Goal: Communication & Community: Answer question/provide support

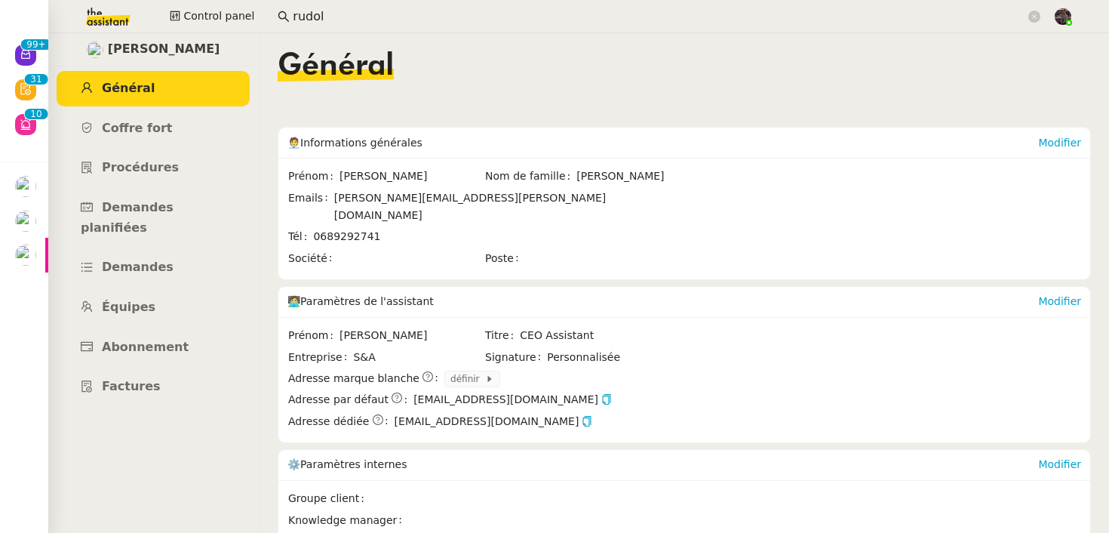
scroll to position [209, 0]
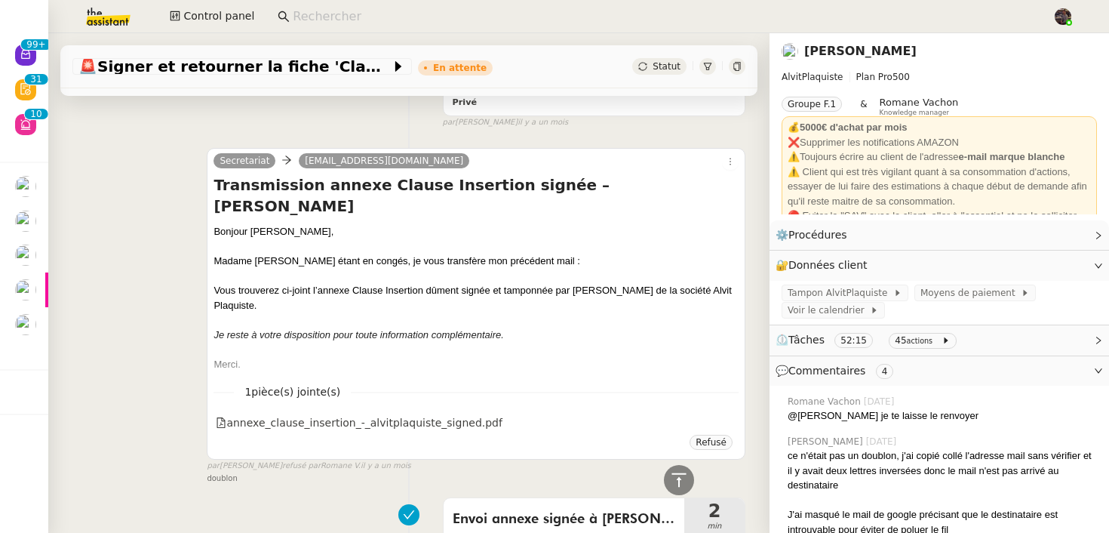
scroll to position [2365, 0]
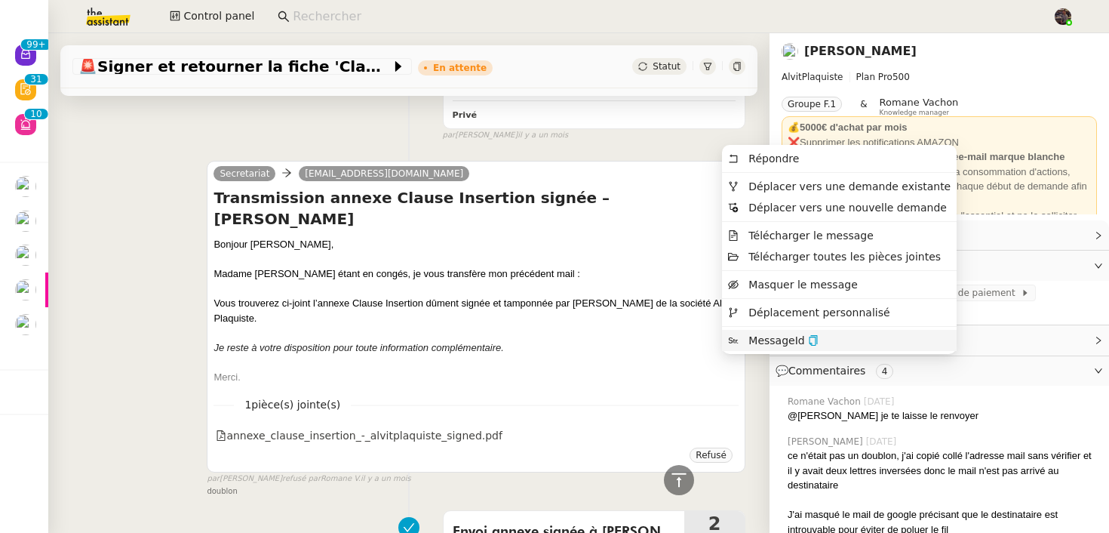
click at [820, 338] on li "MessageId" at bounding box center [839, 340] width 235 height 21
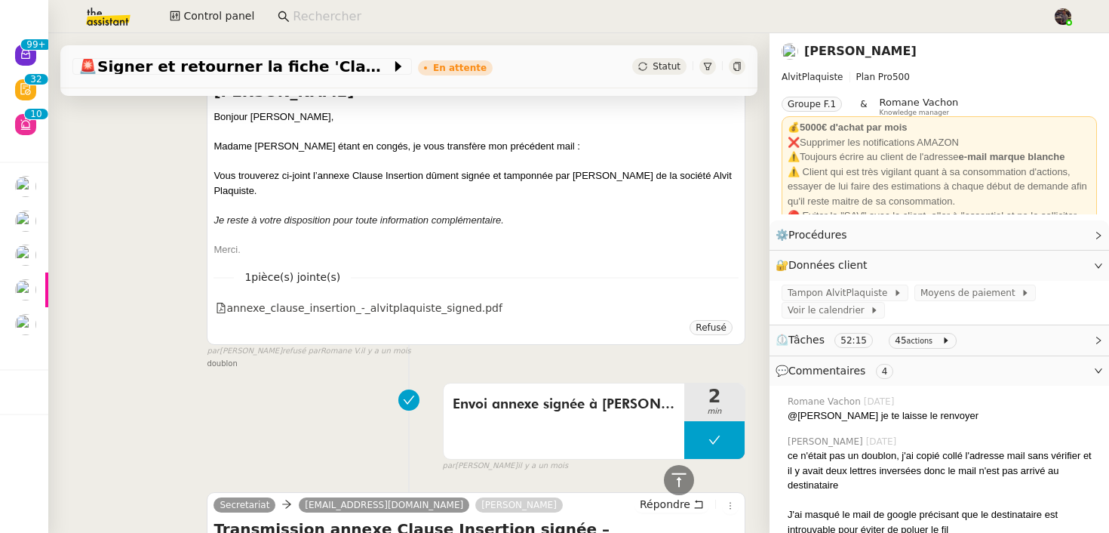
scroll to position [2657, 0]
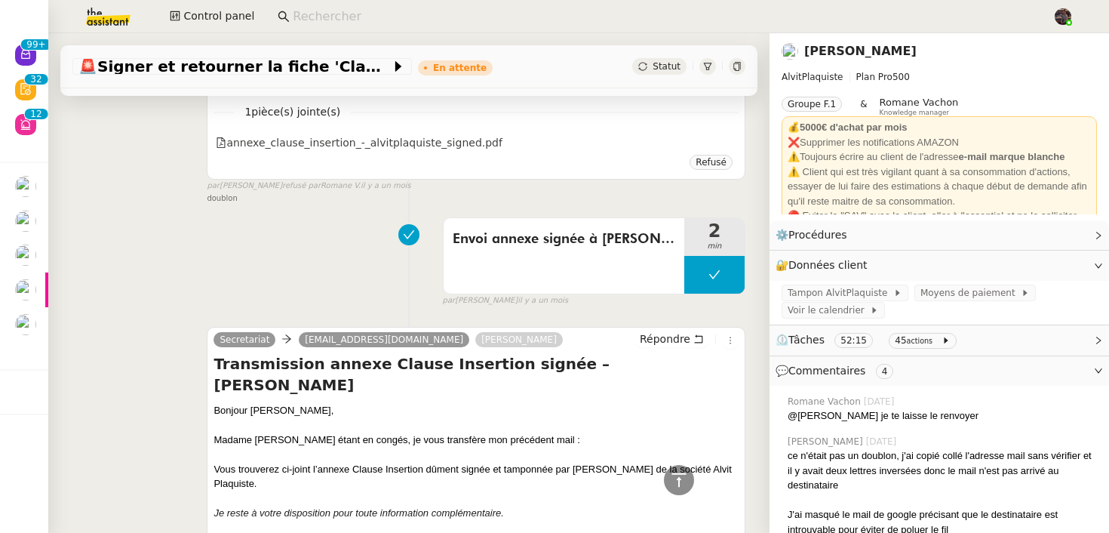
click at [743, 70] on div at bounding box center [737, 66] width 17 height 17
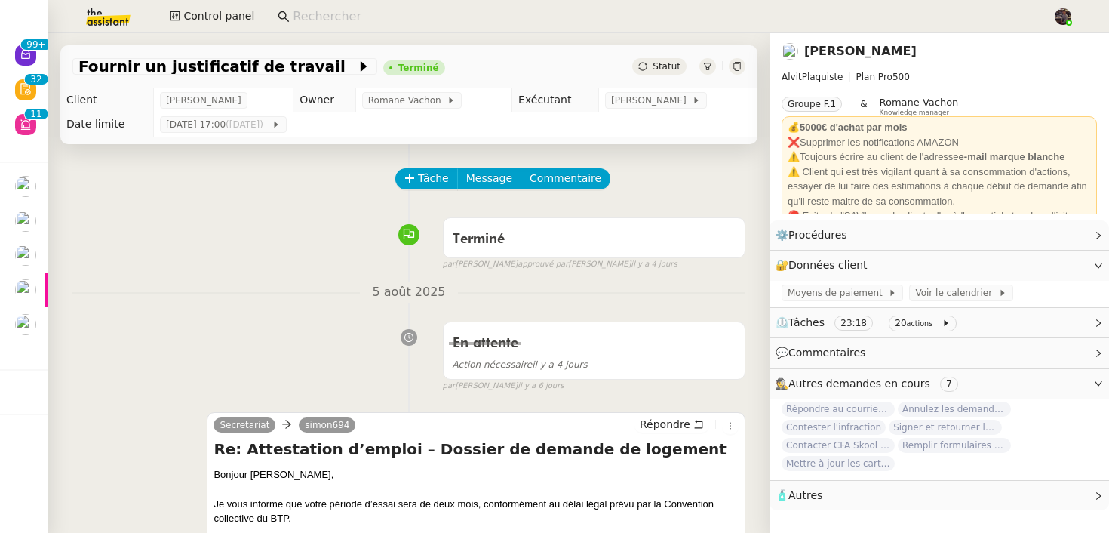
scroll to position [216, 0]
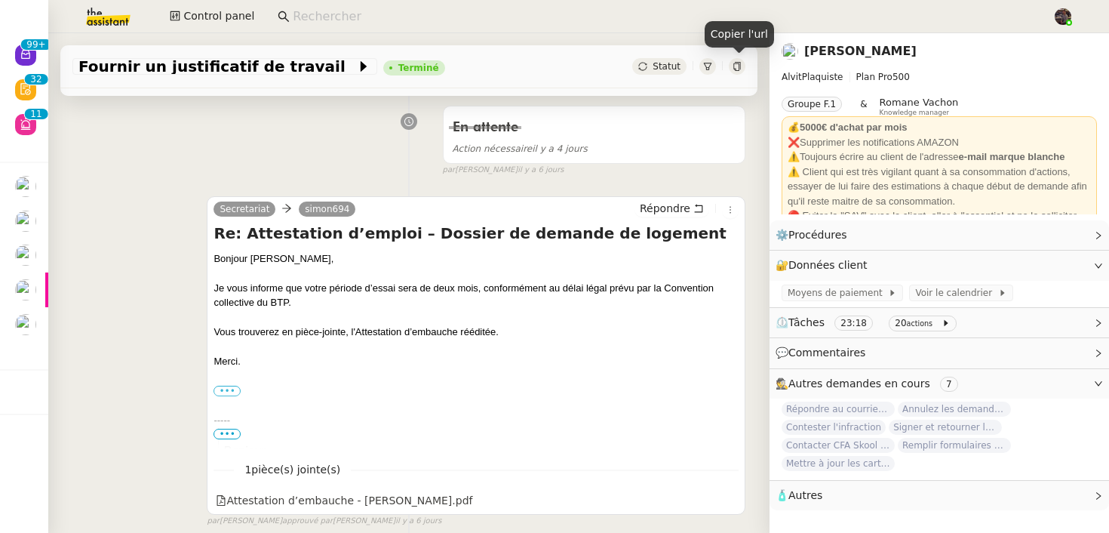
click at [738, 69] on icon at bounding box center [737, 66] width 9 height 9
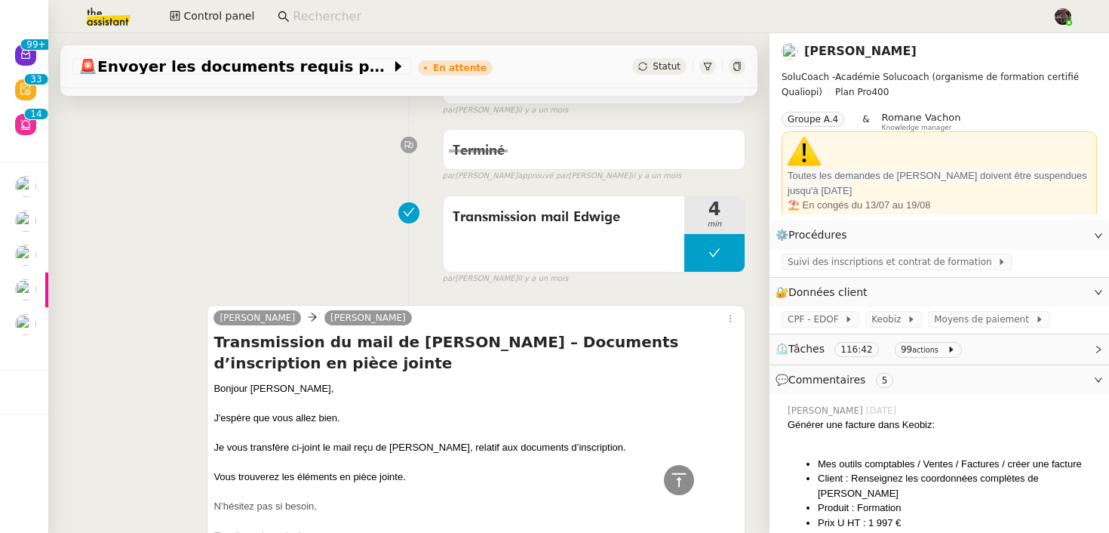
scroll to position [14585, 0]
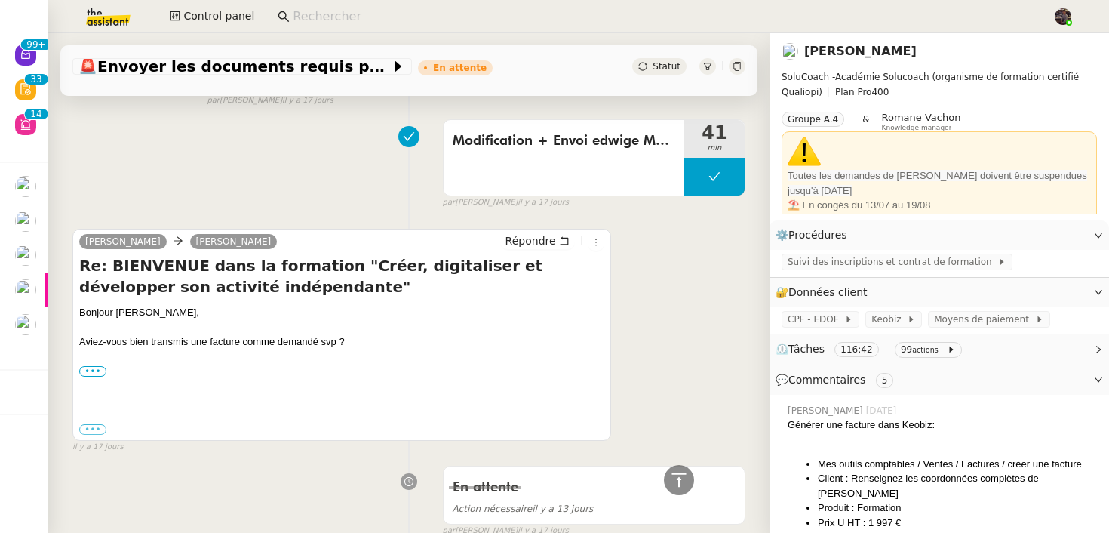
scroll to position [13846, 0]
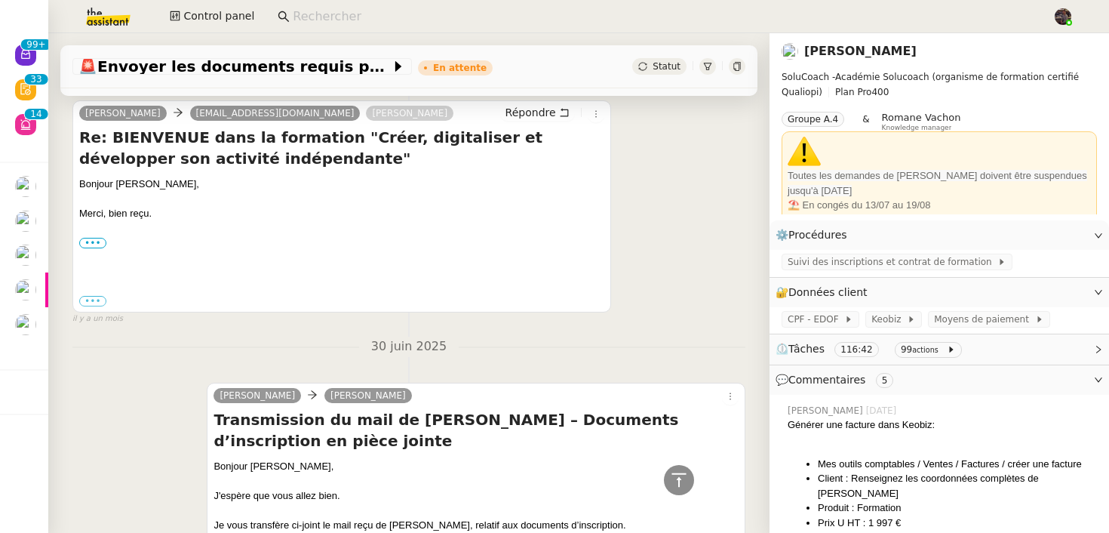
click at [706, 65] on icon at bounding box center [707, 66] width 9 height 9
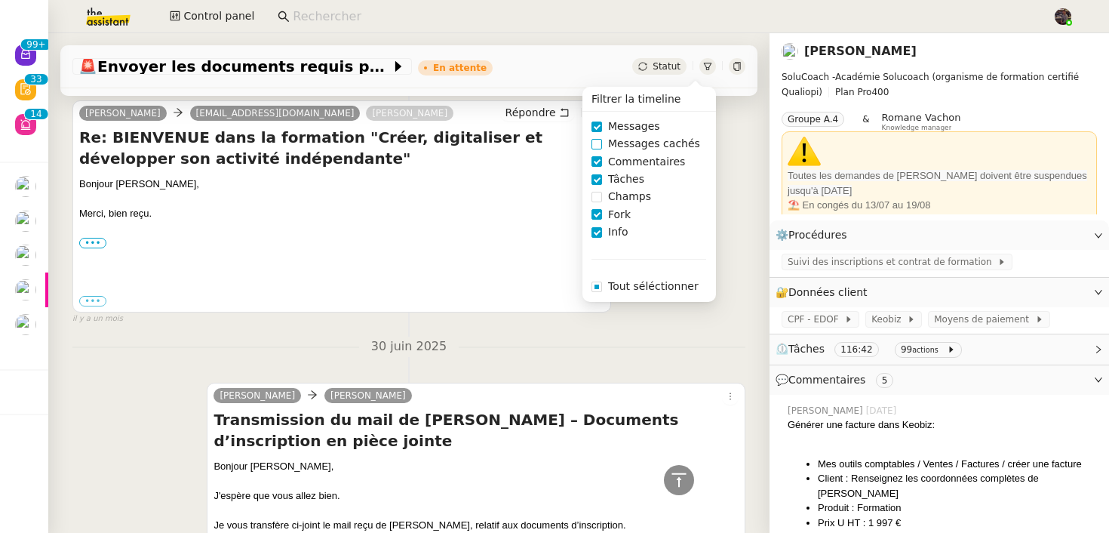
click at [669, 149] on span "Messages cachés" at bounding box center [654, 143] width 104 height 17
click at [510, 287] on div "Edwige Giron-Fleckinger contact@evosens-coaching.fr Charlie Répondre Re: BIENVE…" at bounding box center [341, 207] width 539 height 212
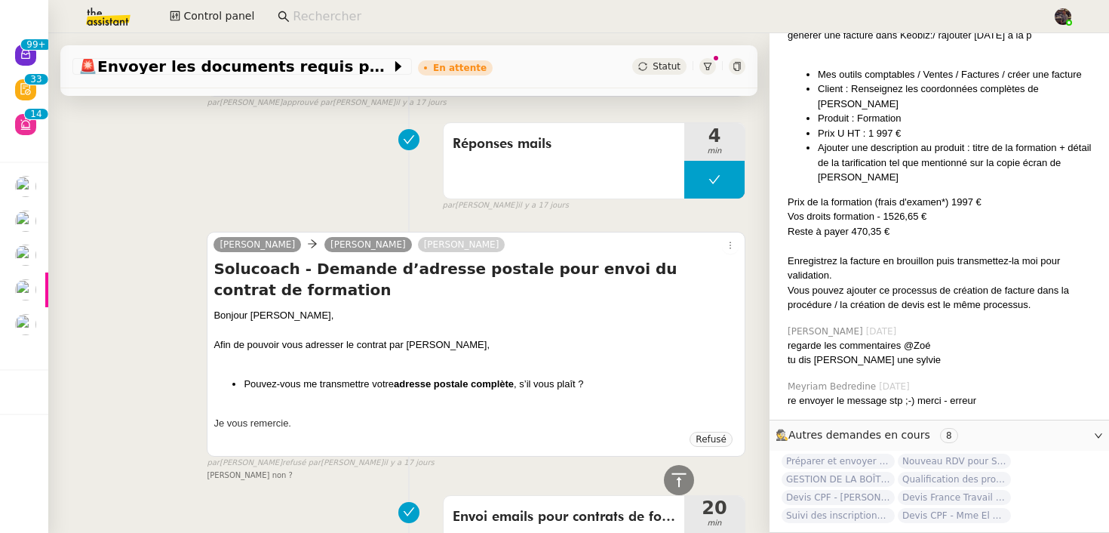
scroll to position [11389, 0]
click at [745, 68] on div at bounding box center [737, 66] width 17 height 17
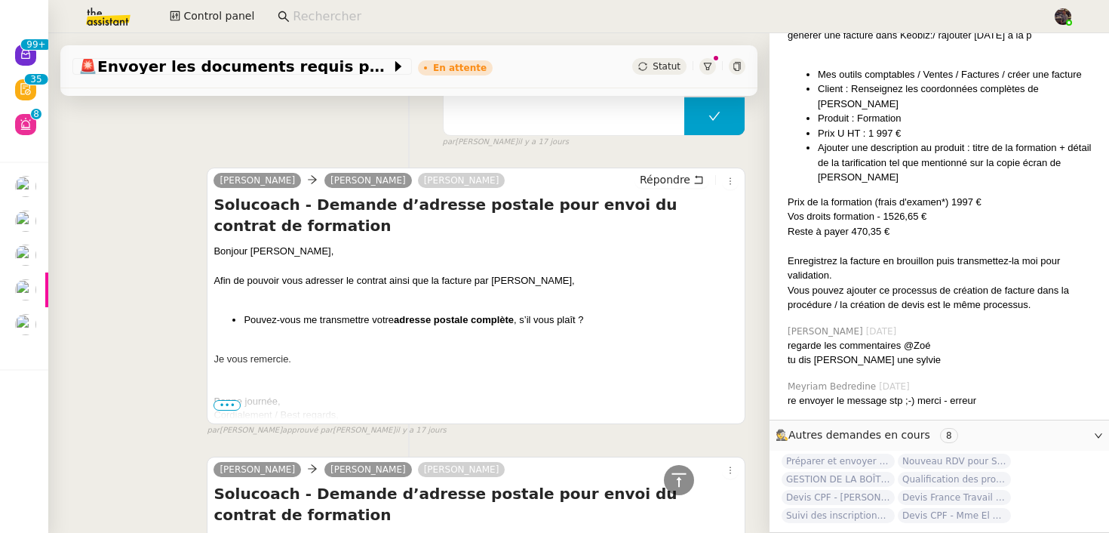
scroll to position [11923, 0]
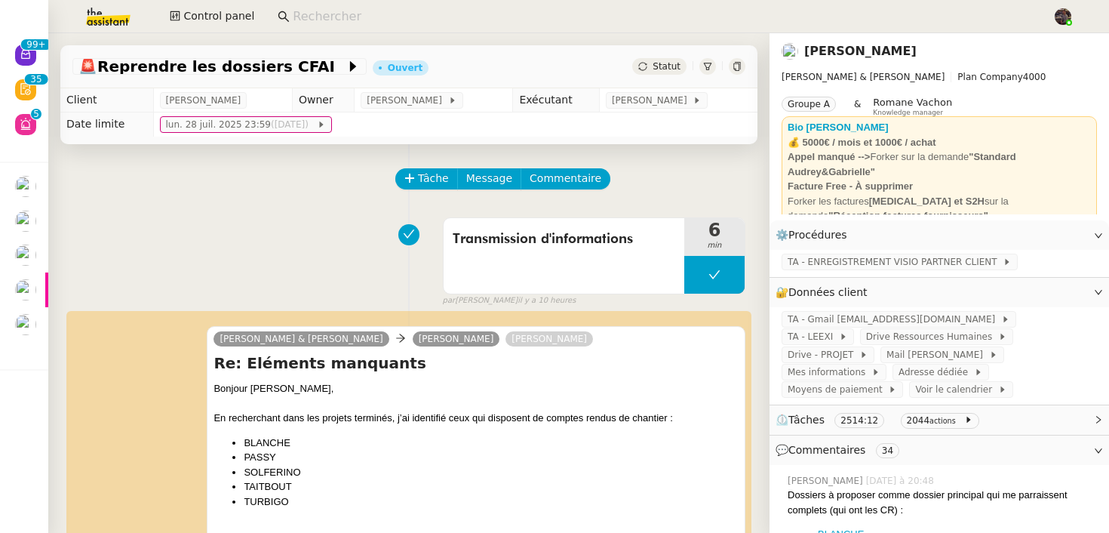
click at [320, 248] on div "Transmission d'informations 6 min false par Esther H. il y a 10 heures" at bounding box center [408, 259] width 673 height 97
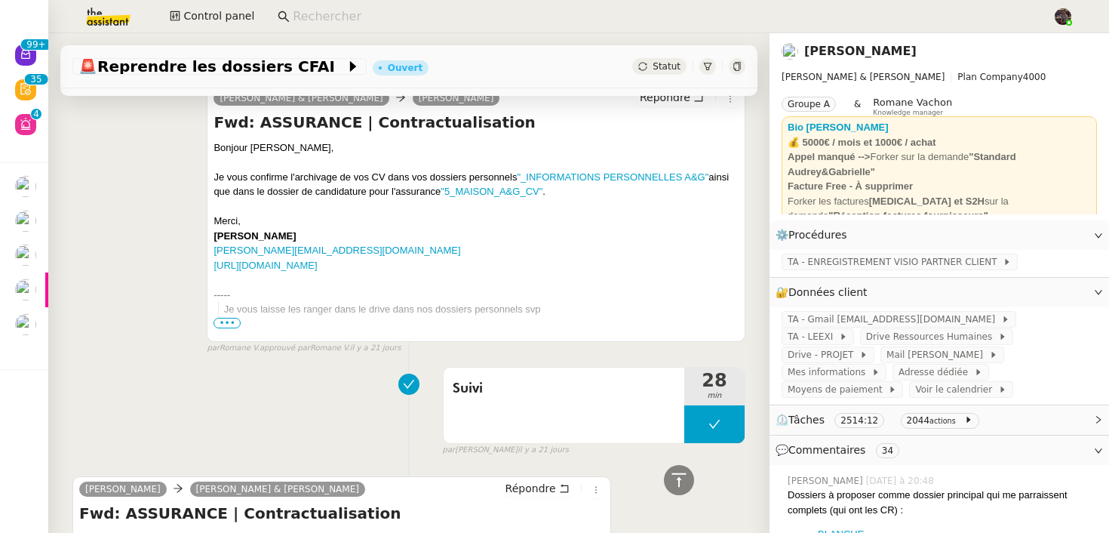
scroll to position [24825, 0]
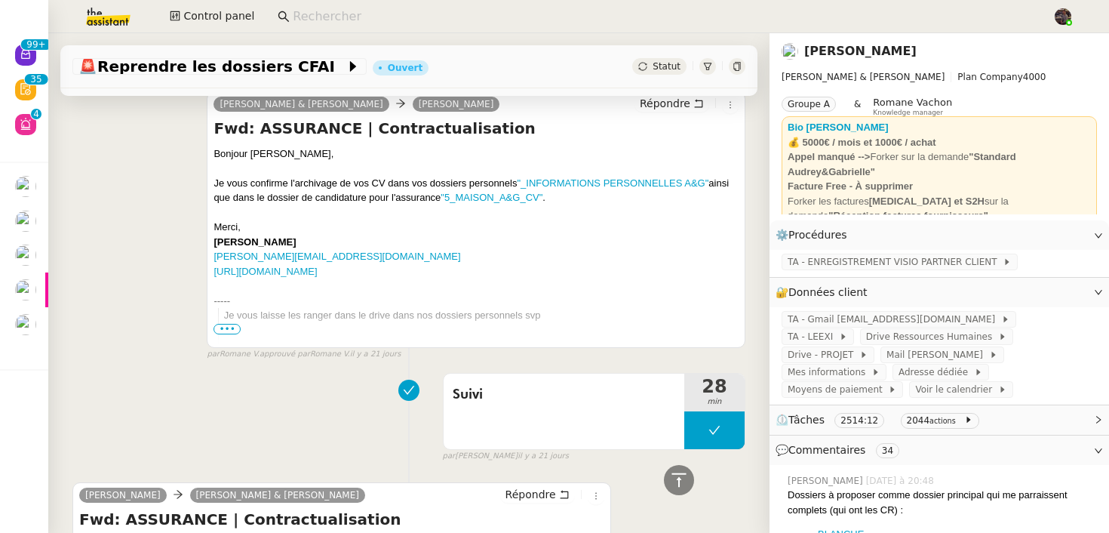
scroll to position [23706, 0]
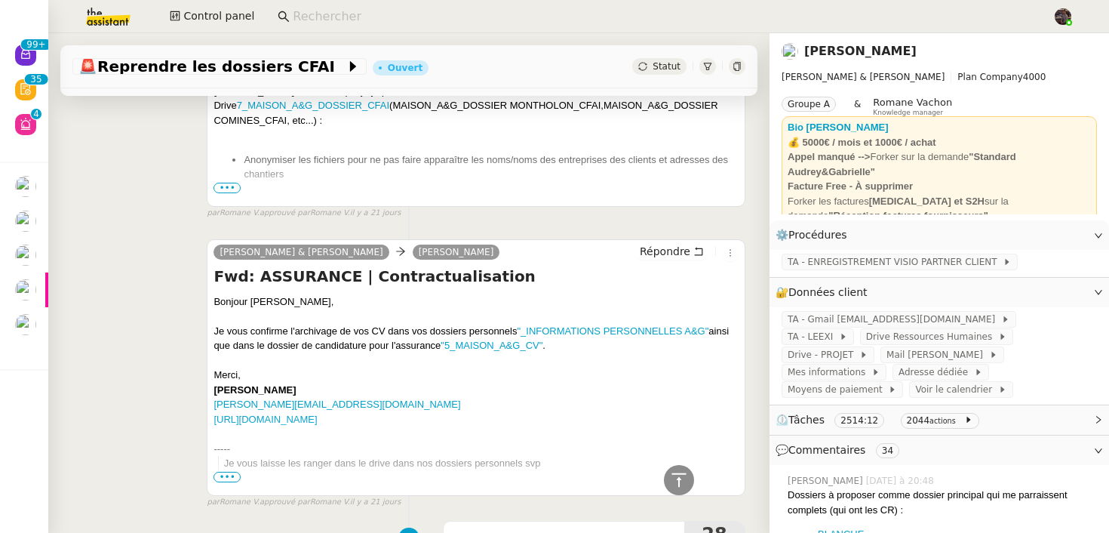
click at [146, 290] on div "Camille Audrey & Gabrielle Gabrielle Joinau Tavernier Répondre Fwd: ASSURANCE |…" at bounding box center [408, 367] width 673 height 283
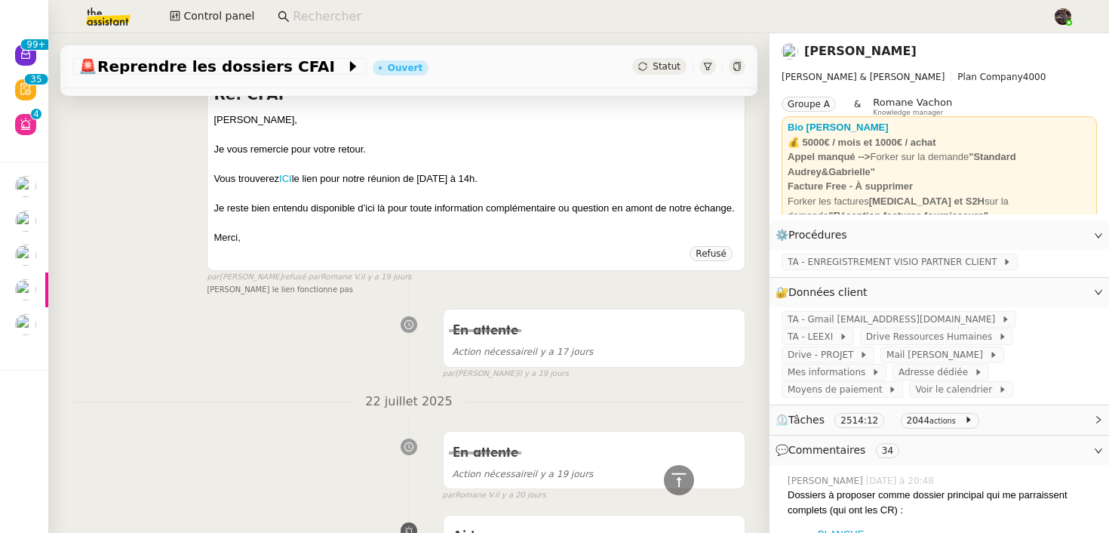
scroll to position [21037, 0]
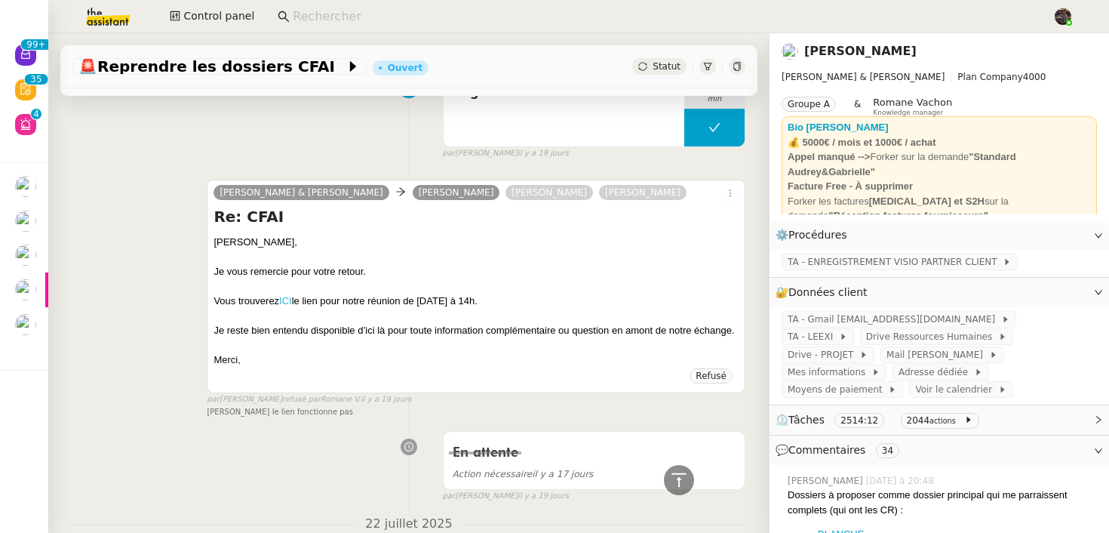
click at [292, 295] on link "ICI" at bounding box center [285, 300] width 13 height 11
click at [735, 68] on icon at bounding box center [737, 66] width 9 height 9
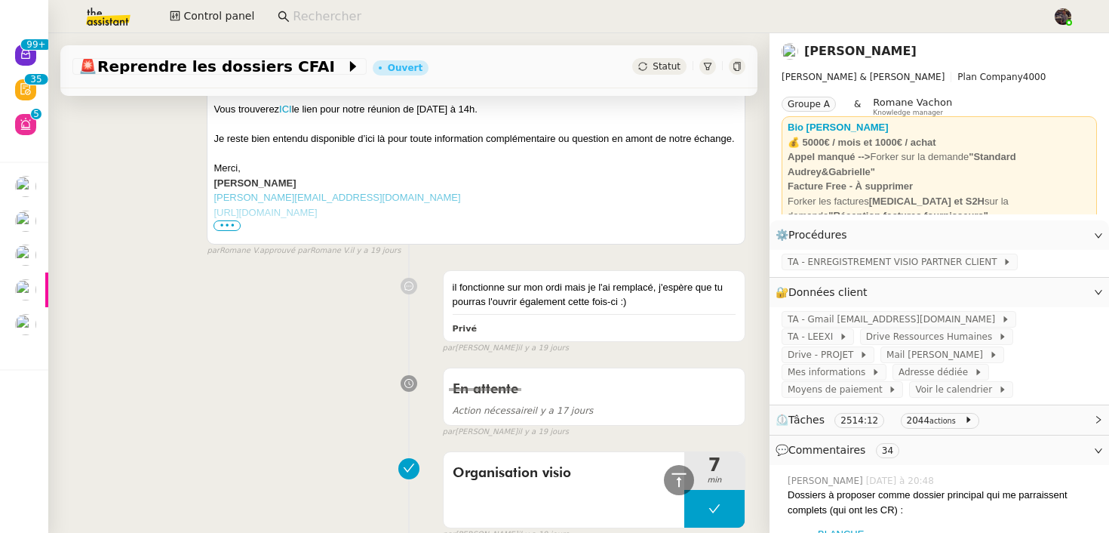
scroll to position [20644, 0]
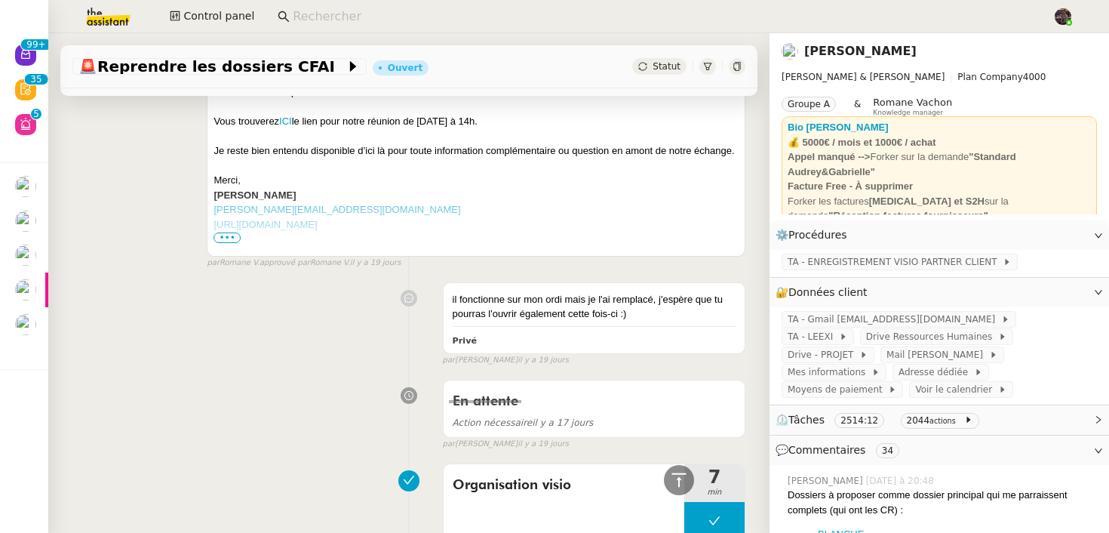
click at [341, 373] on div "En attente Action nécessaire il y a 17 jours false par Anna F. il y a 19 jours" at bounding box center [408, 412] width 673 height 78
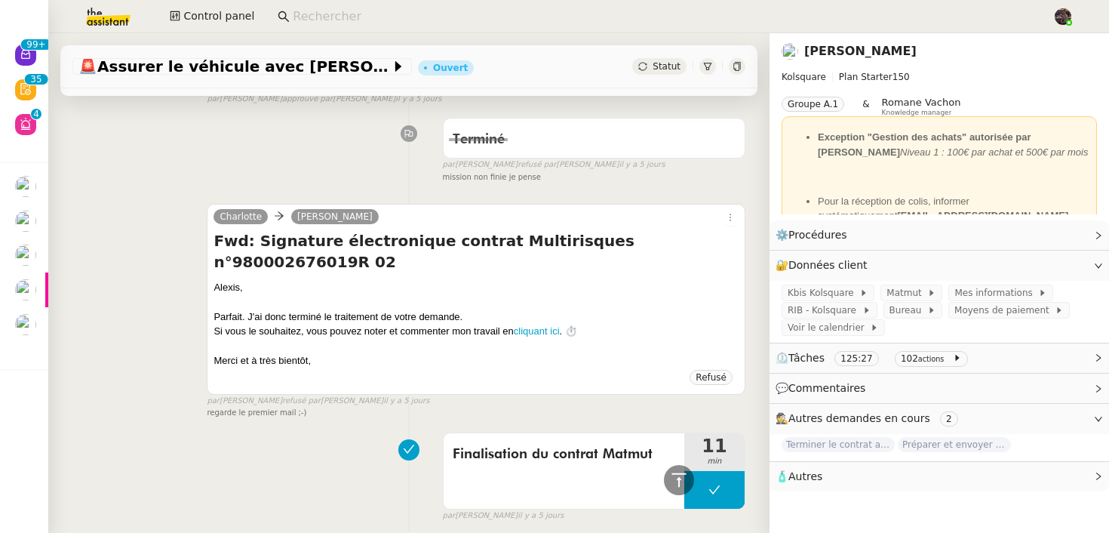
scroll to position [665, 0]
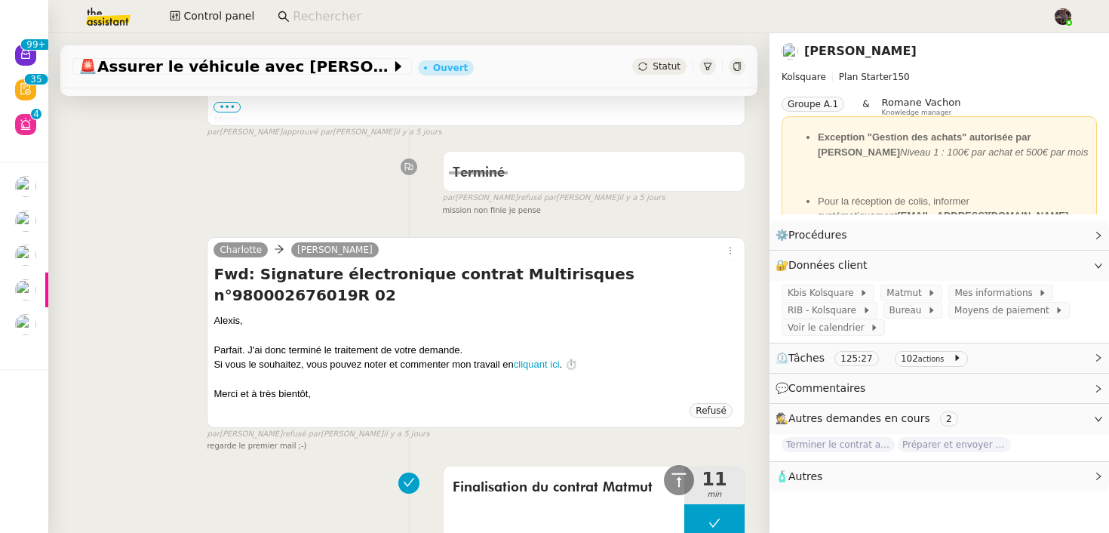
click at [129, 397] on div "Charlotte Alexis KLAHR Fwd: Signature électronique contrat Multirisques n°98000…" at bounding box center [408, 337] width 673 height 229
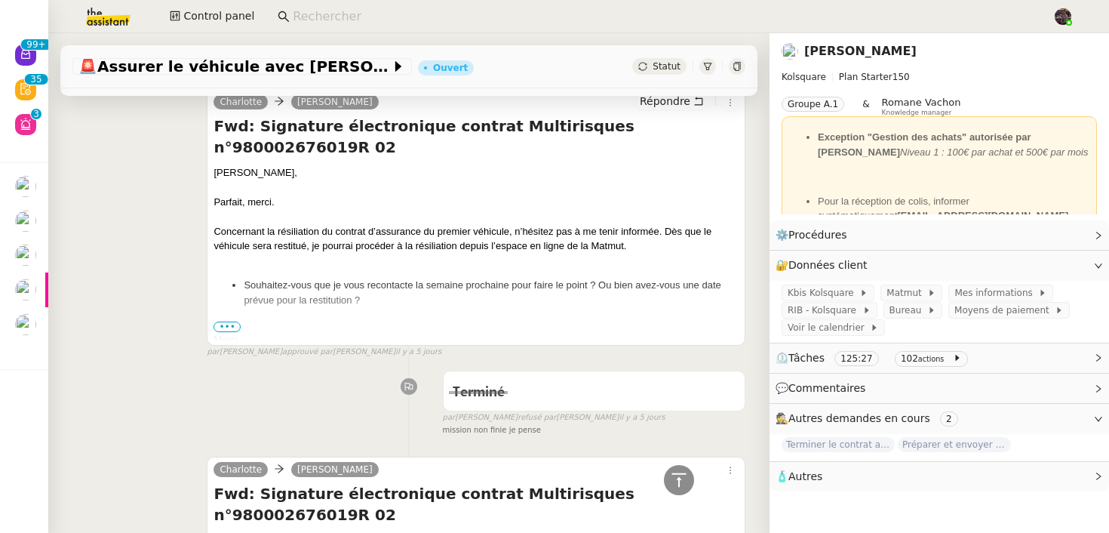
scroll to position [474, 0]
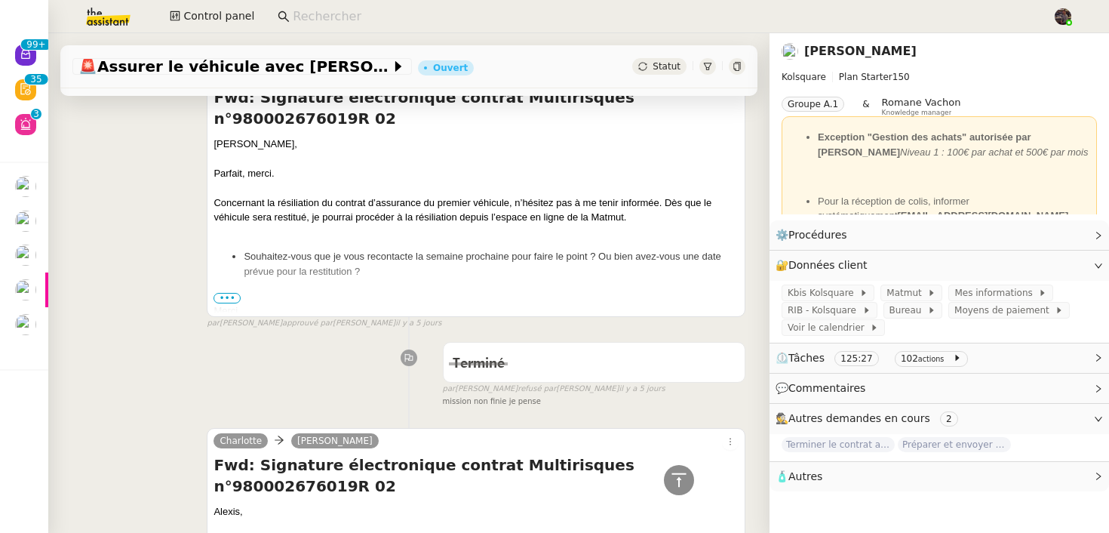
click at [301, 336] on div "Terminé false par Hannah C. refusé par Meyriam B. il y a 5 jours mission non fi…" at bounding box center [408, 371] width 673 height 72
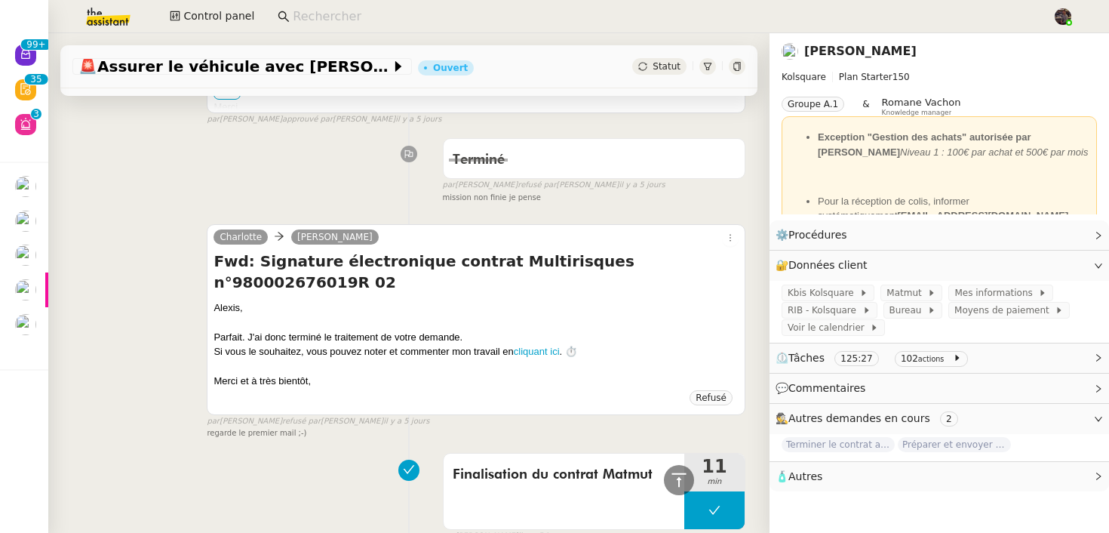
scroll to position [702, 0]
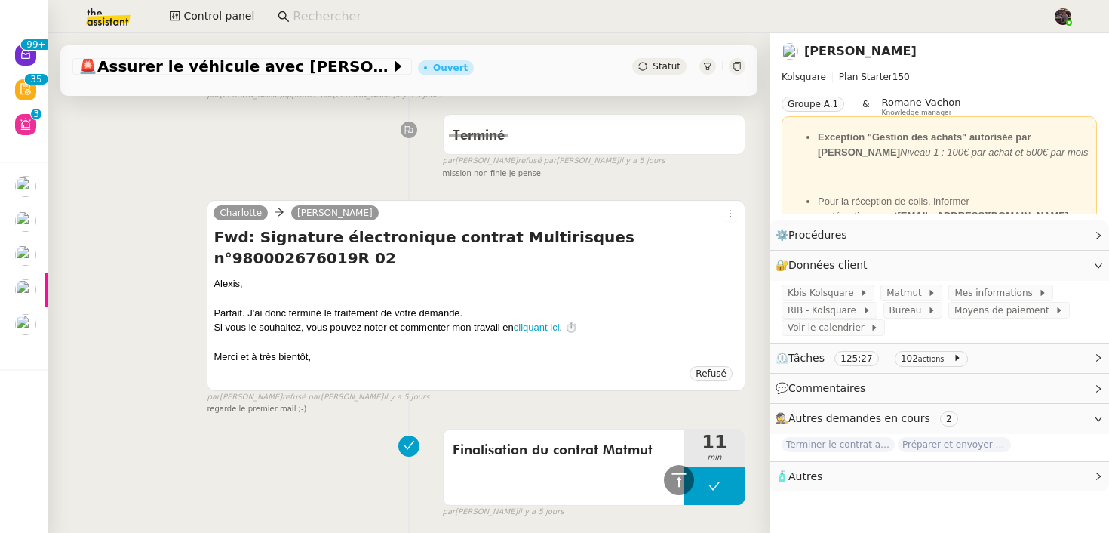
click at [389, 435] on div at bounding box center [408, 445] width 67 height 21
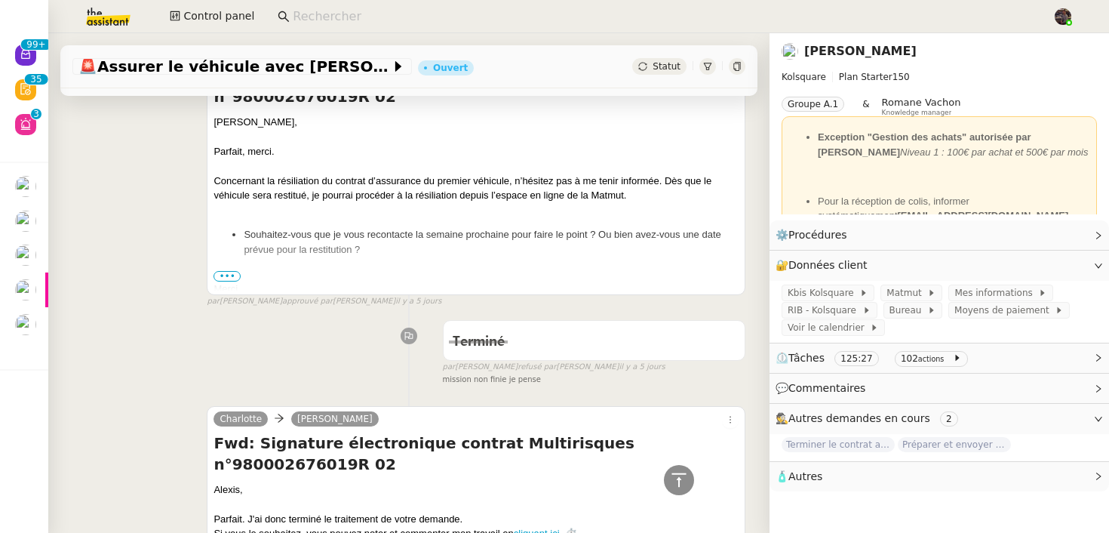
scroll to position [173, 0]
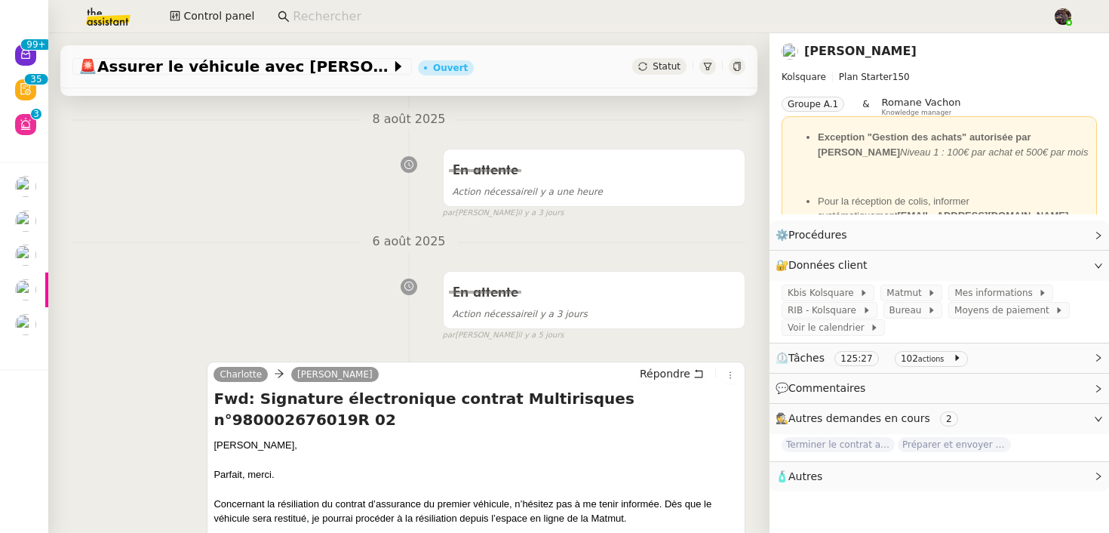
click at [737, 67] on icon at bounding box center [737, 66] width 9 height 9
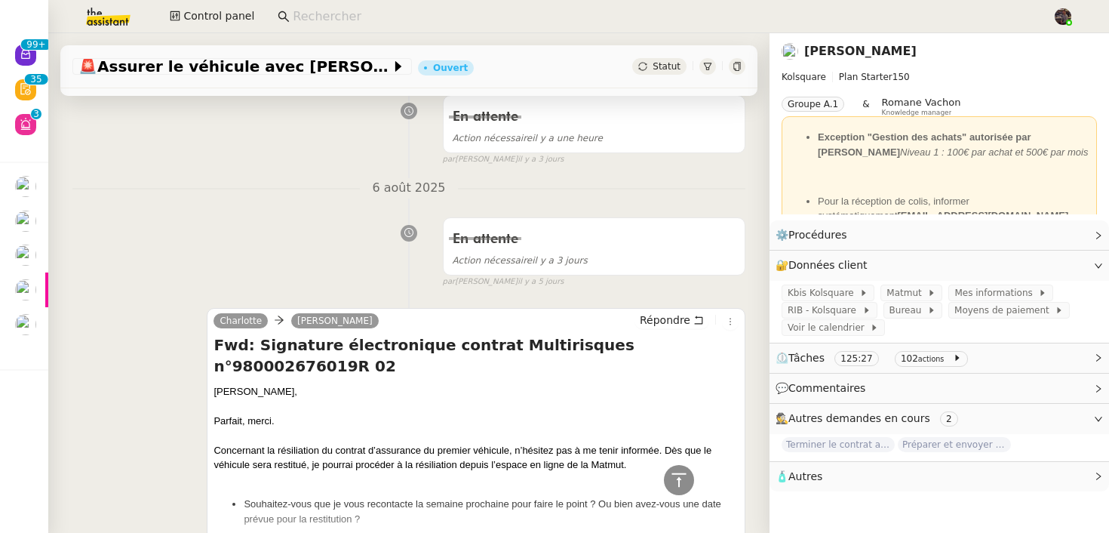
scroll to position [0, 0]
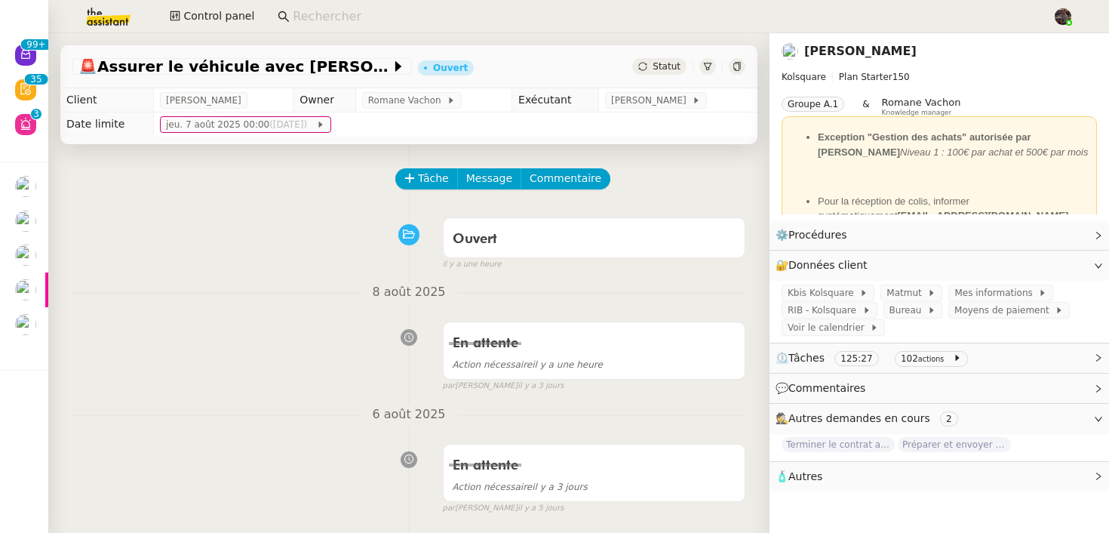
click at [267, 346] on div "En attente Action nécessaire il y a une heure false par Hannah C. il y a 3 jours" at bounding box center [408, 354] width 673 height 78
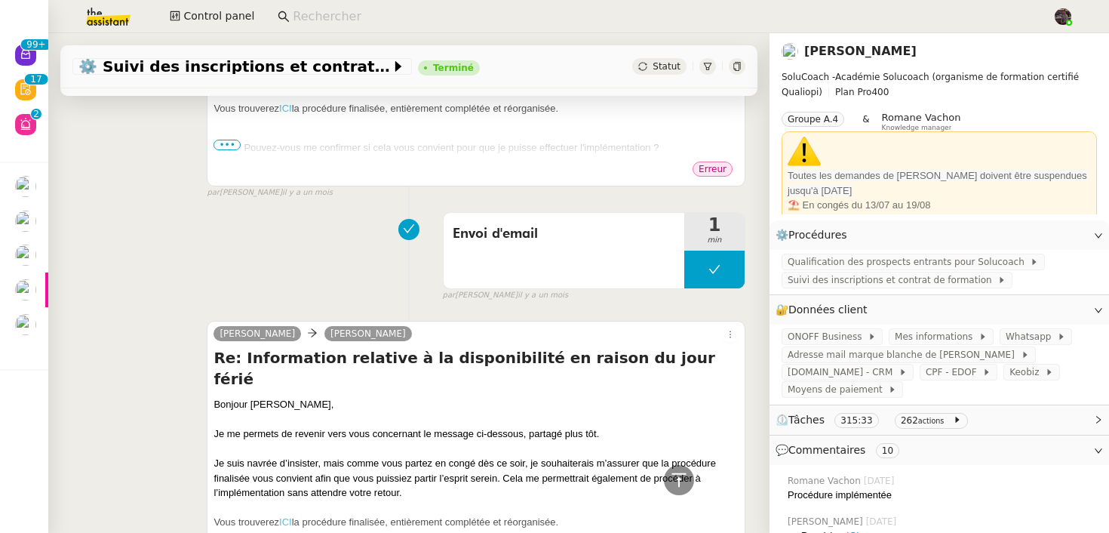
scroll to position [19819, 0]
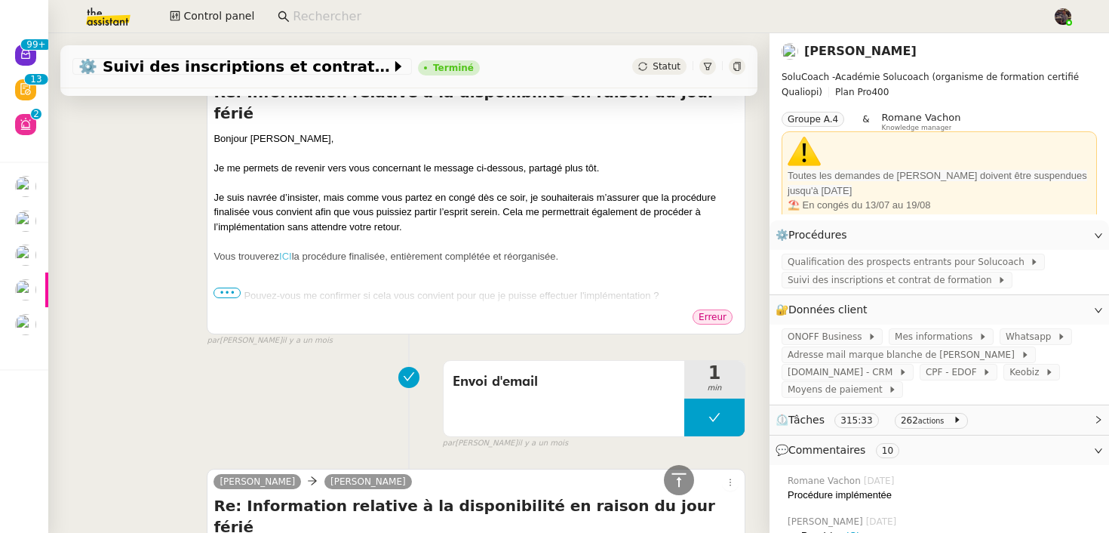
scroll to position [19726, 0]
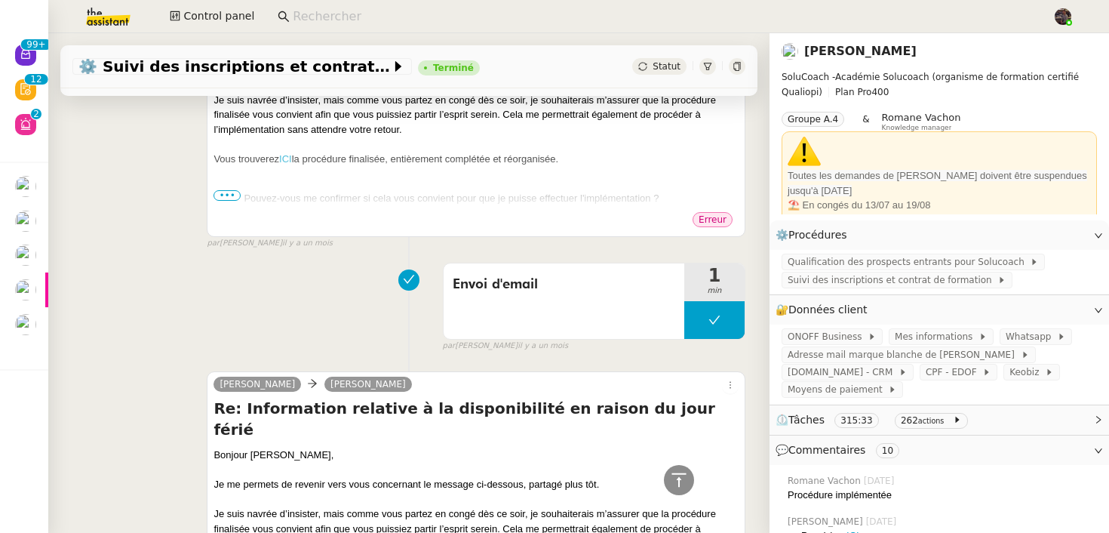
drag, startPoint x: 626, startPoint y: 432, endPoint x: 293, endPoint y: 292, distance: 361.2
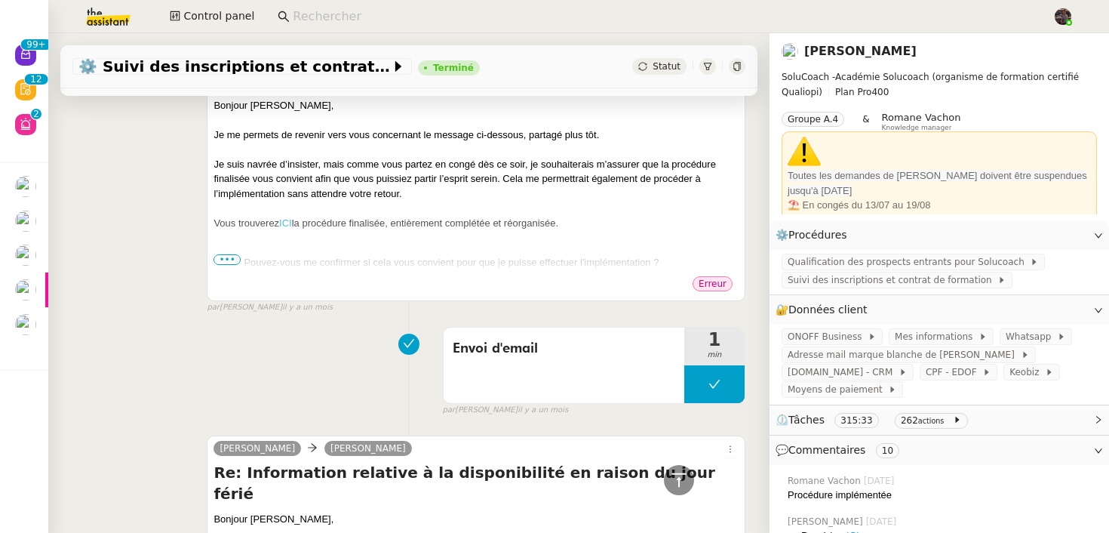
scroll to position [19759, 0]
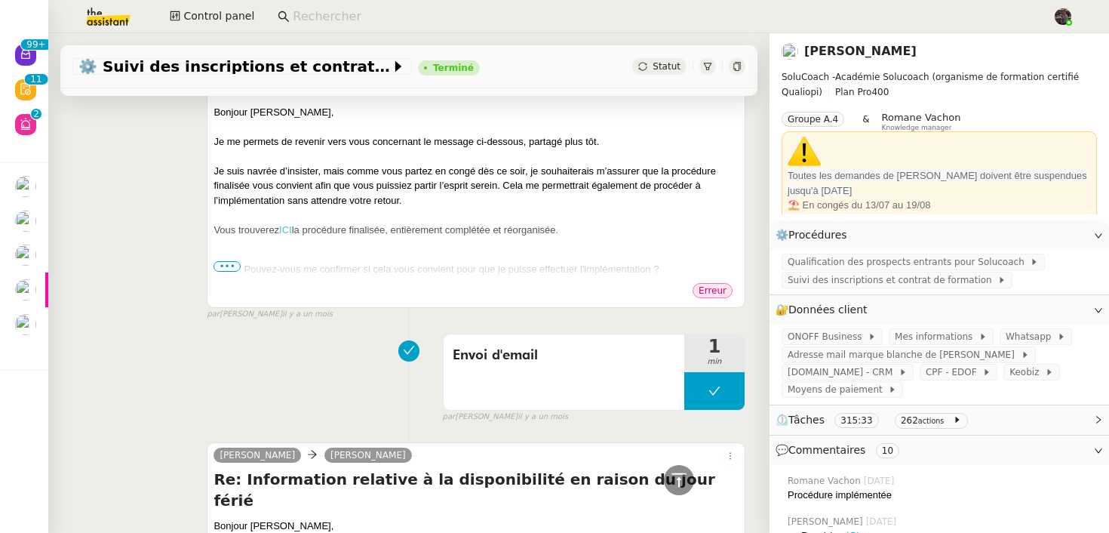
click at [734, 63] on icon at bounding box center [737, 66] width 9 height 9
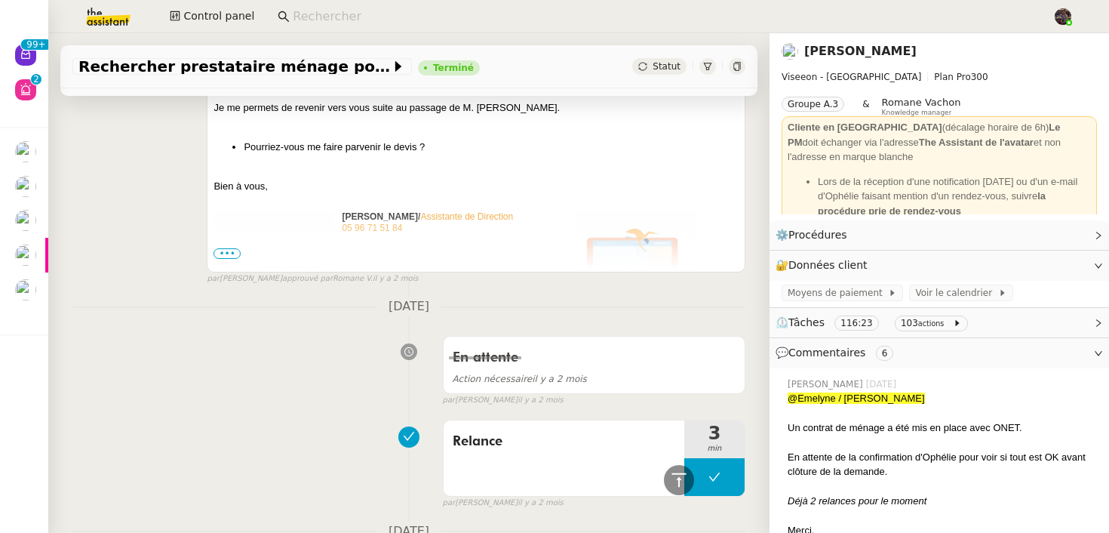
scroll to position [12717, 0]
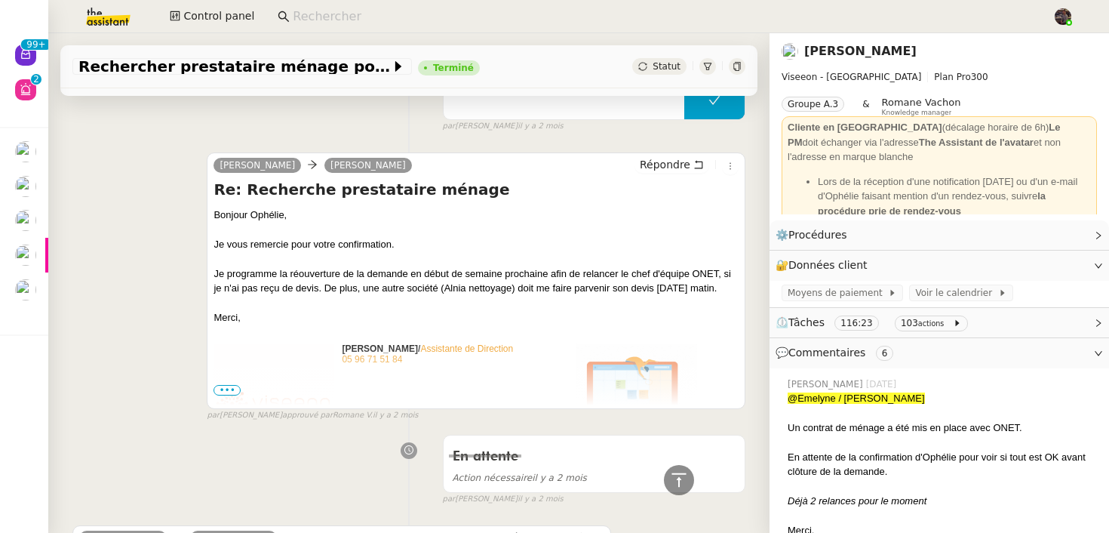
click at [180, 284] on div "Alicia Ophélie DIONY Répondre Re: Recherche prestataire ménage Bonjour Ophélie,…" at bounding box center [408, 280] width 673 height 283
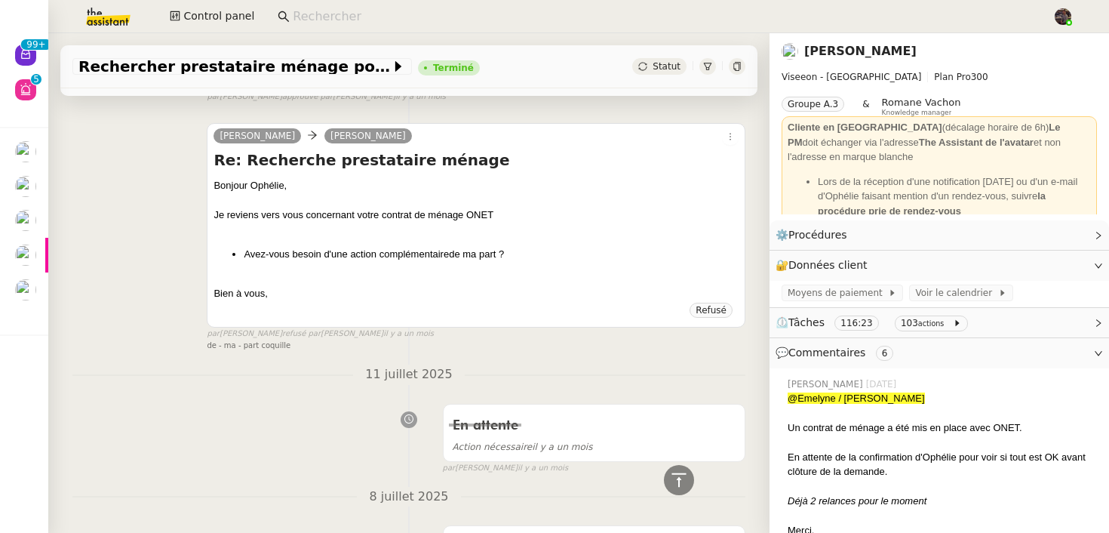
scroll to position [2431, 0]
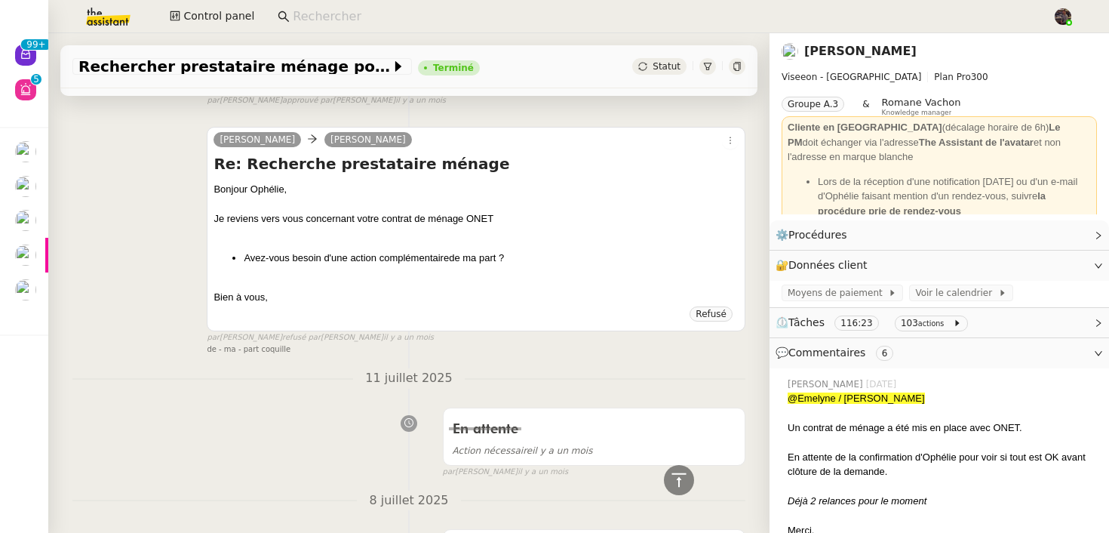
click at [383, 258] on li "Avez-vous besoin d'une action complémentairede ma part ?" at bounding box center [491, 258] width 495 height 15
click at [489, 257] on li "Avez-vous besoin d'une action complémentairede ma part ?" at bounding box center [491, 258] width 495 height 15
copy li "complémentairede ma part"
click at [611, 158] on h4 "Re: Recherche prestataire ménage" at bounding box center [476, 163] width 525 height 21
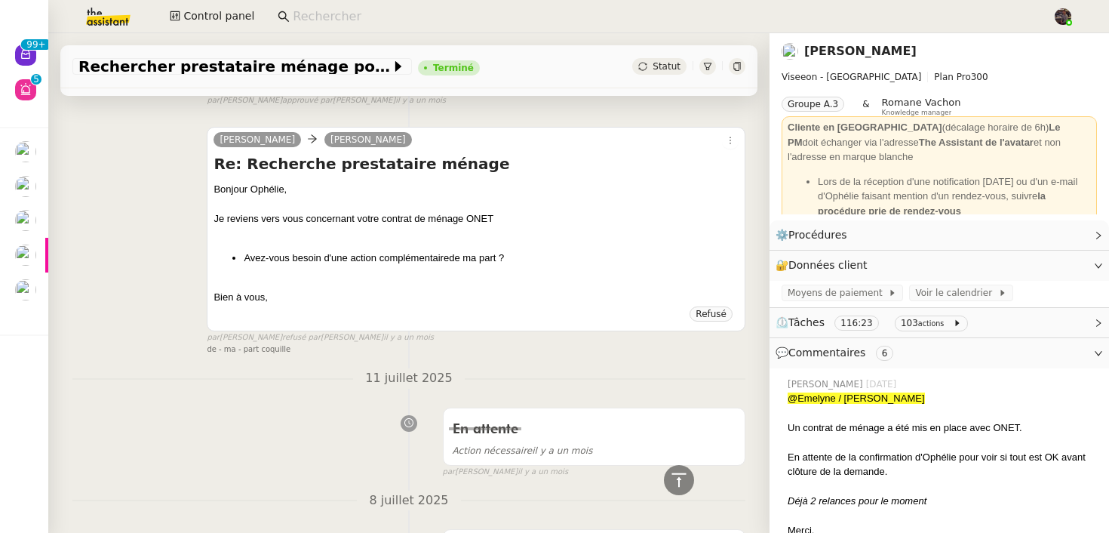
click at [740, 69] on icon at bounding box center [737, 66] width 9 height 9
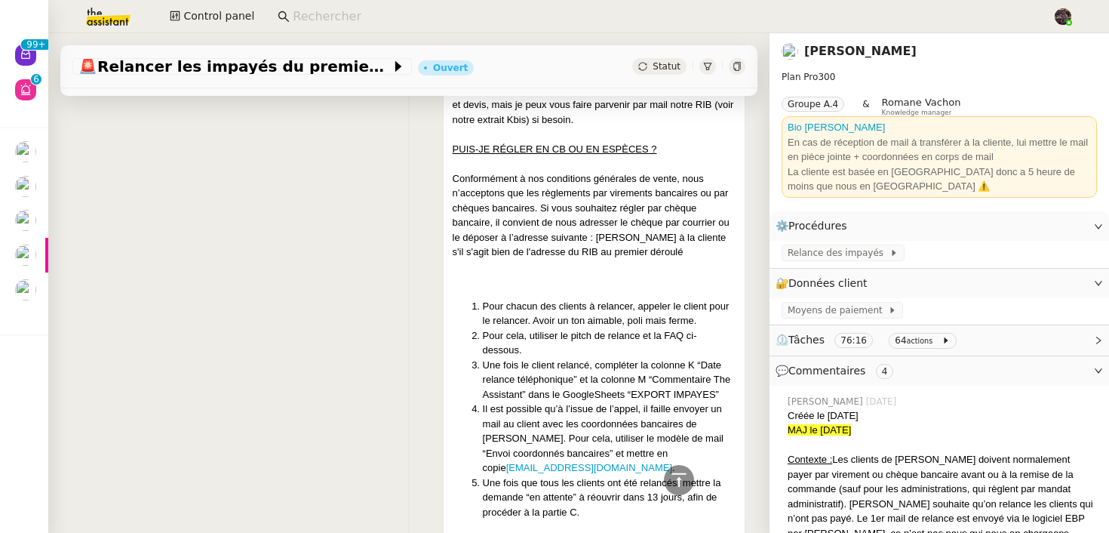
click at [429, 215] on div "Créée le [DATE] MAJ le [DATE] Contexte : Les clients de [PERSON_NAME] doivent n…" at bounding box center [408, 222] width 673 height 1999
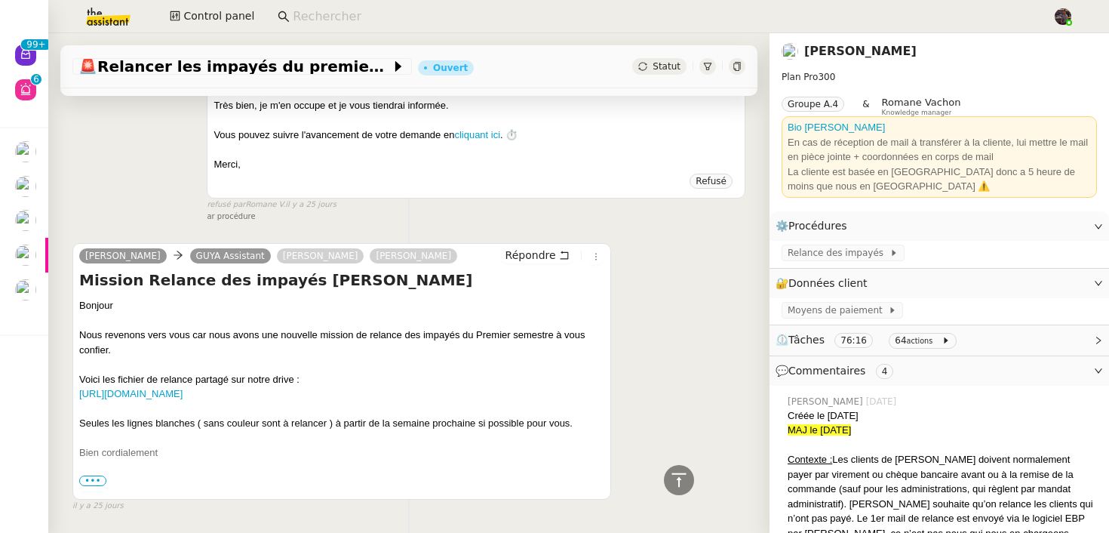
scroll to position [13348, 0]
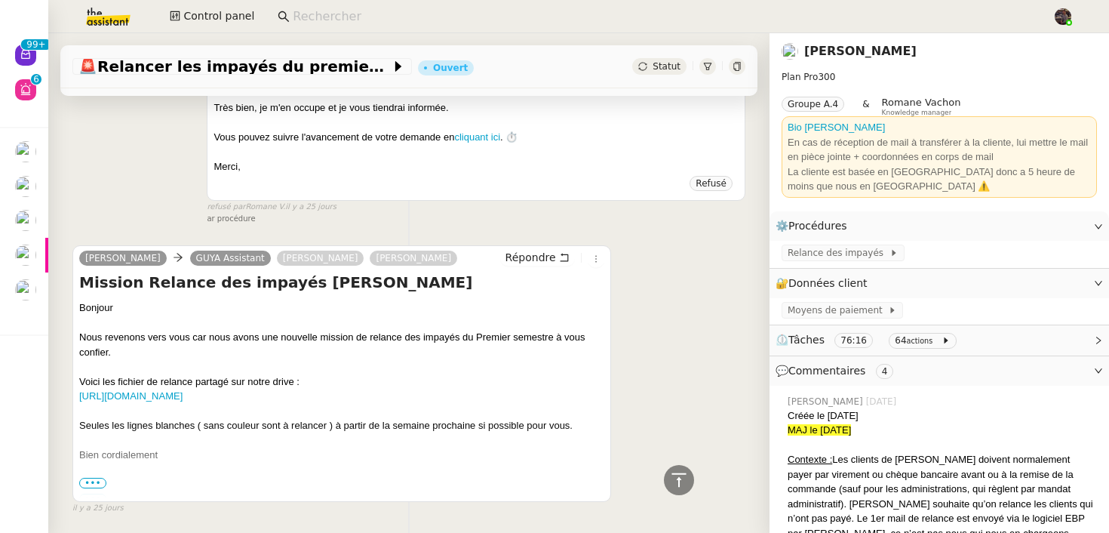
click at [674, 283] on div "[PERSON_NAME] GUYA Assistant [PERSON_NAME] [PERSON_NAME] Répondre Mission Relan…" at bounding box center [408, 373] width 673 height 283
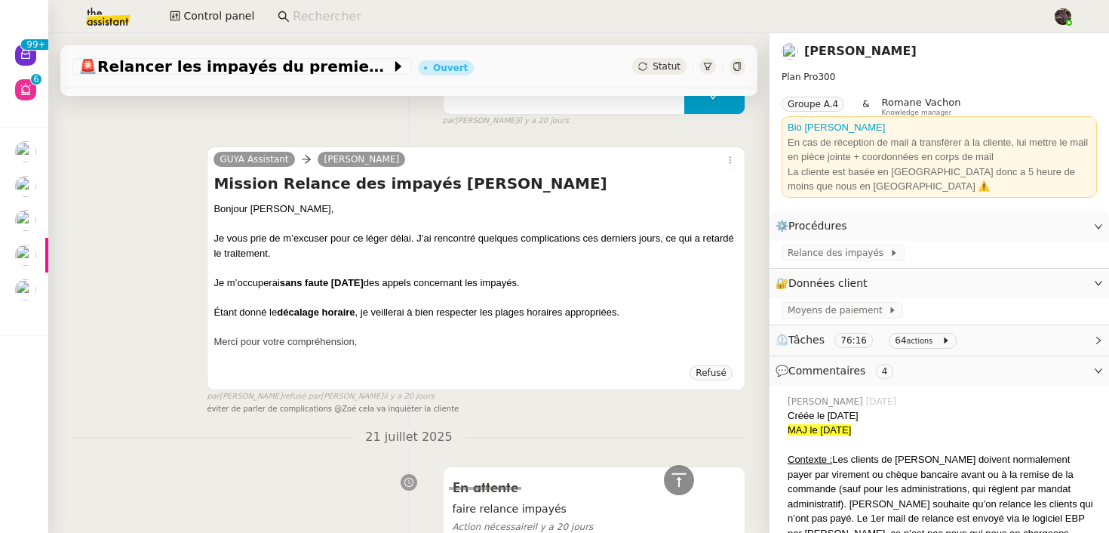
scroll to position [11976, 0]
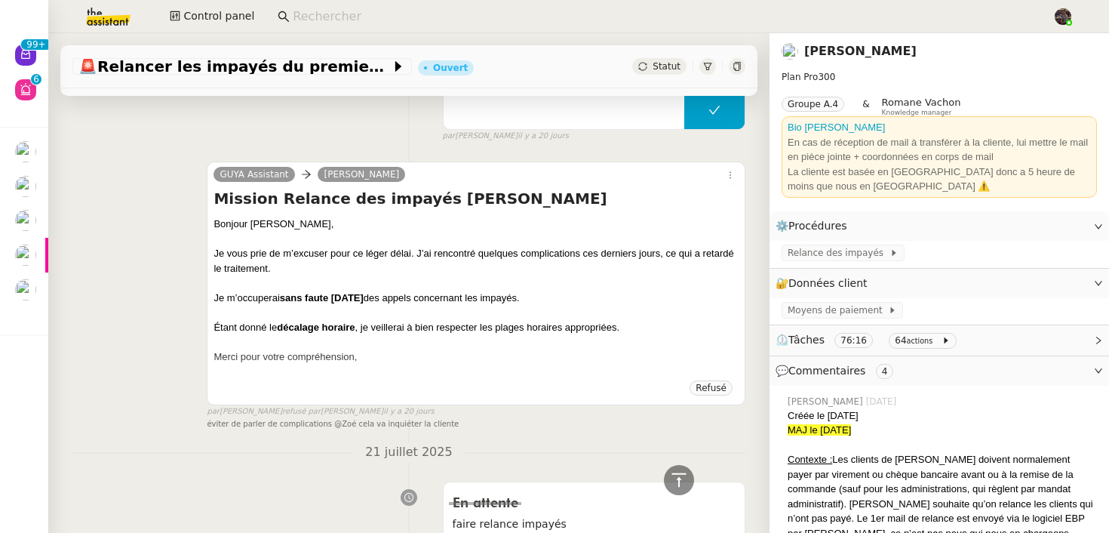
click at [137, 296] on div "GUYA Assistant Astrid Brucker Mission Relance des impayés GUYA CADEAU Bonjour A…" at bounding box center [408, 289] width 673 height 282
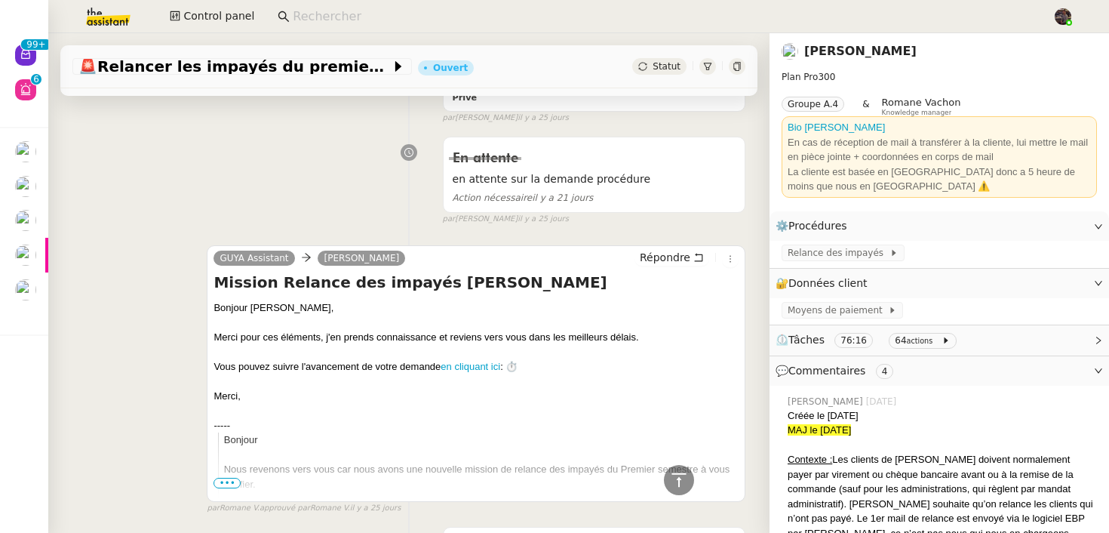
scroll to position [12820, 0]
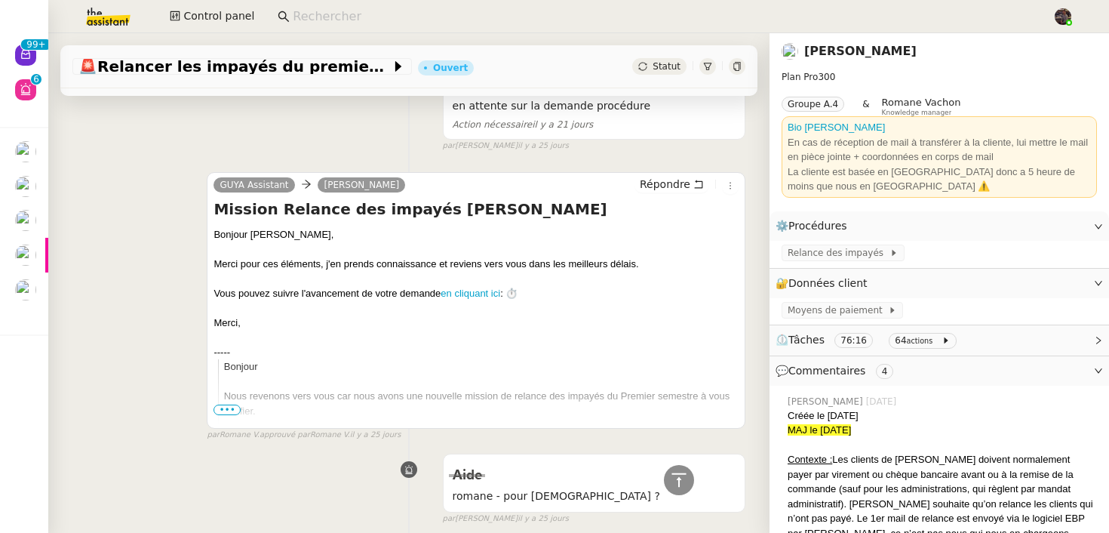
click at [737, 63] on icon at bounding box center [737, 66] width 7 height 9
click at [125, 8] on img at bounding box center [96, 16] width 117 height 33
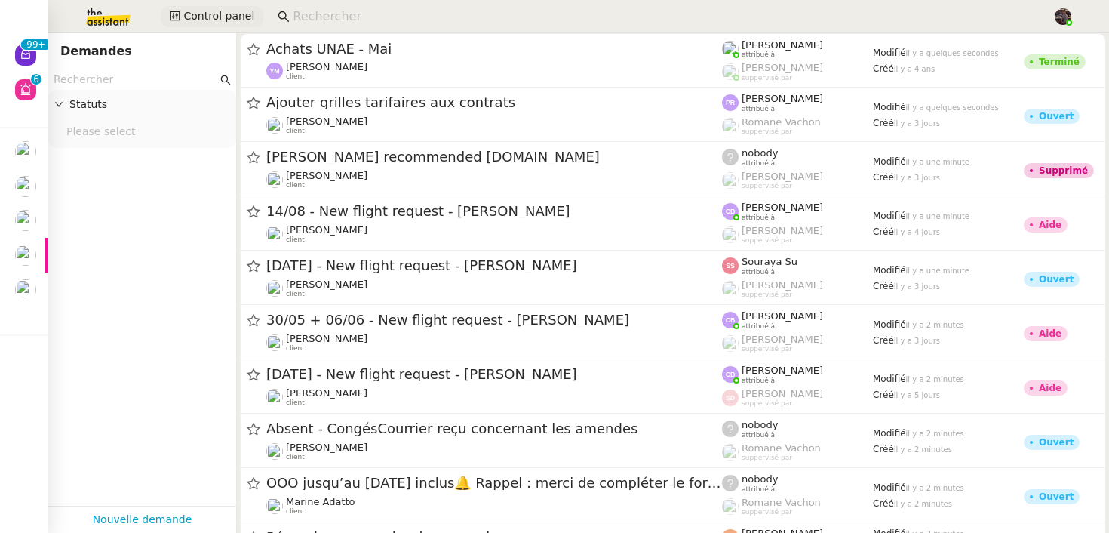
click at [243, 14] on span "Control panel" at bounding box center [218, 16] width 71 height 17
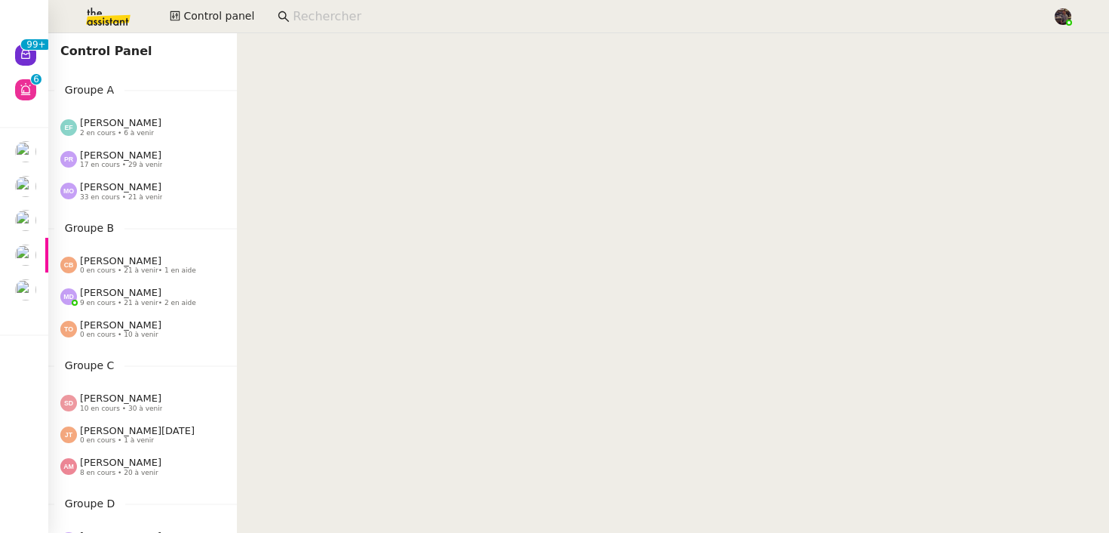
click at [145, 263] on span "[PERSON_NAME]" at bounding box center [121, 260] width 82 height 11
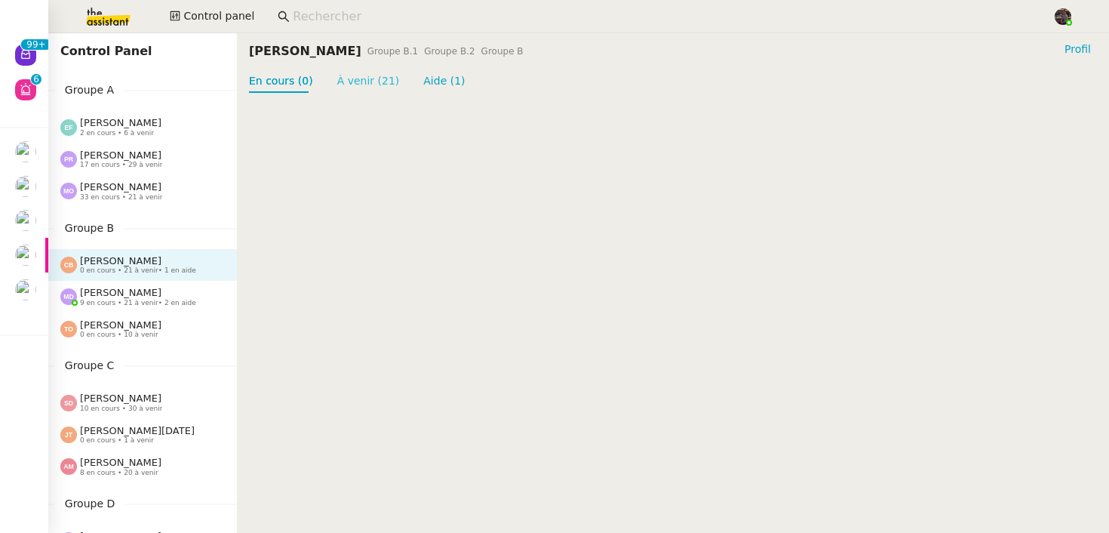
click at [365, 79] on link "À venir (21)" at bounding box center [368, 81] width 63 height 12
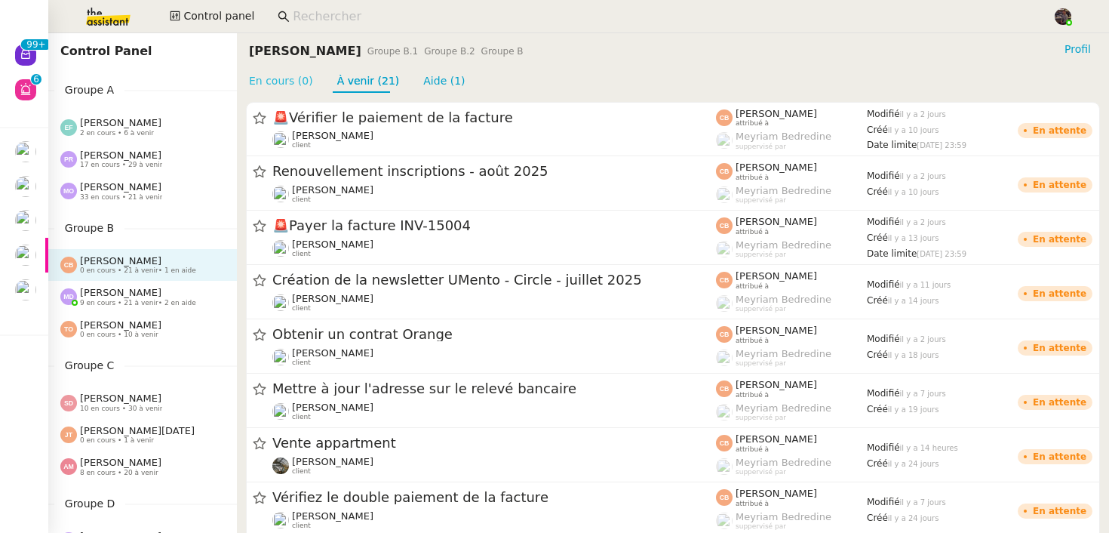
click at [288, 87] on link "En cours (0)" at bounding box center [281, 81] width 64 height 12
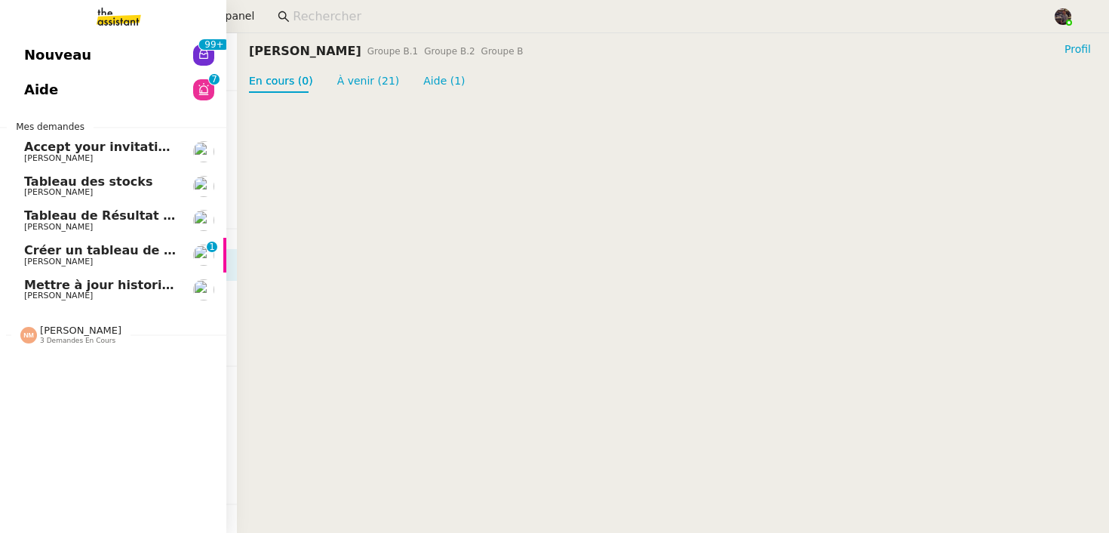
click at [75, 243] on link "Créer un tableau de bord gestion marge PAF Guillaume Farina 0 1 2 3 4 5 6 7 8 9" at bounding box center [113, 255] width 226 height 35
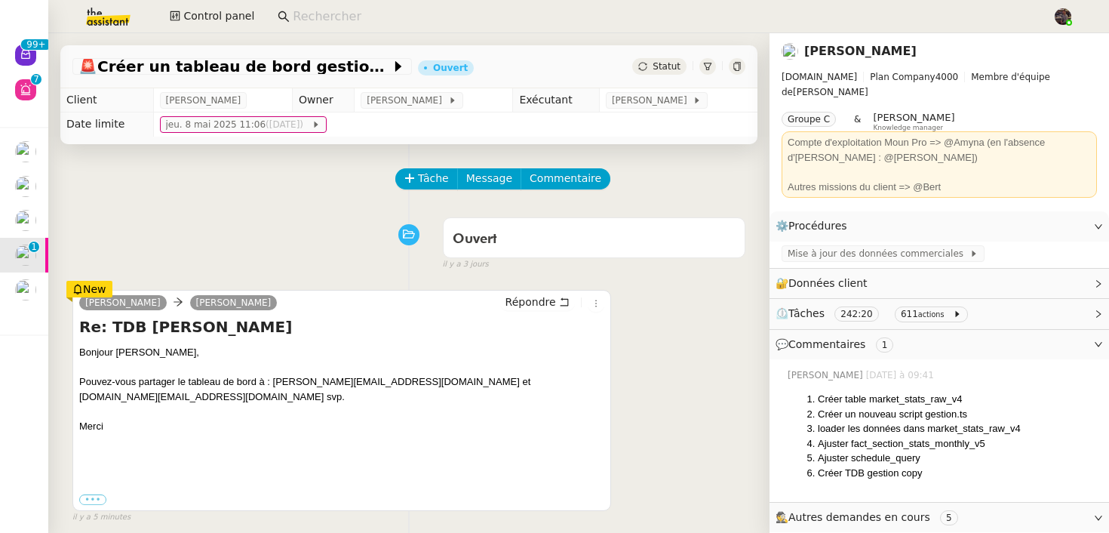
click at [291, 248] on div "Ouvert false il y a 3 jours" at bounding box center [408, 241] width 673 height 60
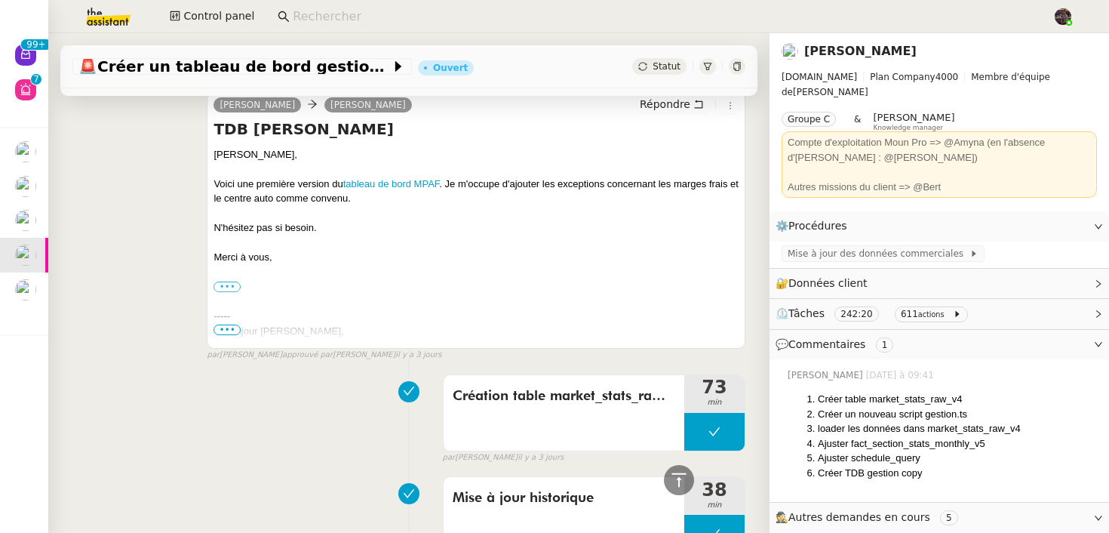
scroll to position [989, 0]
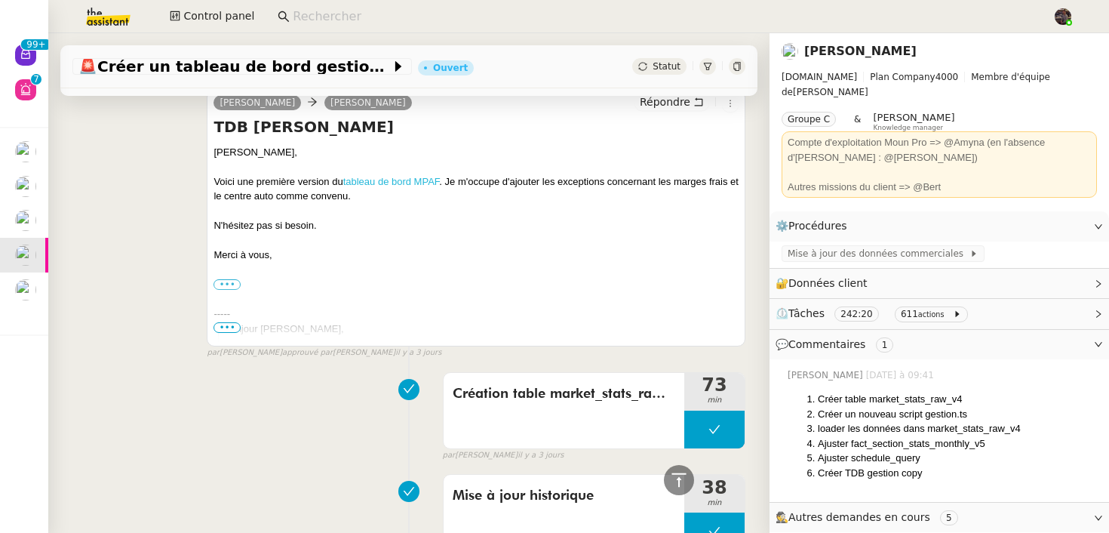
click at [409, 177] on link "tableau de bord MPAF" at bounding box center [391, 181] width 97 height 11
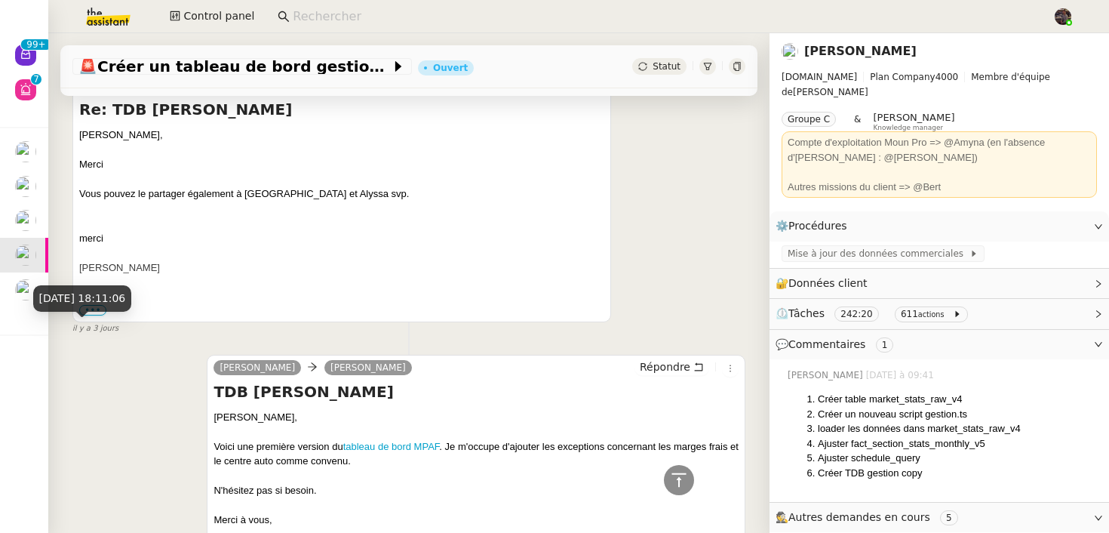
scroll to position [14, 0]
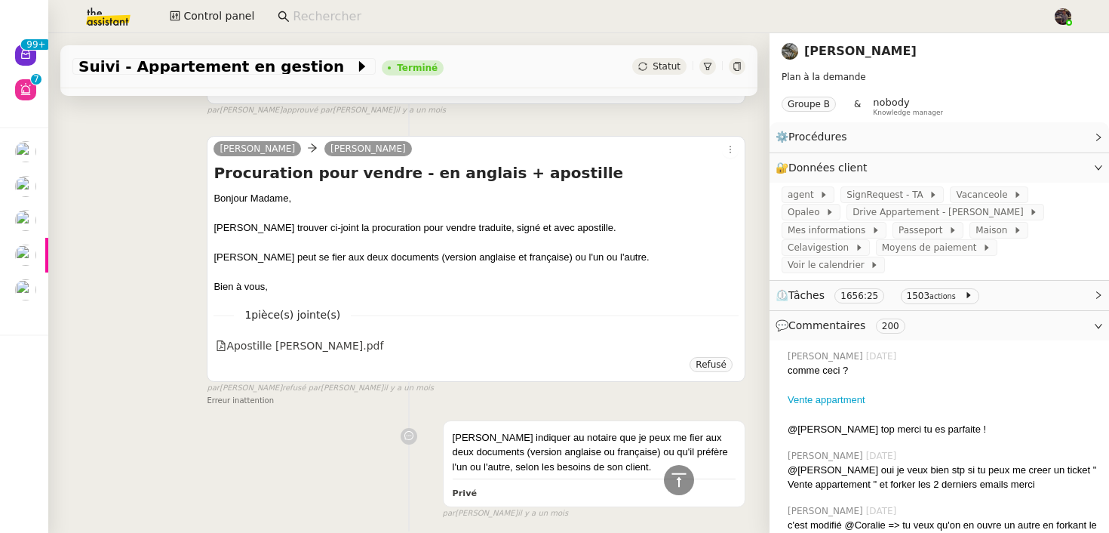
scroll to position [5117, 0]
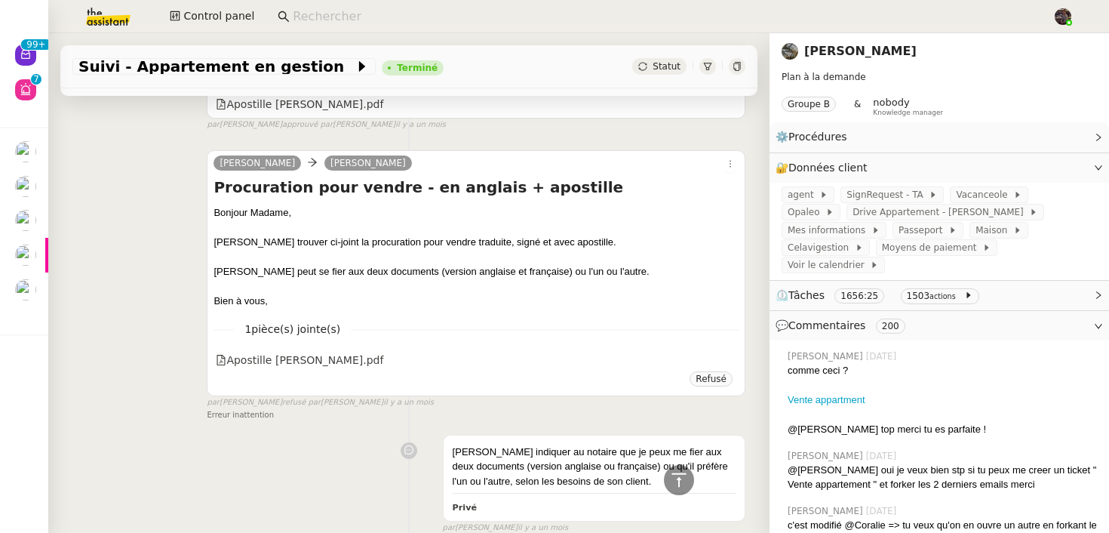
drag, startPoint x: 157, startPoint y: 324, endPoint x: 155, endPoint y: 315, distance: 8.6
click at [155, 324] on div "Alfred Elodie VERGELY Procuration pour vendre - en anglais + apostille Bonjour …" at bounding box center [408, 279] width 673 height 285
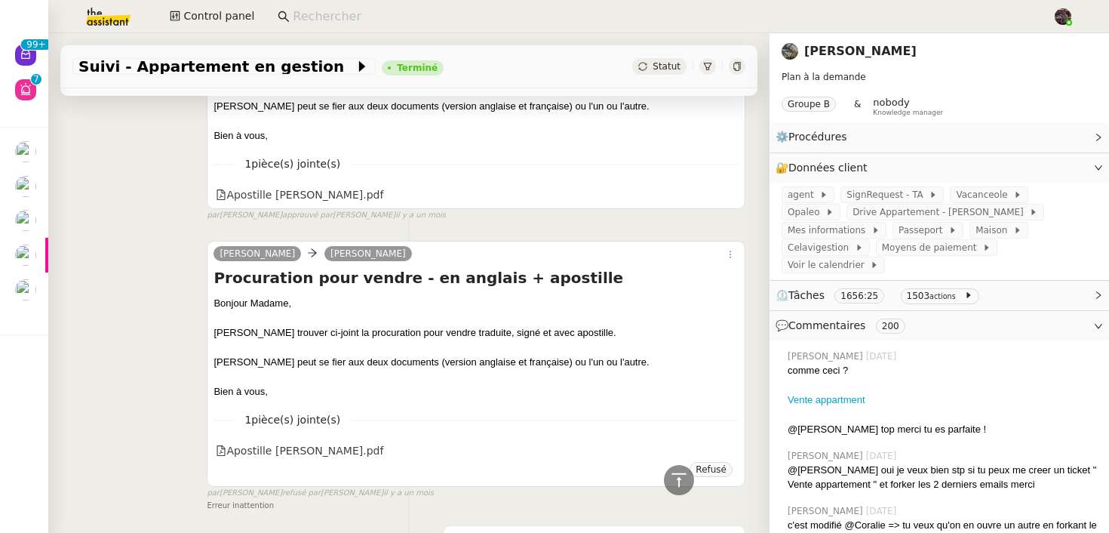
scroll to position [5005, 0]
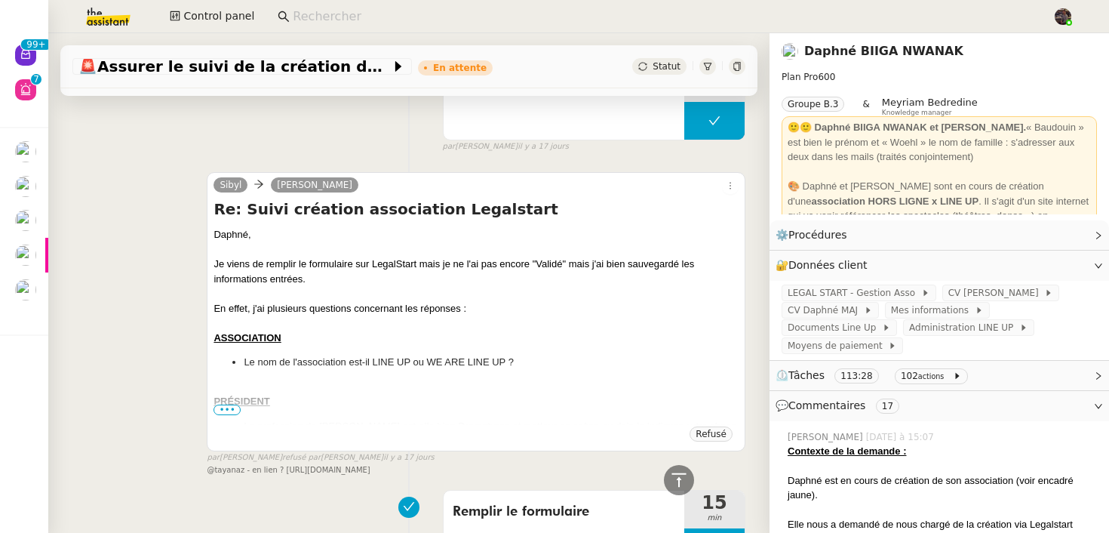
scroll to position [14524, 0]
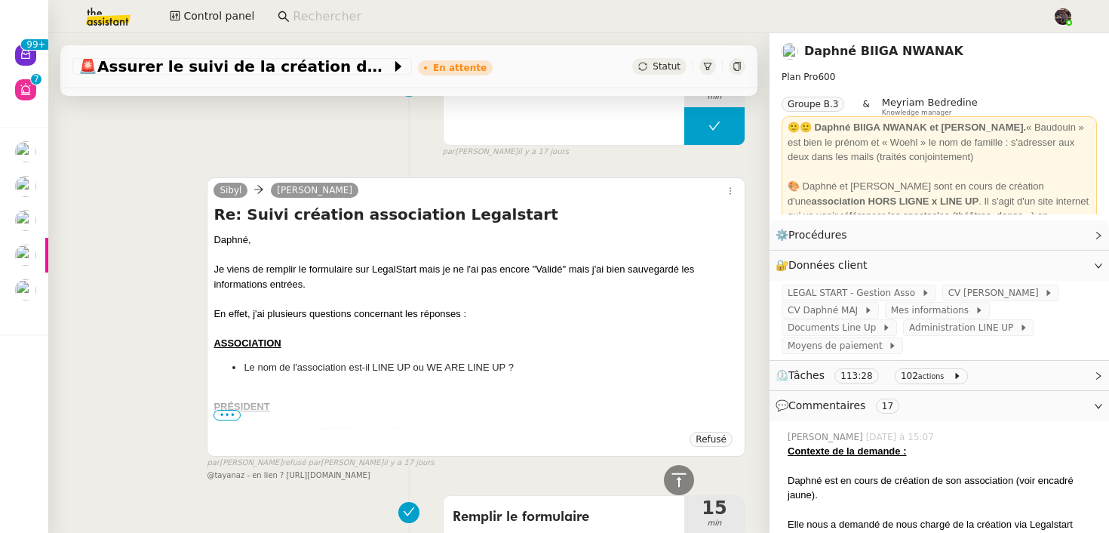
click at [229, 410] on span "•••" at bounding box center [227, 415] width 27 height 11
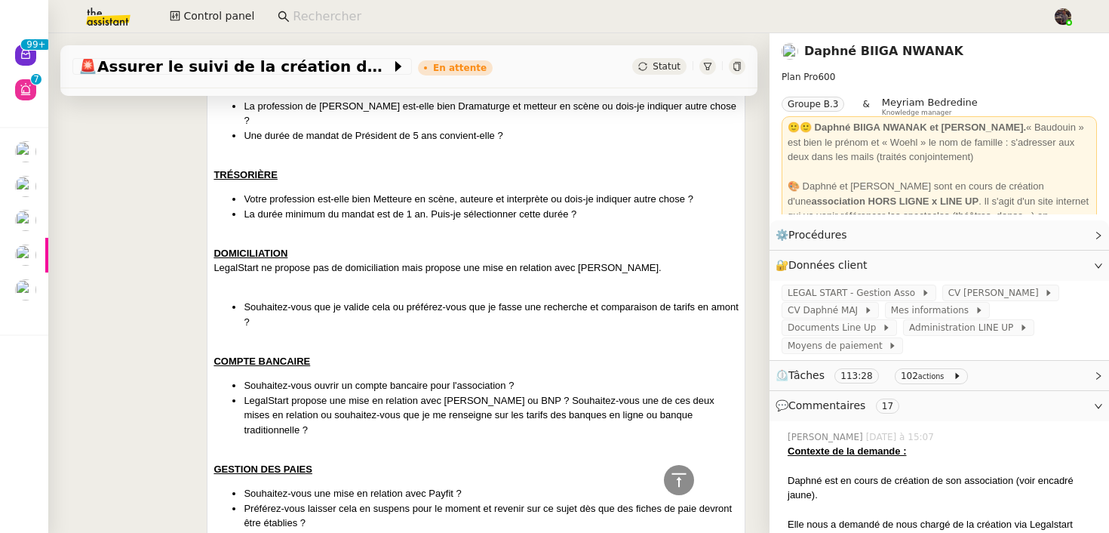
scroll to position [14968, 0]
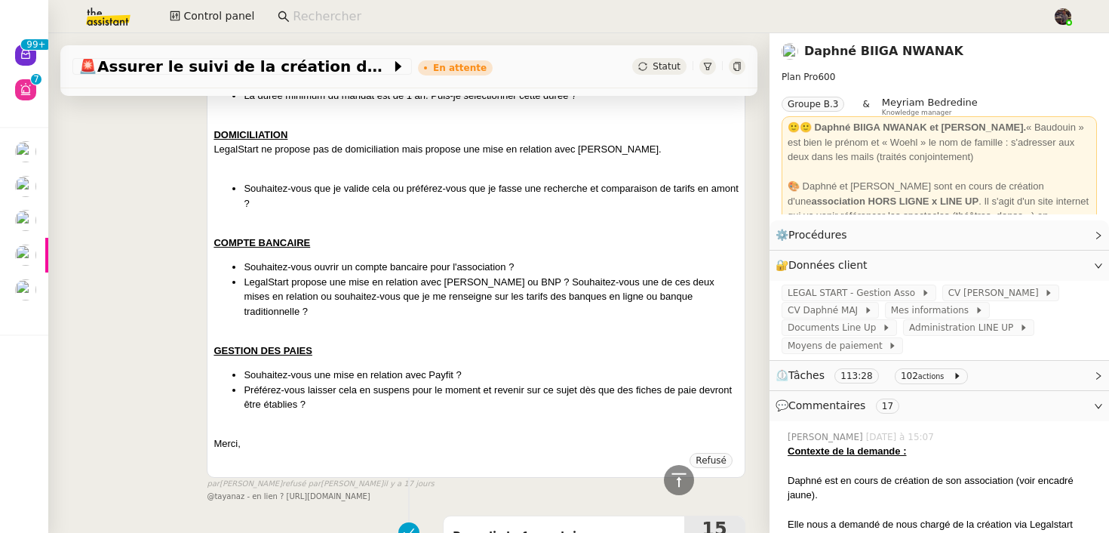
click at [320, 492] on span "@tayanaz - en lien ? [URL][DOMAIN_NAME]" at bounding box center [288, 496] width 163 height 8
click at [320, 492] on span "@tayanaz - en lien ? https://dashboard.theassistant.com/ticket/Hd2qDr8qGW9tUhv9…" at bounding box center [288, 496] width 163 height 8
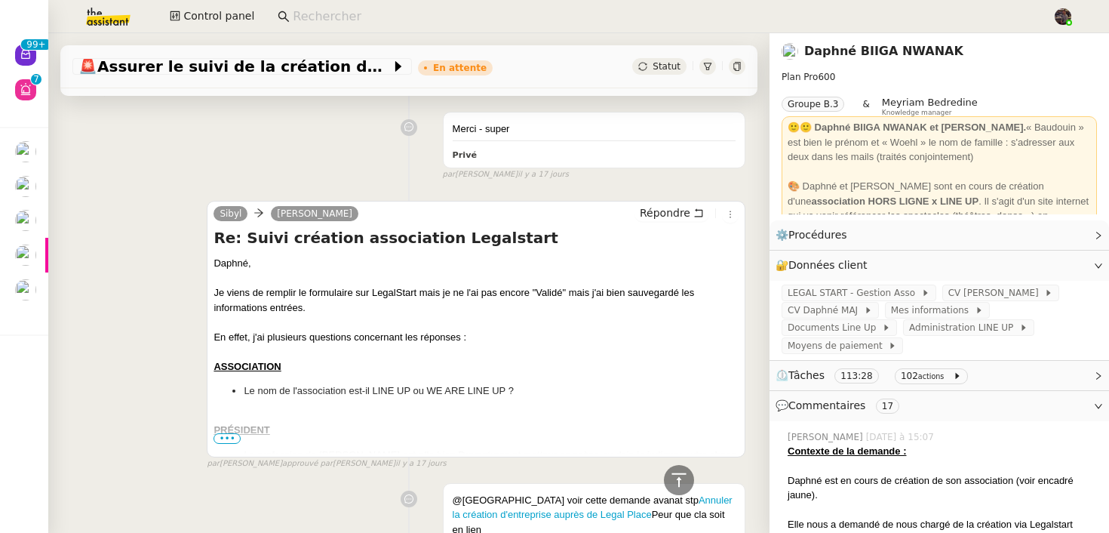
scroll to position [13867, 0]
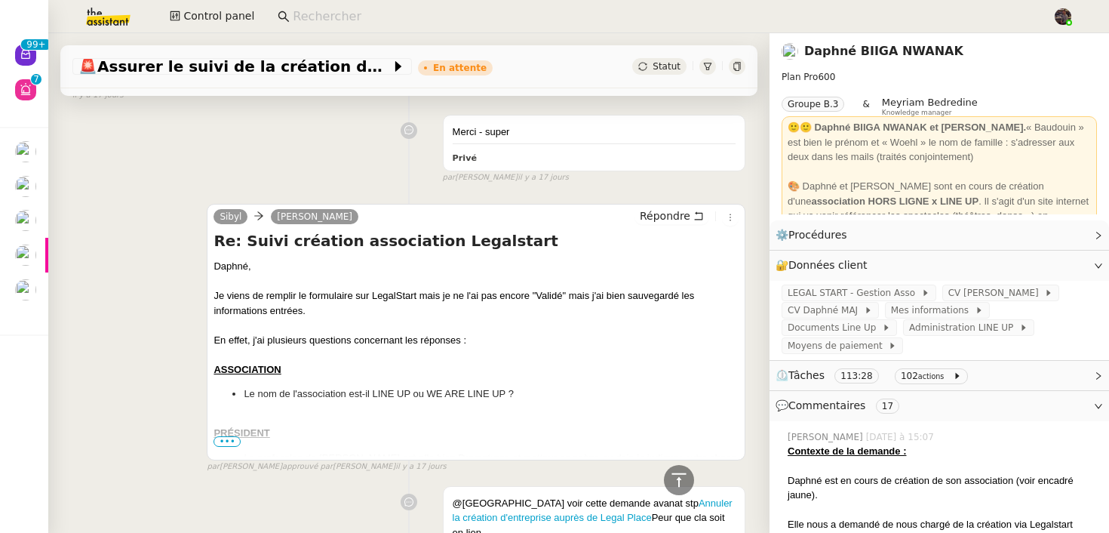
click at [233, 436] on span "•••" at bounding box center [227, 441] width 27 height 11
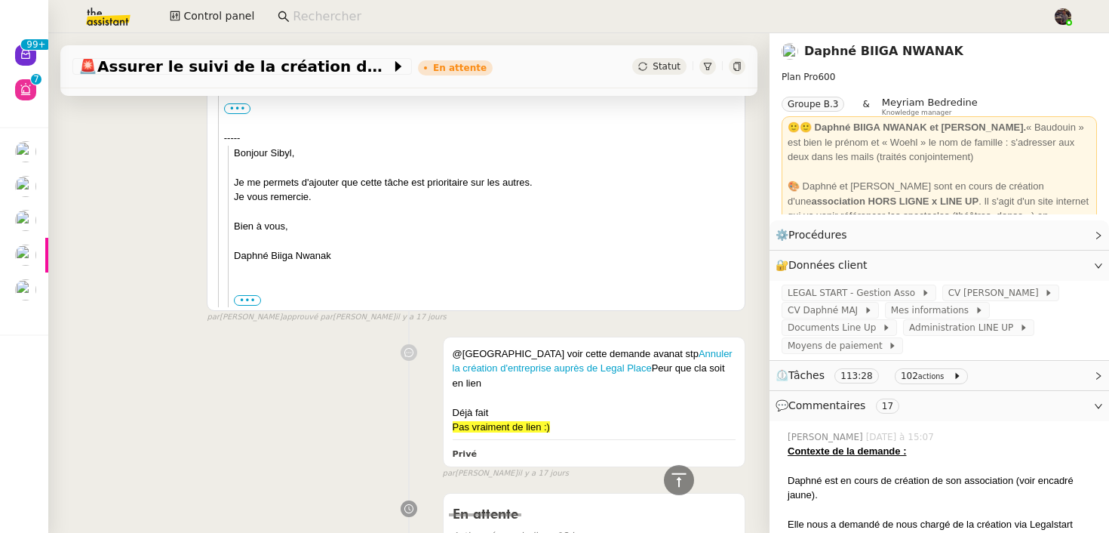
scroll to position [14854, 0]
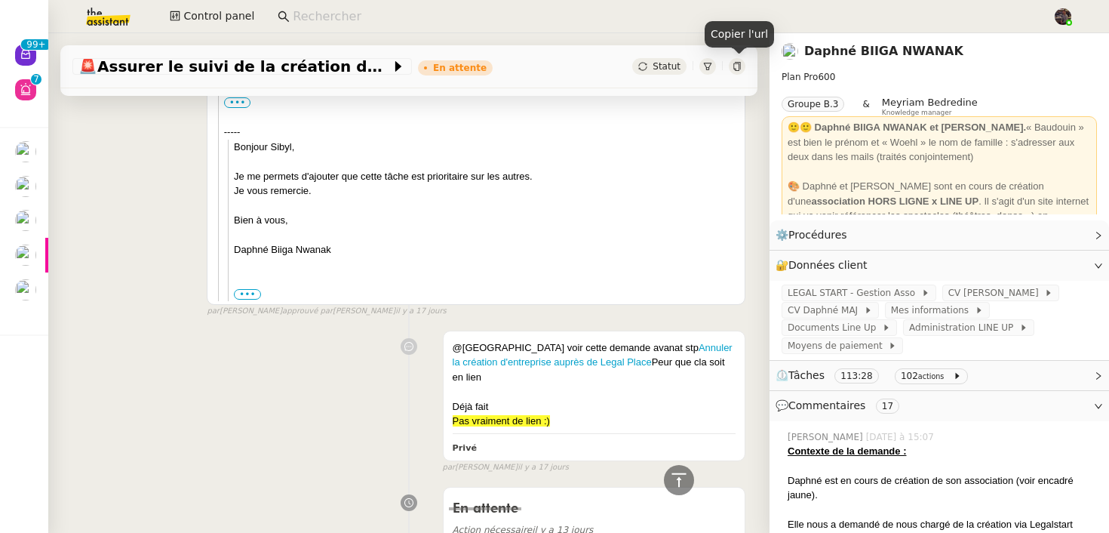
click at [739, 66] on icon at bounding box center [737, 66] width 7 height 9
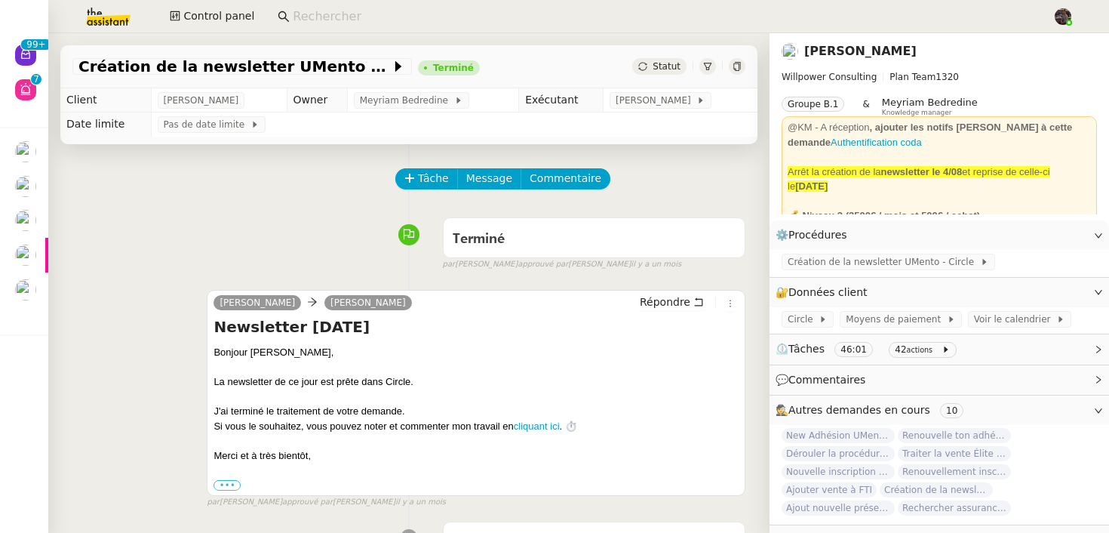
scroll to position [563, 0]
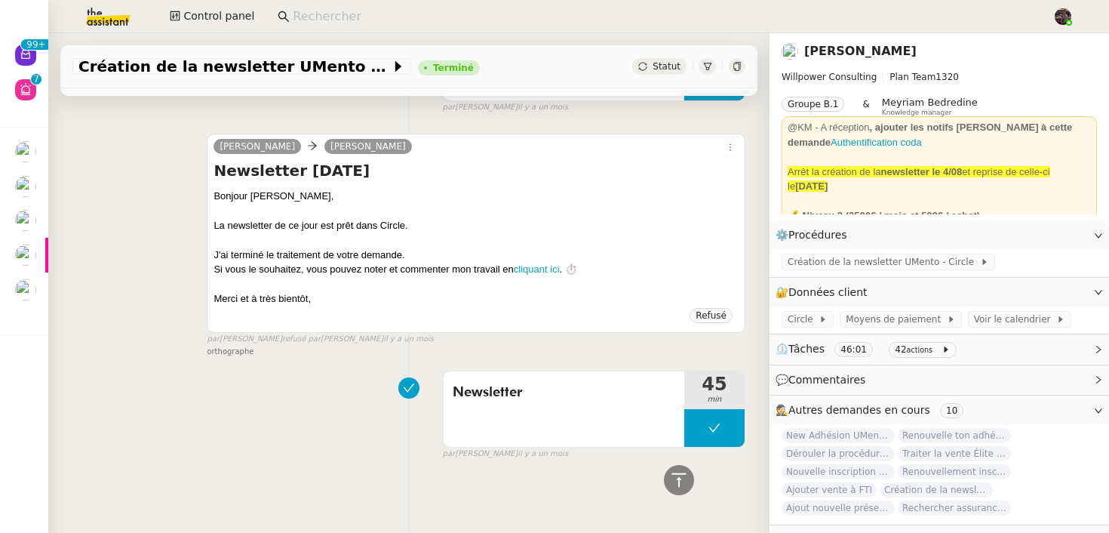
click at [742, 61] on div at bounding box center [737, 66] width 17 height 17
click at [383, 338] on span "il y a un mois" at bounding box center [408, 339] width 51 height 13
click at [357, 379] on div "Newsletter 45 min false par [PERSON_NAME] [DATE]" at bounding box center [408, 412] width 673 height 97
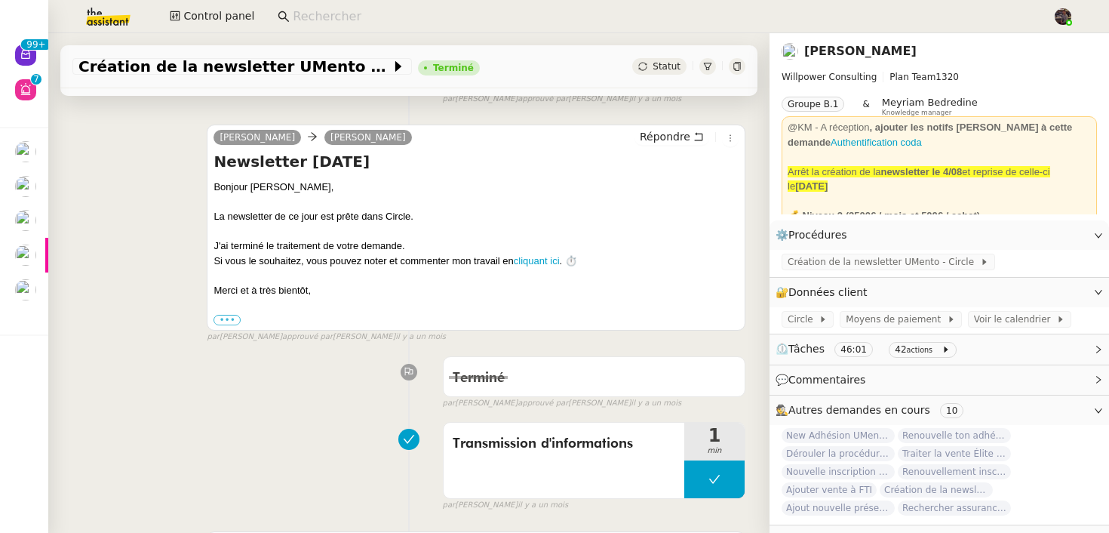
scroll to position [0, 0]
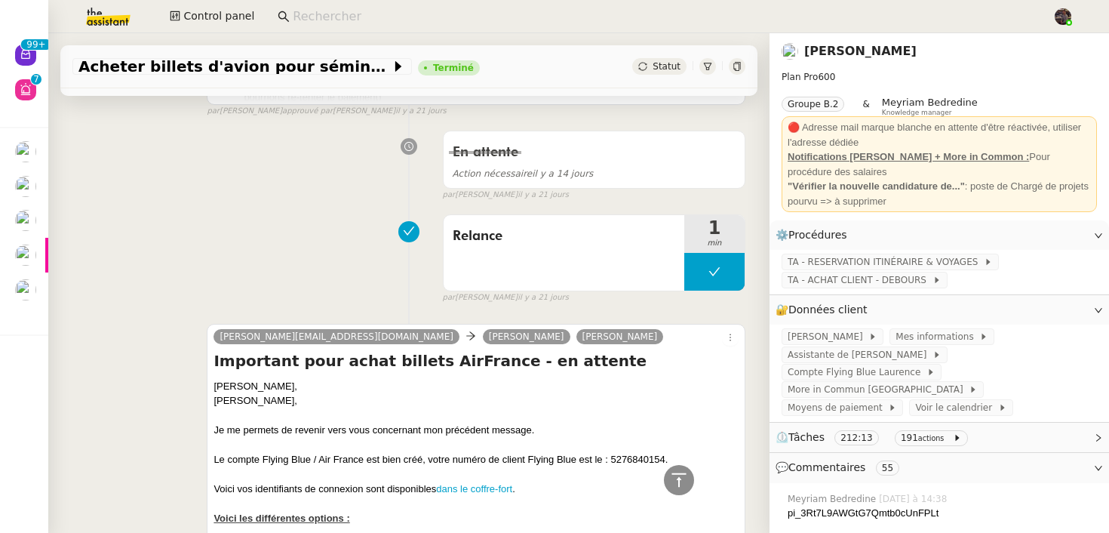
scroll to position [18472, 0]
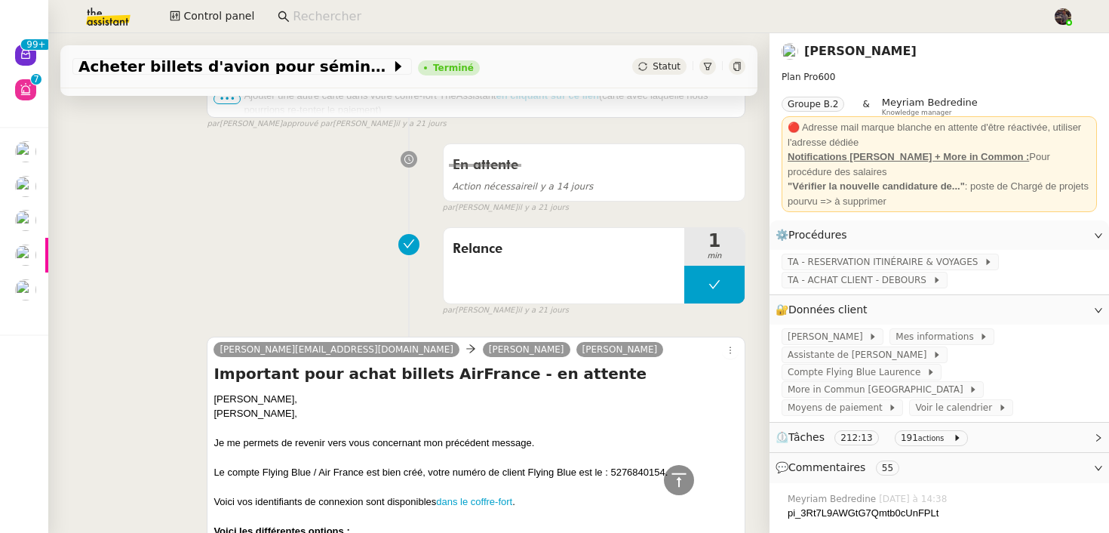
scroll to position [18436, 0]
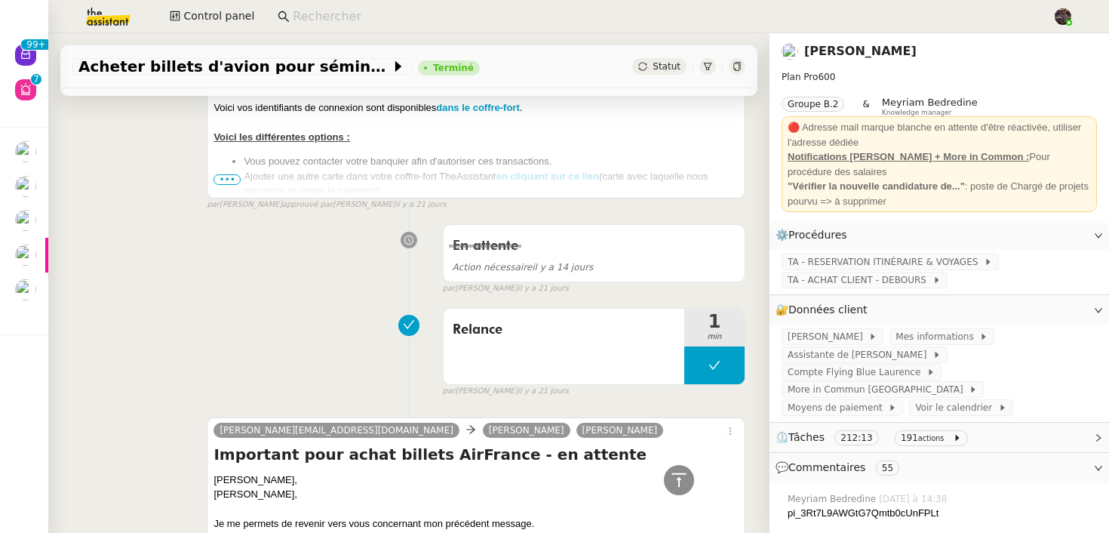
scroll to position [18431, 0]
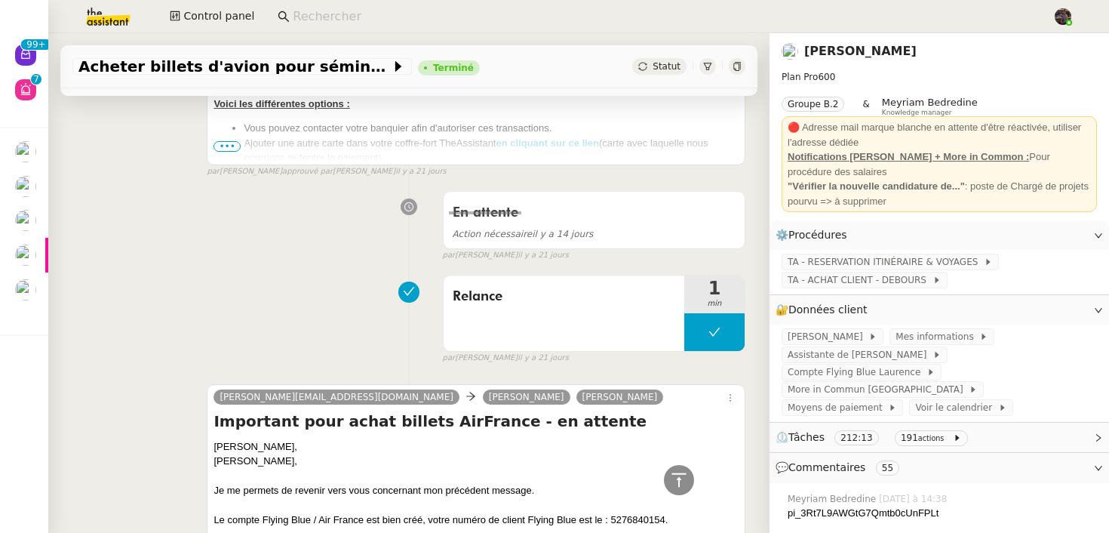
click at [738, 67] on icon at bounding box center [737, 66] width 9 height 9
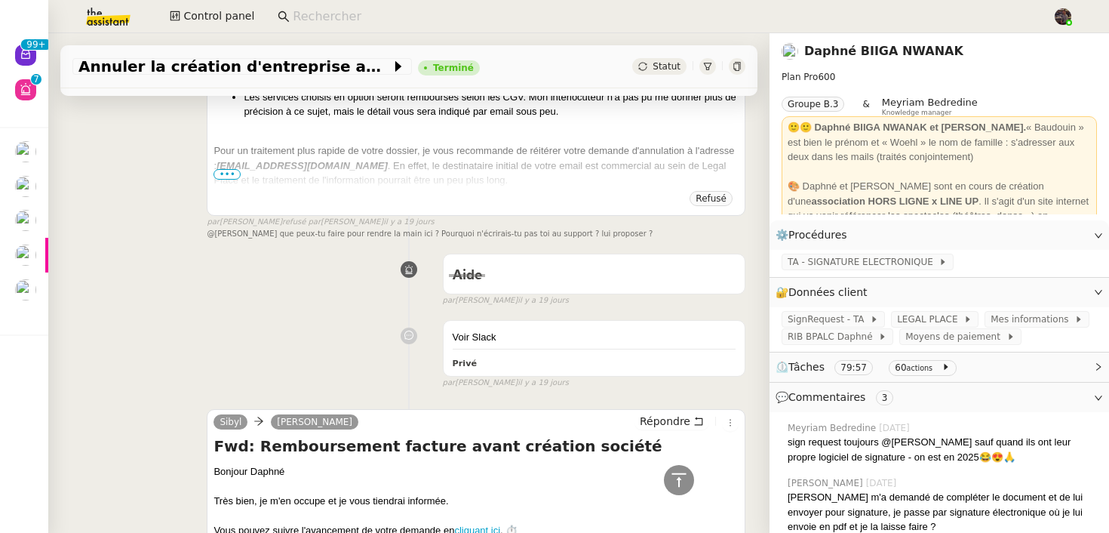
scroll to position [6687, 0]
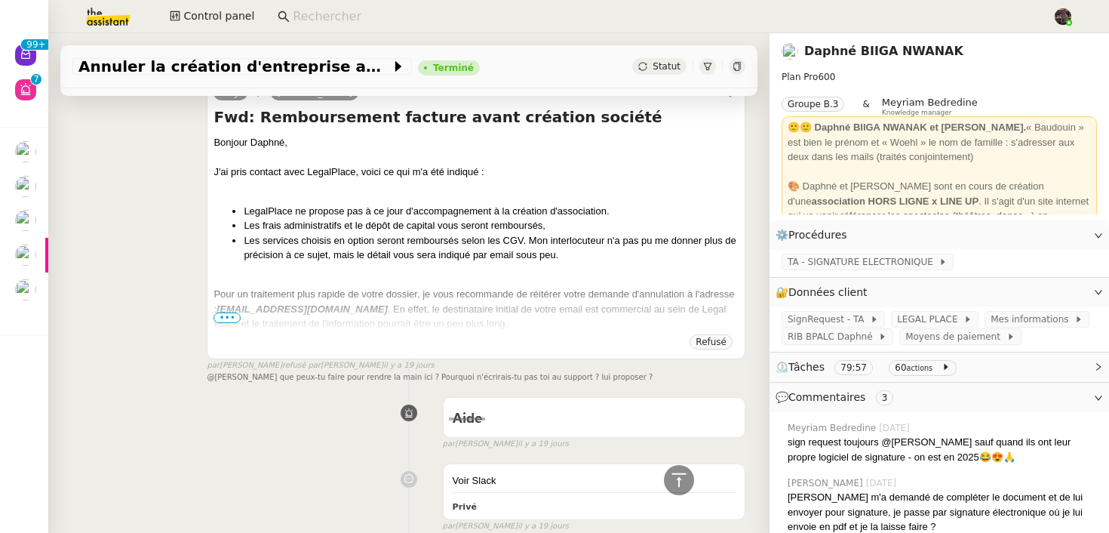
click at [263, 412] on div "Aide false par [PERSON_NAME]. [DATE]" at bounding box center [408, 420] width 673 height 60
click at [228, 319] on span "•••" at bounding box center [227, 317] width 27 height 11
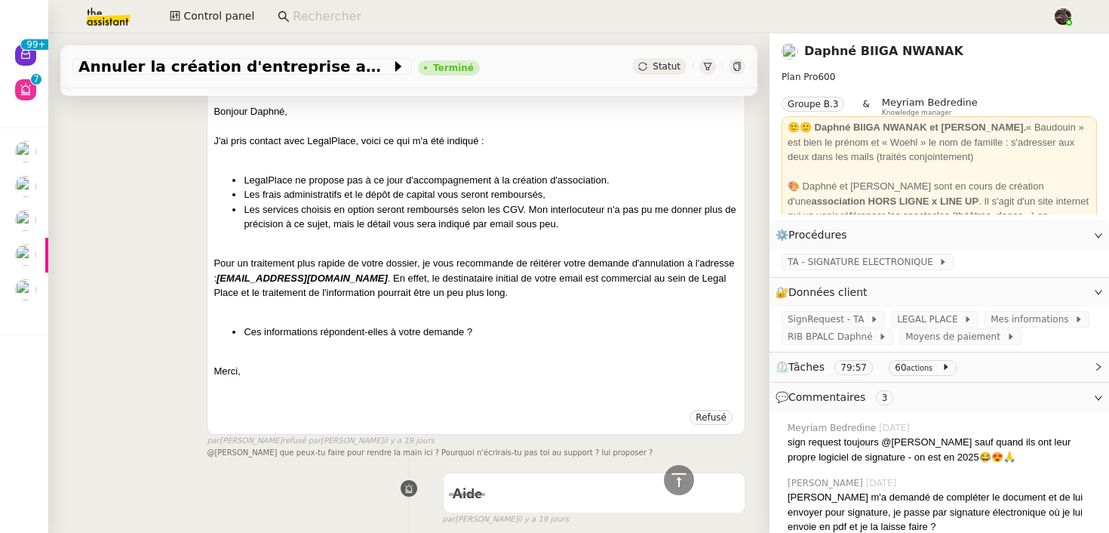
scroll to position [6722, 0]
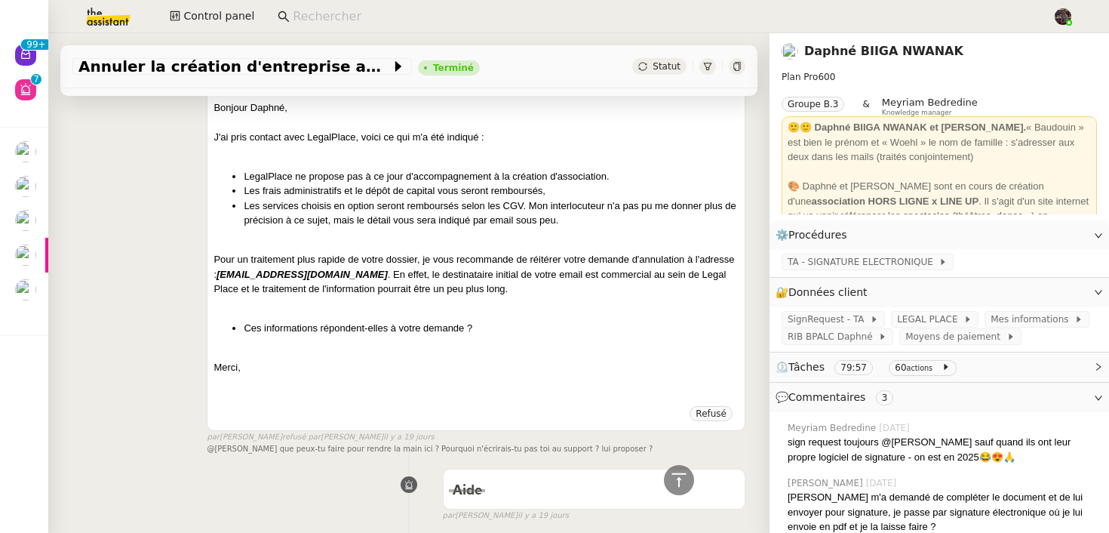
click at [734, 72] on div at bounding box center [737, 66] width 17 height 17
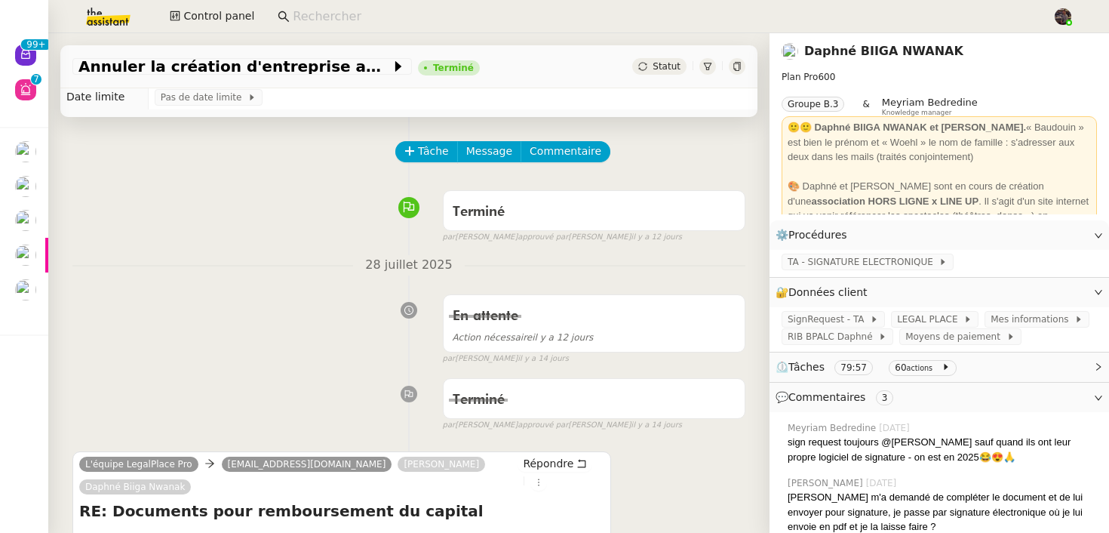
scroll to position [0, 0]
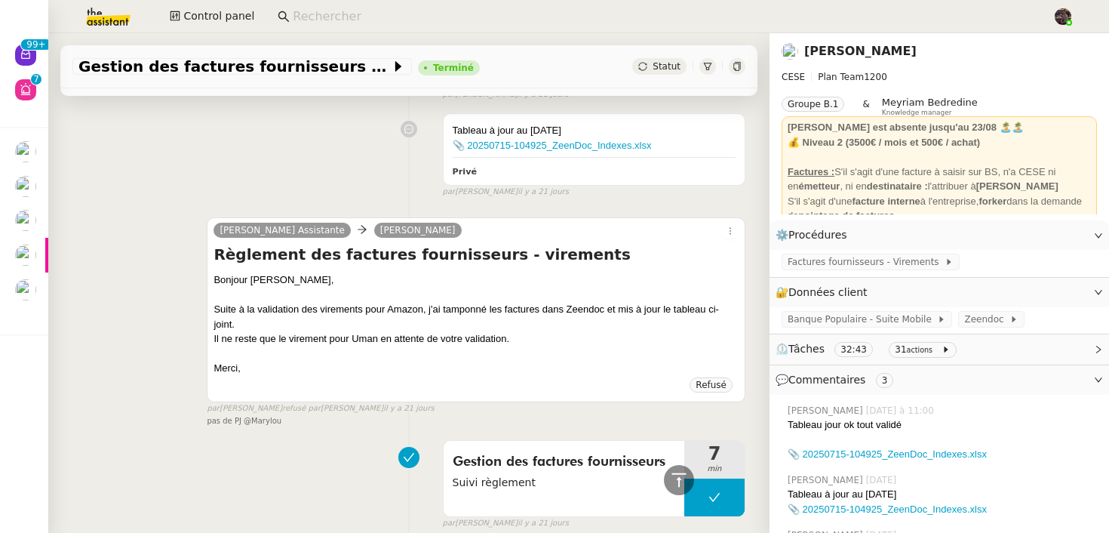
scroll to position [1177, 0]
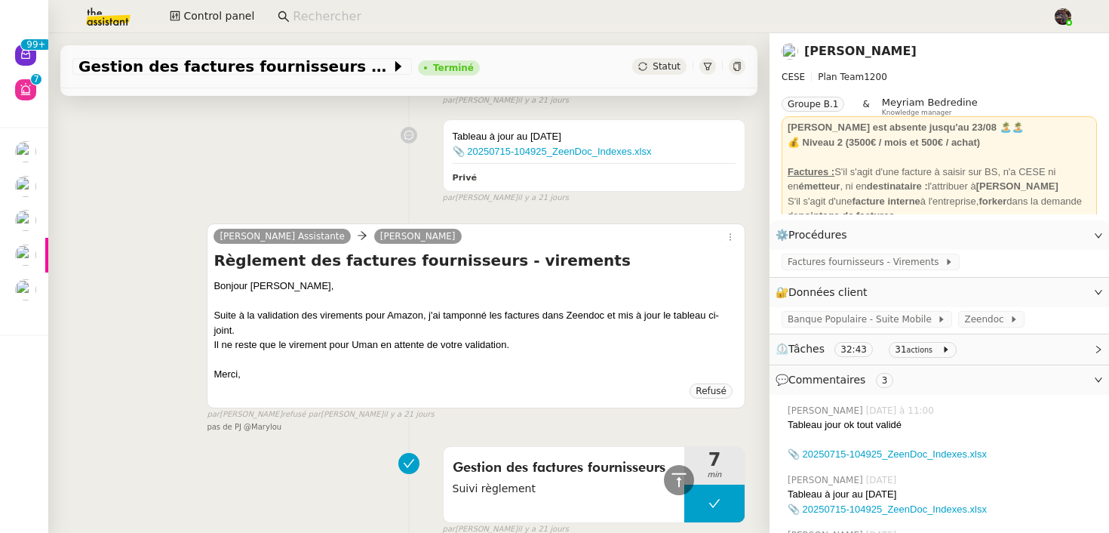
click at [730, 71] on div at bounding box center [737, 66] width 17 height 17
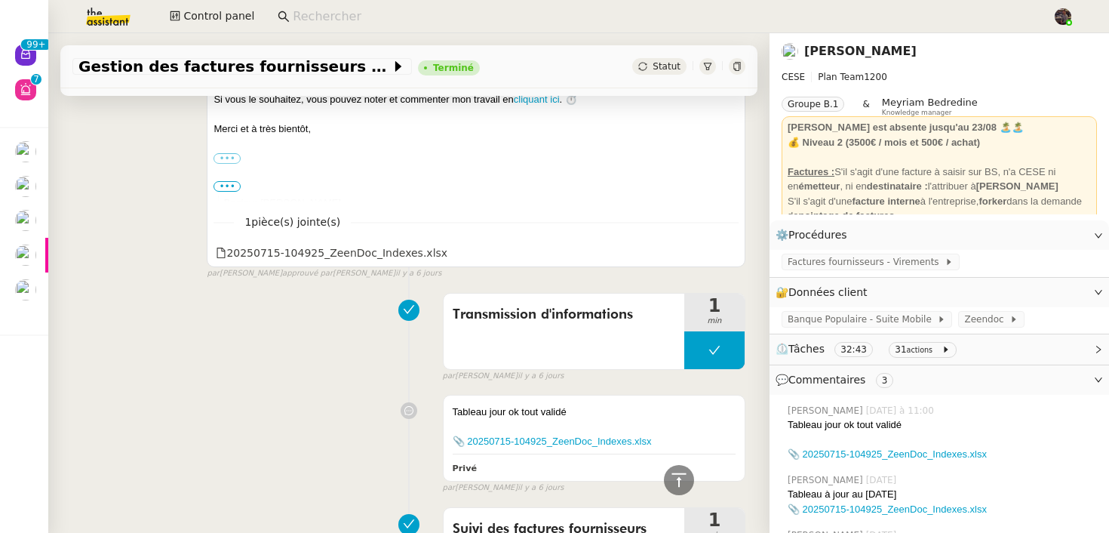
scroll to position [326, 0]
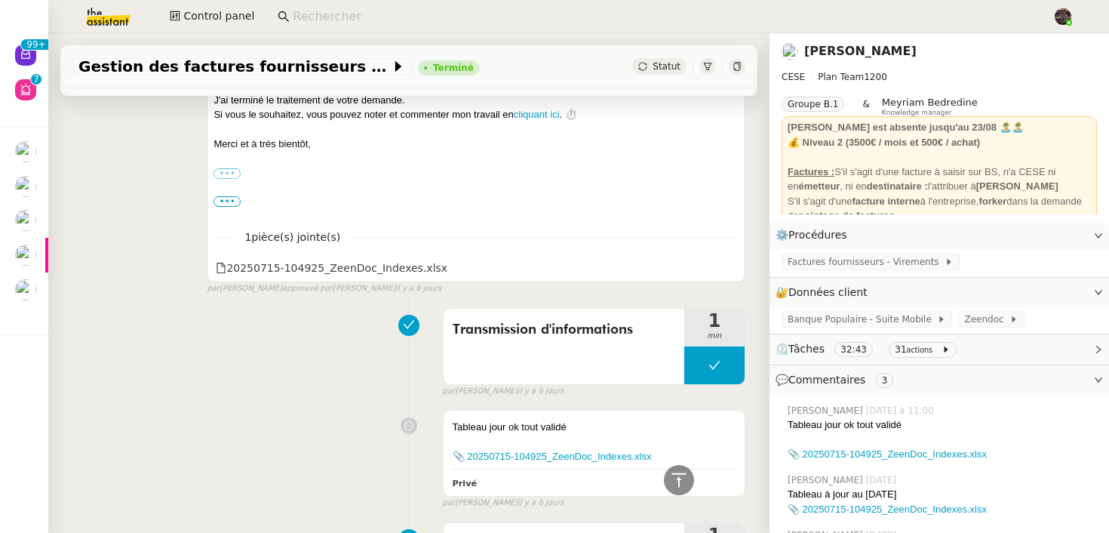
click at [340, 454] on div "Tableau jour ok tout validé 📎 20250715-104925_ZeenDoc_Indexes.xlsx Privé false …" at bounding box center [408, 456] width 673 height 106
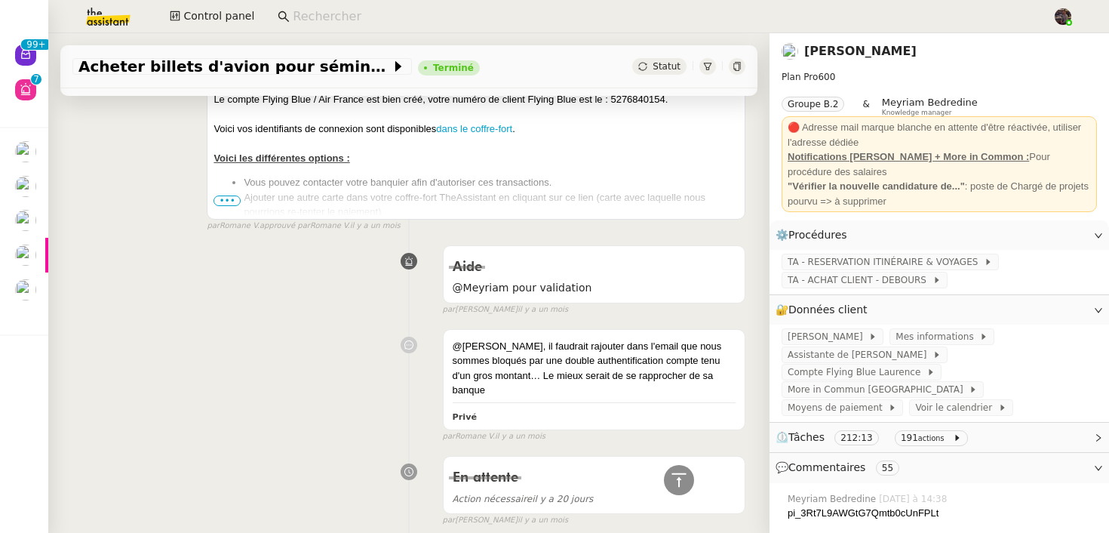
scroll to position [19571, 0]
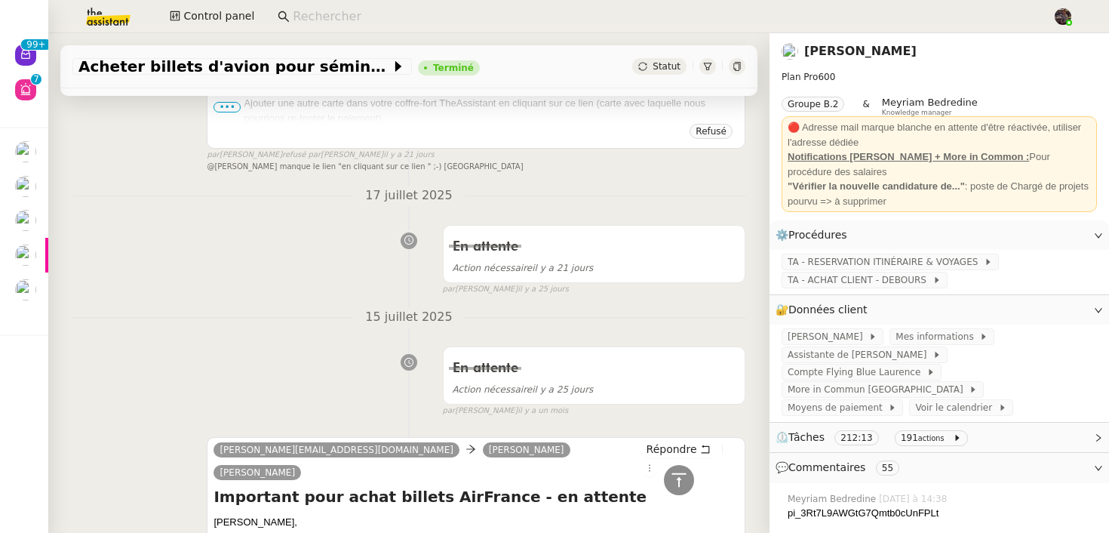
scroll to position [18934, 0]
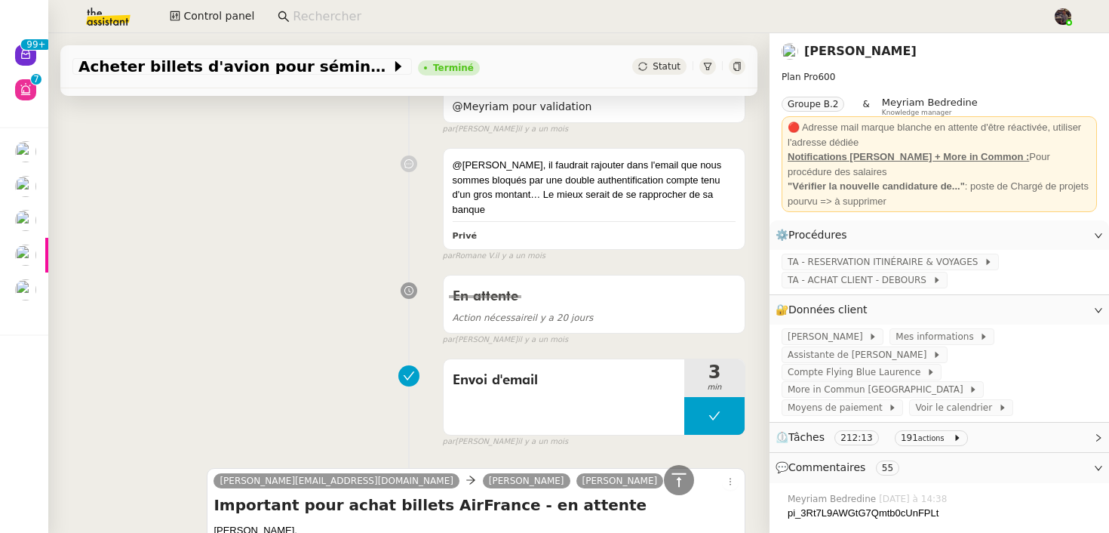
scroll to position [20327, 0]
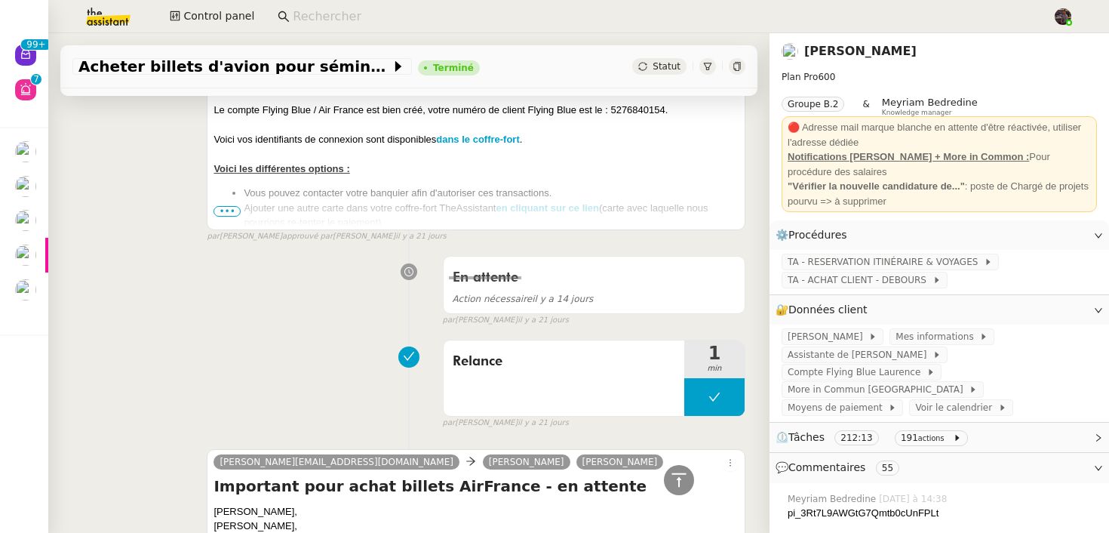
scroll to position [18350, 0]
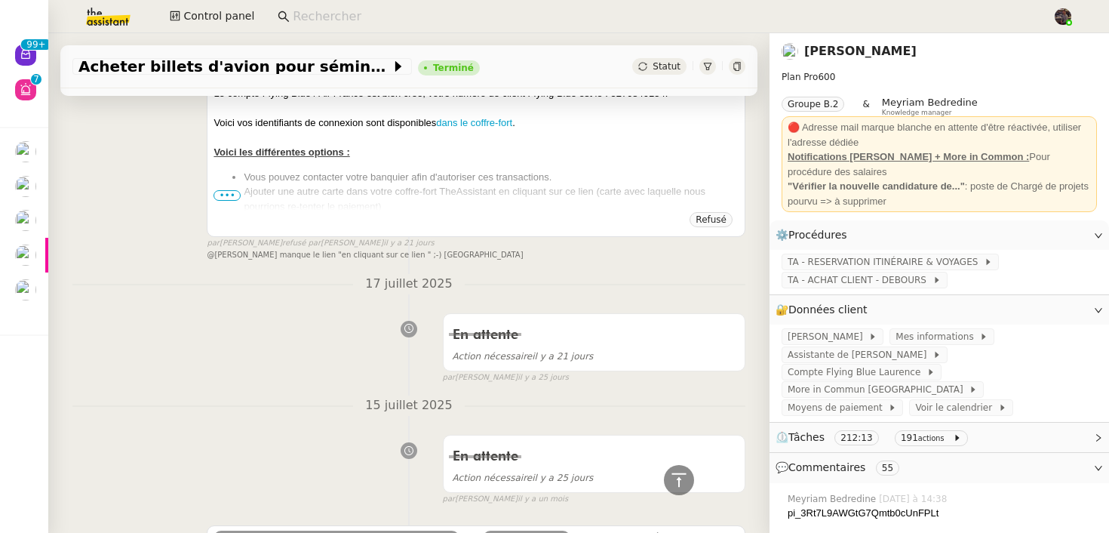
drag, startPoint x: 401, startPoint y: 402, endPoint x: 408, endPoint y: 375, distance: 28.2
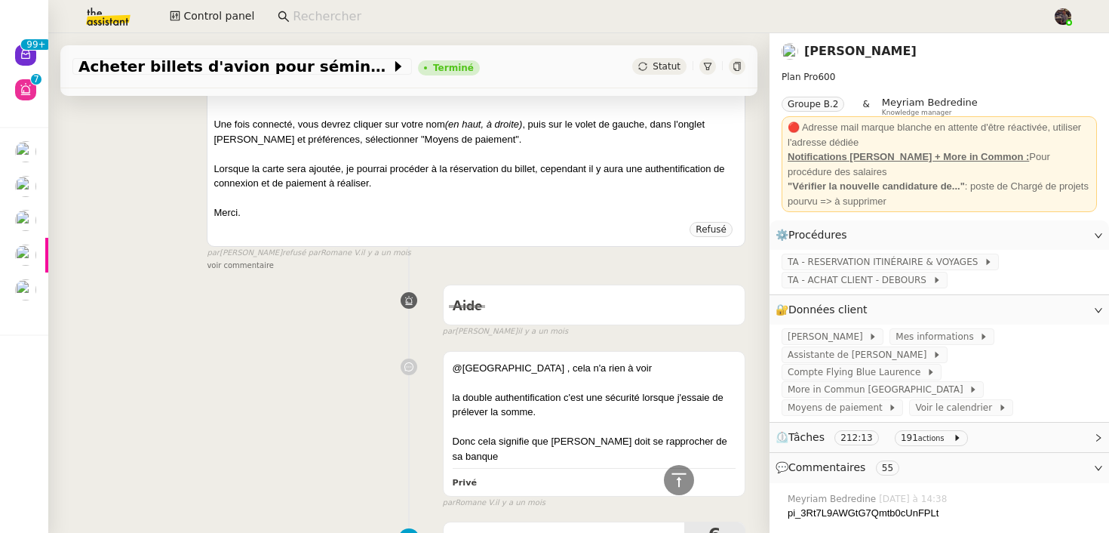
scroll to position [20767, 0]
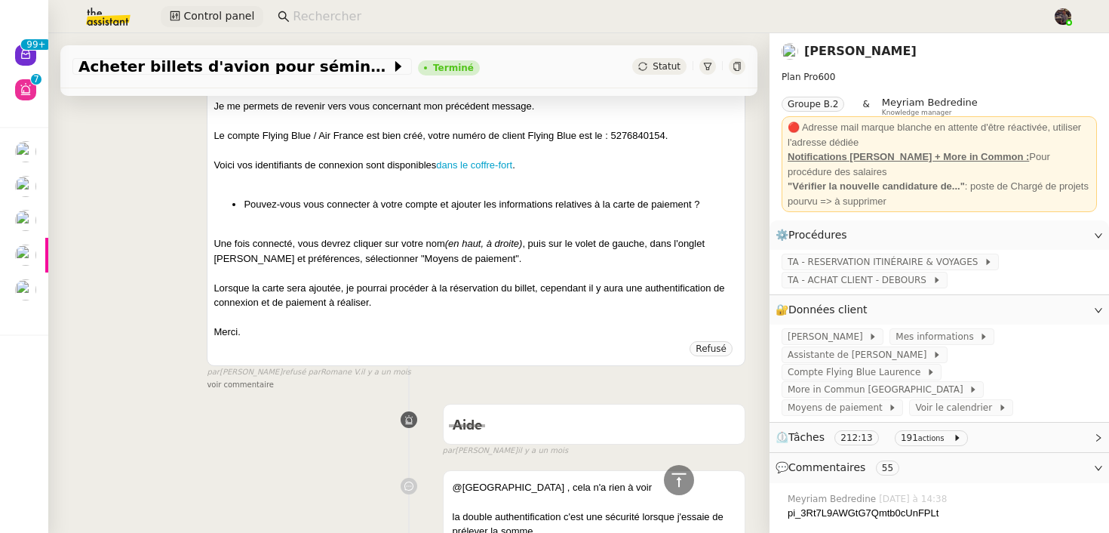
click at [208, 18] on span "Control panel" at bounding box center [218, 16] width 71 height 17
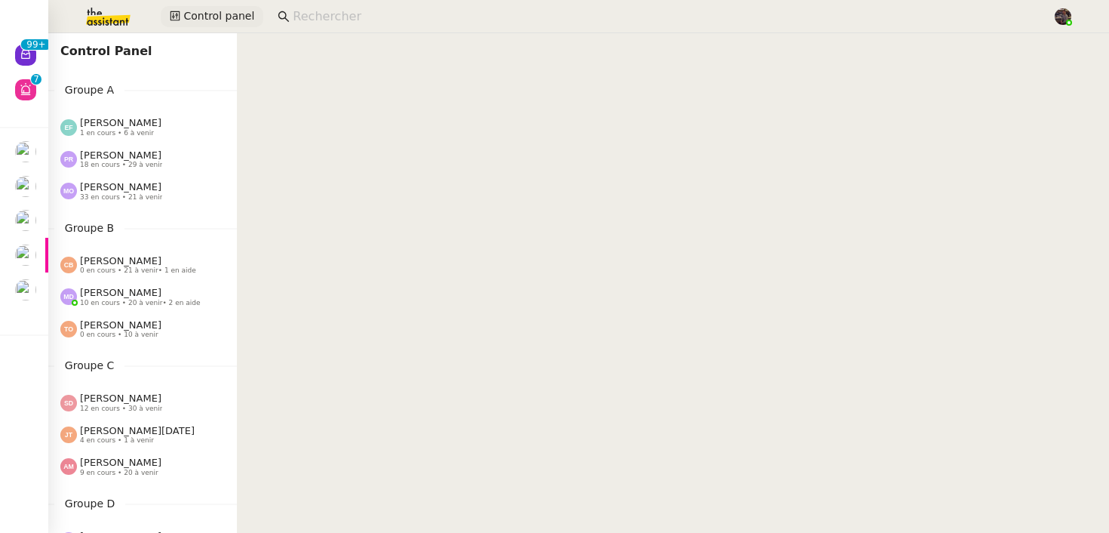
scroll to position [106, 0]
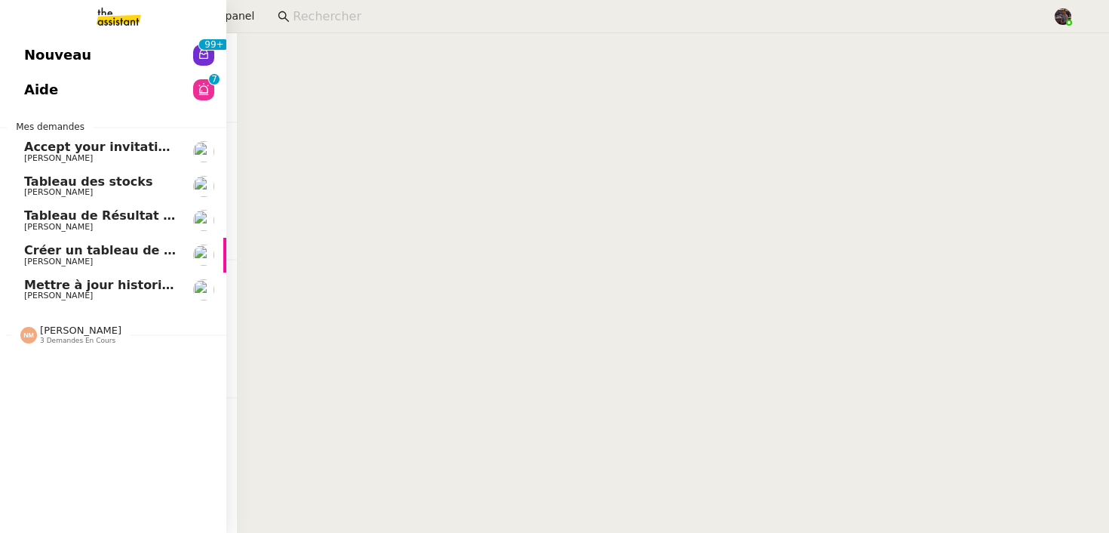
click at [26, 170] on link "Tableau des stocks Guillaume Farina" at bounding box center [113, 186] width 226 height 35
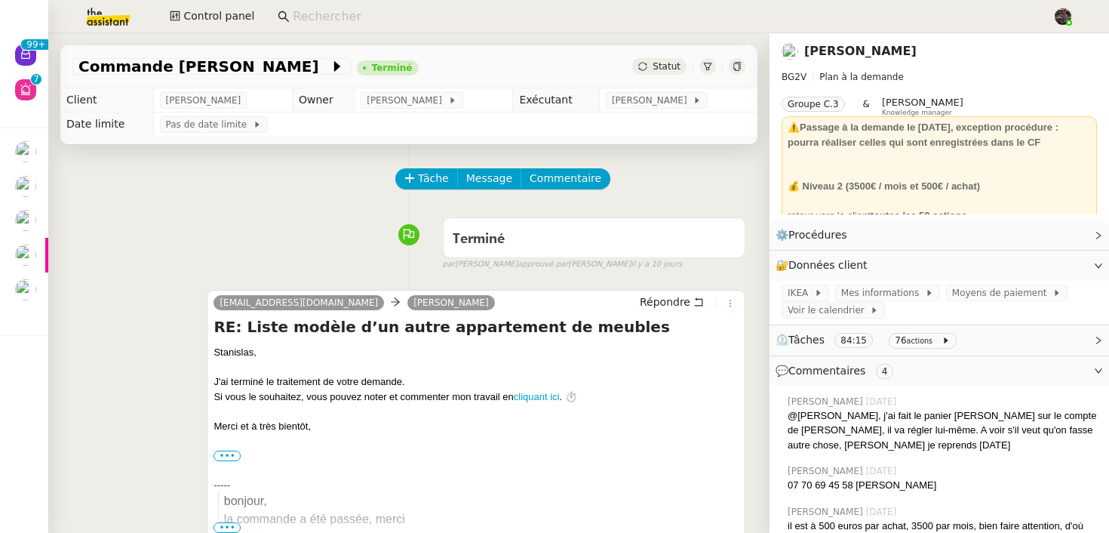
click at [345, 227] on div "Terminé false par [PERSON_NAME] approuvé par [PERSON_NAME] [DATE]" at bounding box center [408, 241] width 673 height 60
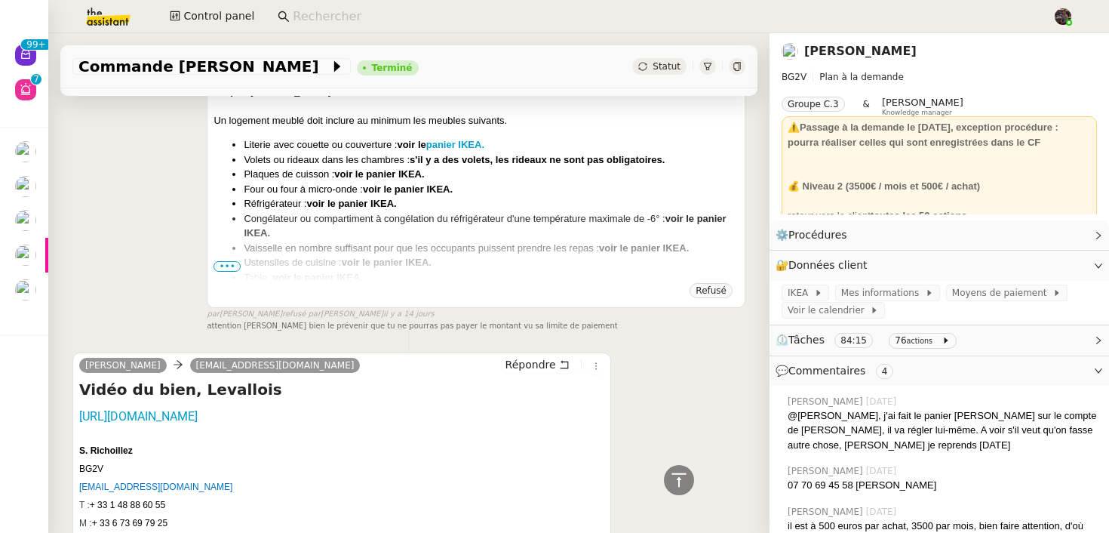
scroll to position [4269, 0]
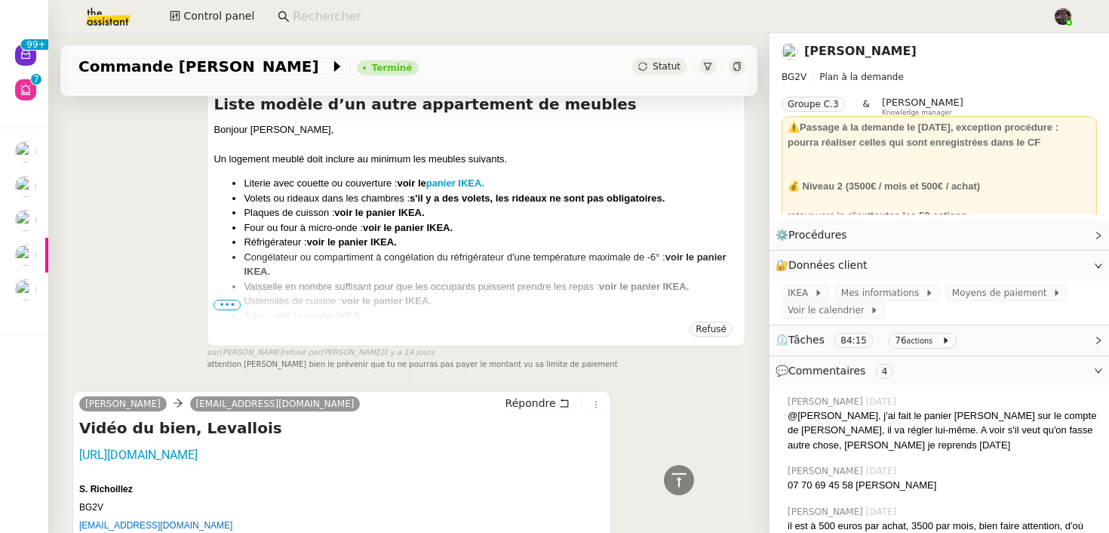
click at [154, 309] on div "[EMAIL_ADDRESS][DOMAIN_NAME] [PERSON_NAME] Liste modèle d’un autre appartement …" at bounding box center [408, 213] width 673 height 318
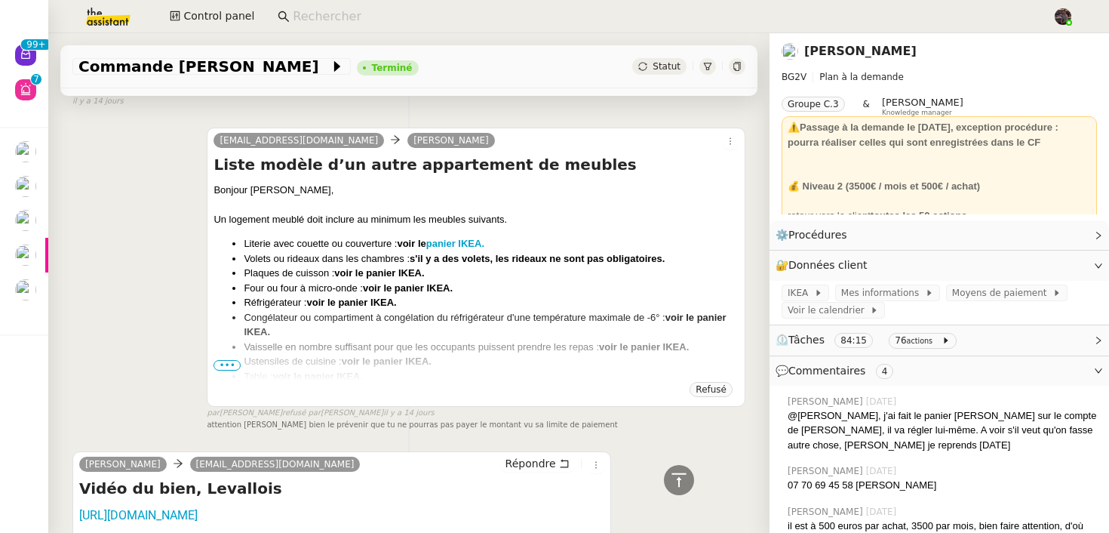
scroll to position [4179, 0]
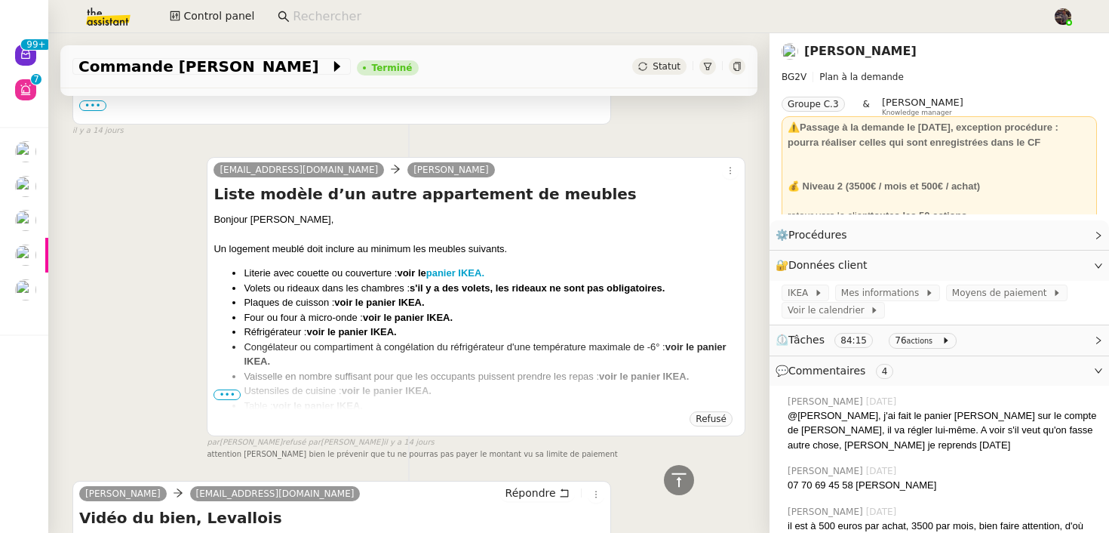
click at [223, 389] on span "•••" at bounding box center [227, 394] width 27 height 11
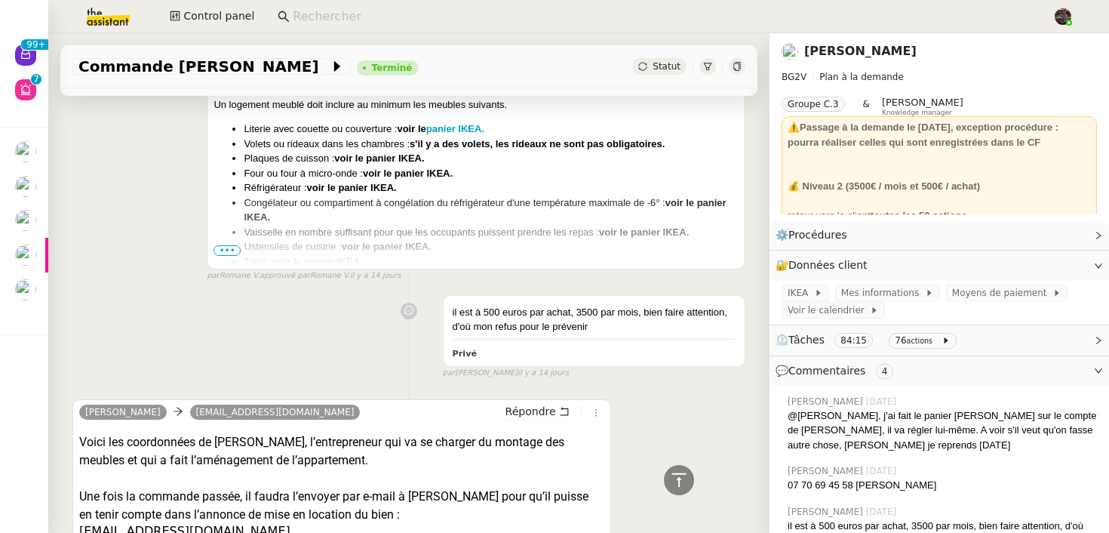
scroll to position [3244, 0]
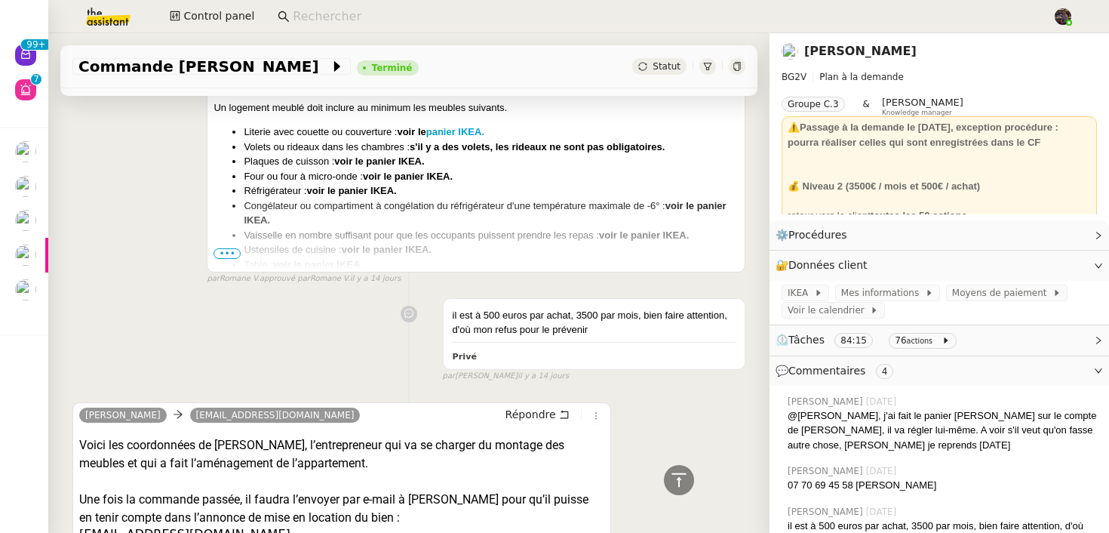
click at [223, 248] on span "•••" at bounding box center [227, 253] width 27 height 11
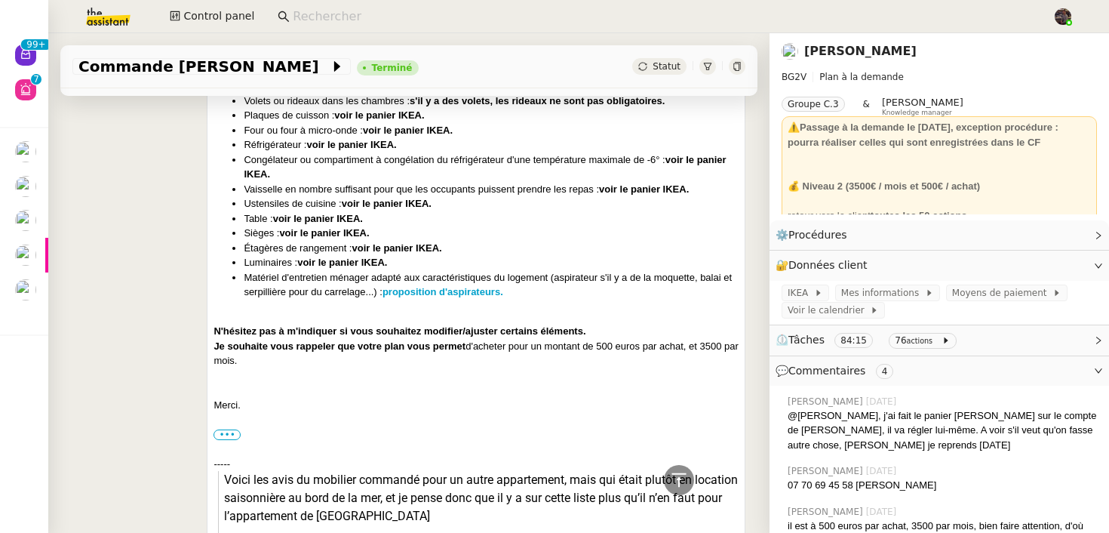
scroll to position [3310, 0]
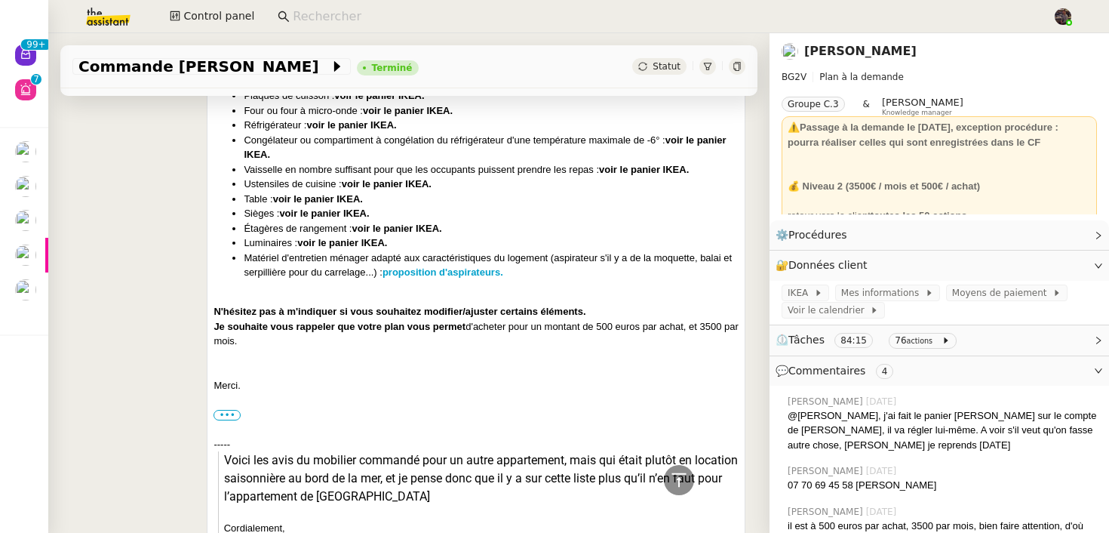
click at [737, 64] on icon at bounding box center [737, 66] width 9 height 9
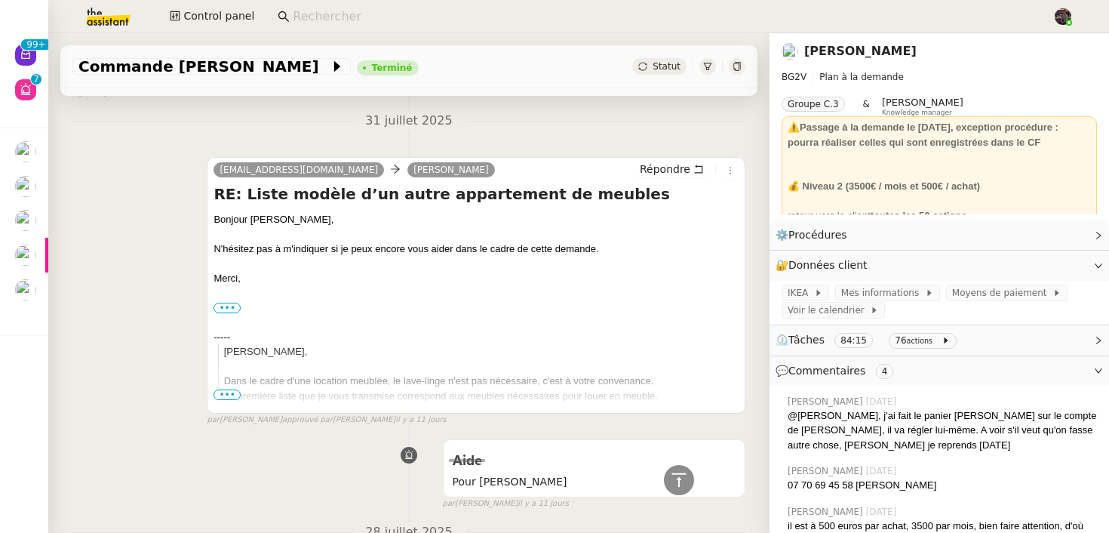
scroll to position [0, 0]
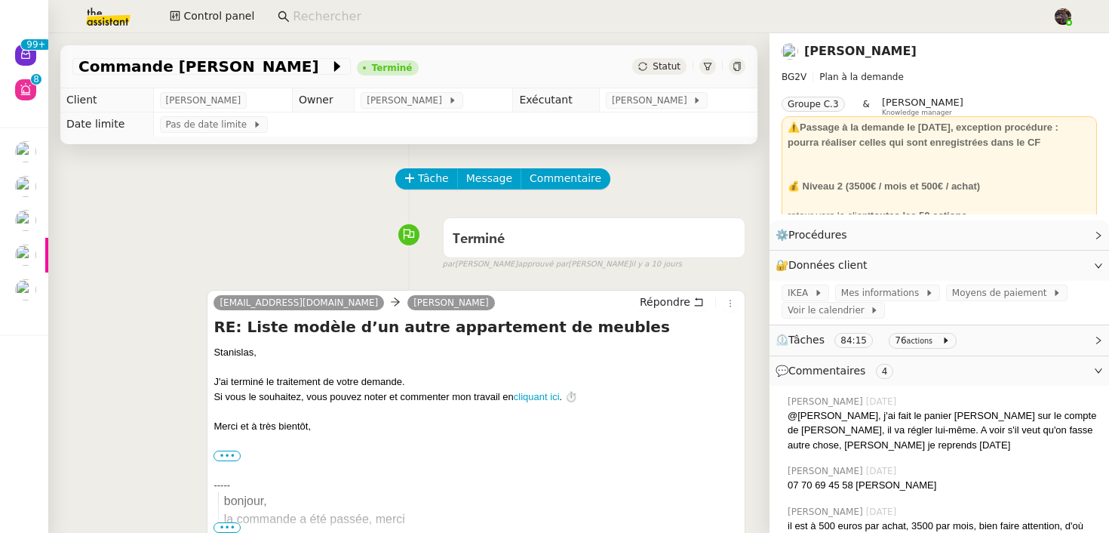
click at [320, 239] on div "Terminé false par [PERSON_NAME] approuvé par [PERSON_NAME] [DATE]" at bounding box center [408, 241] width 673 height 60
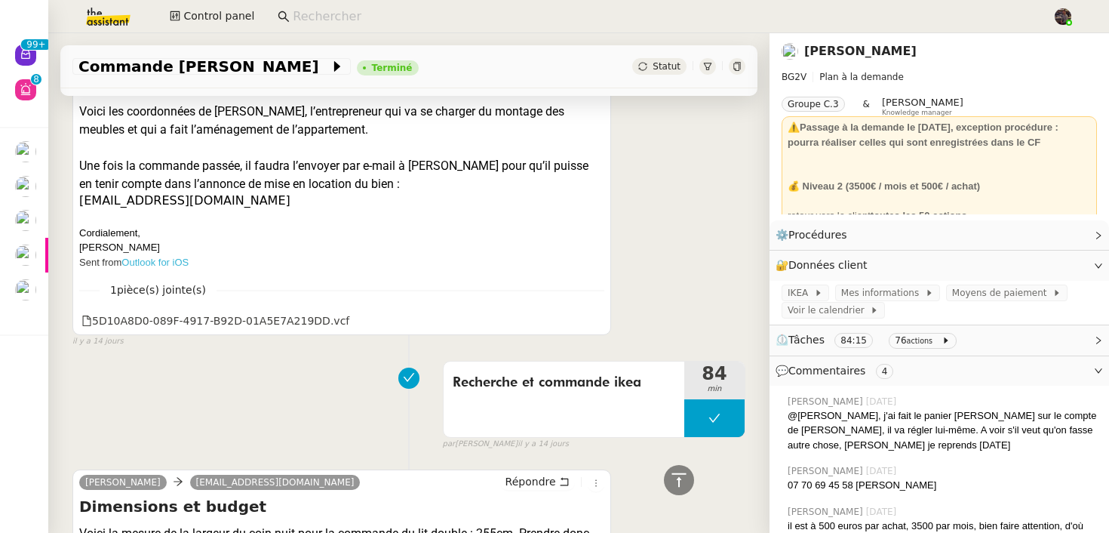
scroll to position [3932, 0]
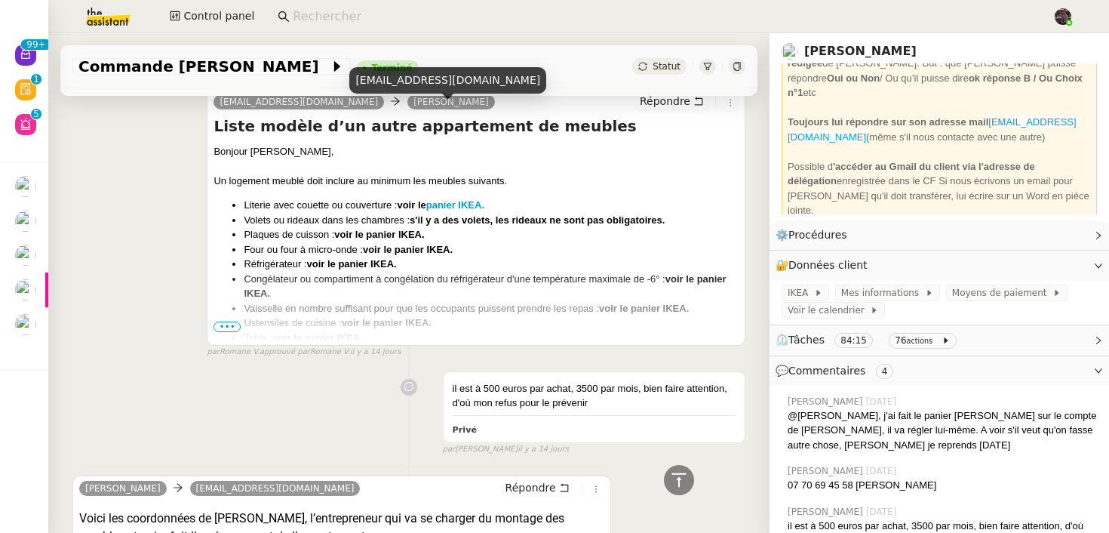
scroll to position [3172, 0]
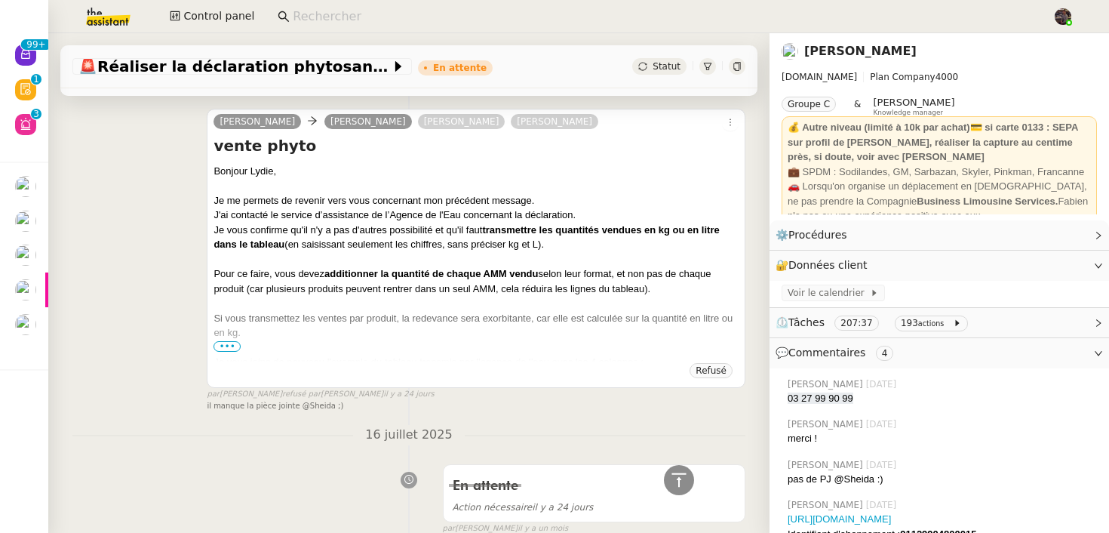
scroll to position [5708, 0]
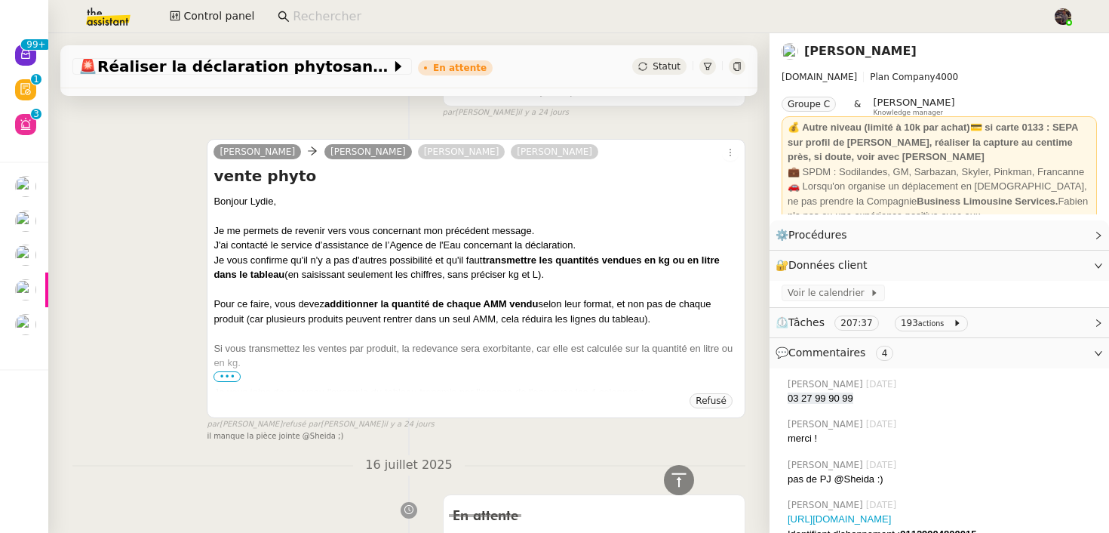
click at [229, 373] on span "•••" at bounding box center [227, 376] width 27 height 11
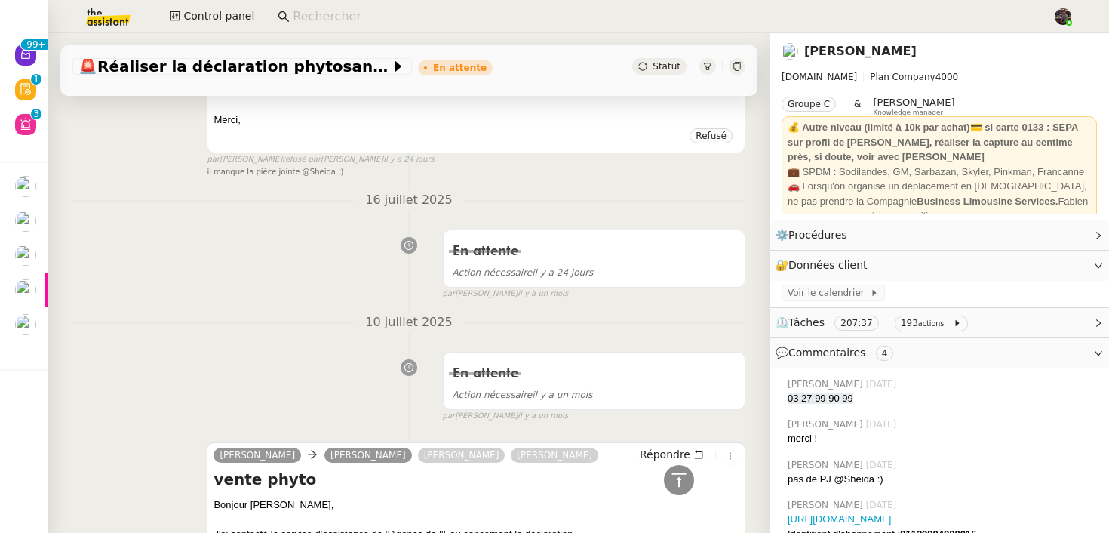
scroll to position [6525, 0]
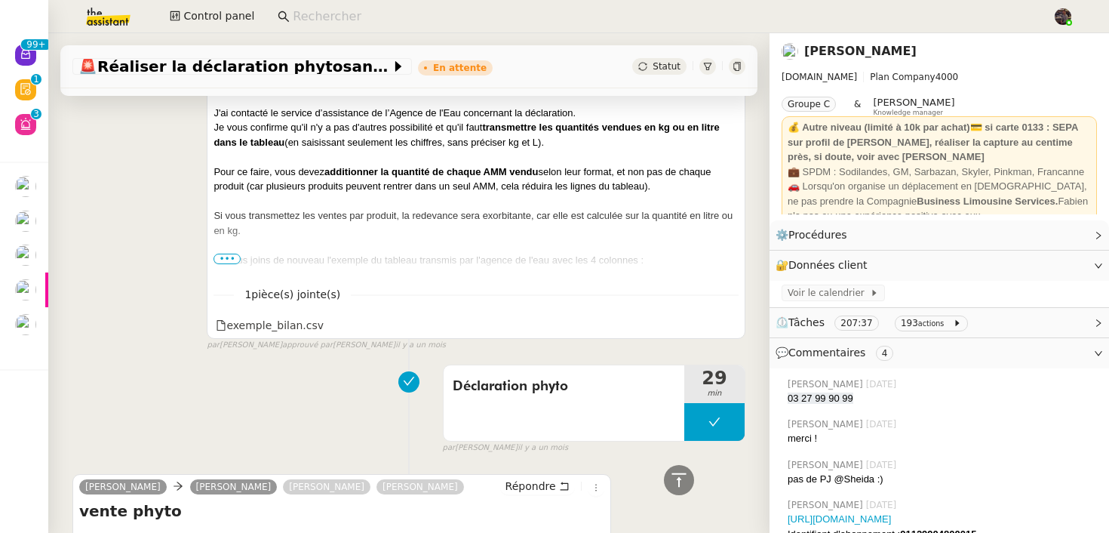
click at [737, 69] on icon at bounding box center [737, 66] width 9 height 9
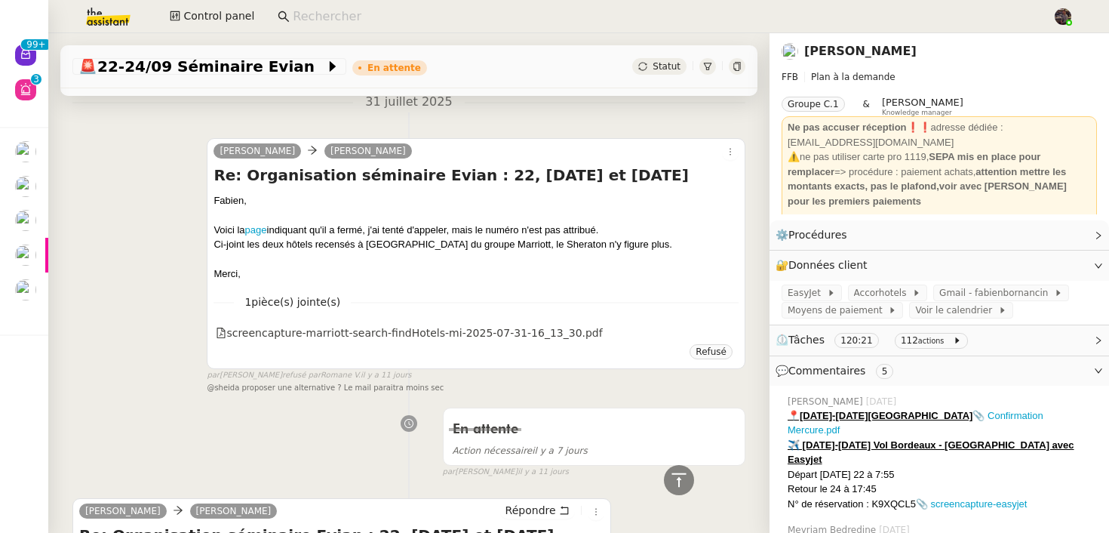
scroll to position [4042, 0]
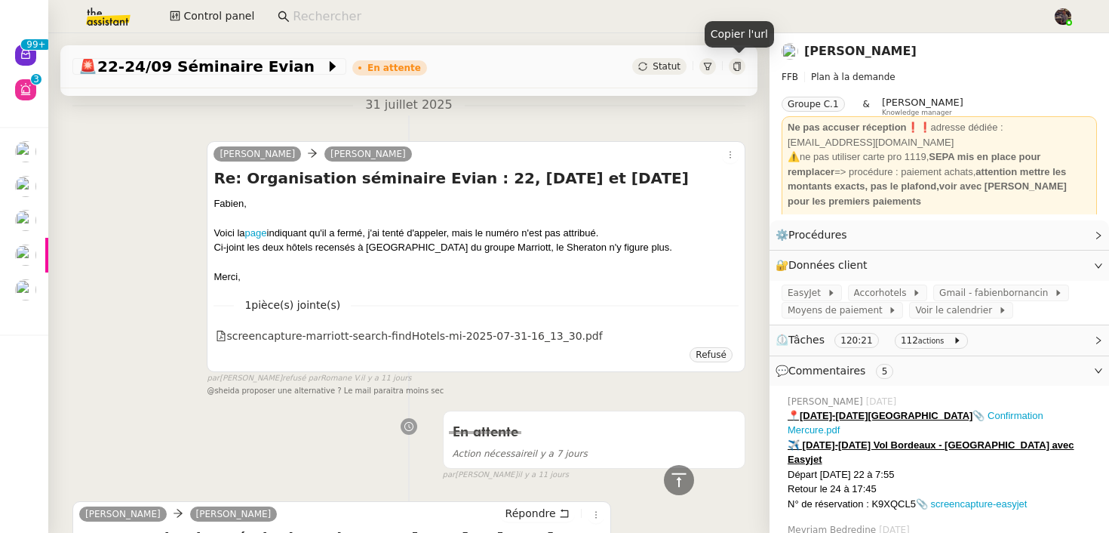
click at [738, 63] on icon at bounding box center [737, 66] width 7 height 9
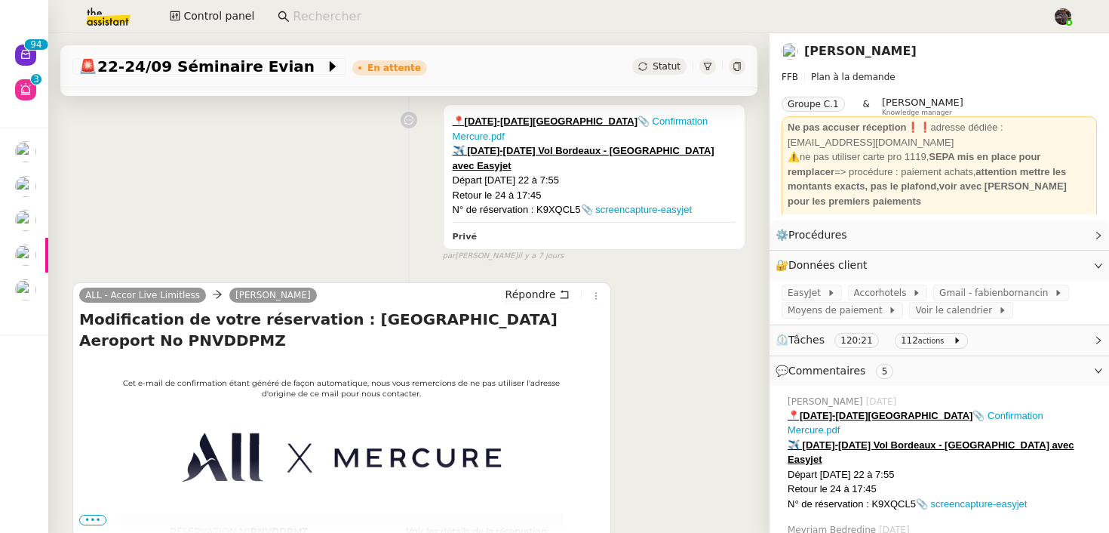
scroll to position [0, 0]
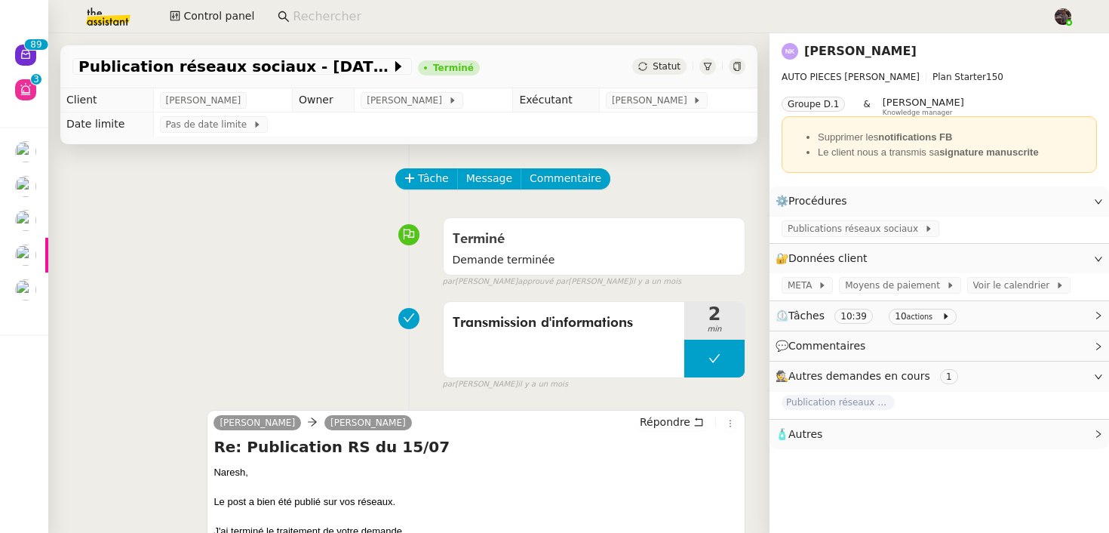
click at [734, 60] on div at bounding box center [737, 66] width 17 height 17
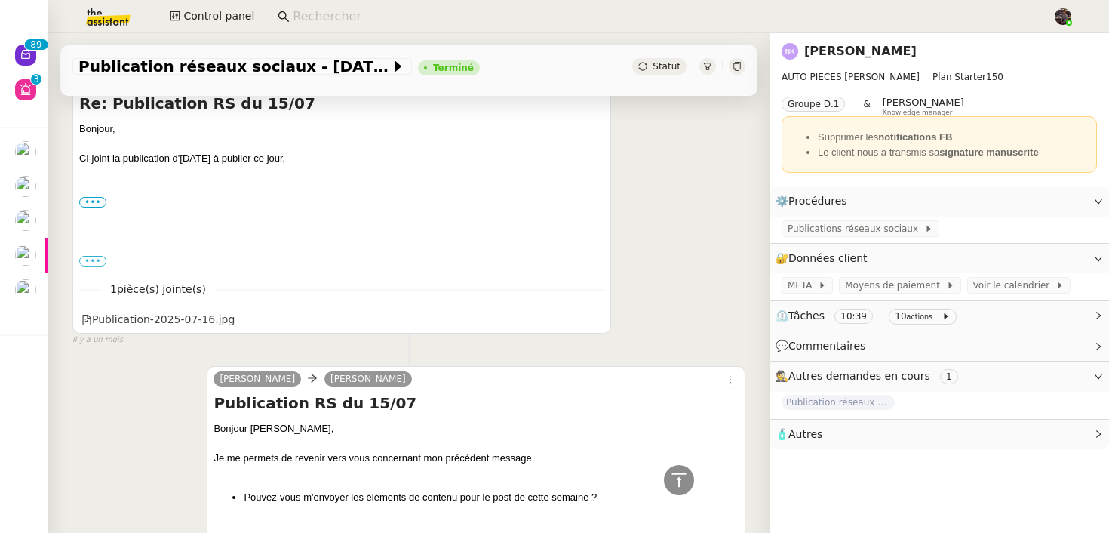
scroll to position [838, 0]
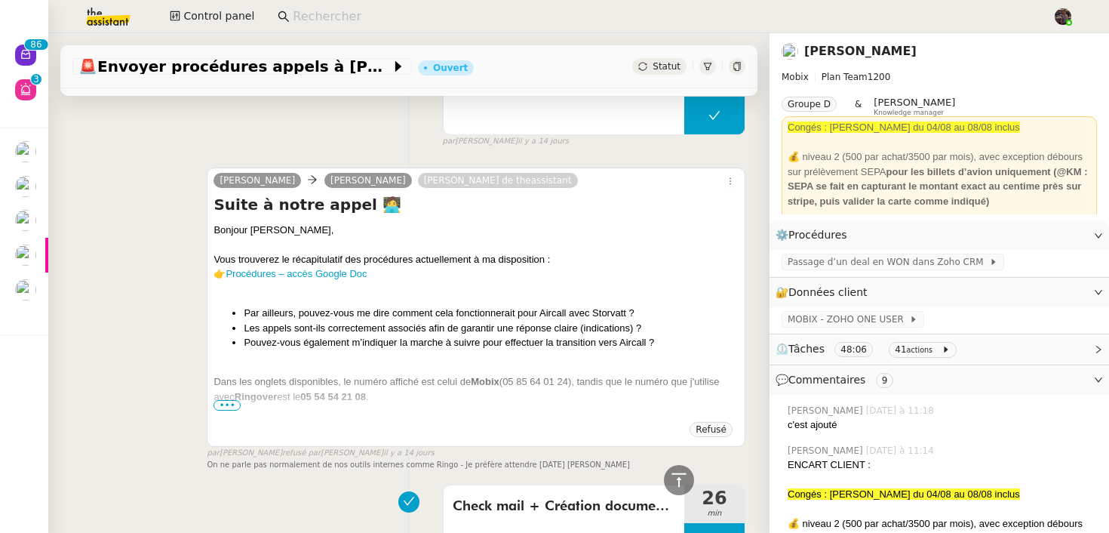
scroll to position [5586, 0]
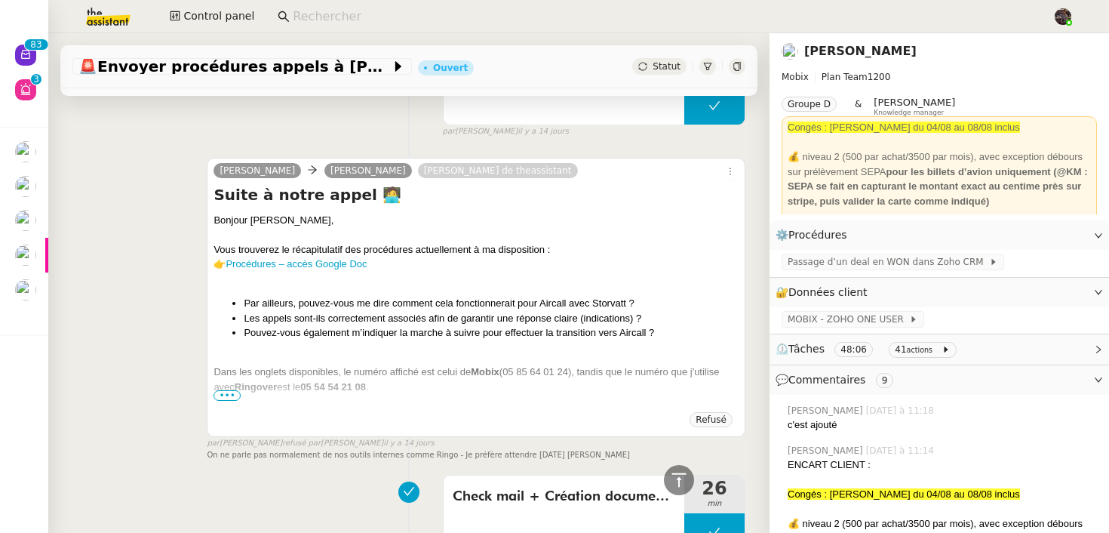
click at [737, 67] on icon at bounding box center [737, 66] width 9 height 9
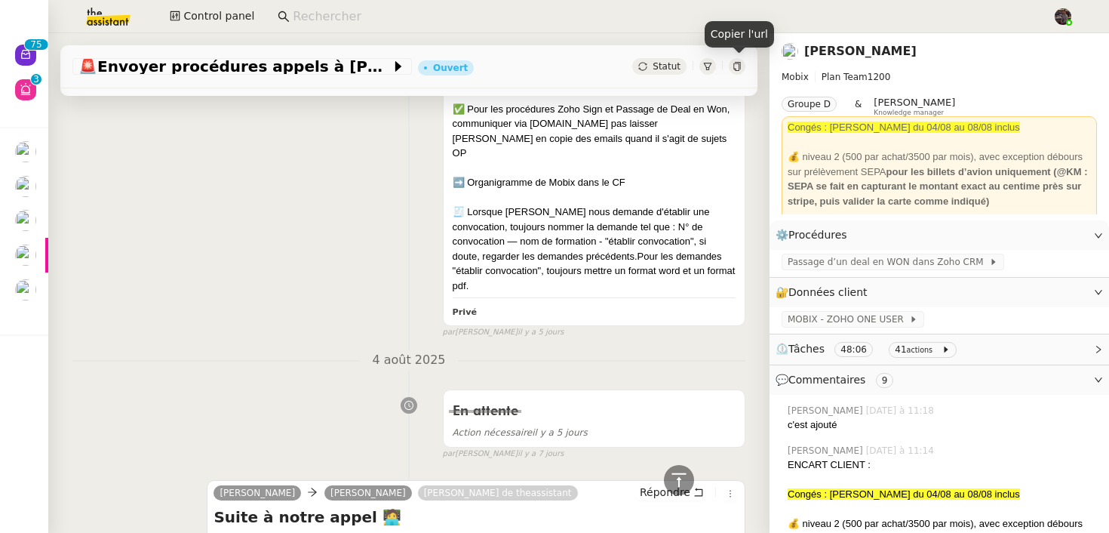
scroll to position [1097, 0]
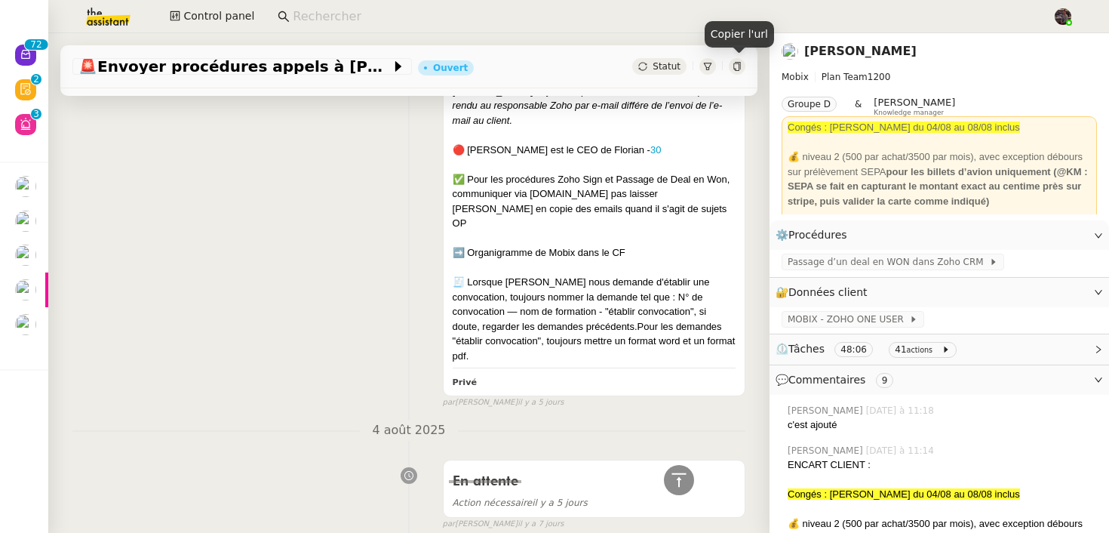
click at [247, 420] on nz-divider "4 août 2025" at bounding box center [408, 430] width 673 height 20
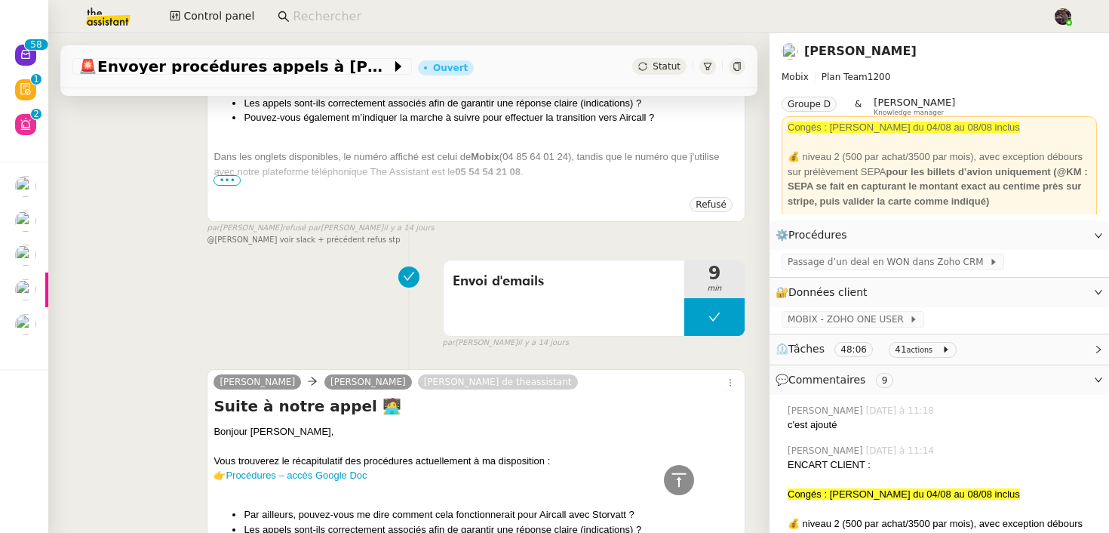
scroll to position [5219, 0]
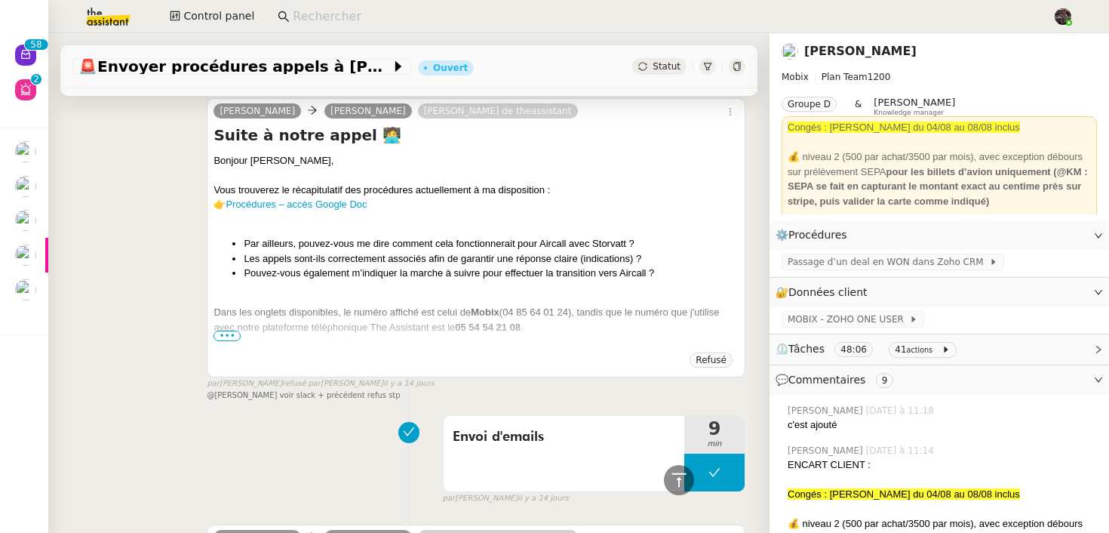
click at [222, 331] on span "•••" at bounding box center [227, 336] width 27 height 11
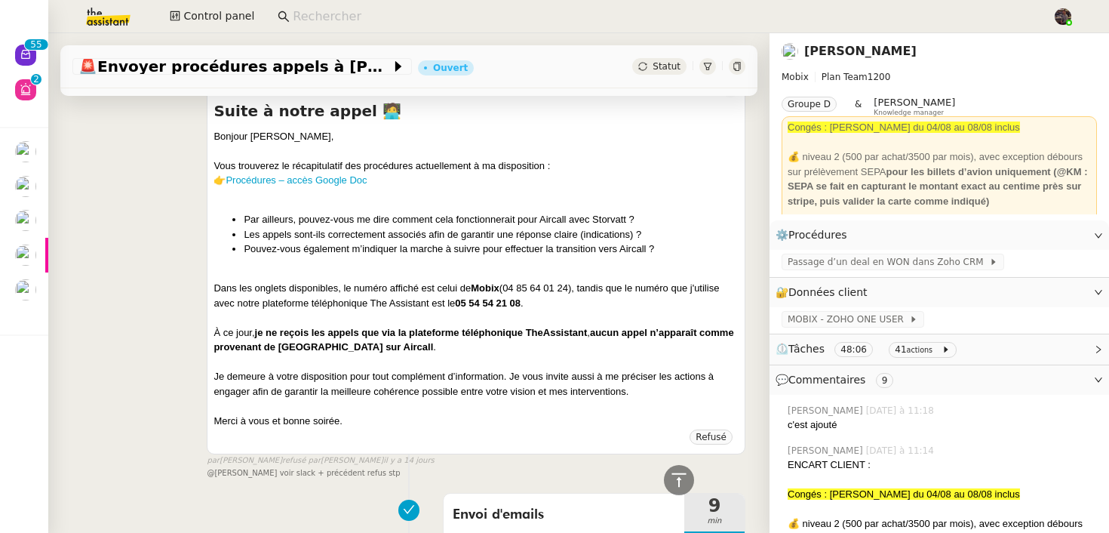
scroll to position [5217, 0]
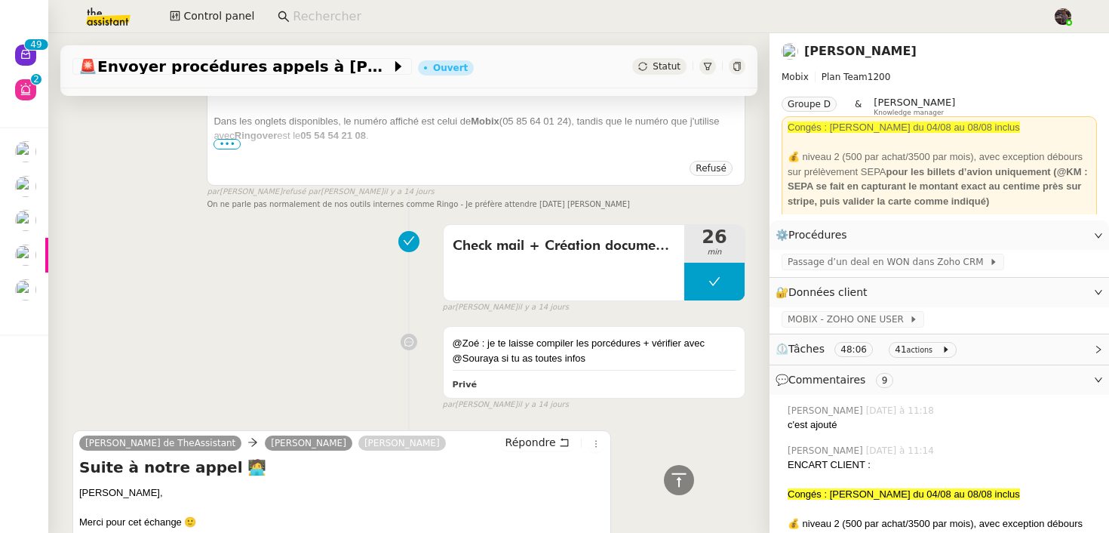
scroll to position [5943, 0]
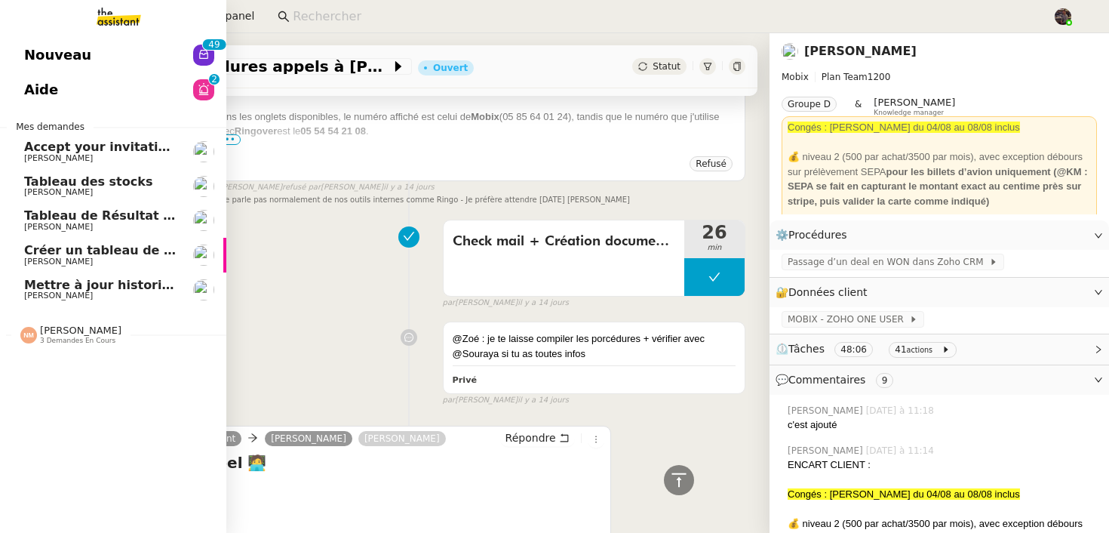
click at [86, 252] on span "Créer un tableau de bord gestion marge PAF" at bounding box center [175, 250] width 303 height 14
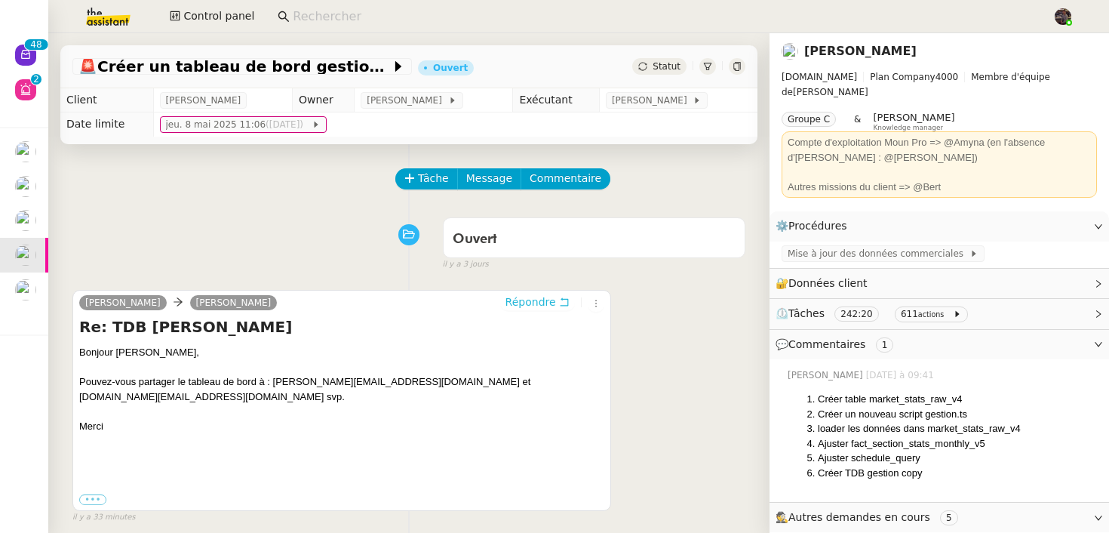
click at [533, 308] on span "Répondre" at bounding box center [531, 301] width 51 height 15
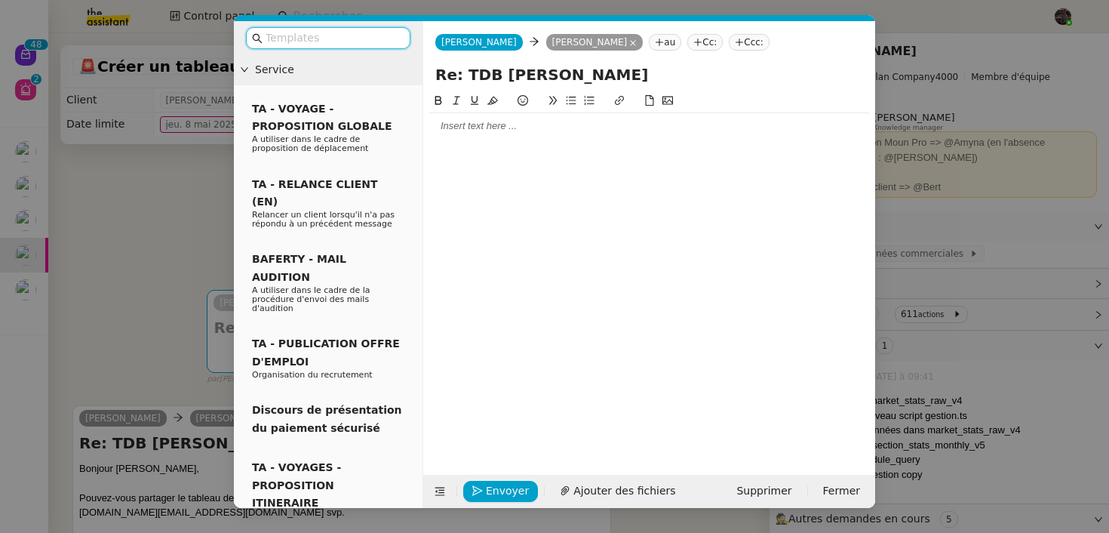
click at [493, 128] on div at bounding box center [649, 126] width 440 height 14
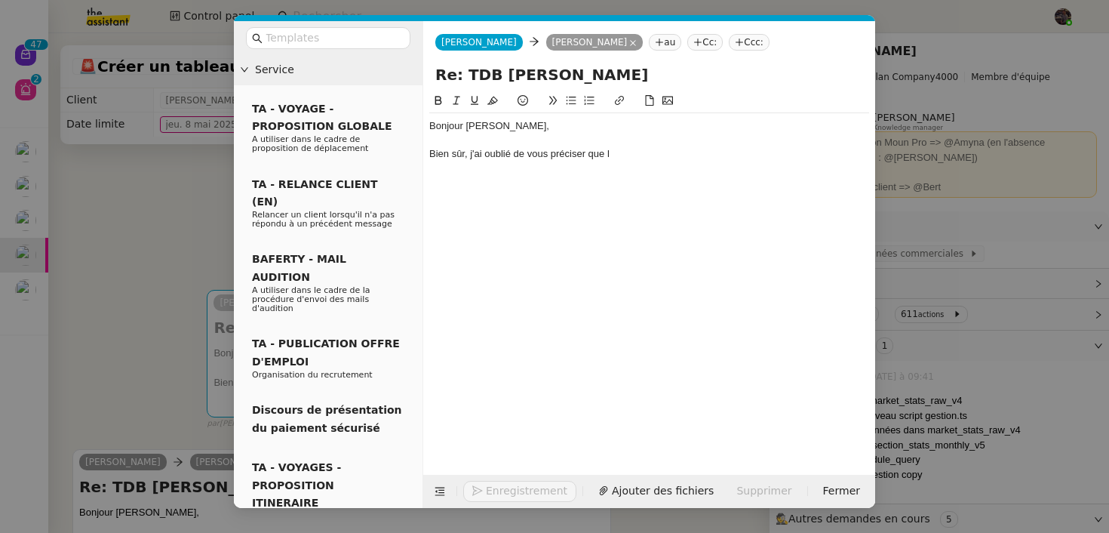
click at [194, 250] on nz-modal-container "Service TA - VOYAGE - PROPOSITION GLOBALE A utiliser dans le cadre de propositi…" at bounding box center [554, 266] width 1109 height 533
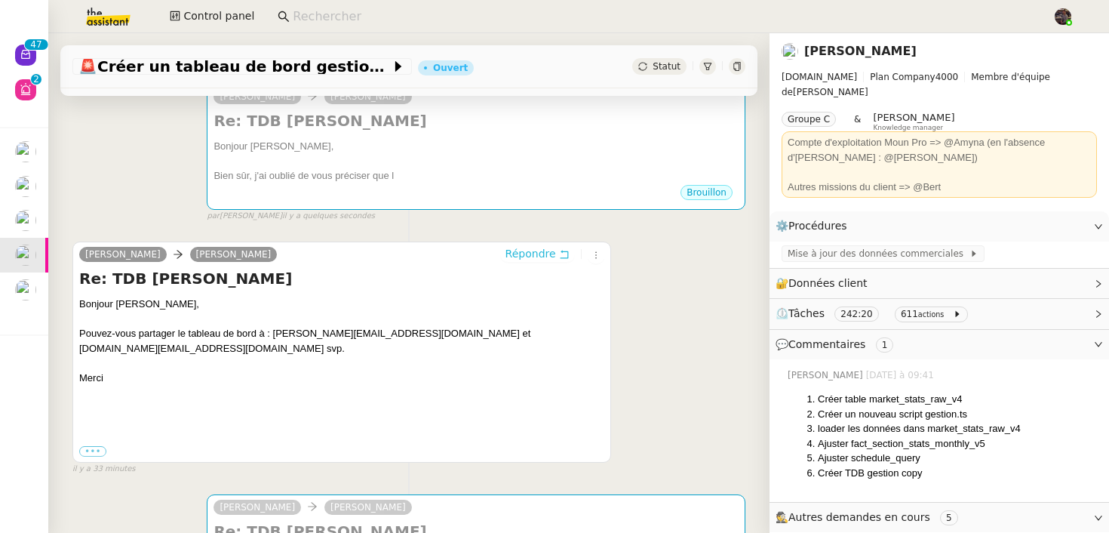
scroll to position [263, 0]
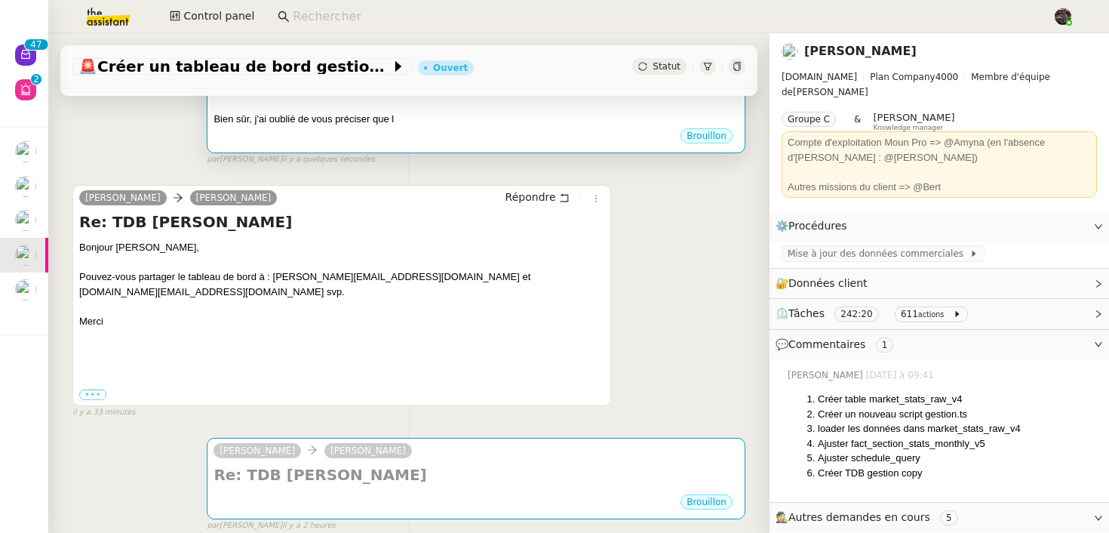
click at [374, 134] on div "Brouillon" at bounding box center [476, 138] width 525 height 23
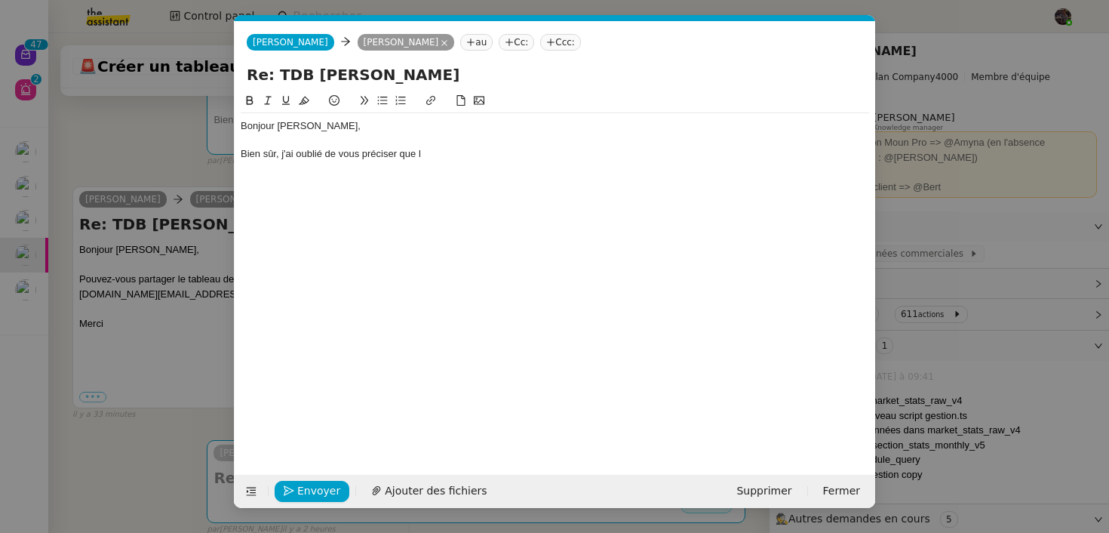
scroll to position [0, 32]
click at [423, 153] on div "Bien sûr, j'ai oublié de vous préciser que l" at bounding box center [555, 154] width 629 height 14
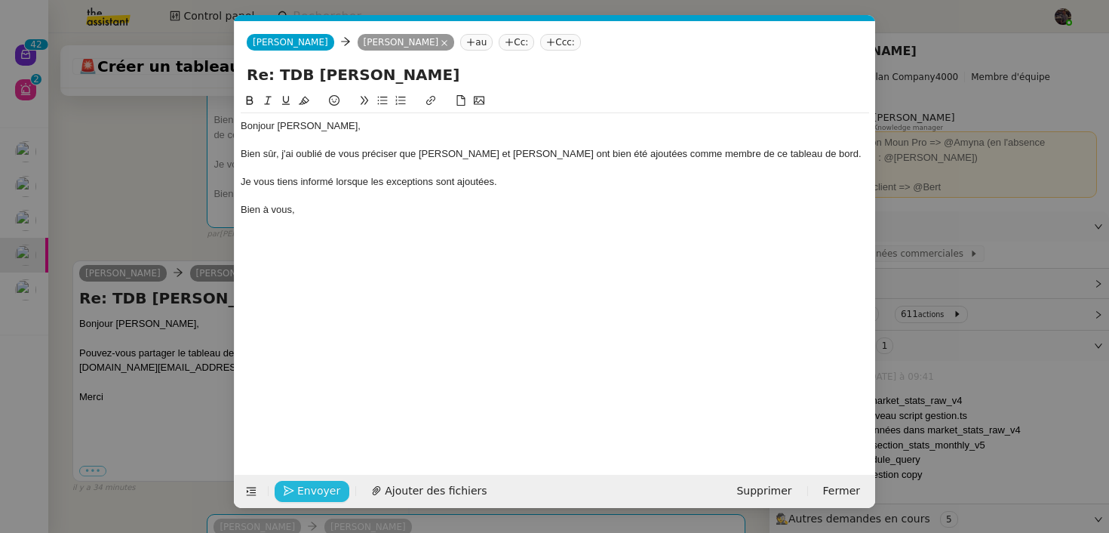
click at [304, 485] on span "Envoyer" at bounding box center [318, 490] width 43 height 17
click at [304, 485] on span "Confirmer l'envoi" at bounding box center [342, 490] width 91 height 17
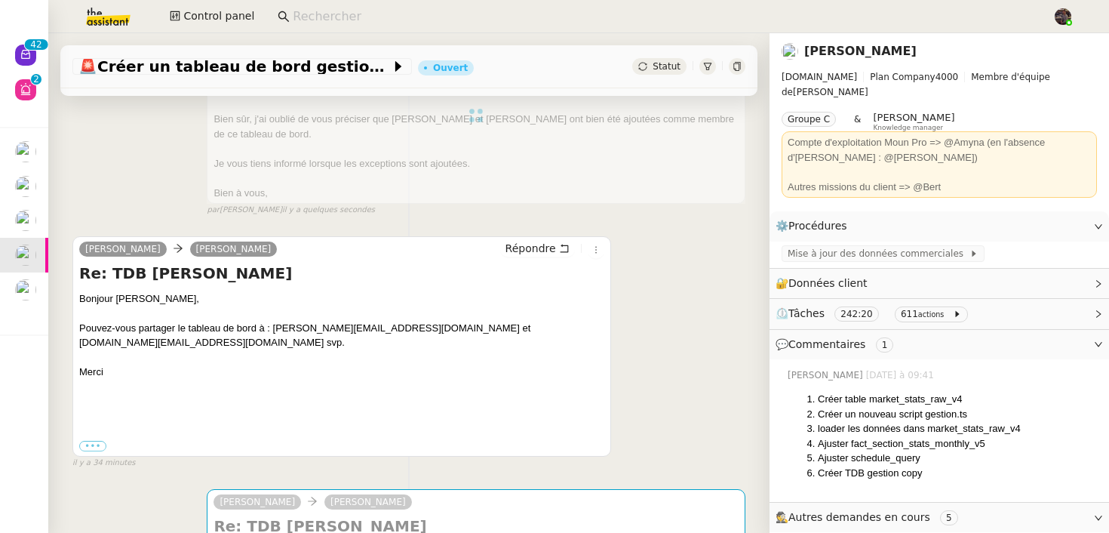
scroll to position [0, 0]
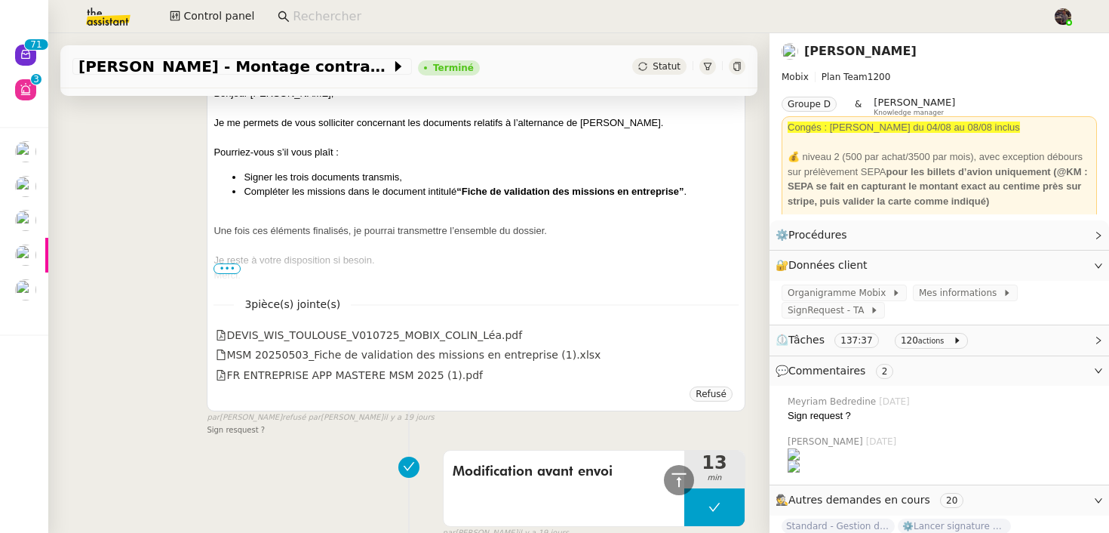
scroll to position [12923, 0]
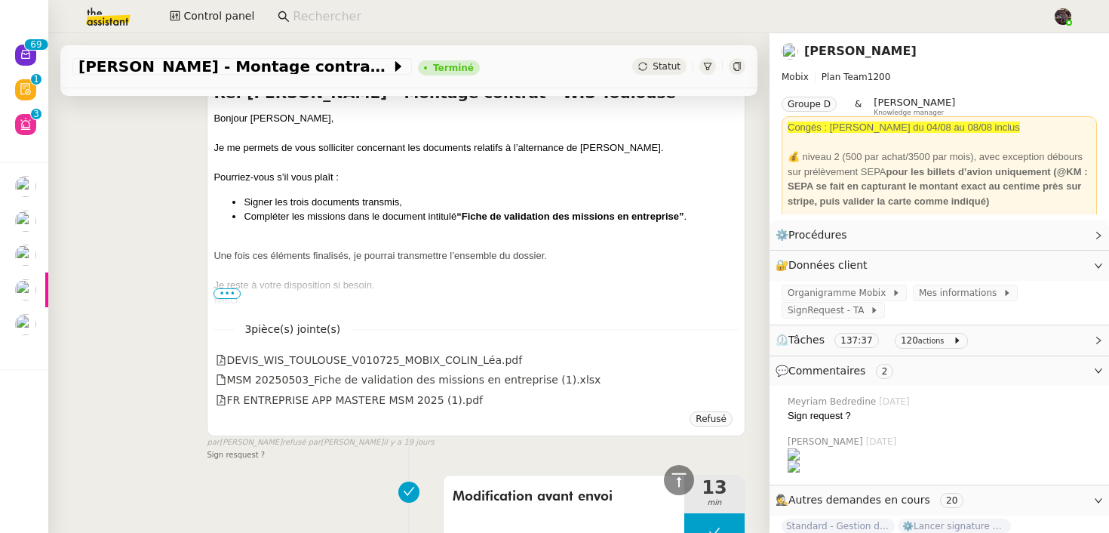
click at [229, 282] on div "Je reste à votre disposition si besoin." at bounding box center [476, 285] width 525 height 15
click at [229, 291] on span "•••" at bounding box center [227, 293] width 27 height 11
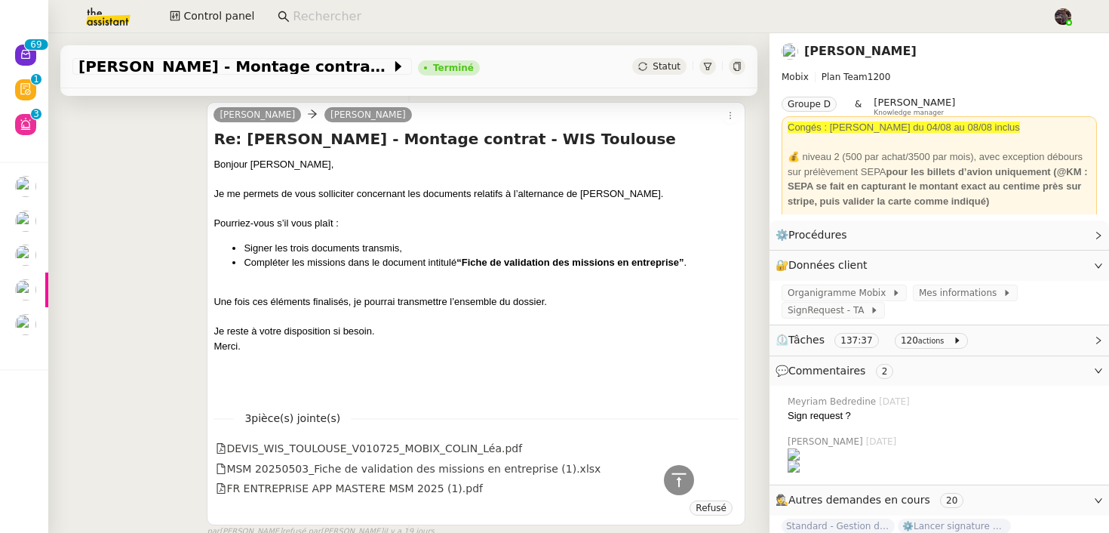
scroll to position [12857, 0]
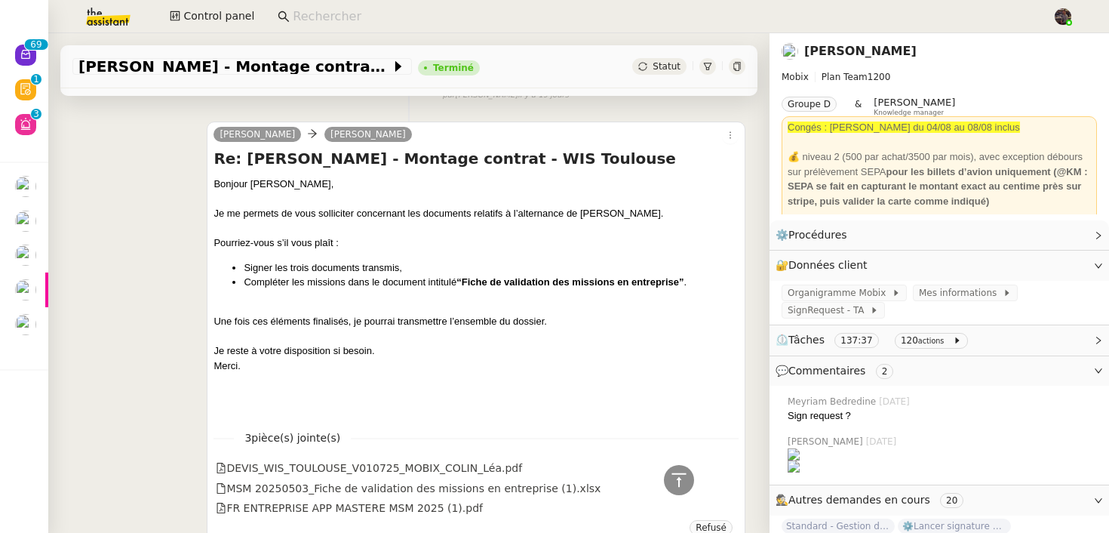
click at [128, 305] on div "Alex Mobix Florian Parant Re: COLIN Léa - Montage contrat - WIS Toulouse Bonjou…" at bounding box center [408, 339] width 673 height 462
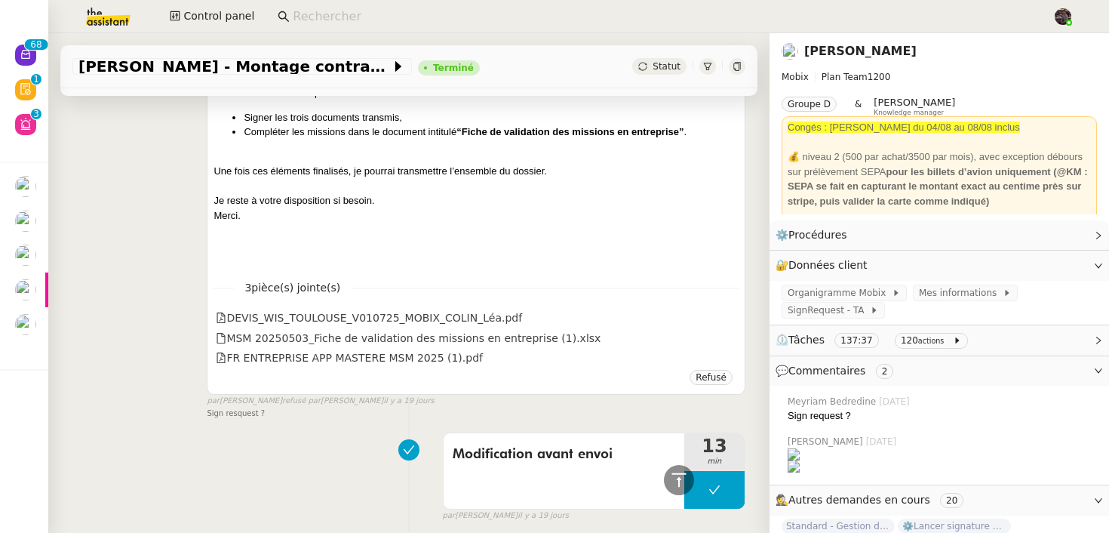
scroll to position [12807, 0]
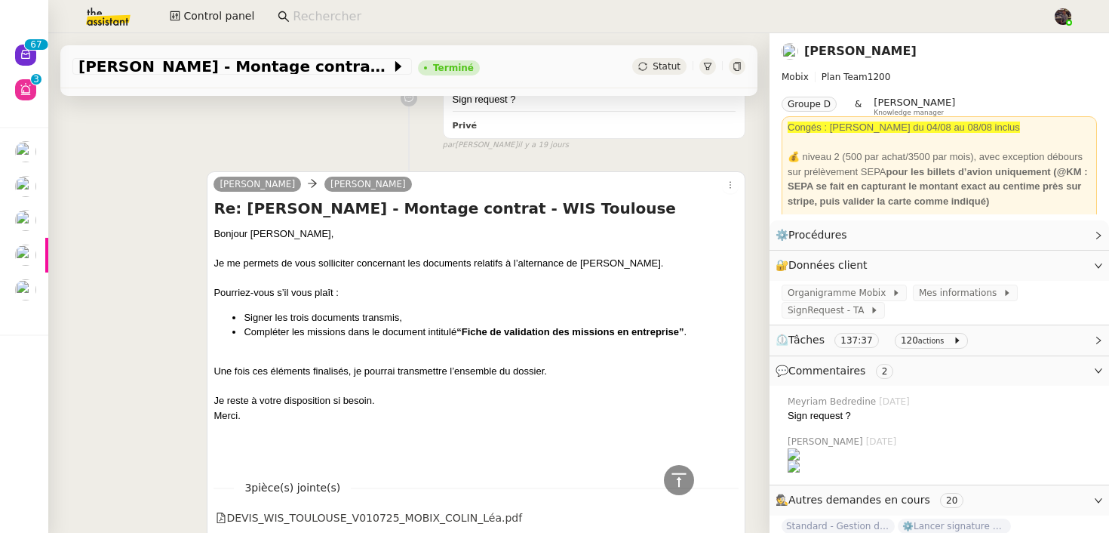
click at [732, 63] on div at bounding box center [737, 66] width 17 height 17
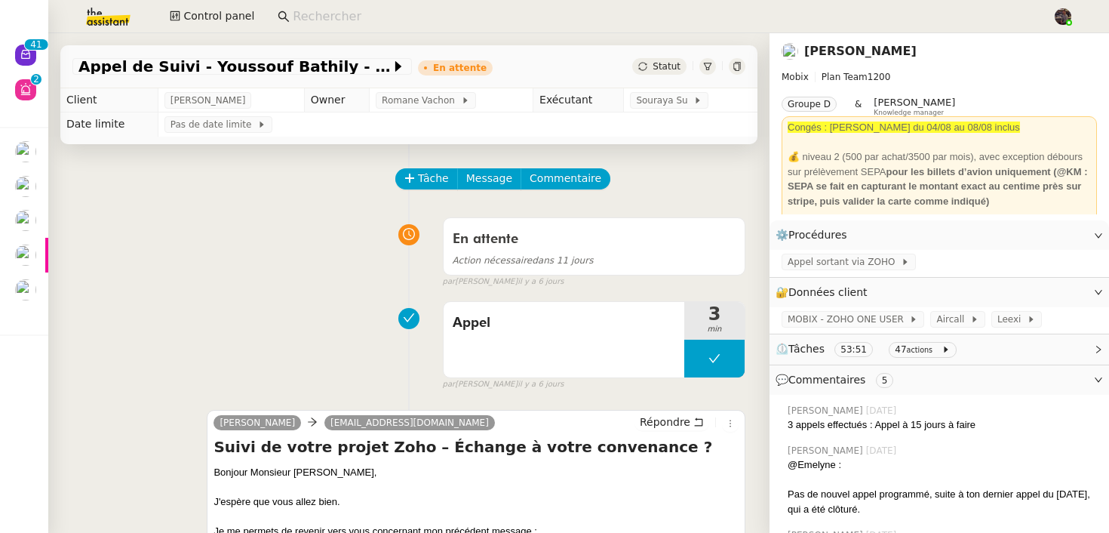
click at [167, 221] on div "En attente Action nécessaire dans 11 jours false par [PERSON_NAME] [DATE]" at bounding box center [408, 250] width 673 height 78
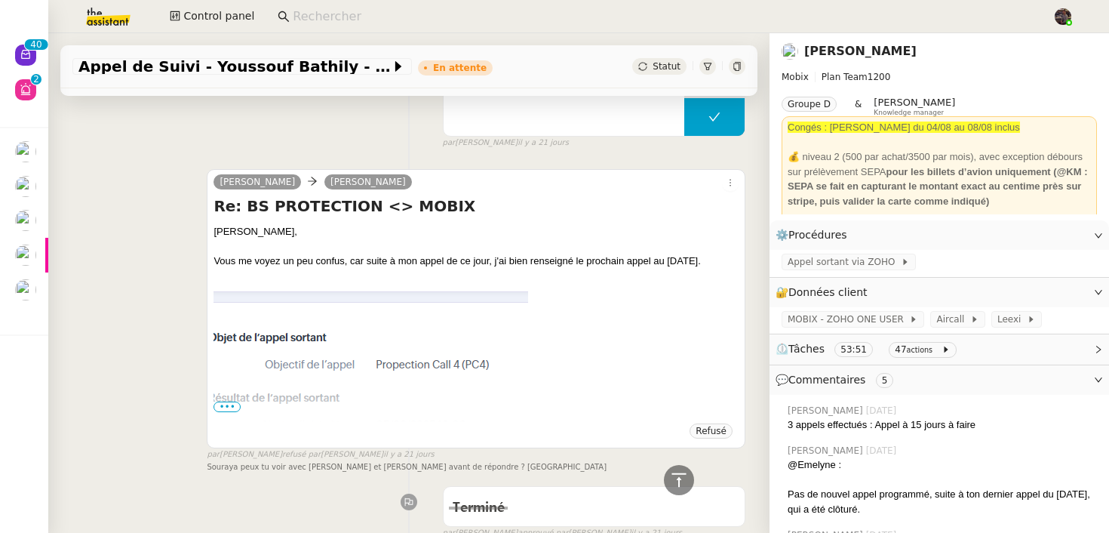
scroll to position [1605, 0]
click at [225, 406] on span "•••" at bounding box center [227, 406] width 27 height 11
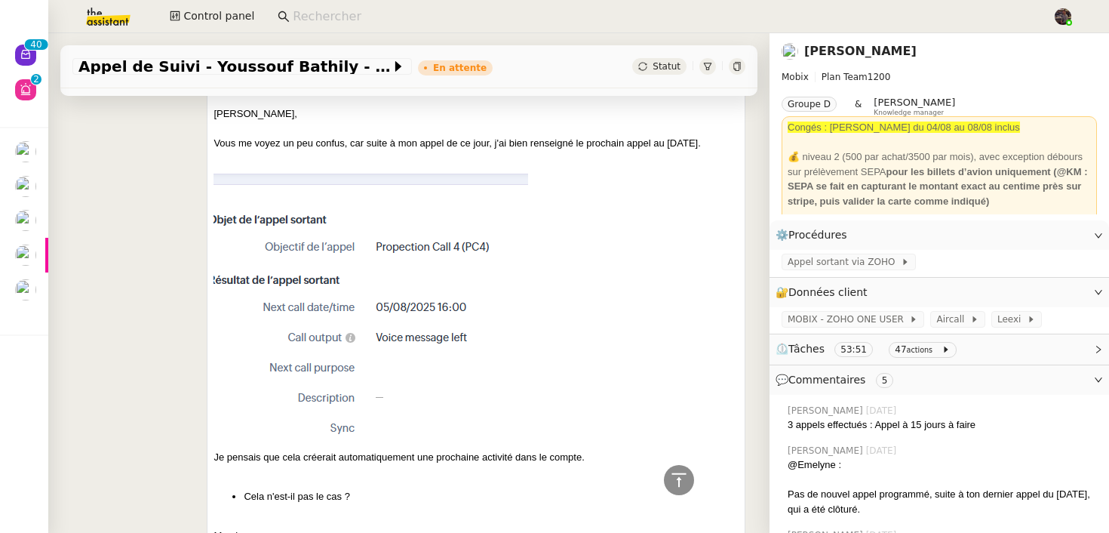
scroll to position [2025, 0]
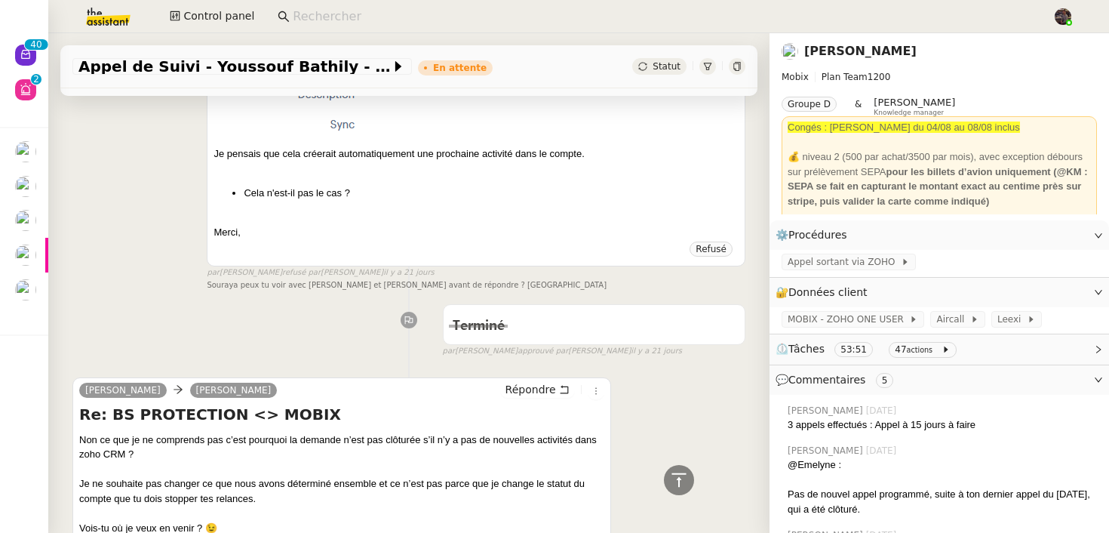
click at [238, 337] on div "Terminé false par [PERSON_NAME] approuvé par [PERSON_NAME] [DATE]" at bounding box center [408, 327] width 673 height 60
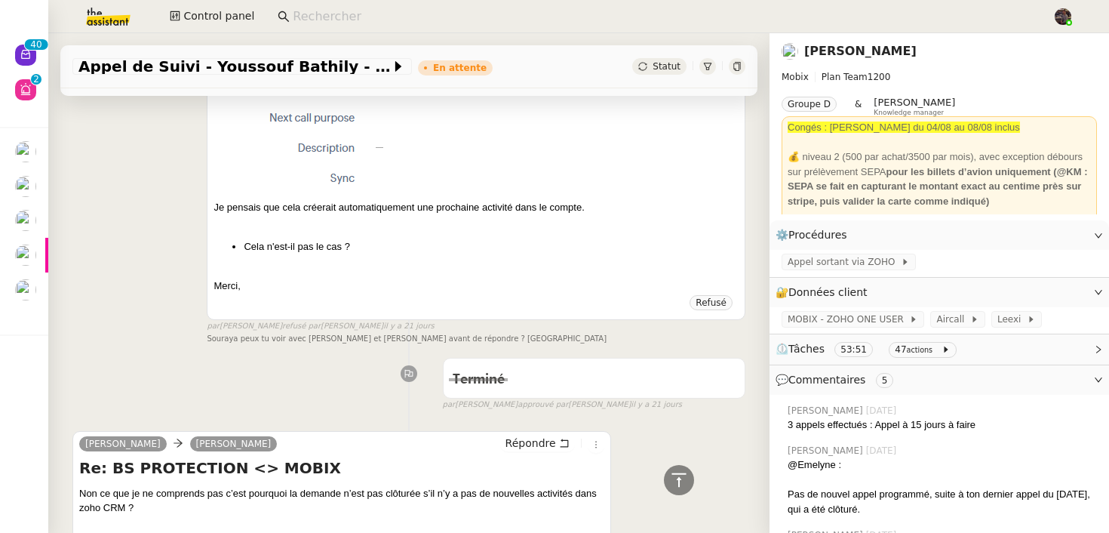
scroll to position [1969, 0]
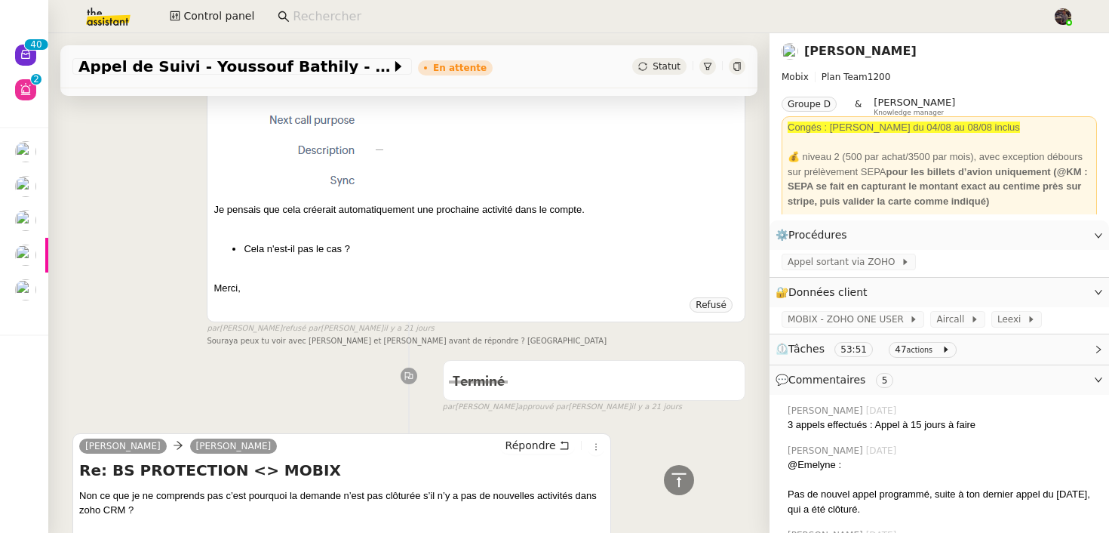
click at [231, 341] on span "Souraya peux tu voir avec [PERSON_NAME] et [PERSON_NAME] avant de répondre ? [G…" at bounding box center [407, 341] width 400 height 8
copy span "Souraya"
click at [733, 78] on div "Appel de Suivi - [PERSON_NAME] - BS Protection En attente Statut" at bounding box center [408, 66] width 697 height 43
click at [738, 69] on icon at bounding box center [737, 66] width 9 height 9
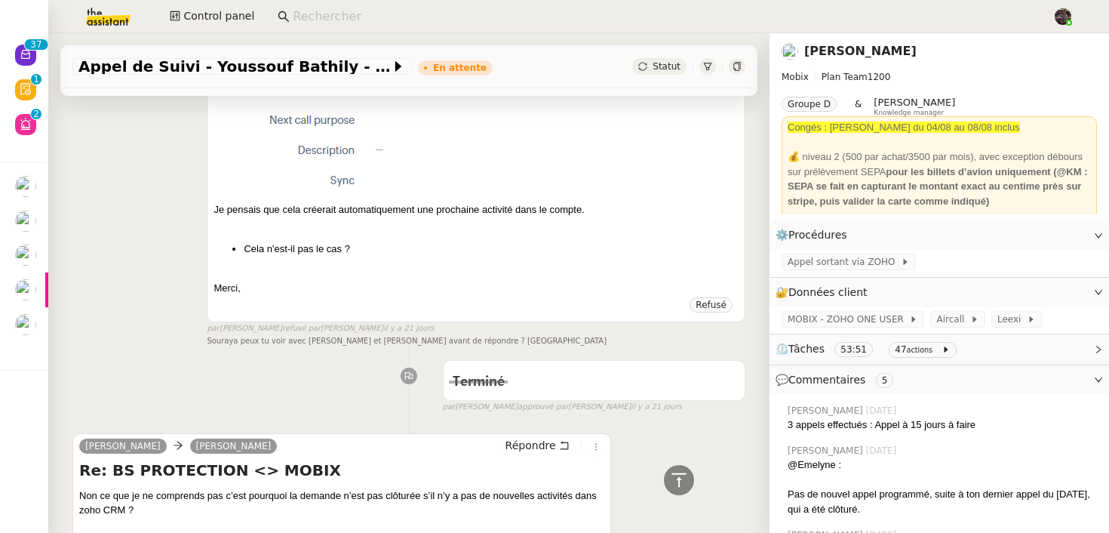
click at [343, 372] on div "Terminé false par Souraya S. approuvé par Souraya S. il y a 21 jours" at bounding box center [408, 383] width 673 height 60
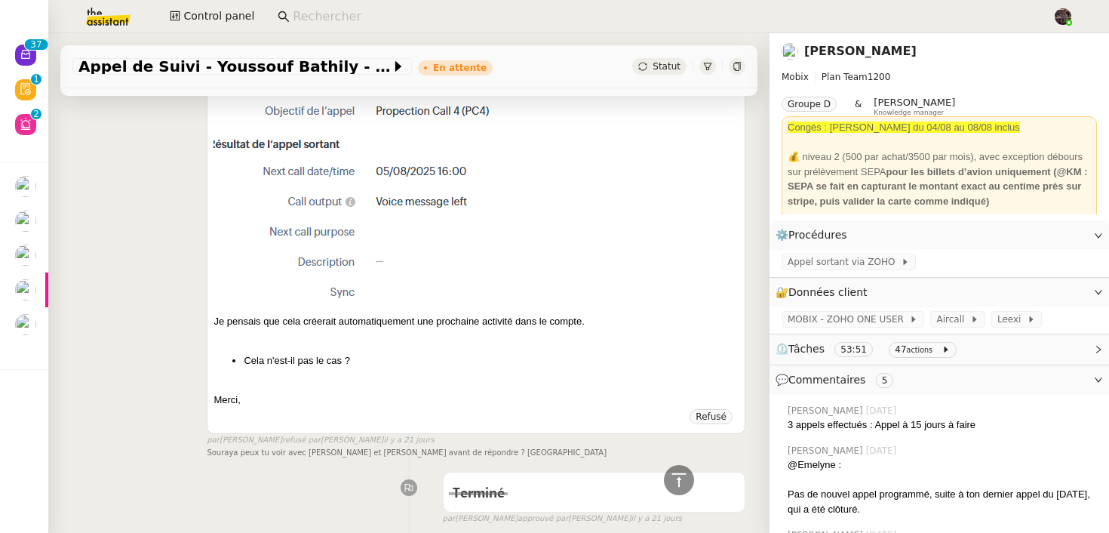
scroll to position [1857, 0]
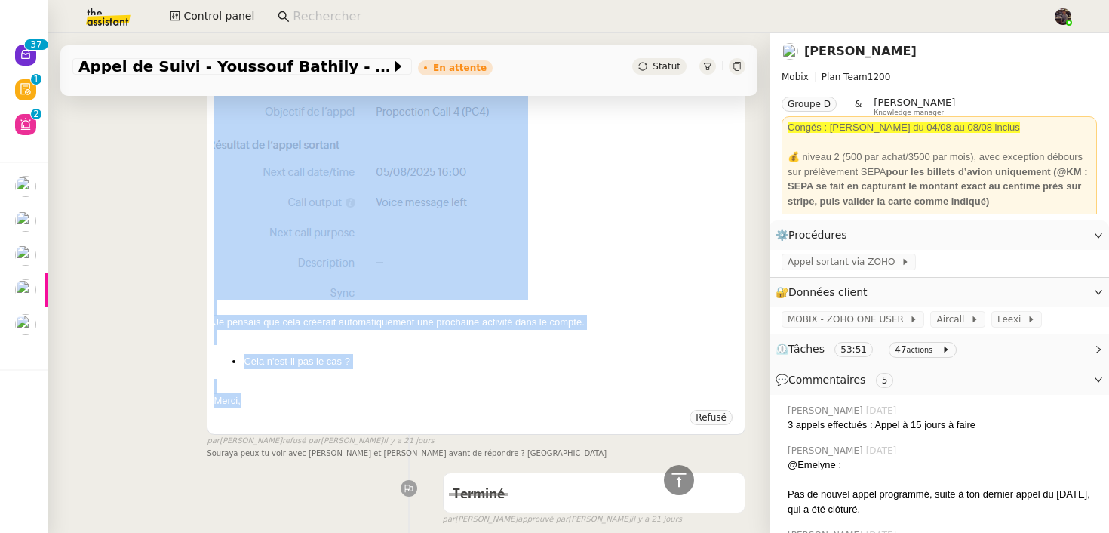
drag, startPoint x: 276, startPoint y: 395, endPoint x: 264, endPoint y: 206, distance: 189.8
click at [264, 206] on div "Florian, Vous me voyez un peu confus, car suite à mon appel de ce jour, j'ai bi…" at bounding box center [476, 189] width 525 height 437
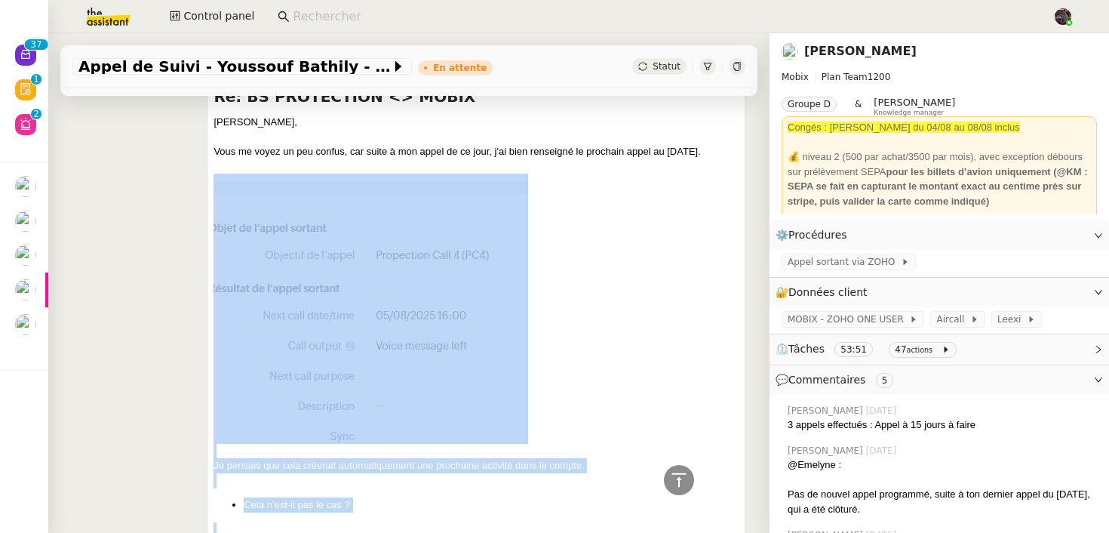
scroll to position [1565, 0]
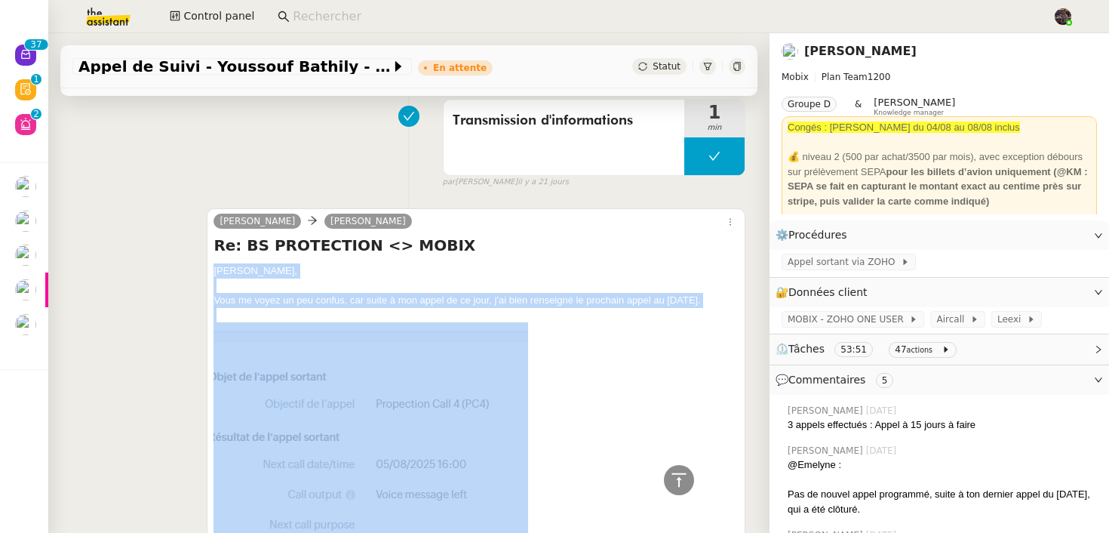
drag, startPoint x: 240, startPoint y: 293, endPoint x: 215, endPoint y: 262, distance: 39.7
click at [215, 262] on div "Re: BS PROTECTION <> MOBIX Florian, Vous me voyez un peu confus, car suite à mo…" at bounding box center [476, 468] width 525 height 466
copy div "Florian, Vous me voyez un peu confus, car suite à mon appel de ce jour, j'ai bi…"
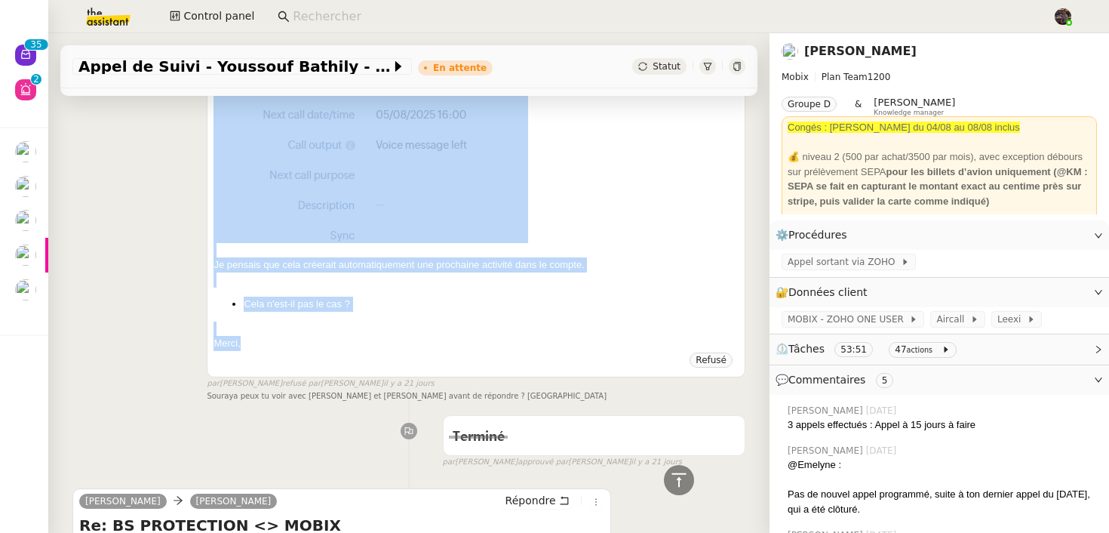
scroll to position [2222, 0]
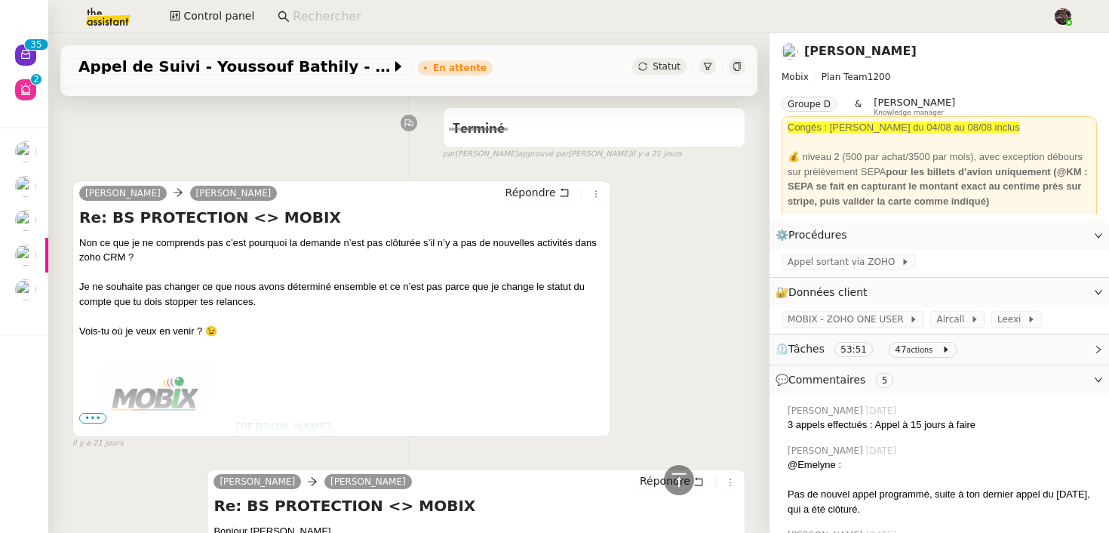
click at [311, 182] on div "Florian Parant Alex Mobix Répondre Re: BS PROTECTION <> MOBIX Non ce que je ne …" at bounding box center [341, 308] width 539 height 257
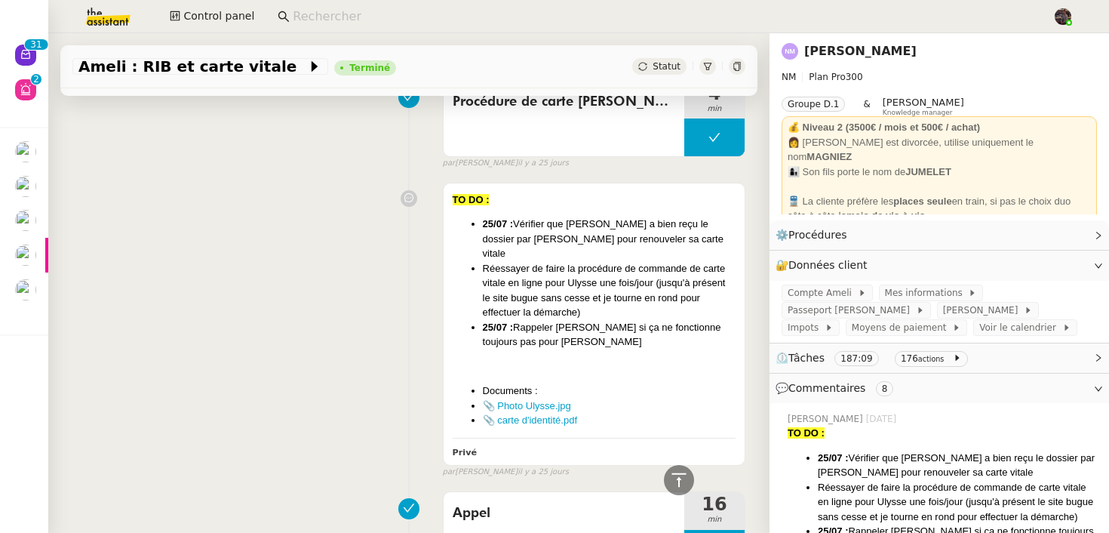
scroll to position [6703, 0]
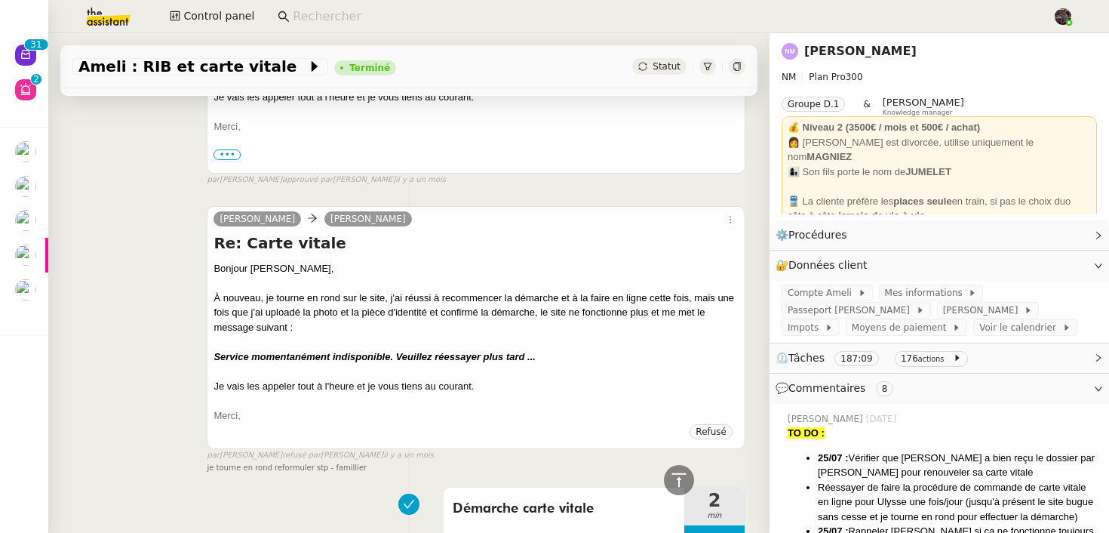
click at [732, 60] on div at bounding box center [737, 66] width 17 height 17
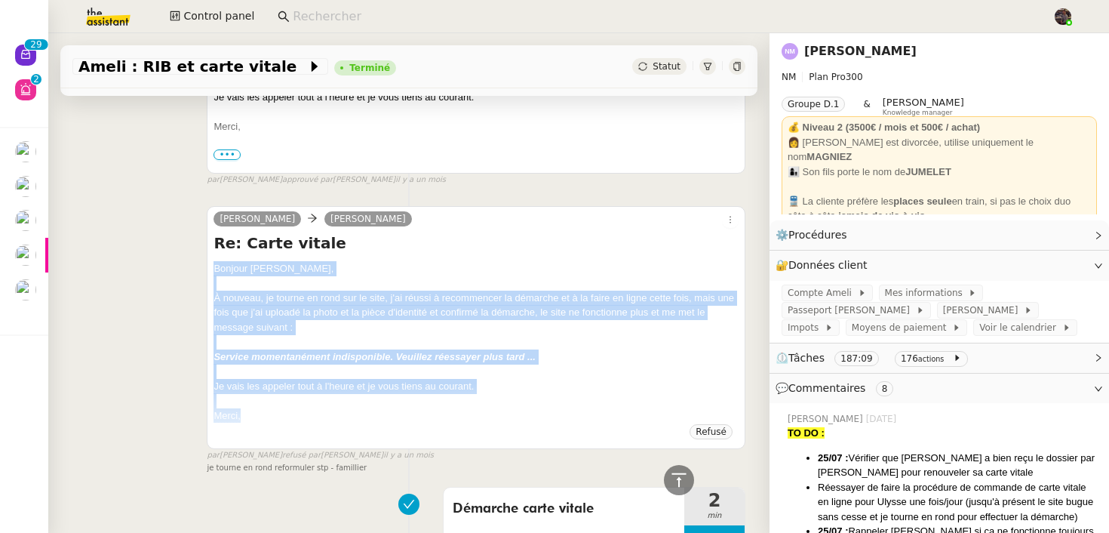
drag, startPoint x: 278, startPoint y: 402, endPoint x: 214, endPoint y: 255, distance: 159.6
click at [214, 261] on div "Bonjour [PERSON_NAME], À nouveau, je tourne en rond sur le site, j'ai réussi à …" at bounding box center [476, 342] width 525 height 162
copy div "Bonjour [PERSON_NAME], À nouveau, je tourne en rond sur le site, j'ai réussi à …"
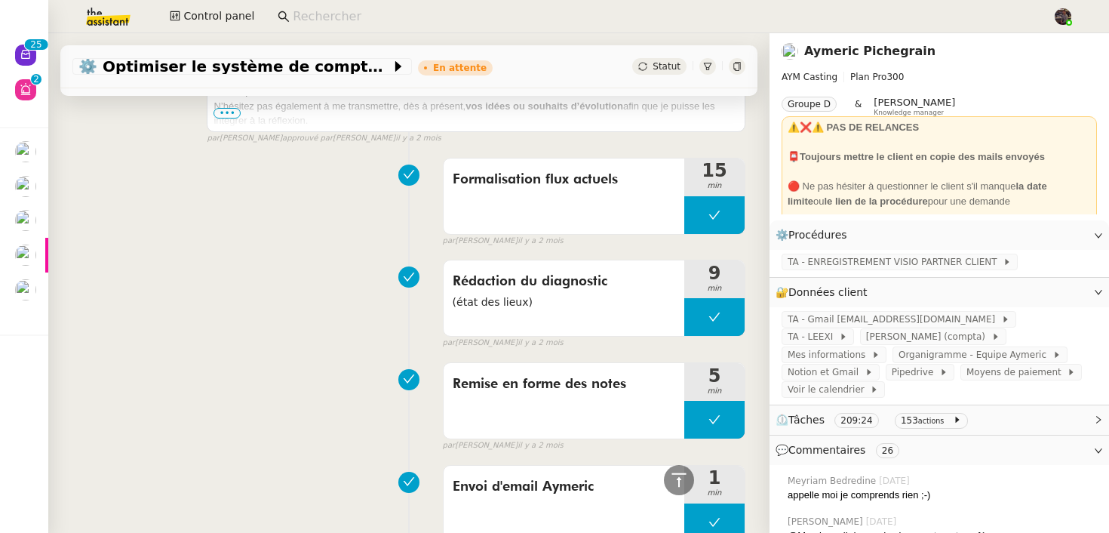
scroll to position [9464, 0]
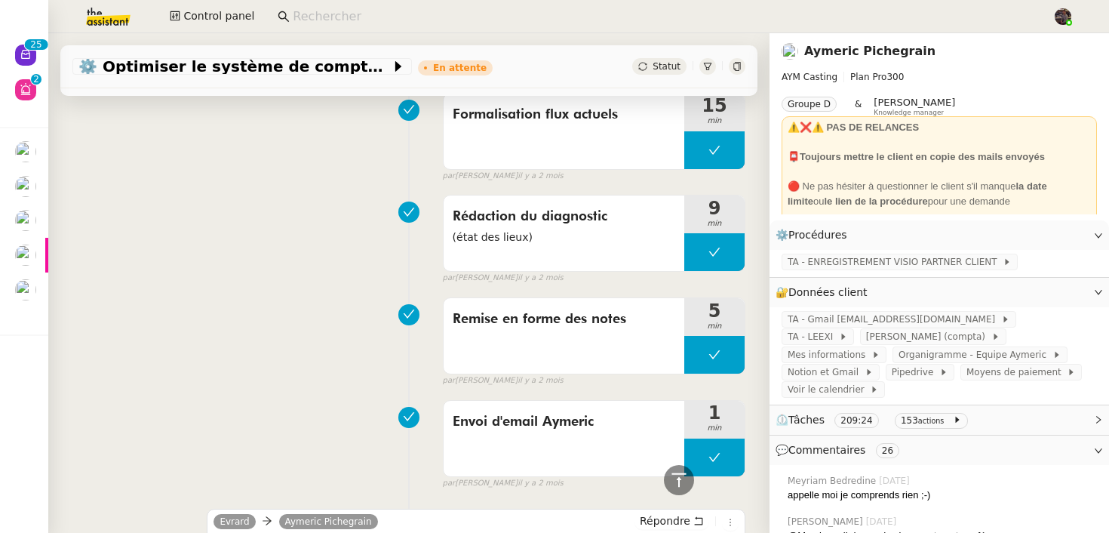
click at [731, 63] on div at bounding box center [737, 66] width 17 height 17
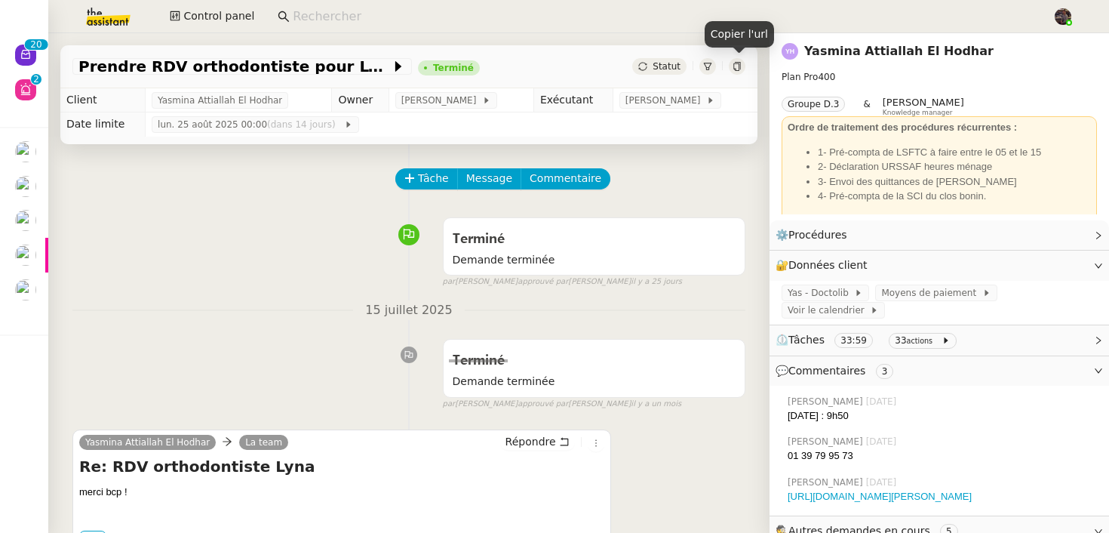
click at [734, 65] on icon at bounding box center [737, 66] width 7 height 9
click at [731, 64] on div at bounding box center [737, 66] width 17 height 17
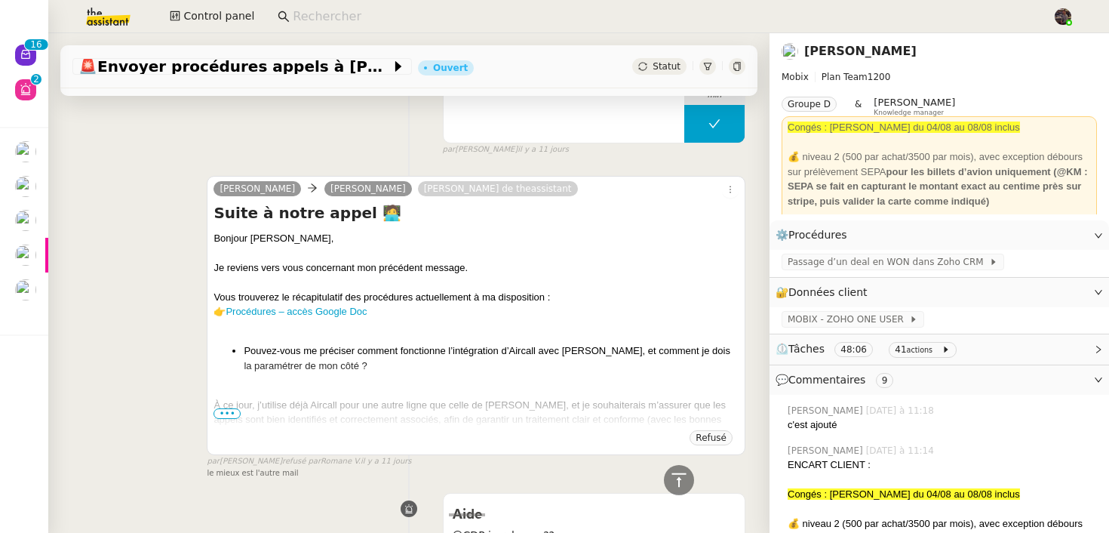
scroll to position [2438, 0]
click at [231, 411] on span "•••" at bounding box center [227, 416] width 27 height 11
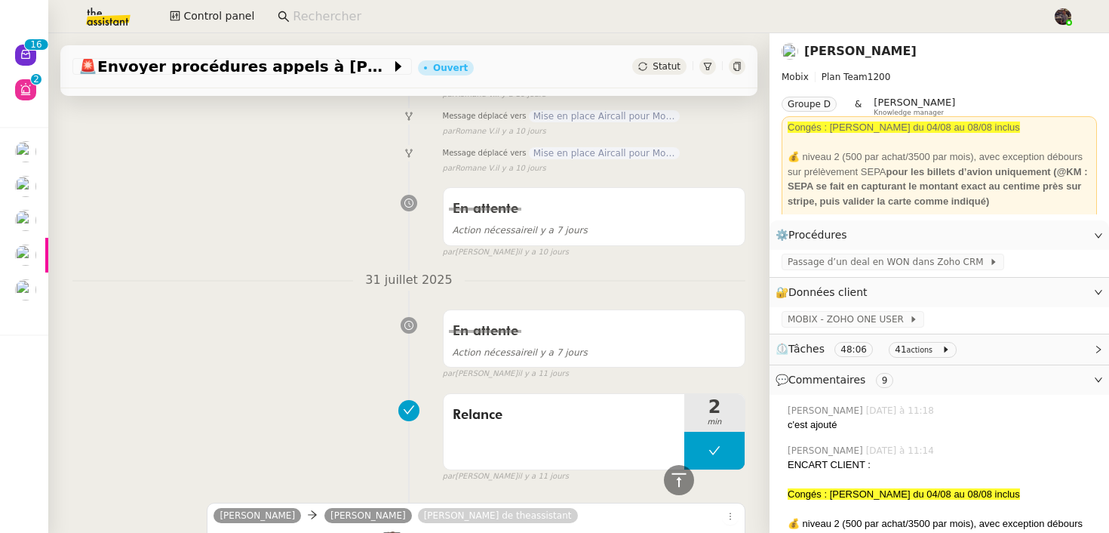
scroll to position [1534, 0]
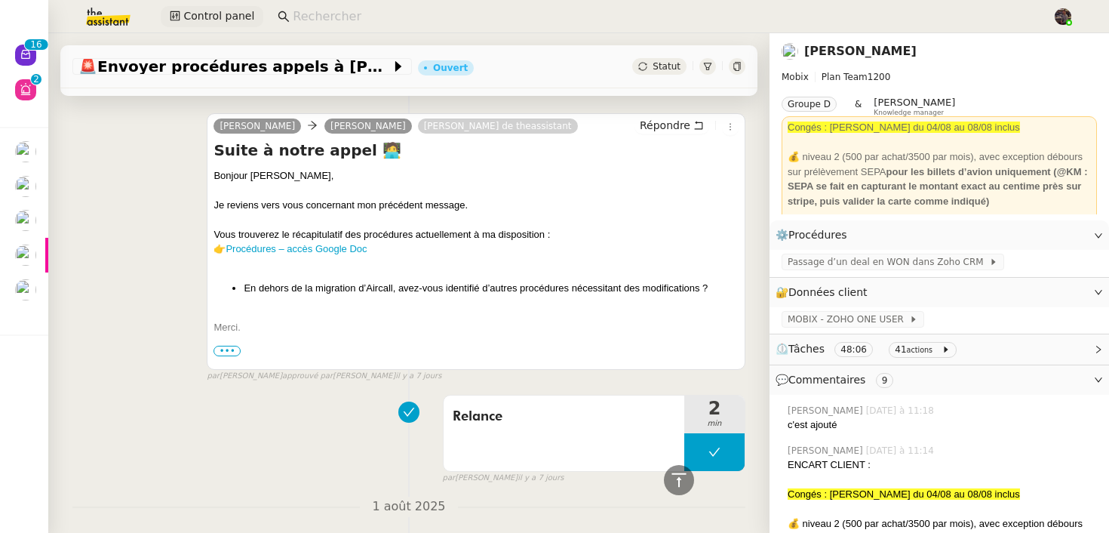
click at [229, 17] on span "Control panel" at bounding box center [218, 16] width 71 height 17
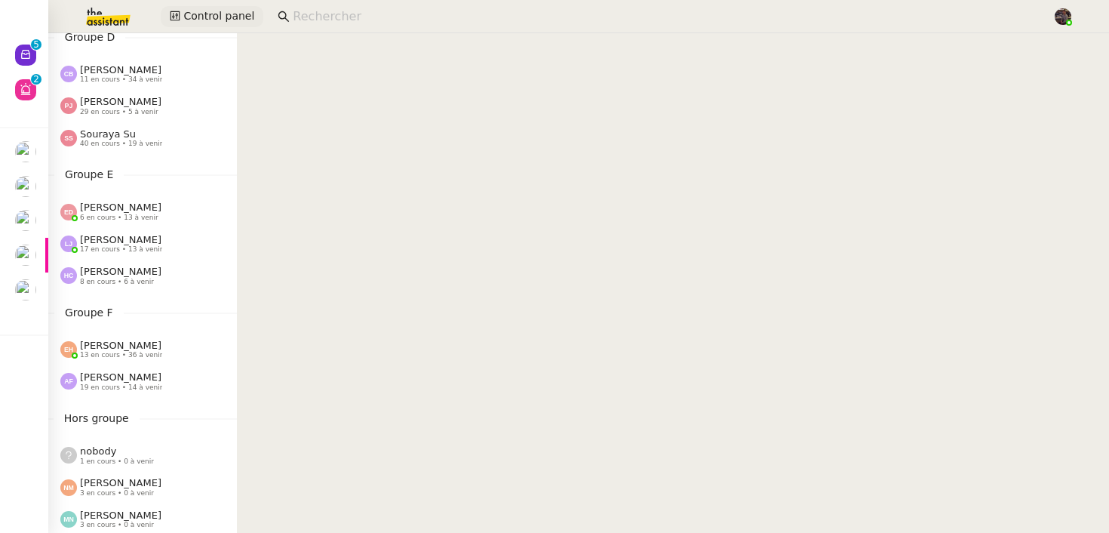
scroll to position [552, 0]
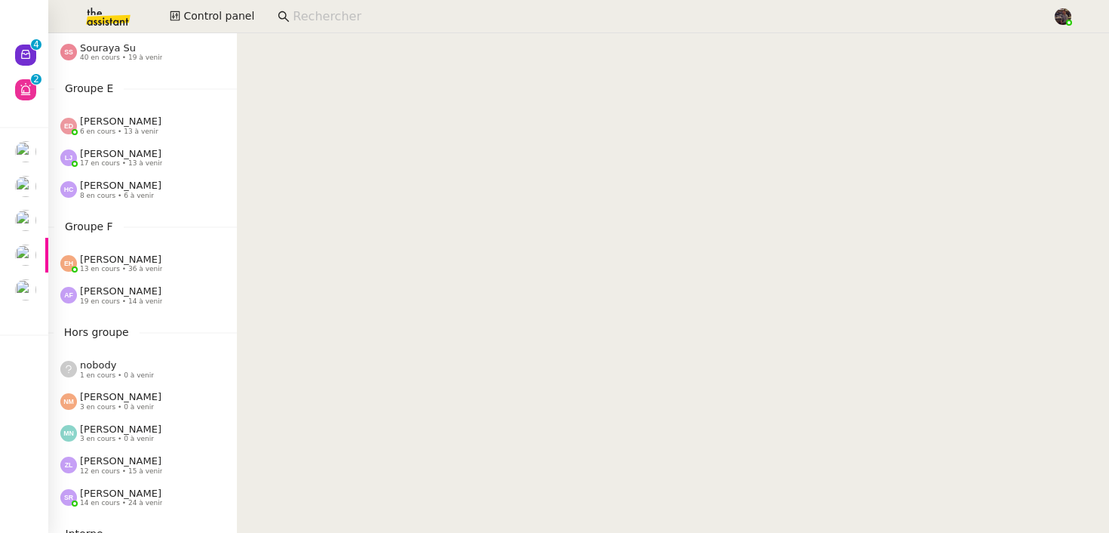
click at [53, 218] on nz-divider "Groupe F" at bounding box center [142, 226] width 189 height 17
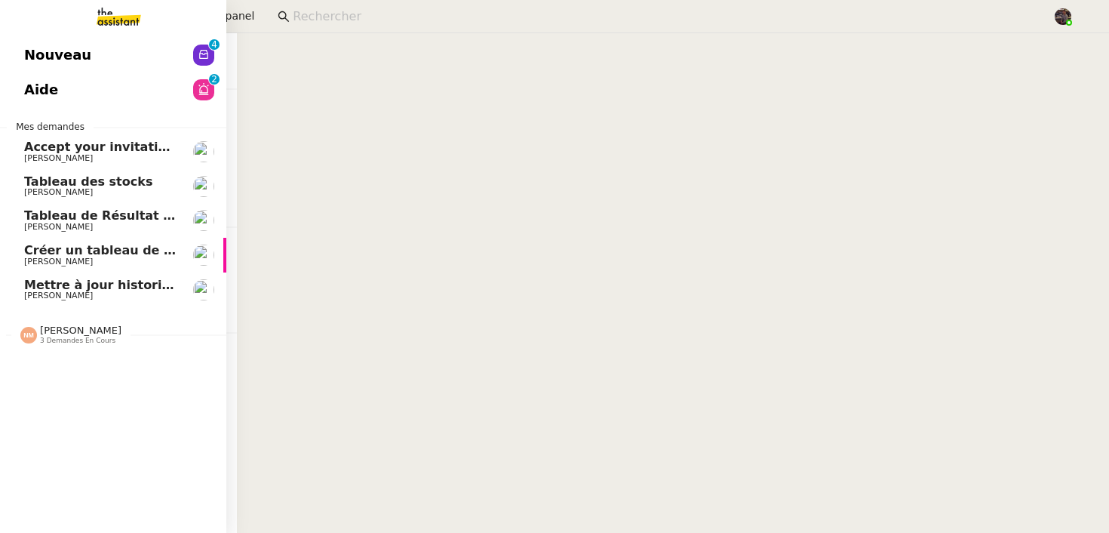
click at [35, 218] on span "Tableau de Résultat Analytique" at bounding box center [130, 215] width 213 height 14
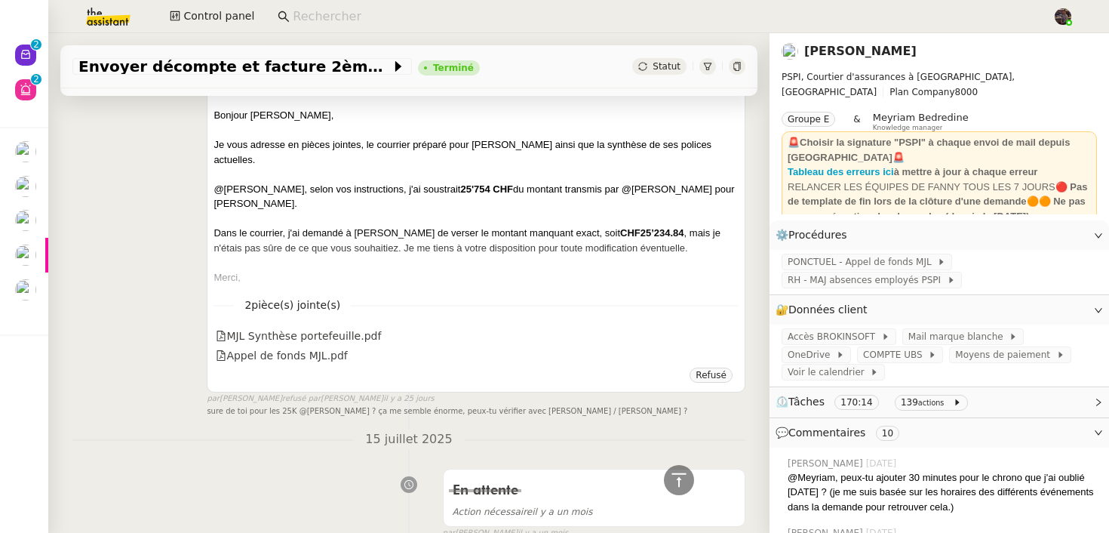
scroll to position [3309, 0]
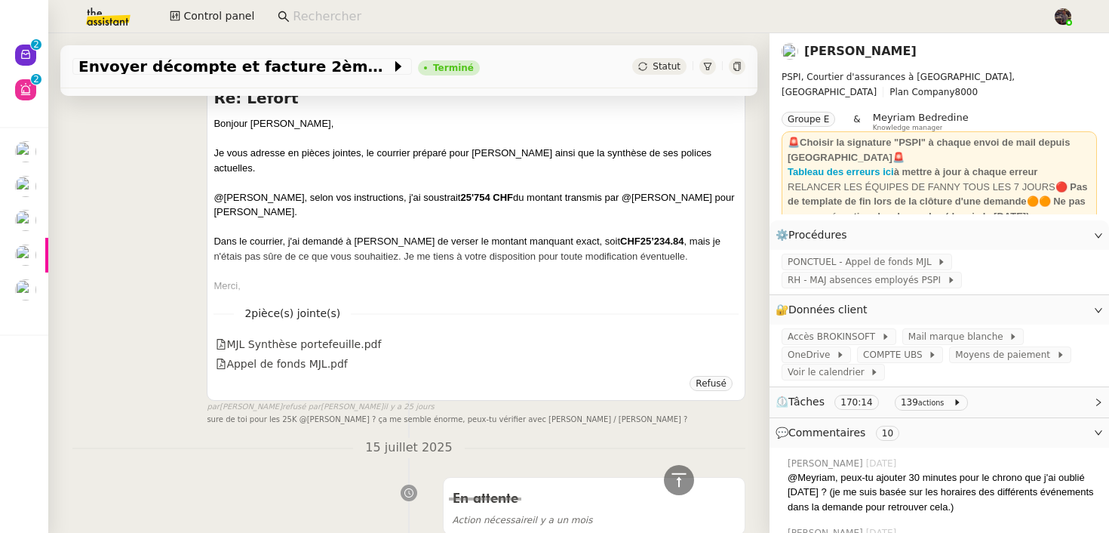
click at [88, 387] on div "Manon Fanny Eyraud Pierrick Morel Re: Lefort Bonjour Fanny, Pierrick, Je vous a…" at bounding box center [408, 237] width 673 height 378
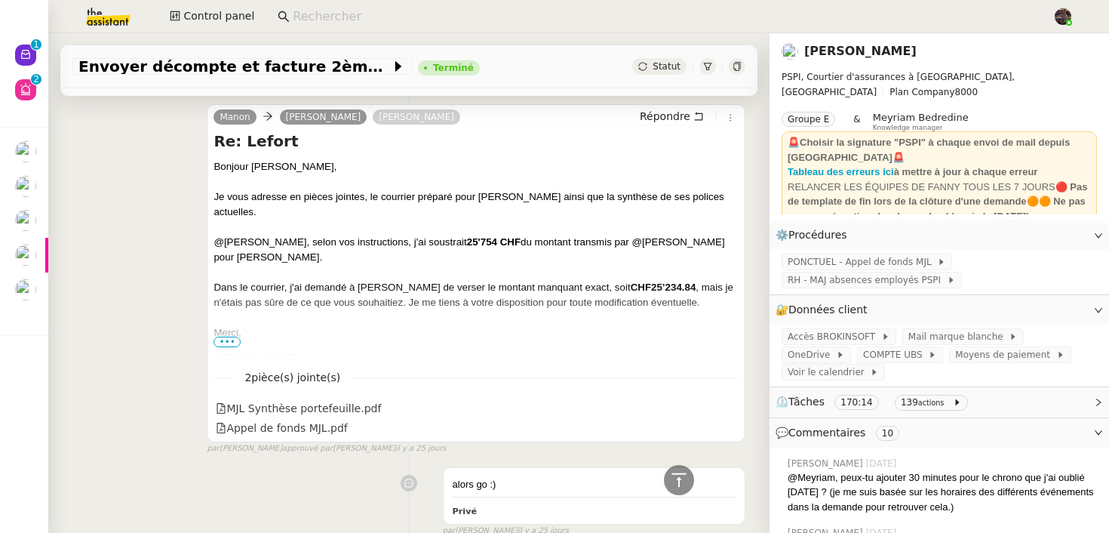
scroll to position [2205, 0]
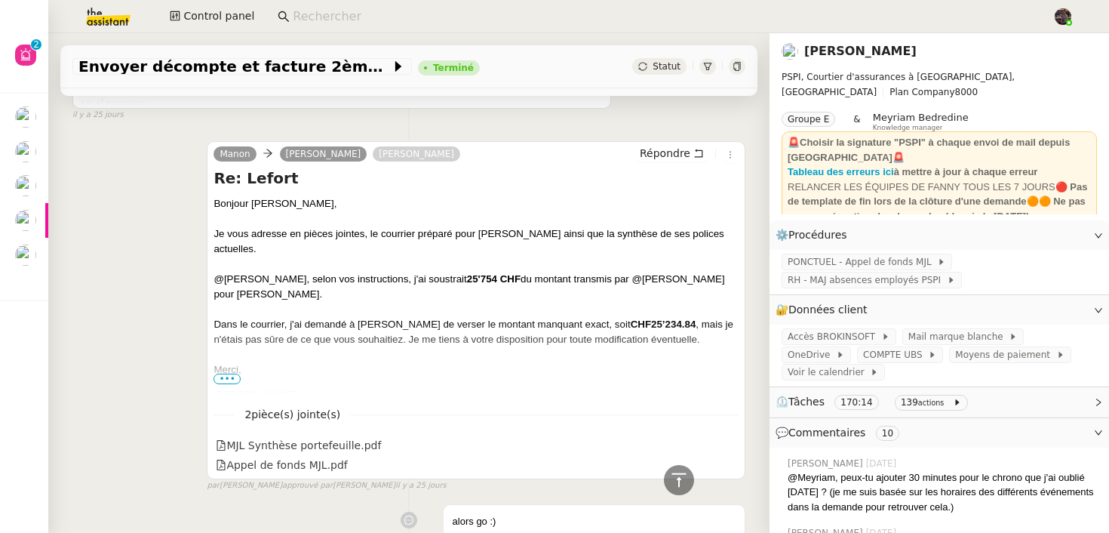
click at [738, 62] on div at bounding box center [737, 66] width 17 height 17
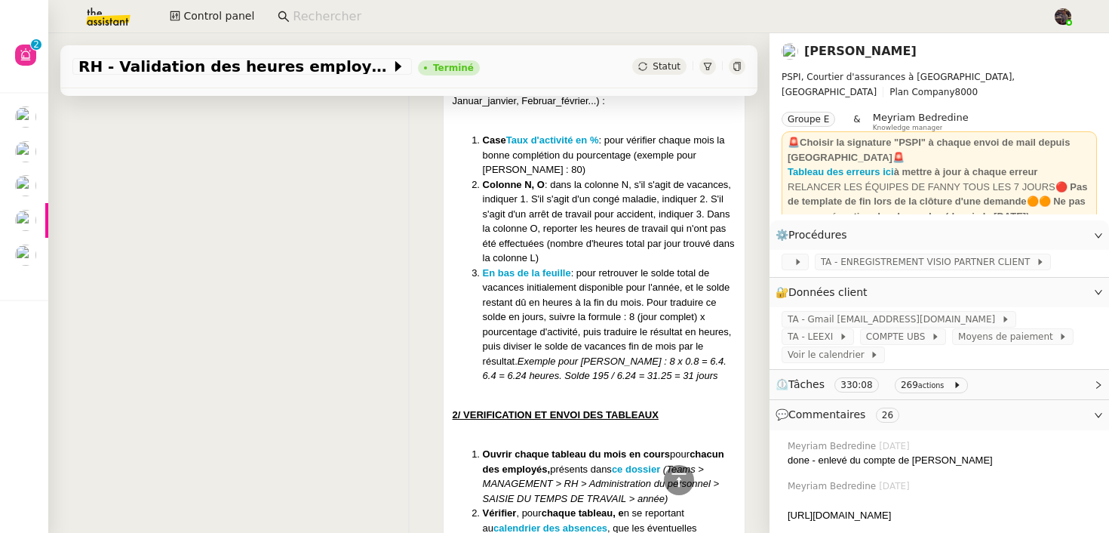
scroll to position [6318, 0]
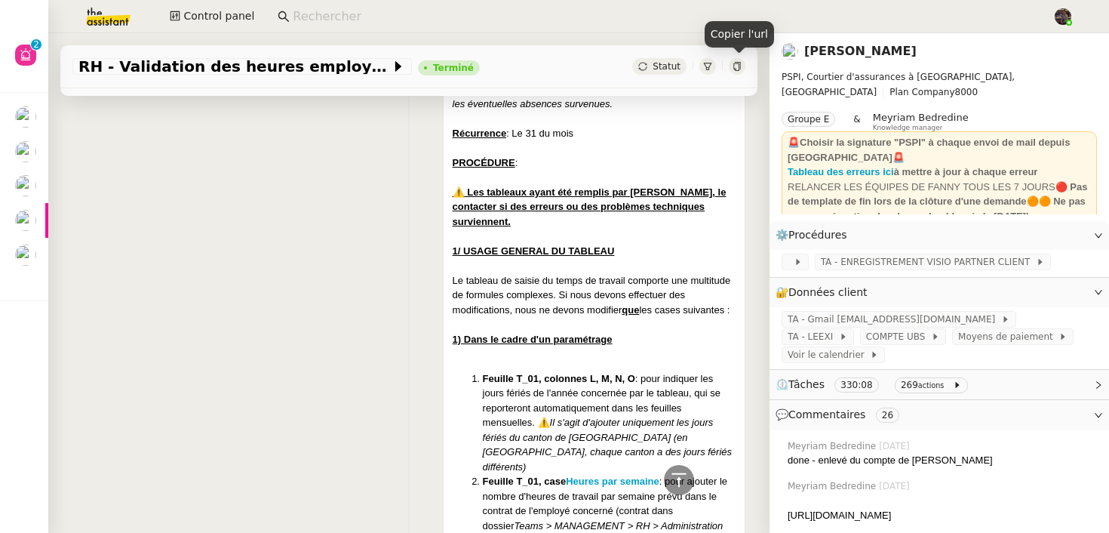
click at [740, 67] on icon at bounding box center [737, 66] width 7 height 9
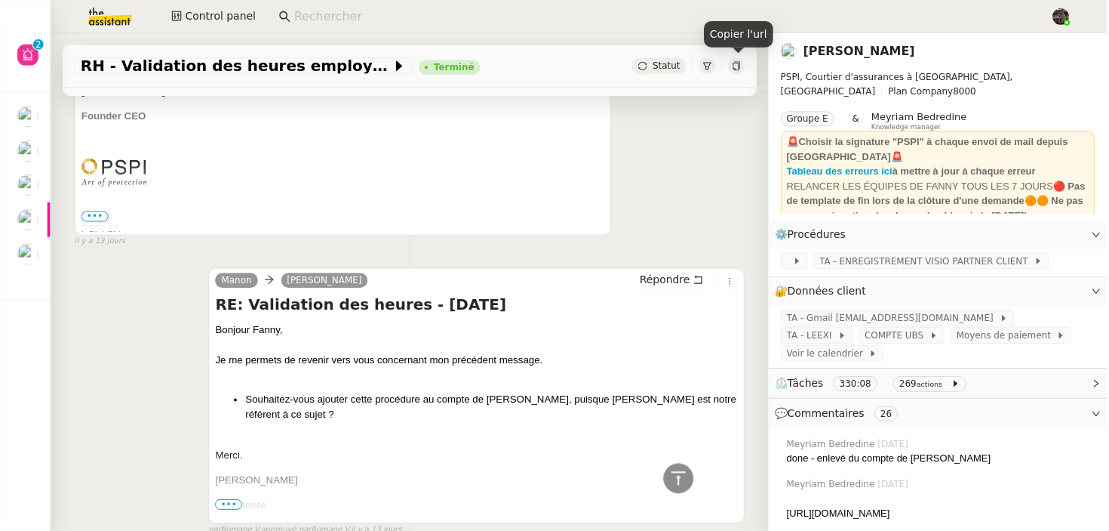
scroll to position [0, 0]
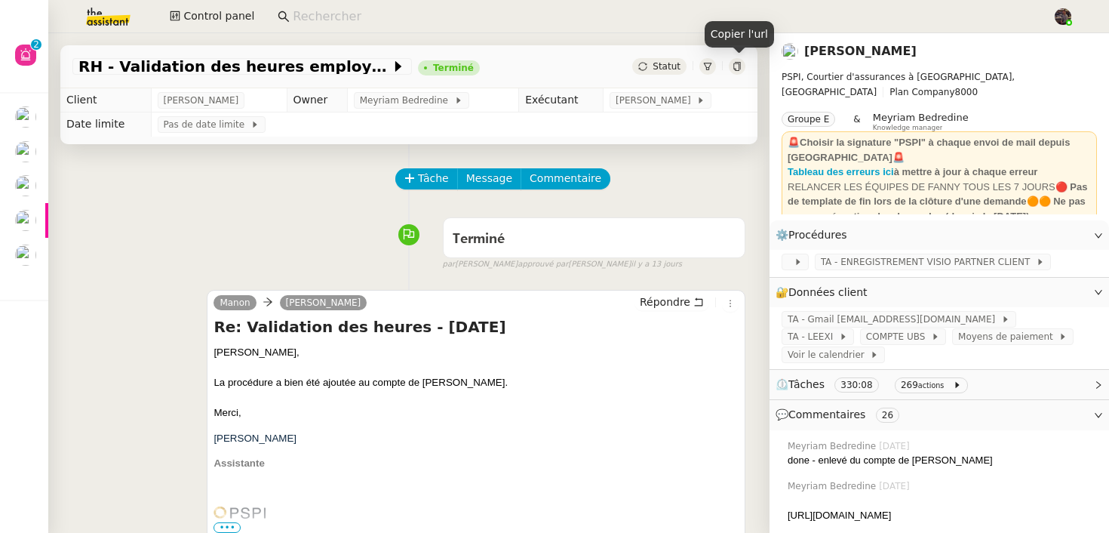
click at [733, 63] on icon at bounding box center [737, 66] width 9 height 9
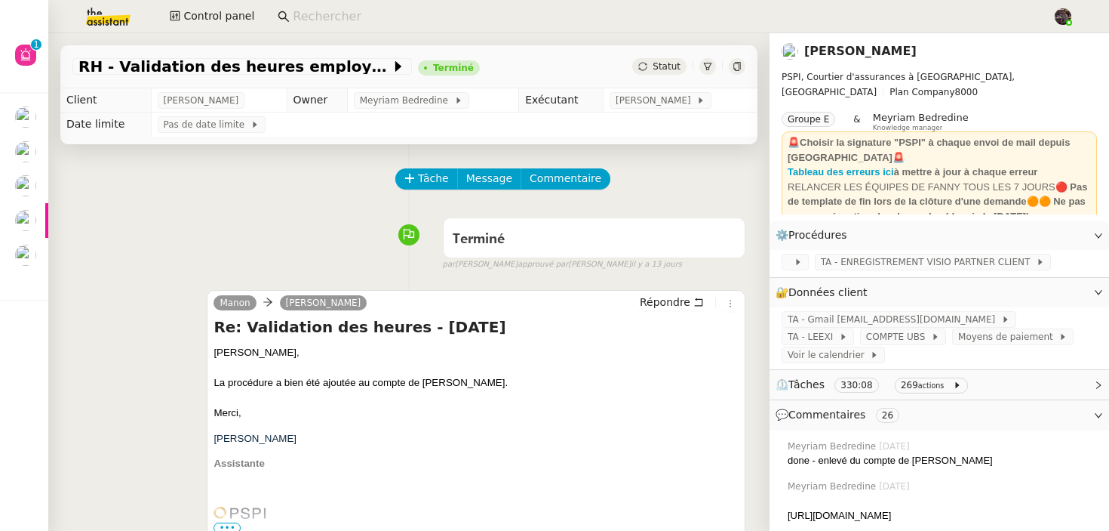
click at [328, 198] on div "Tâche Message Commentaire" at bounding box center [408, 186] width 673 height 36
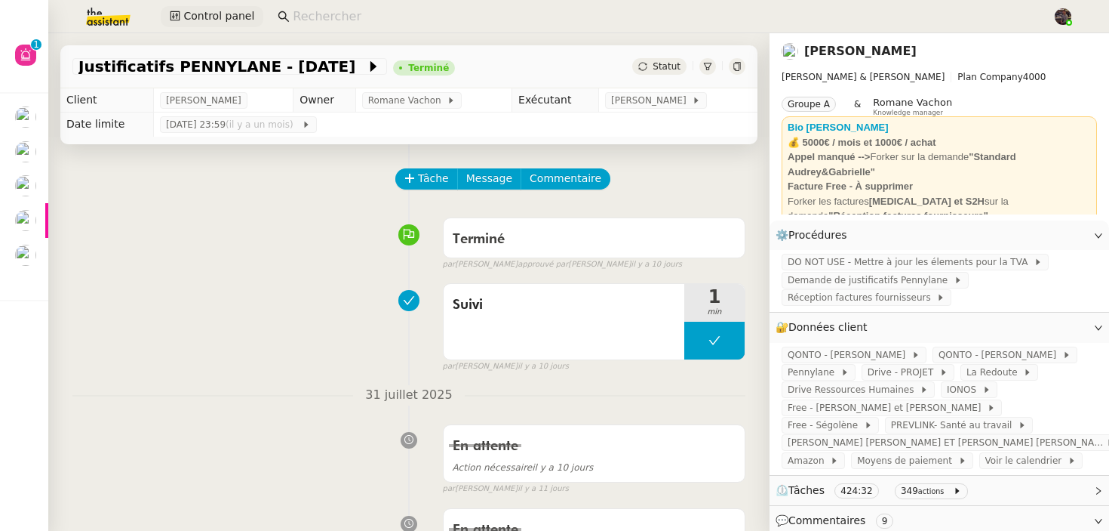
click at [194, 23] on span "Control panel" at bounding box center [218, 16] width 71 height 17
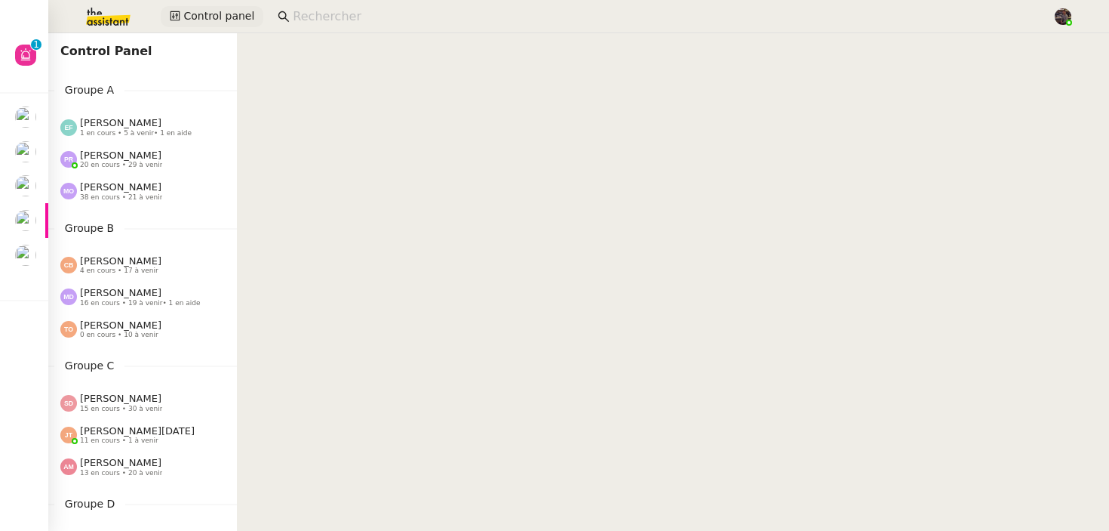
scroll to position [705, 0]
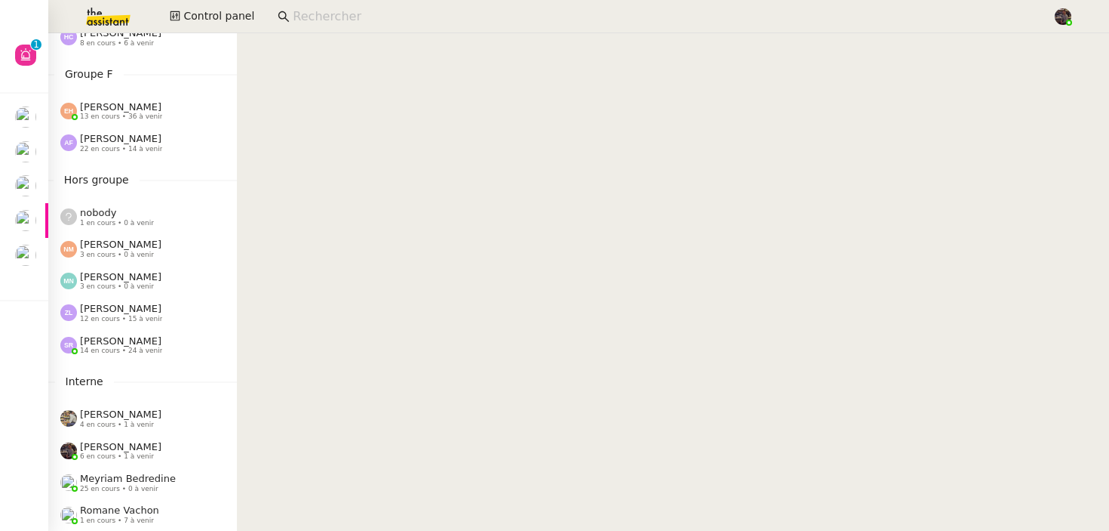
click at [372, 275] on nz-content at bounding box center [673, 281] width 872 height 497
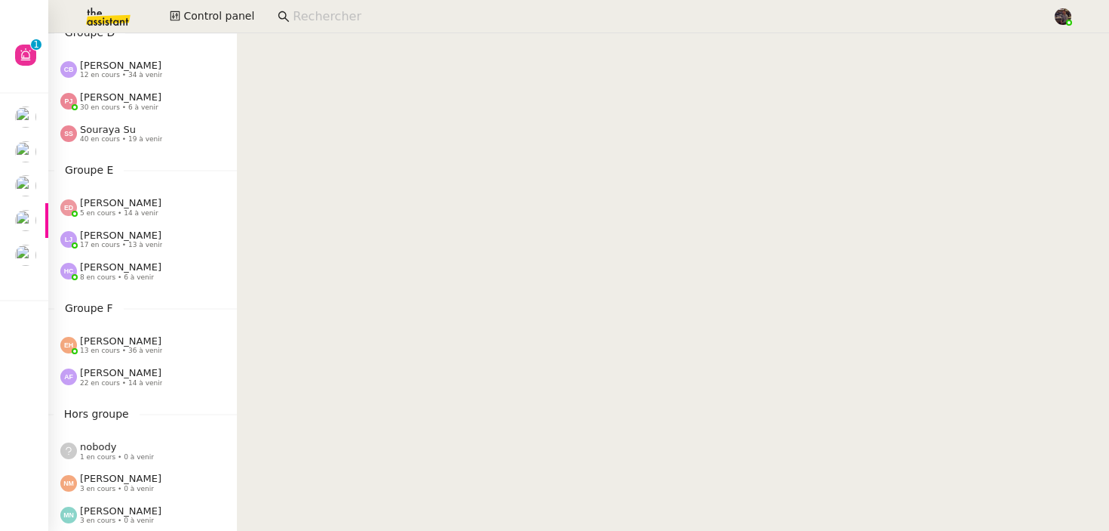
scroll to position [455, 0]
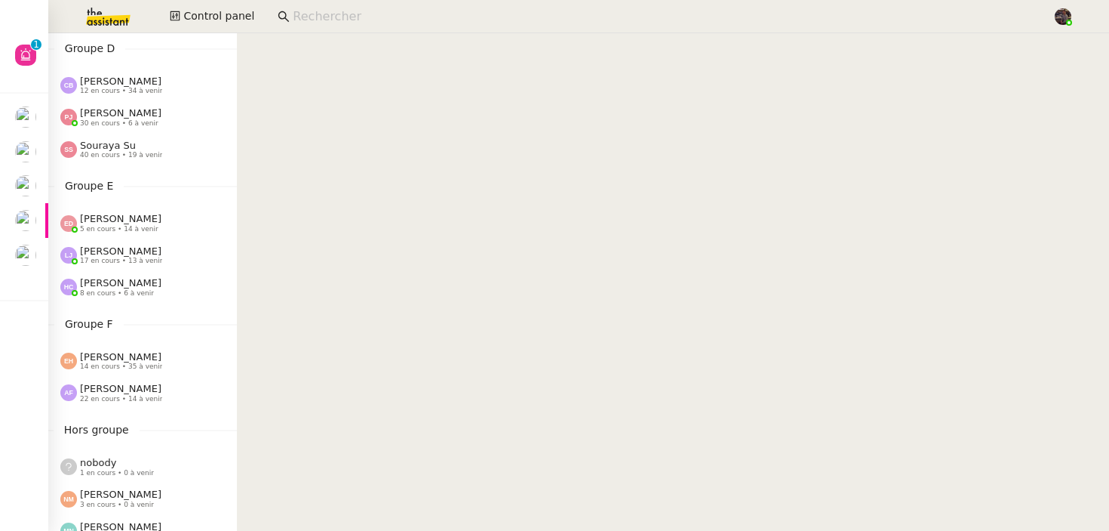
click at [96, 17] on img at bounding box center [96, 16] width 117 height 33
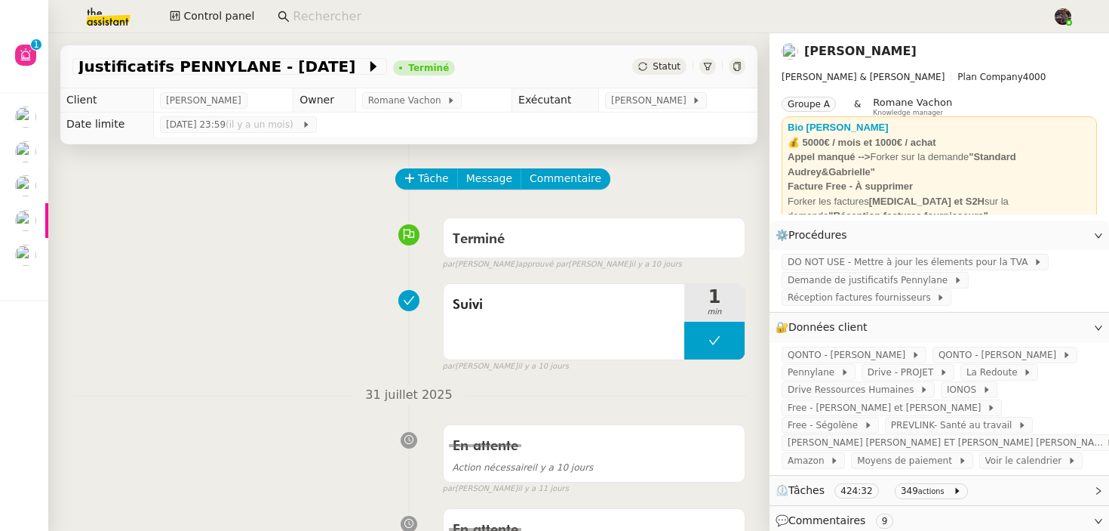
click at [864, 48] on link "Gabrielle Tavernier" at bounding box center [861, 51] width 112 height 14
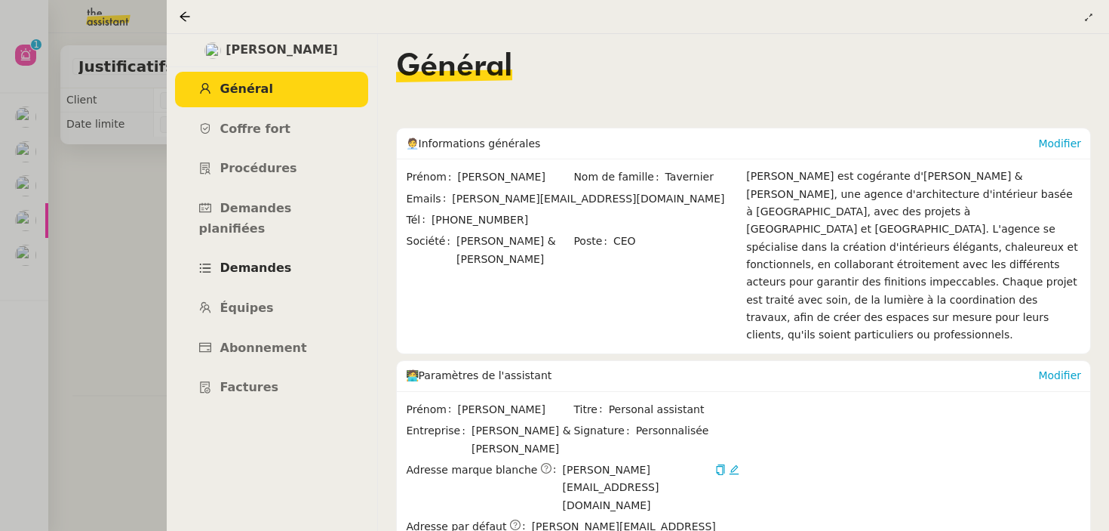
click at [257, 251] on link "Demandes" at bounding box center [271, 268] width 193 height 35
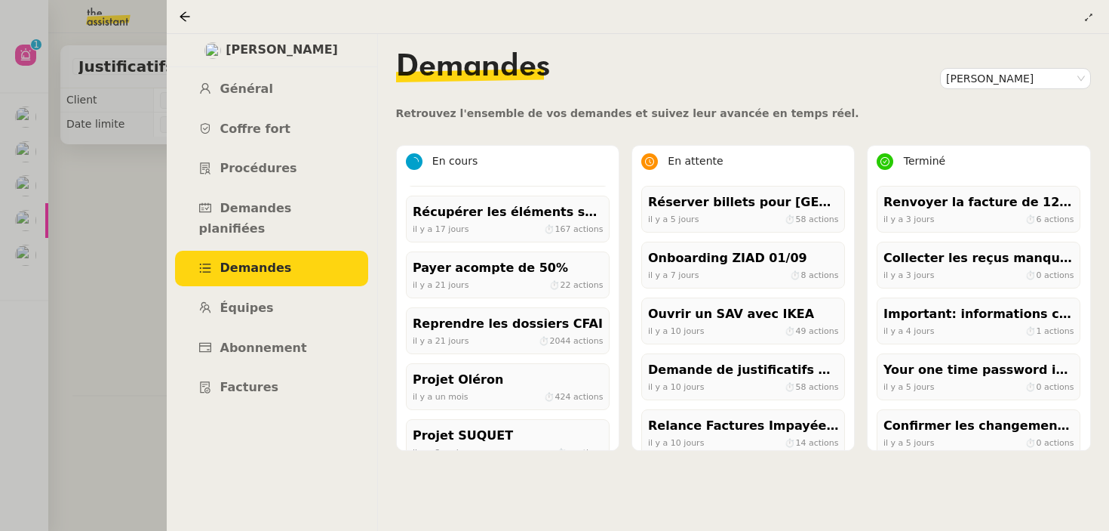
scroll to position [462, 0]
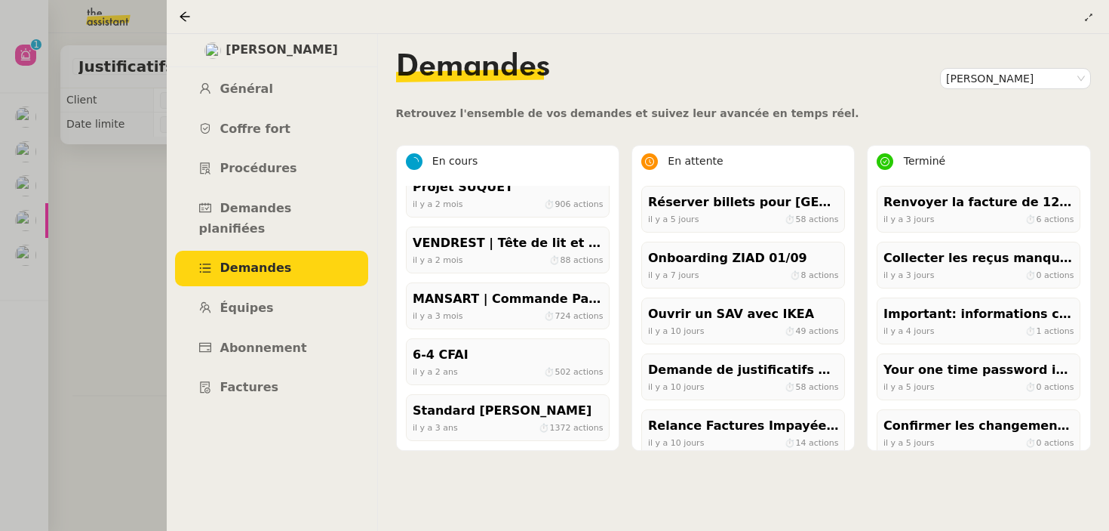
click at [89, 331] on div at bounding box center [554, 265] width 1109 height 531
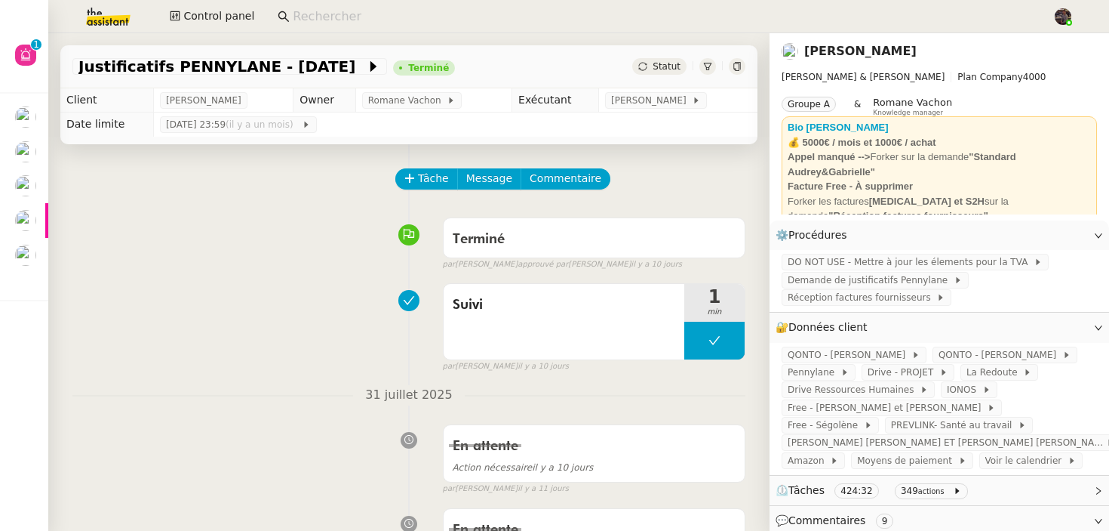
click at [160, 75] on app-ticket-info-button "Justificatifs PENNYLANE - juin 2025" at bounding box center [232, 66] width 321 height 18
click at [161, 64] on span "Justificatifs PENNYLANE - [DATE]" at bounding box center [222, 66] width 288 height 15
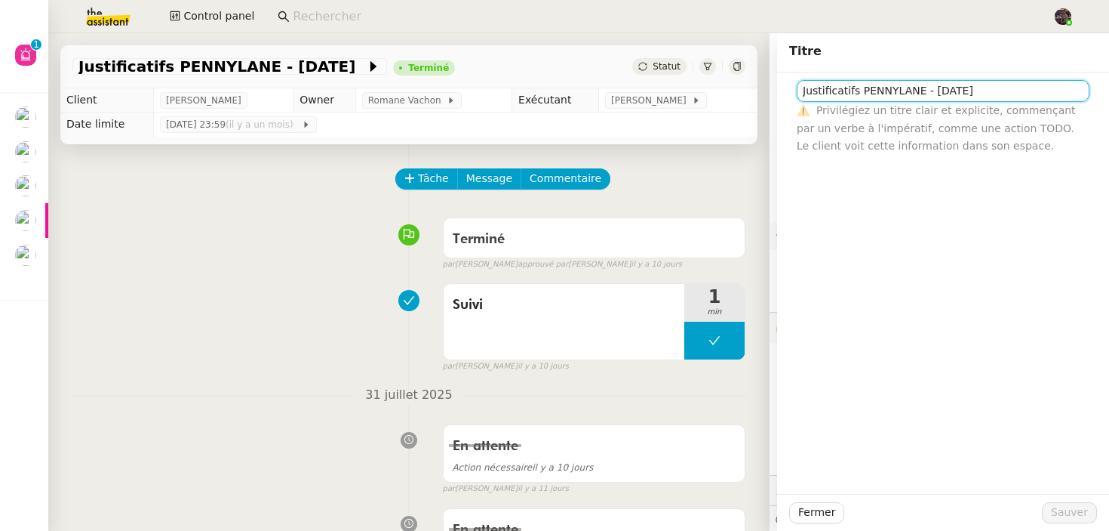
click at [903, 87] on input "Justificatifs PENNYLANE - [DATE]" at bounding box center [943, 91] width 293 height 22
drag, startPoint x: 903, startPoint y: 87, endPoint x: 758, endPoint y: 87, distance: 144.9
click at [757, 87] on app-ticket "Justificatifs PENNYLANE - juin 2025 Terminé Statut Client Gabrielle Tavernier O…" at bounding box center [578, 281] width 1061 height 497
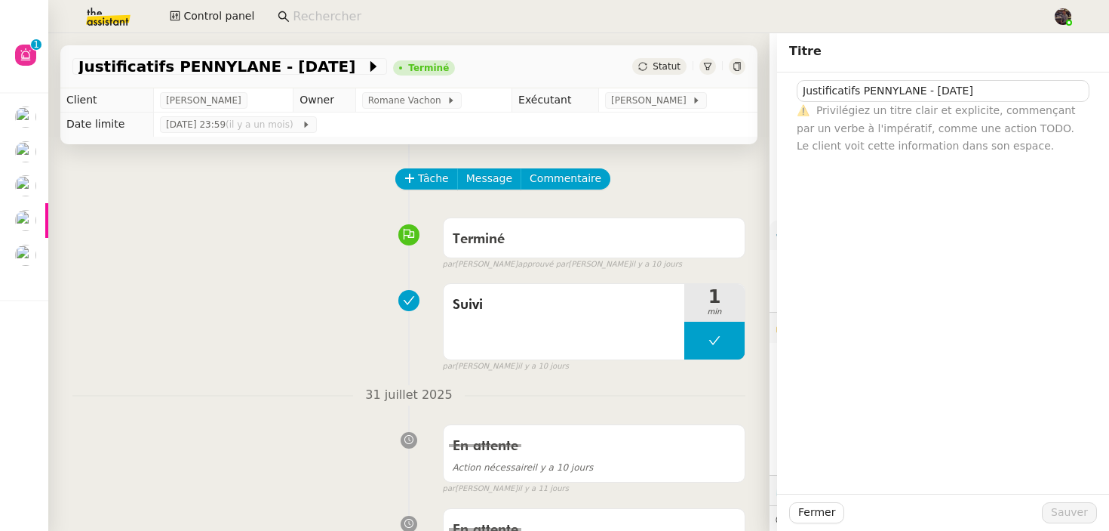
click at [106, 7] on img at bounding box center [96, 16] width 117 height 33
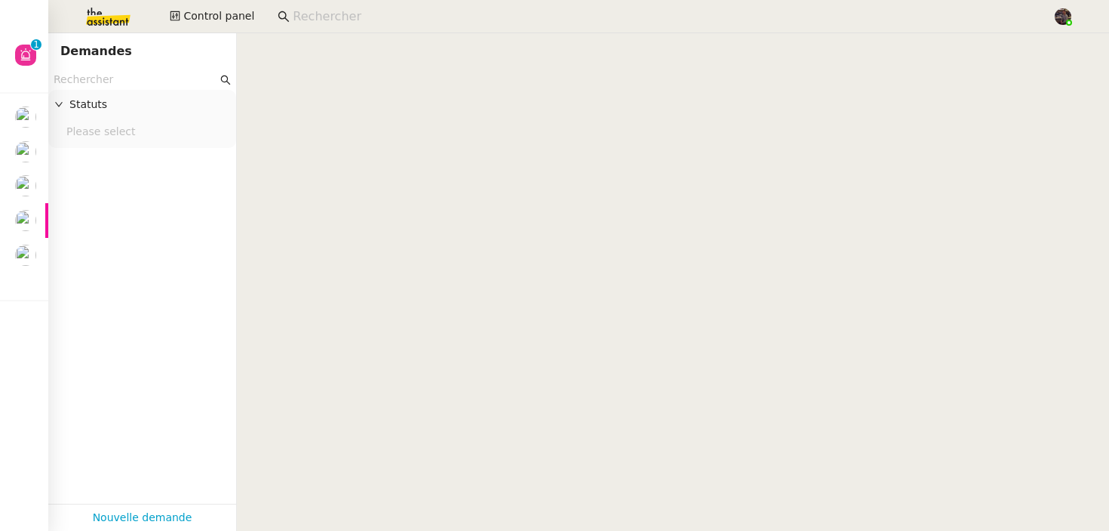
click at [115, 76] on input "text" at bounding box center [136, 79] width 164 height 17
paste input "Justificatifs PENNYLANE"
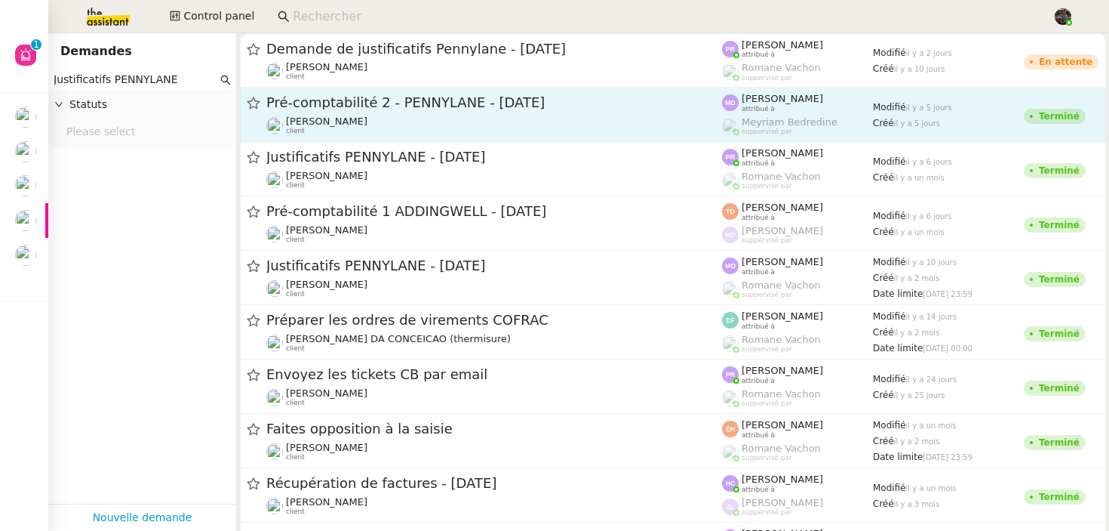
type input "Justificatifs PENNYLANE"
click at [382, 104] on span "Pré-comptabilité 2 - PENNYLANE - août 2025" at bounding box center [494, 103] width 456 height 14
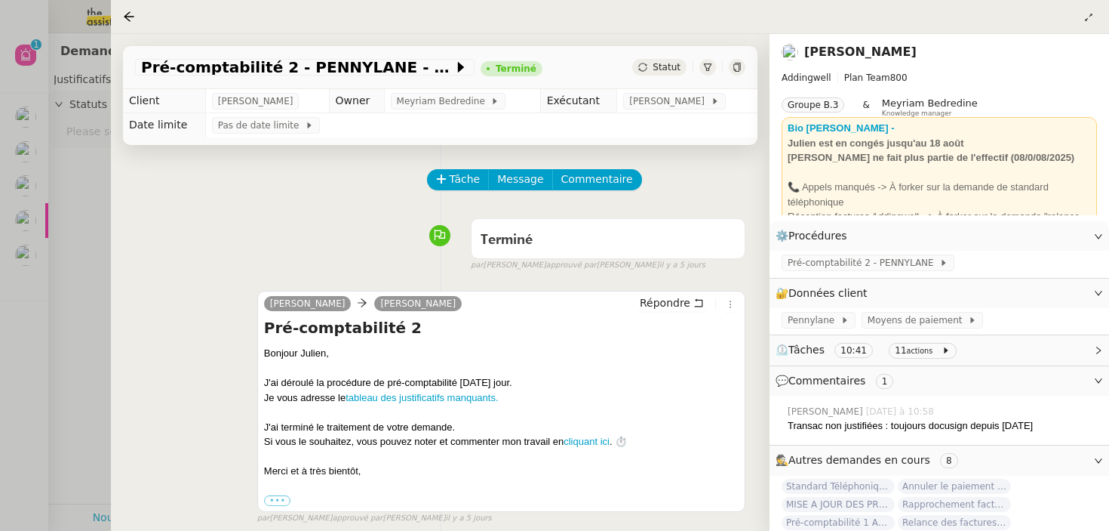
click at [69, 295] on div at bounding box center [554, 265] width 1109 height 531
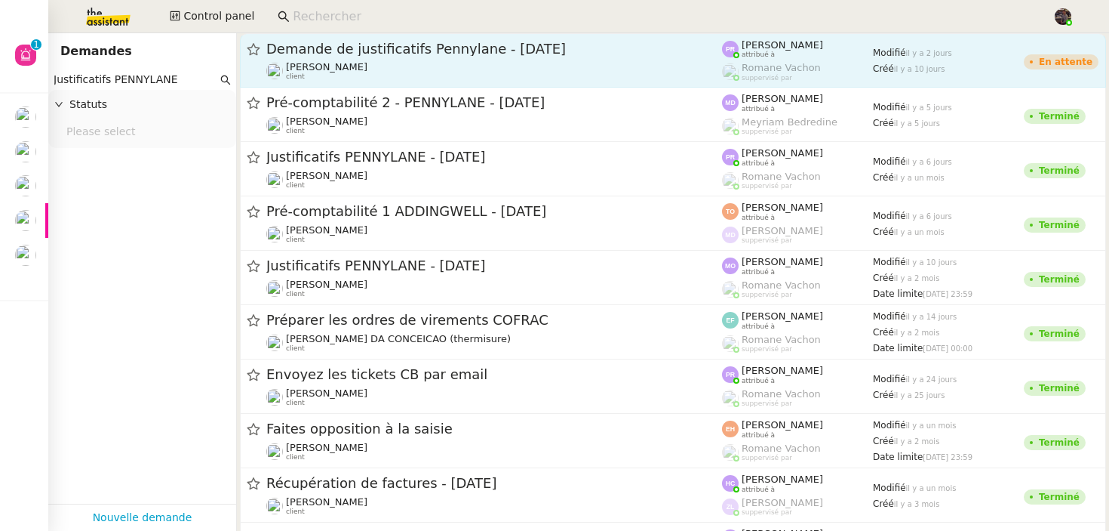
click at [400, 61] on div "Gabrielle Tavernier client" at bounding box center [494, 71] width 456 height 20
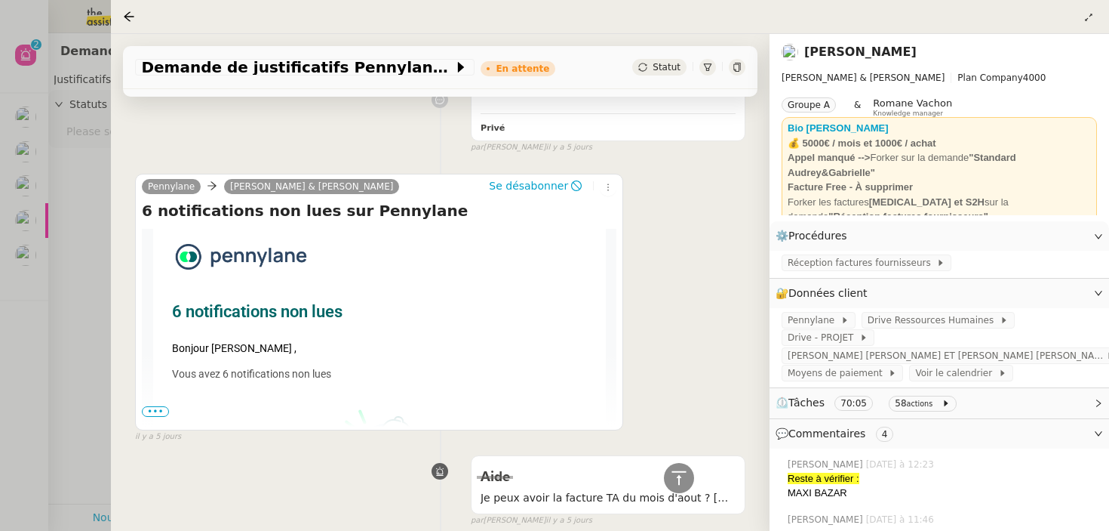
scroll to position [1569, 0]
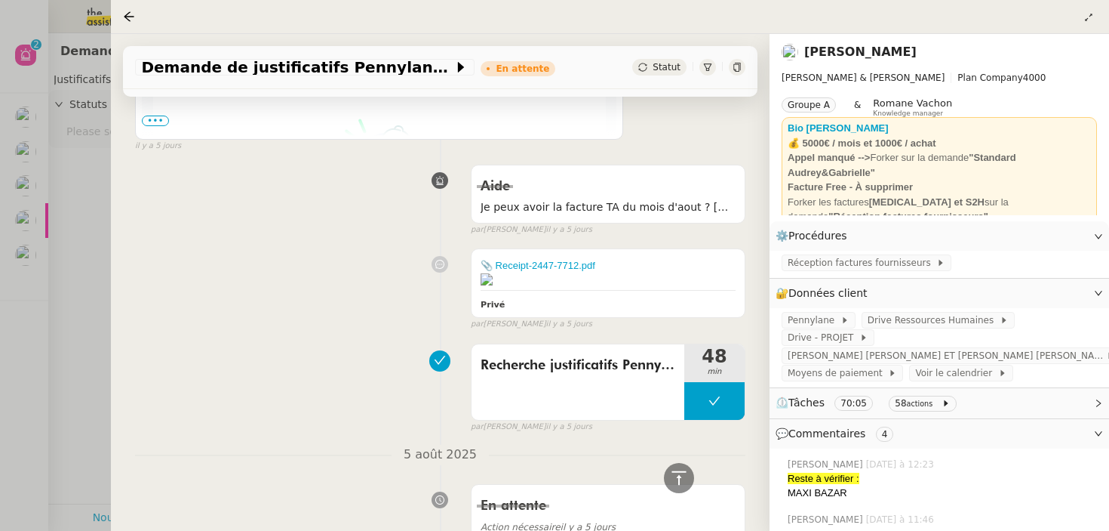
click at [263, 391] on div "Recherche justificatifs Pennylane 48 min false par Pauline R. il y a 5 jours" at bounding box center [440, 385] width 611 height 97
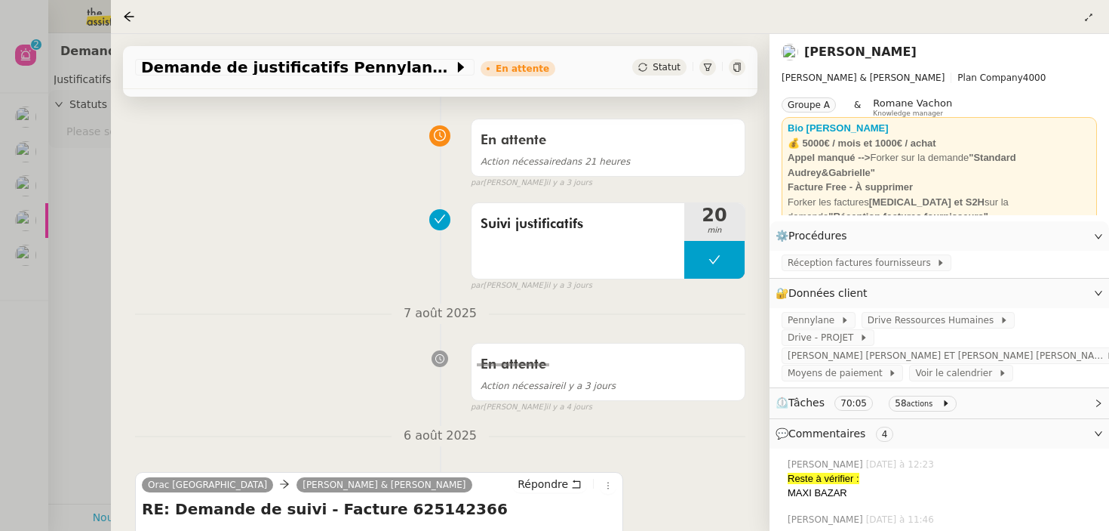
scroll to position [0, 0]
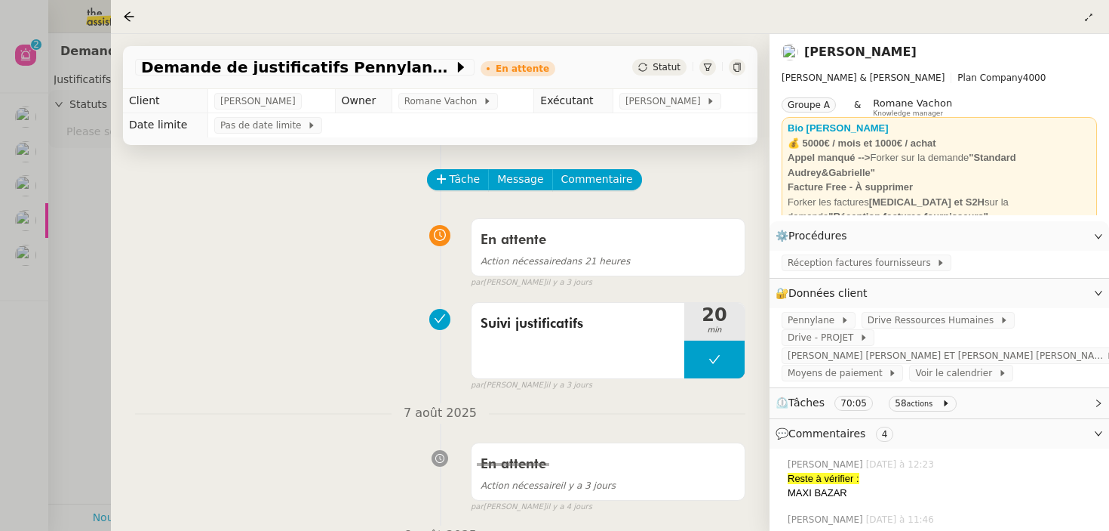
click at [207, 327] on div "Suivi justificatifs 20 min false par Pauline R. il y a 3 jours" at bounding box center [440, 343] width 611 height 97
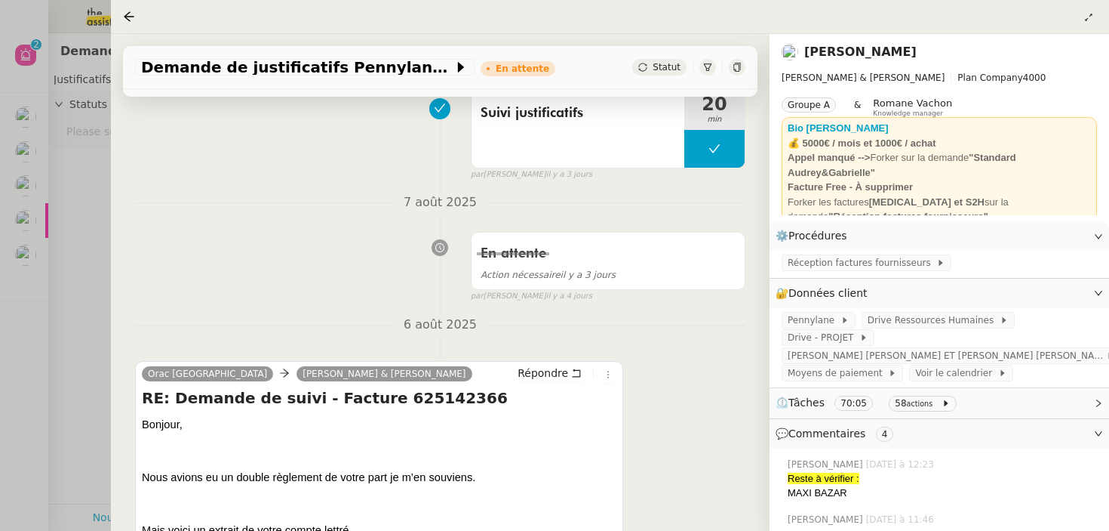
scroll to position [303, 0]
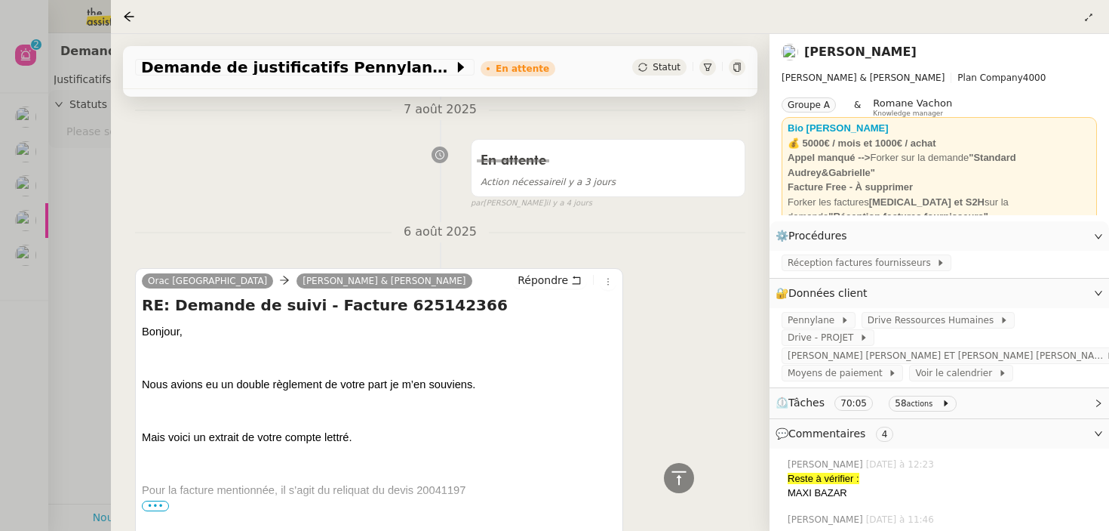
click at [32, 326] on div at bounding box center [554, 265] width 1109 height 531
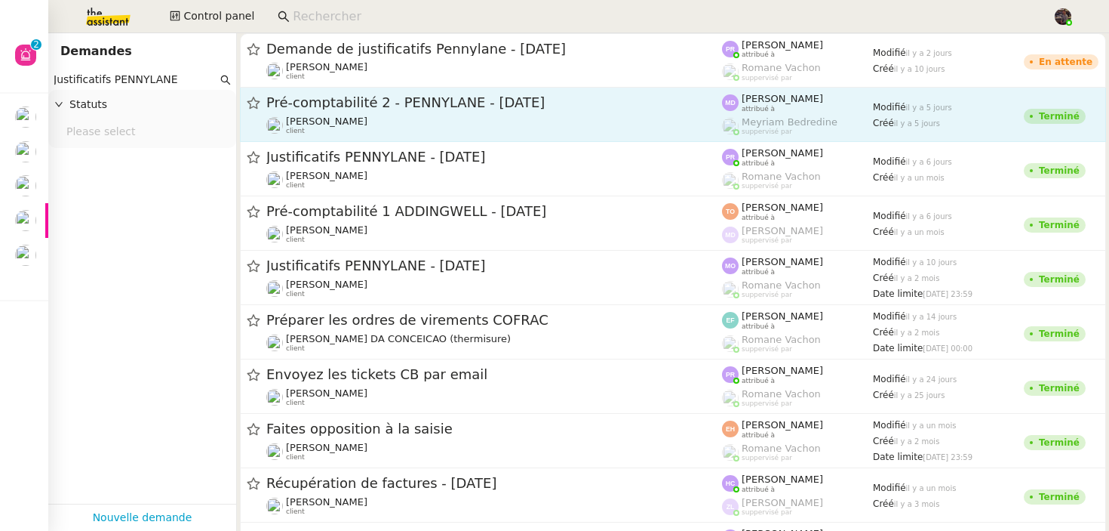
click at [371, 131] on div "Julien Decroix client" at bounding box center [494, 125] width 456 height 20
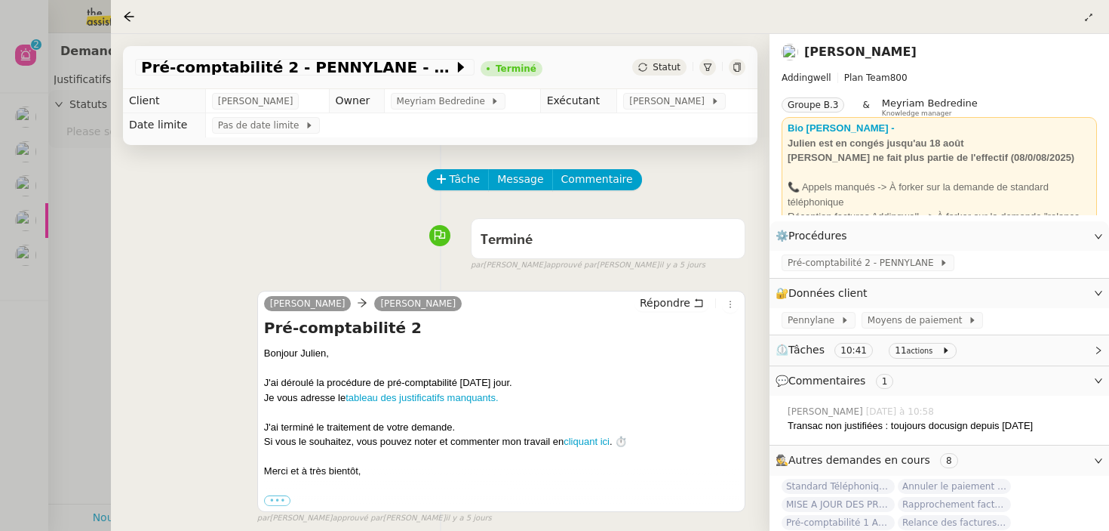
click at [127, 330] on div "Tâche Message Commentaire Veuillez patienter une erreur s'est produite 👌👌👌 mess…" at bounding box center [440, 490] width 659 height 691
click at [88, 326] on div at bounding box center [554, 265] width 1109 height 531
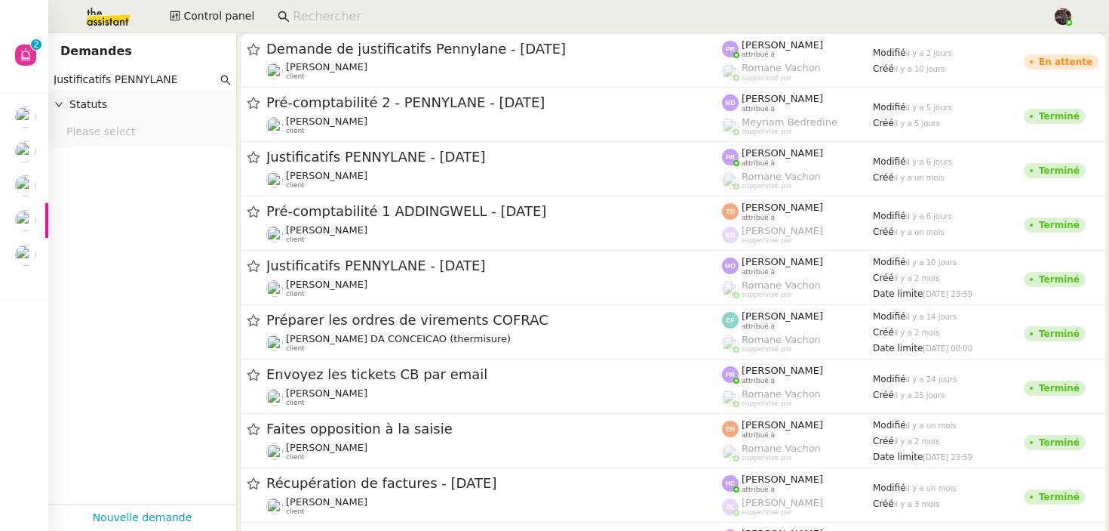
click at [144, 343] on app-tickets-filter "Justificatifs PENNYLANE Statuts Please select" at bounding box center [142, 286] width 188 height 434
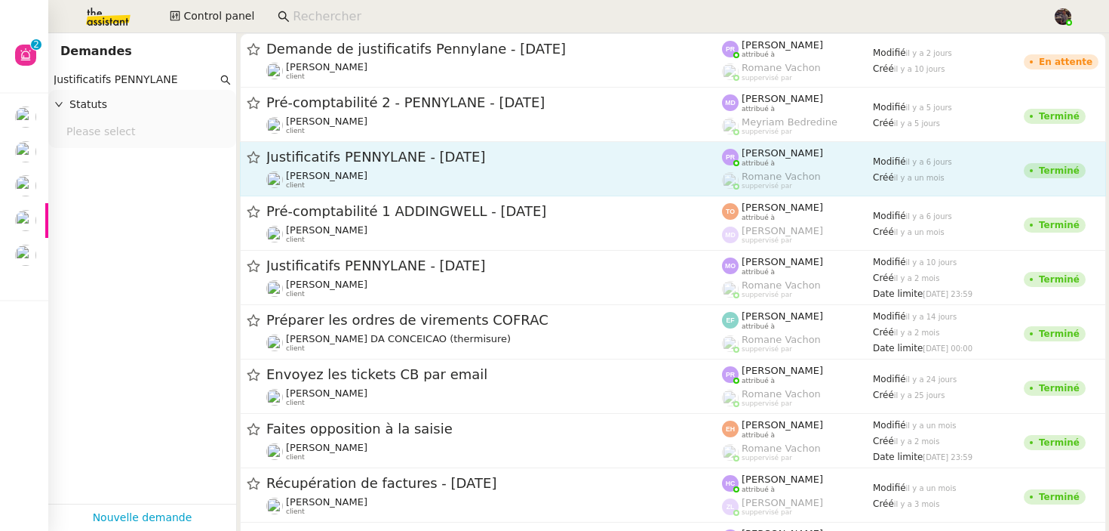
click at [435, 182] on div "Gabrielle Tavernier client" at bounding box center [494, 180] width 456 height 20
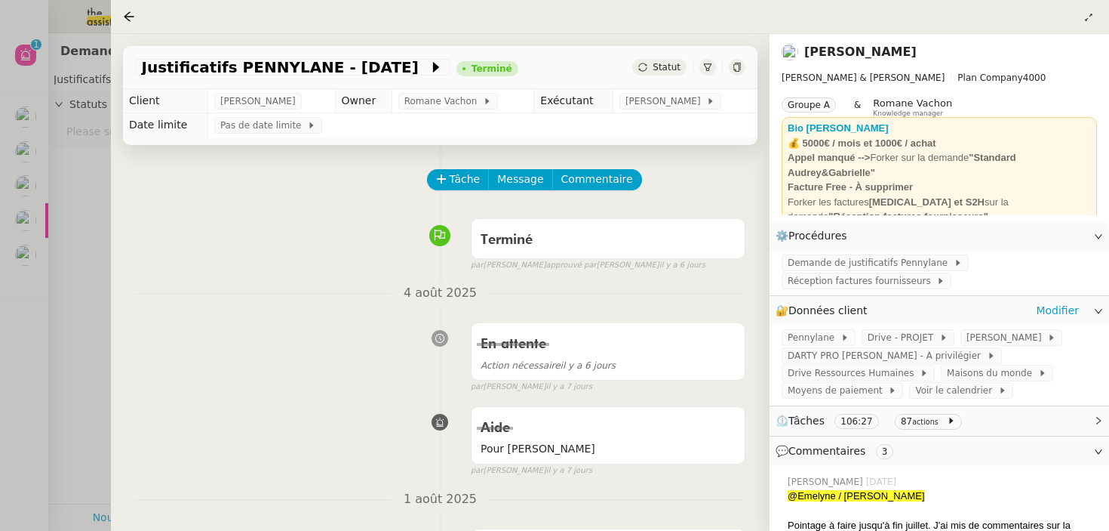
scroll to position [417, 0]
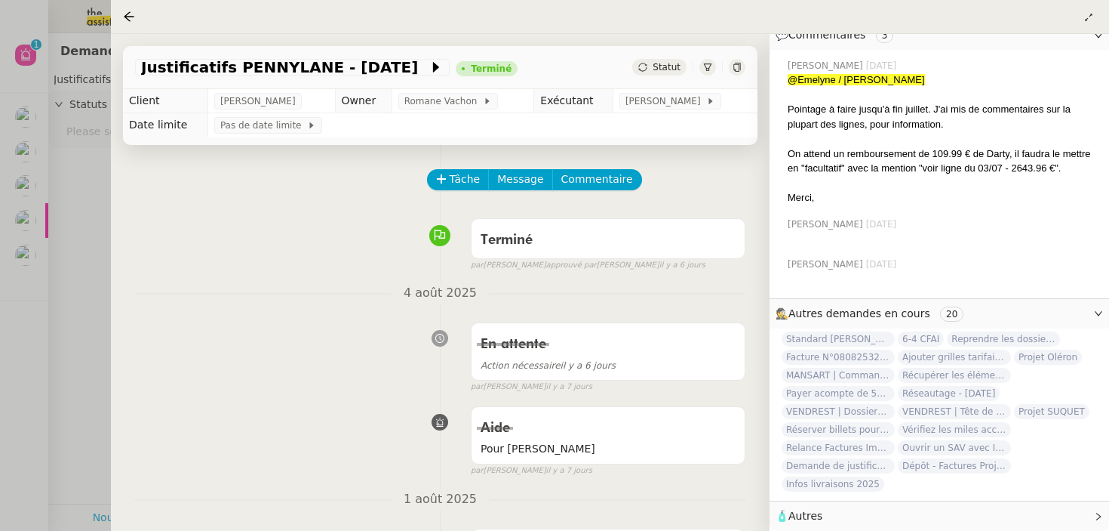
click at [77, 305] on div at bounding box center [554, 265] width 1109 height 531
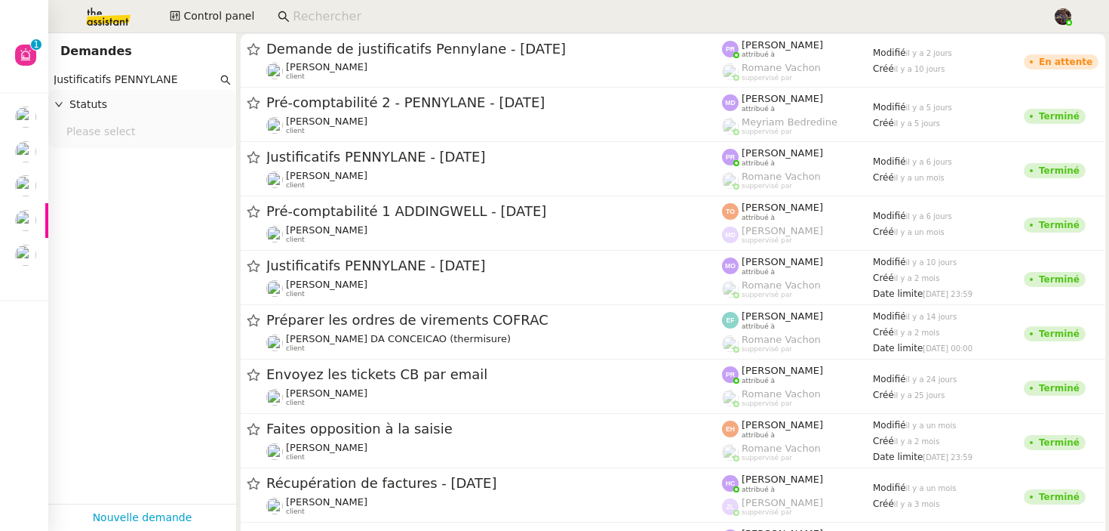
click at [96, 32] on img at bounding box center [96, 16] width 117 height 33
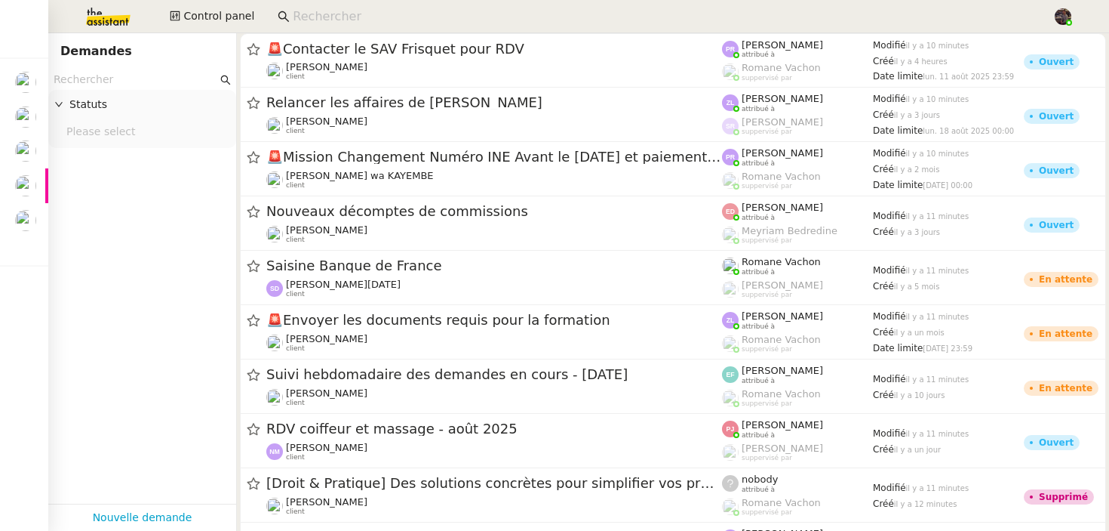
click at [115, 17] on img at bounding box center [96, 16] width 117 height 33
click at [112, 75] on input "text" at bounding box center [136, 79] width 164 height 17
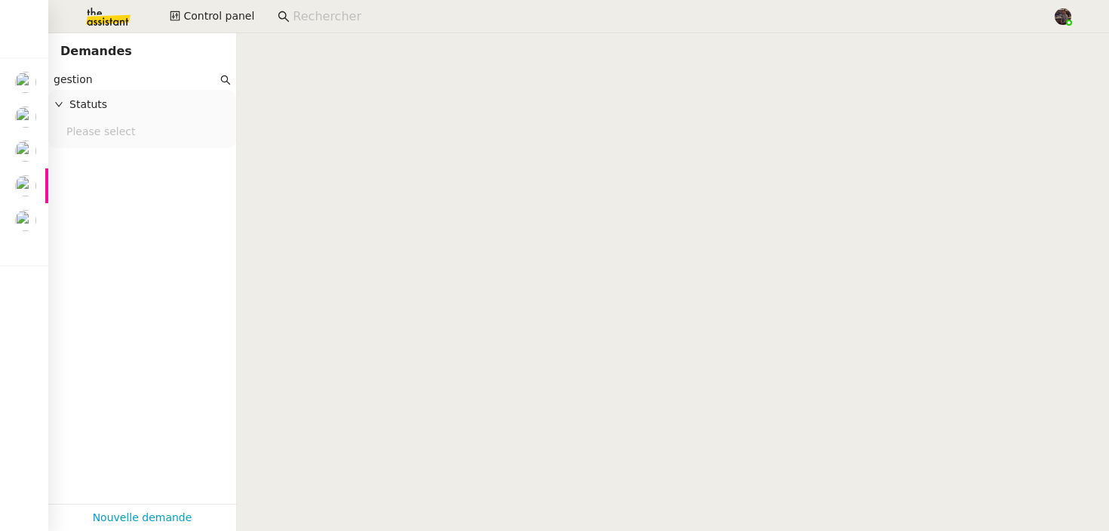
type input "gestion"
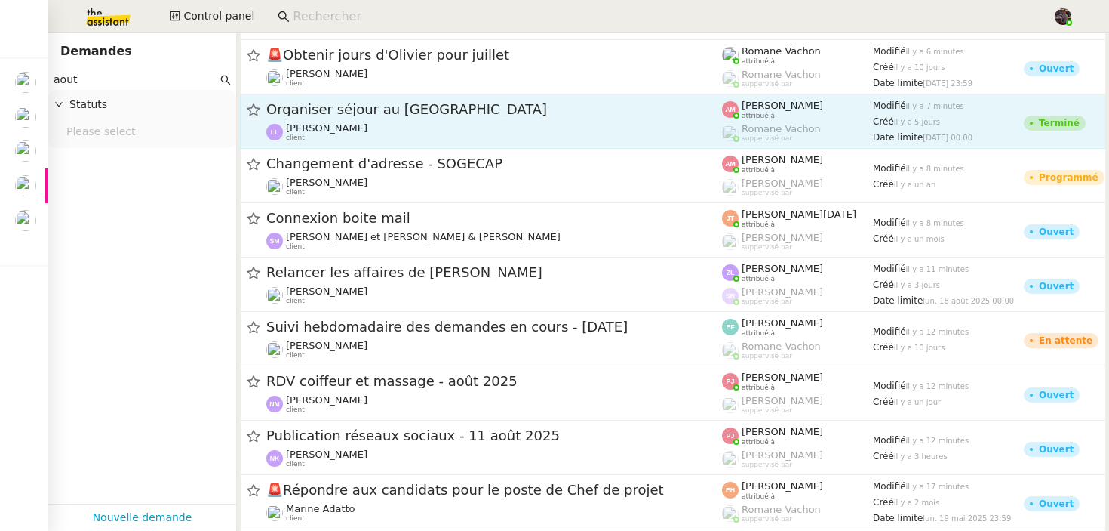
scroll to position [312, 0]
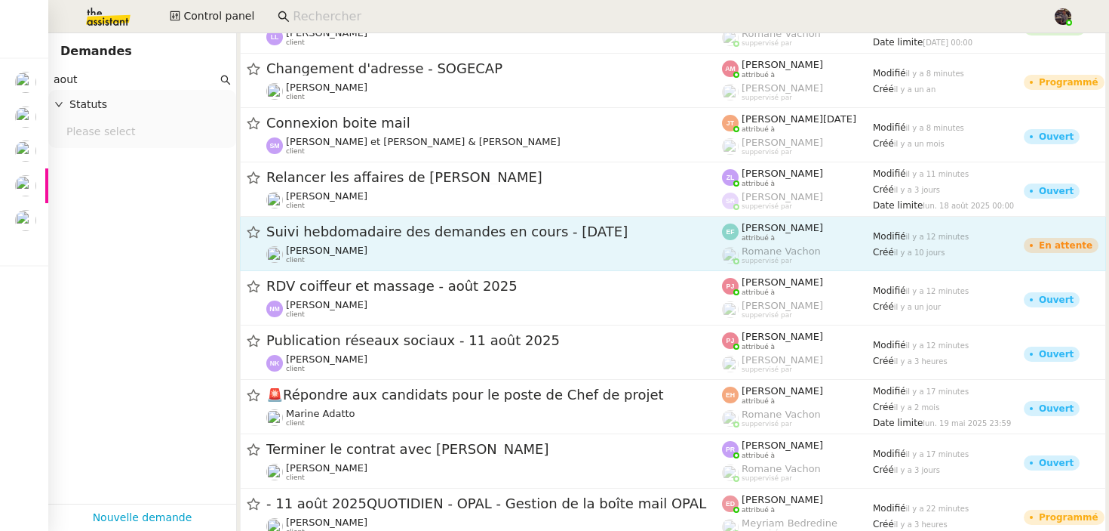
type input "aout"
click at [379, 240] on div "Suivi hebdomadaire des demandes en cours - août 2025" at bounding box center [494, 232] width 456 height 19
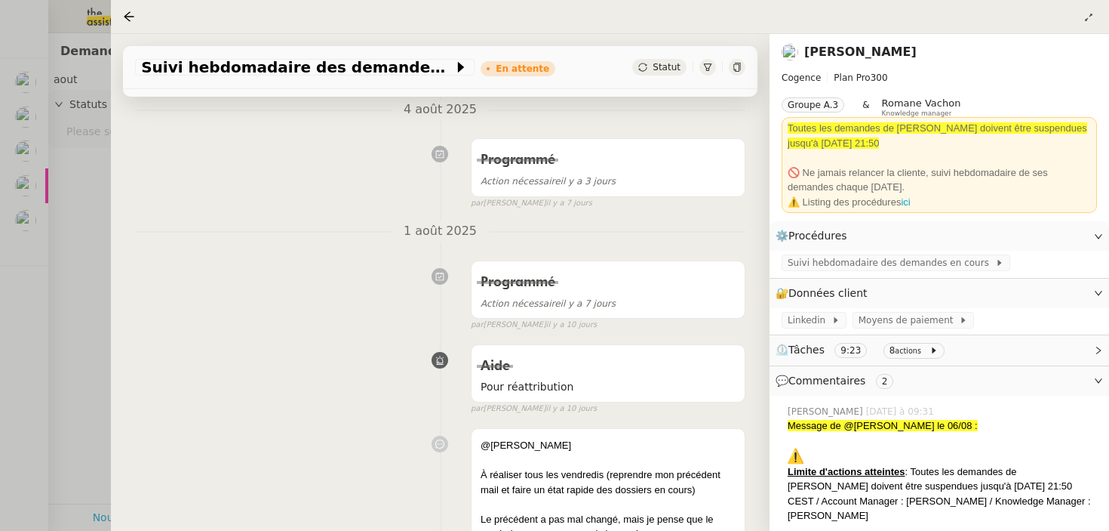
scroll to position [1164, 0]
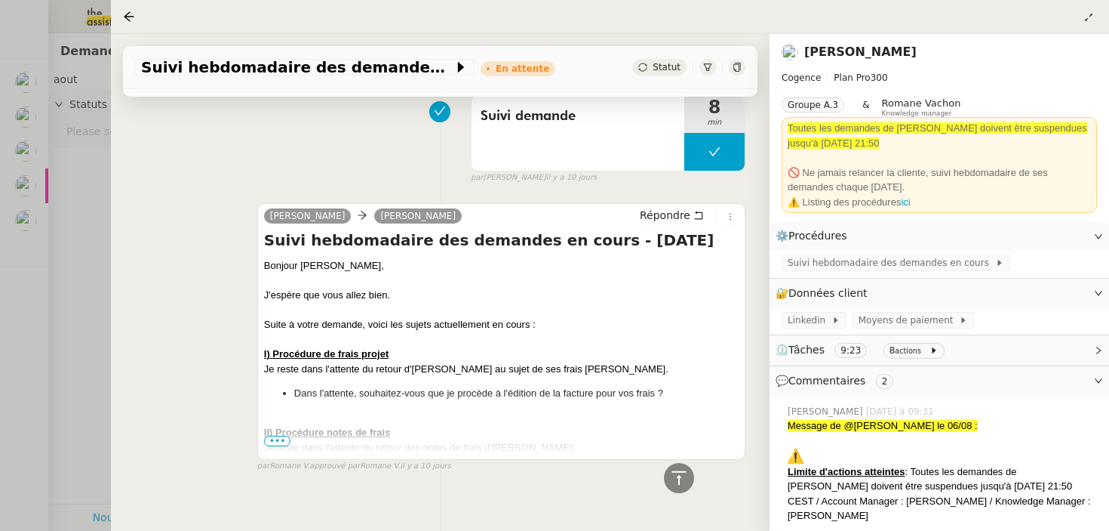
click at [49, 294] on div at bounding box center [554, 265] width 1109 height 531
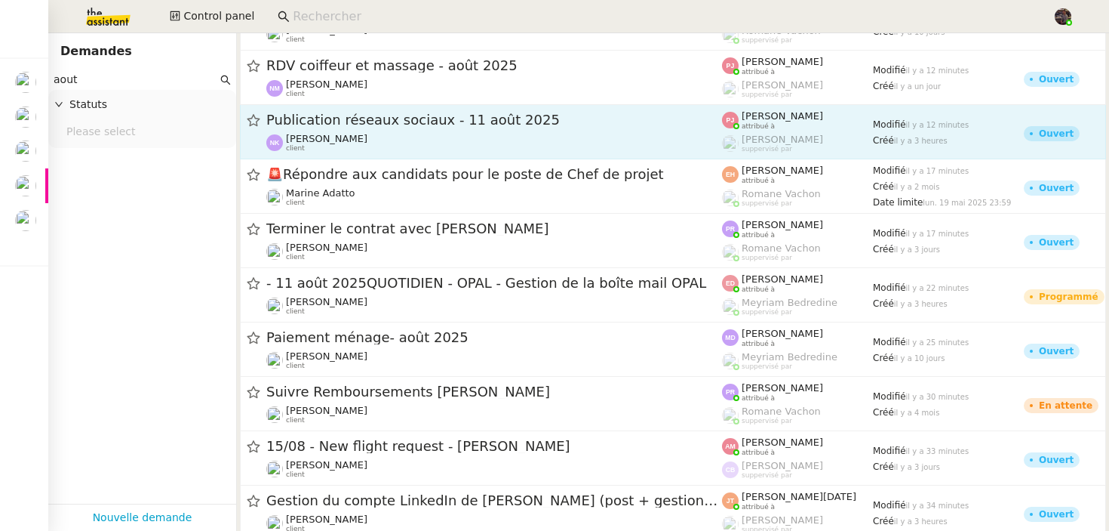
scroll to position [546, 0]
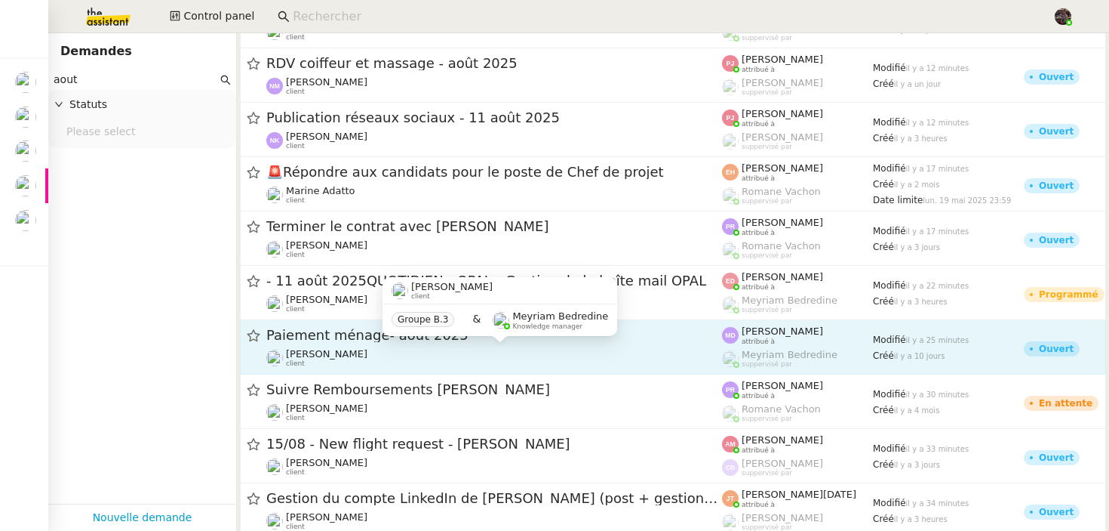
click at [476, 358] on div "Ilyes Hadj client" at bounding box center [494, 358] width 456 height 20
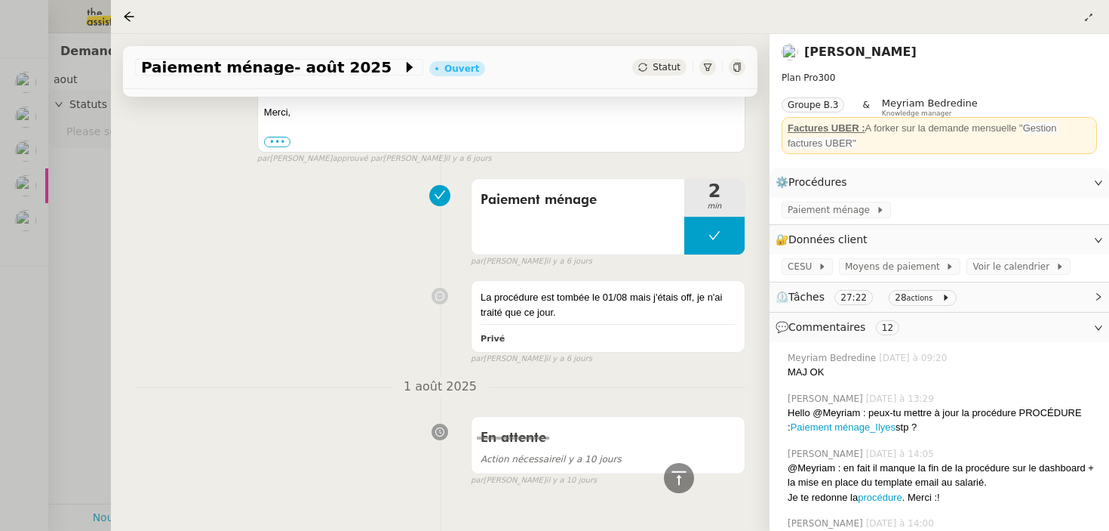
scroll to position [4270, 0]
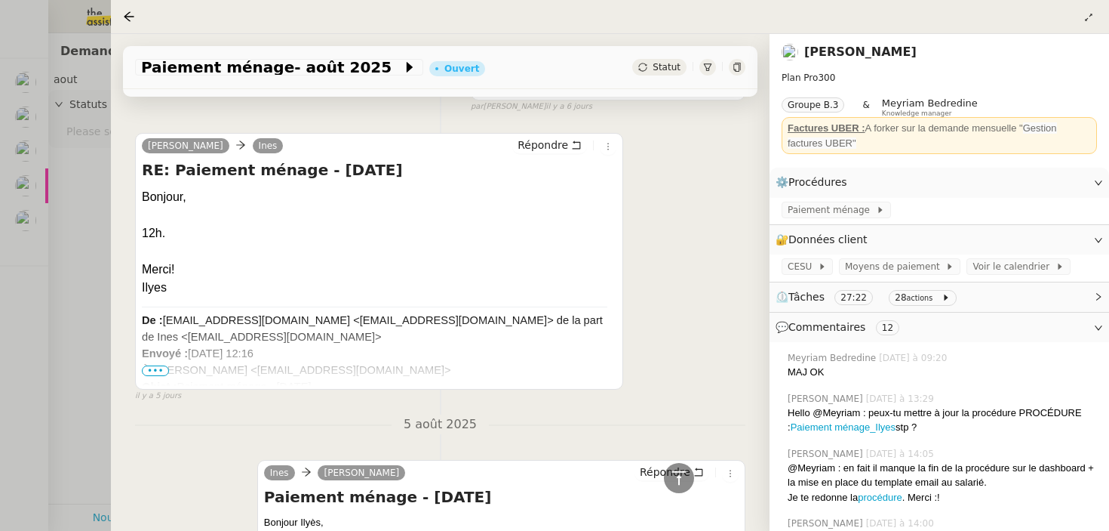
click at [70, 383] on div at bounding box center [554, 265] width 1109 height 531
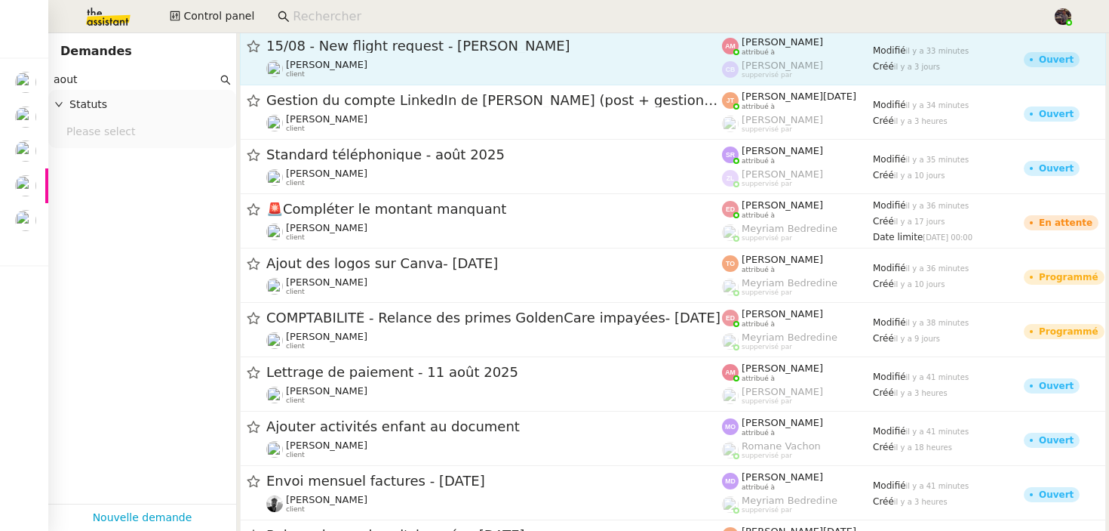
scroll to position [967, 0]
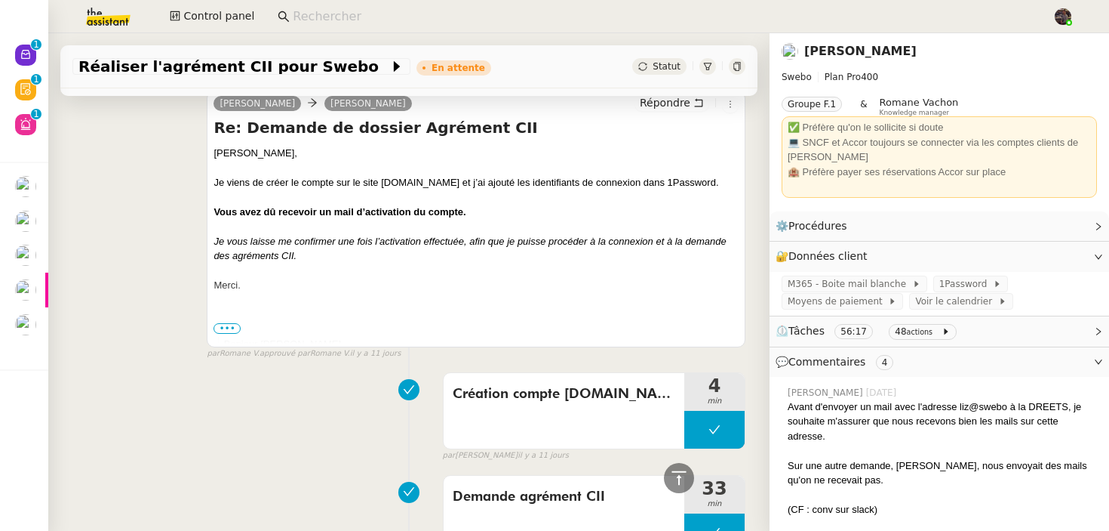
scroll to position [3808, 0]
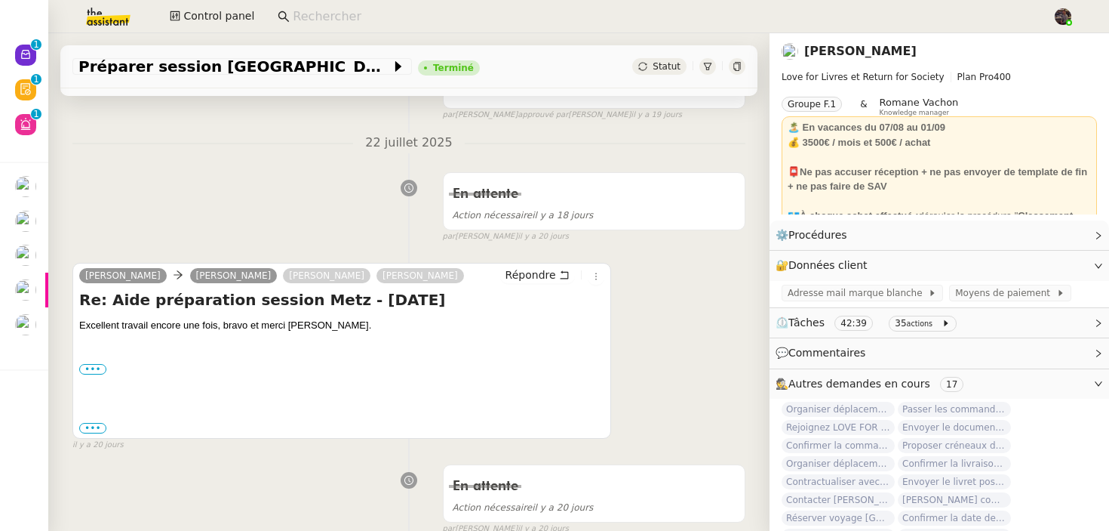
scroll to position [109, 0]
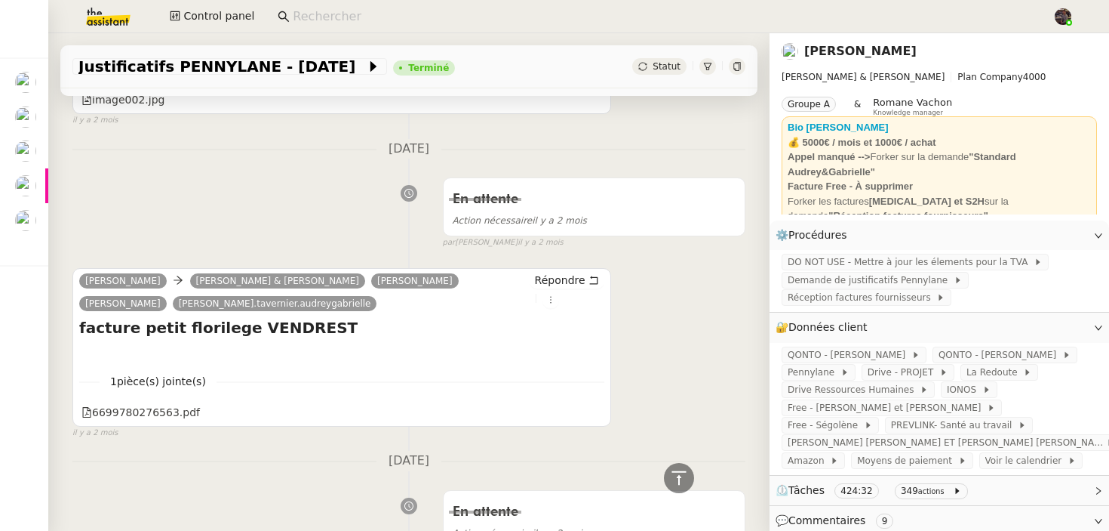
scroll to position [22234, 0]
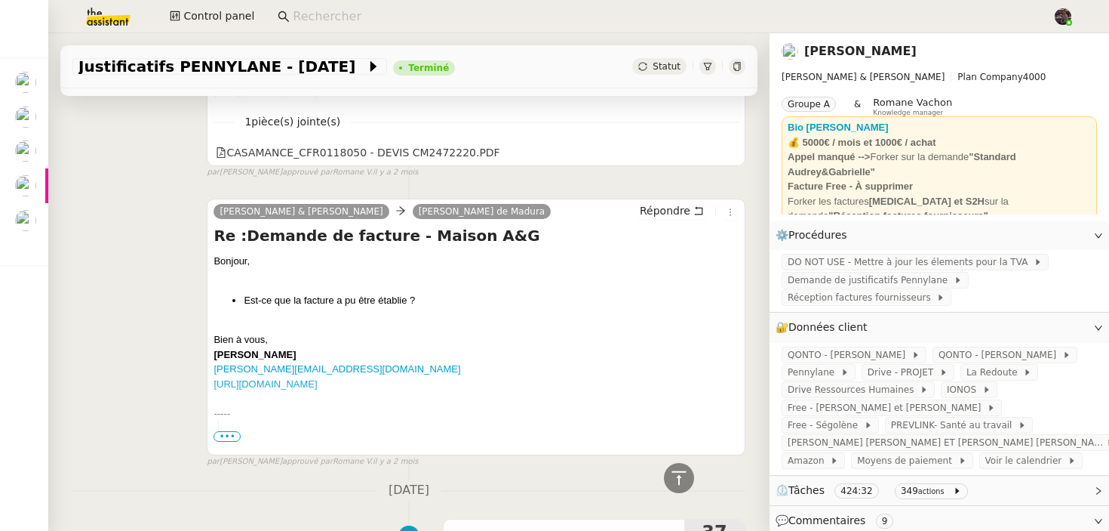
scroll to position [21336, 0]
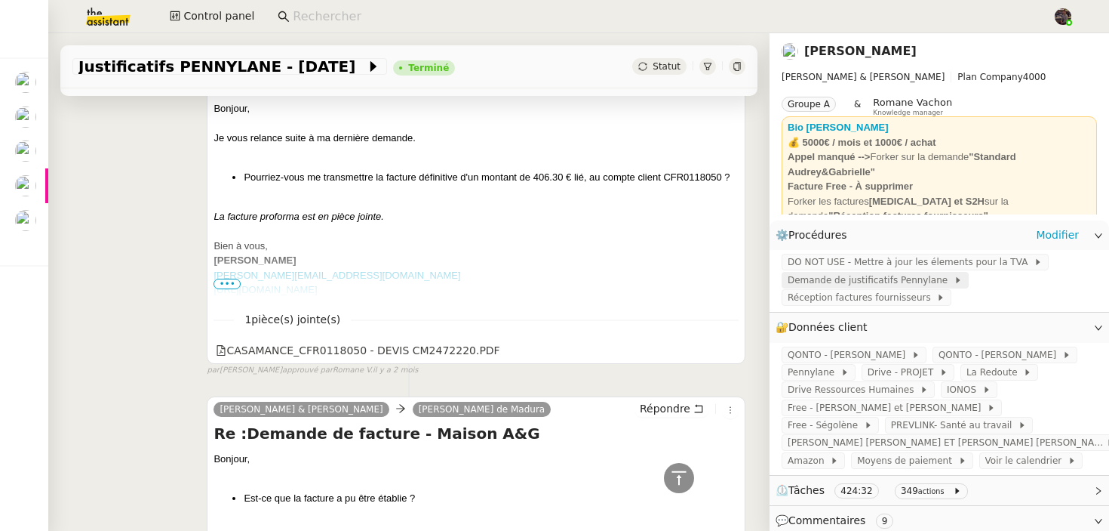
click at [906, 277] on span "Demande de justificatifs Pennylane" at bounding box center [871, 279] width 166 height 15
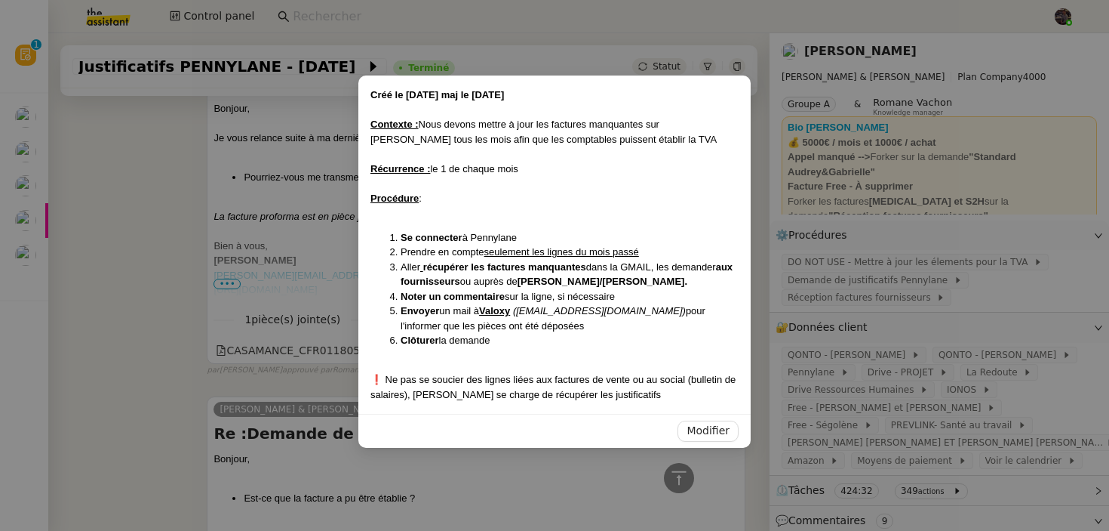
click at [235, 312] on nz-modal-container "Créé le [DATE] maj le [DATE] Contexte : Nous devons mettre à jour les factures …" at bounding box center [554, 265] width 1109 height 531
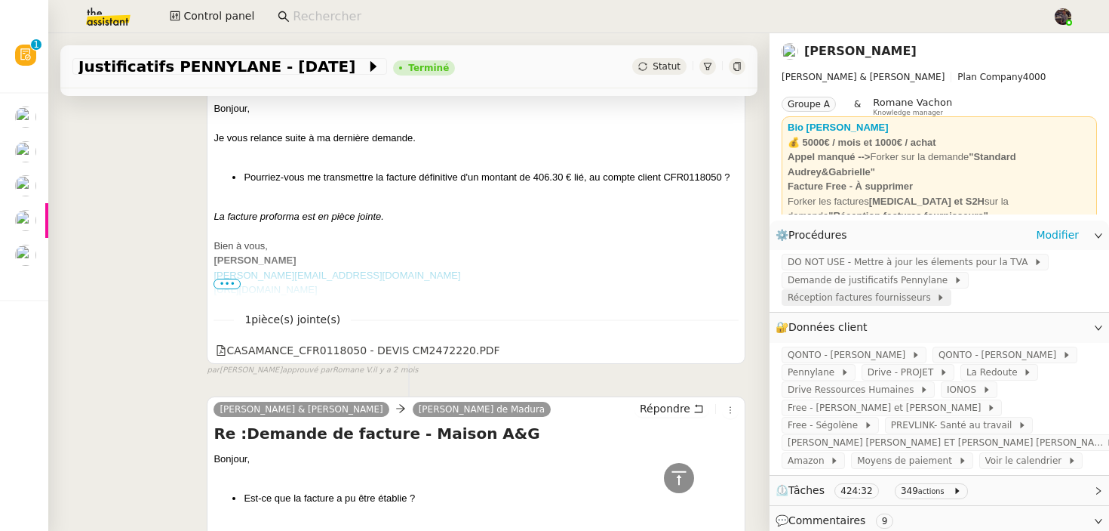
click at [857, 294] on span "Réception factures fournisseurs" at bounding box center [862, 297] width 149 height 15
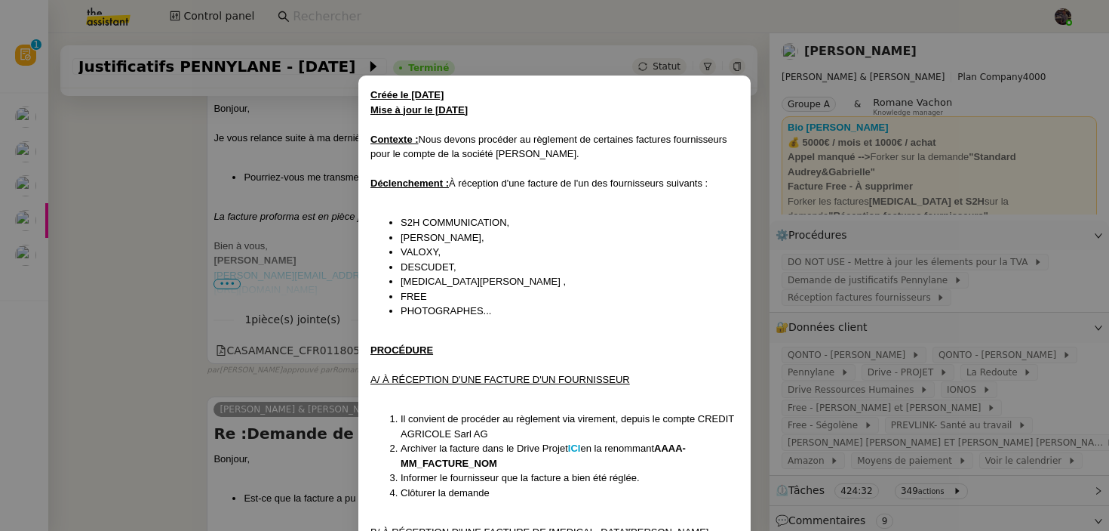
click at [862, 243] on nz-modal-container "Créée le 23/05/24 Mise à jour le 14/04/2025 Contexte : Nous devons procéder au …" at bounding box center [554, 265] width 1109 height 531
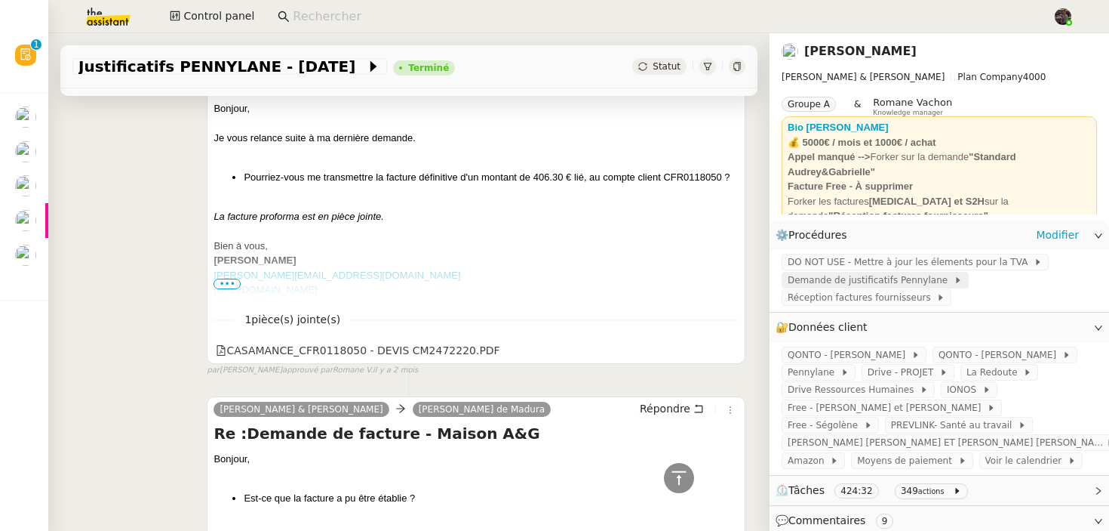
click at [855, 278] on span "Demande de justificatifs Pennylane" at bounding box center [871, 279] width 166 height 15
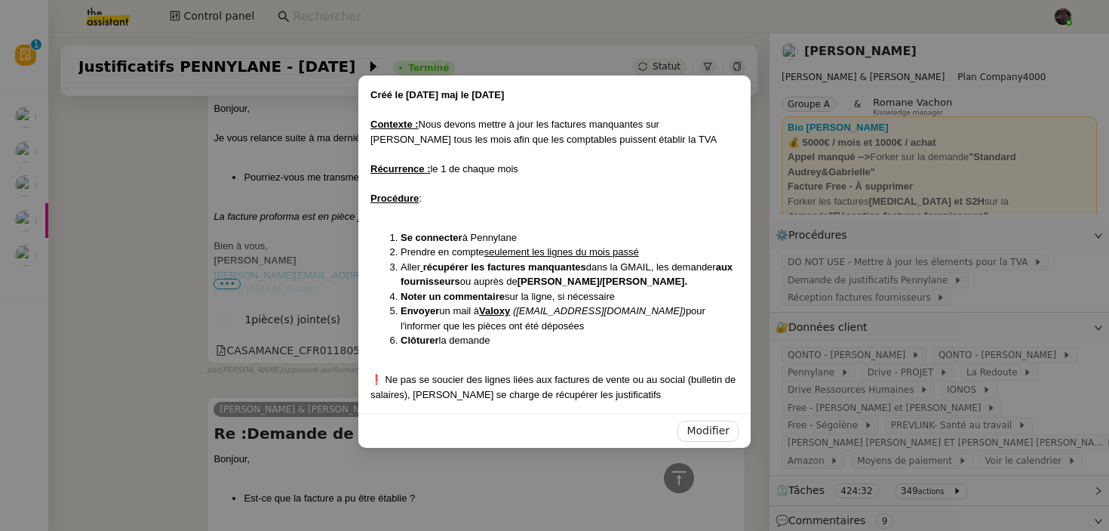
click at [355, 324] on nz-modal-container "Créé le 03/06/2025 maj le 3/06/2025 Contexte : Nous devons mettre à jour les fa…" at bounding box center [554, 265] width 1109 height 531
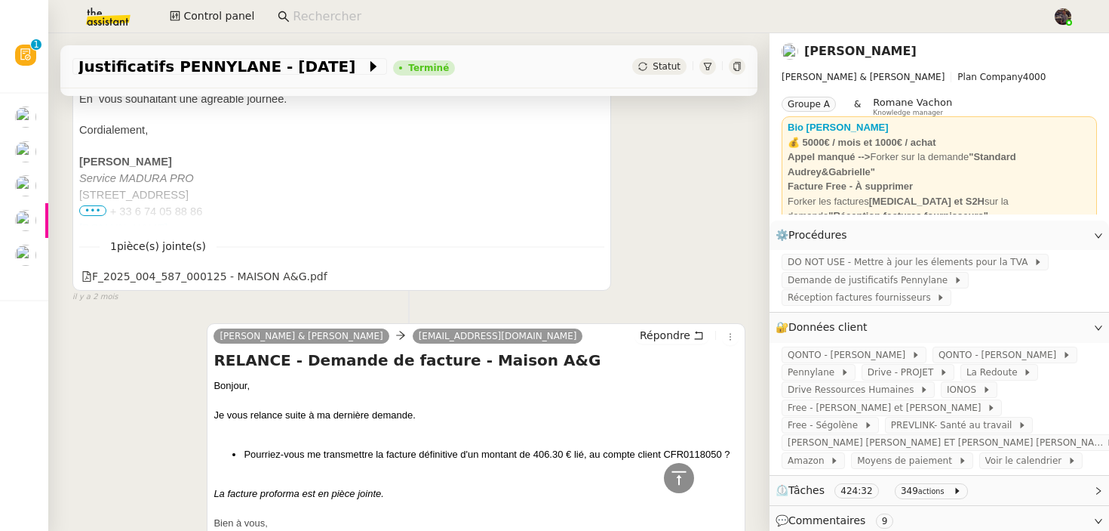
scroll to position [21058, 0]
click at [81, 349] on div "Camille Audrey & Gabrielle contact@texdecor.com Répondre RELANCE - Demande de f…" at bounding box center [408, 483] width 673 height 344
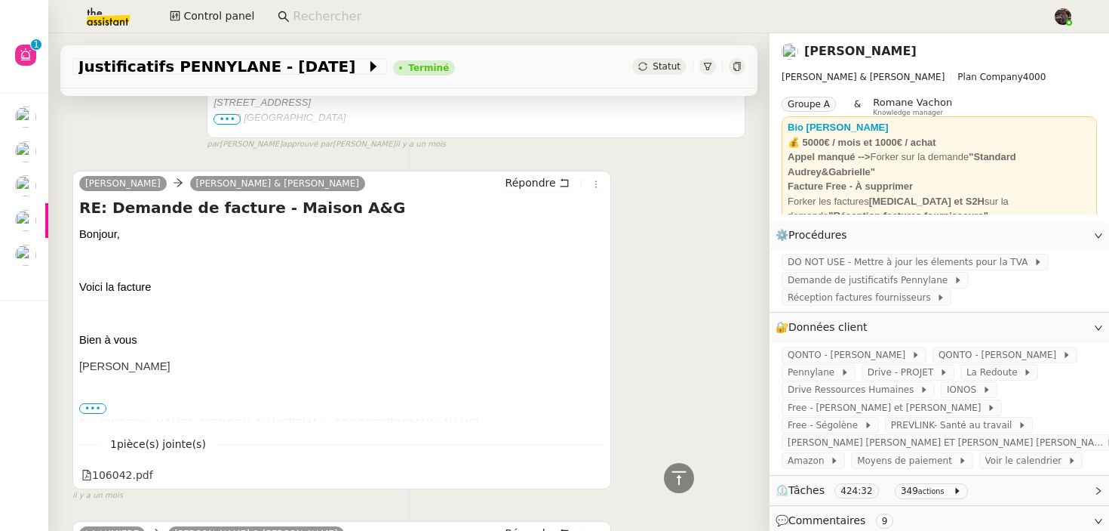
scroll to position [12001, 0]
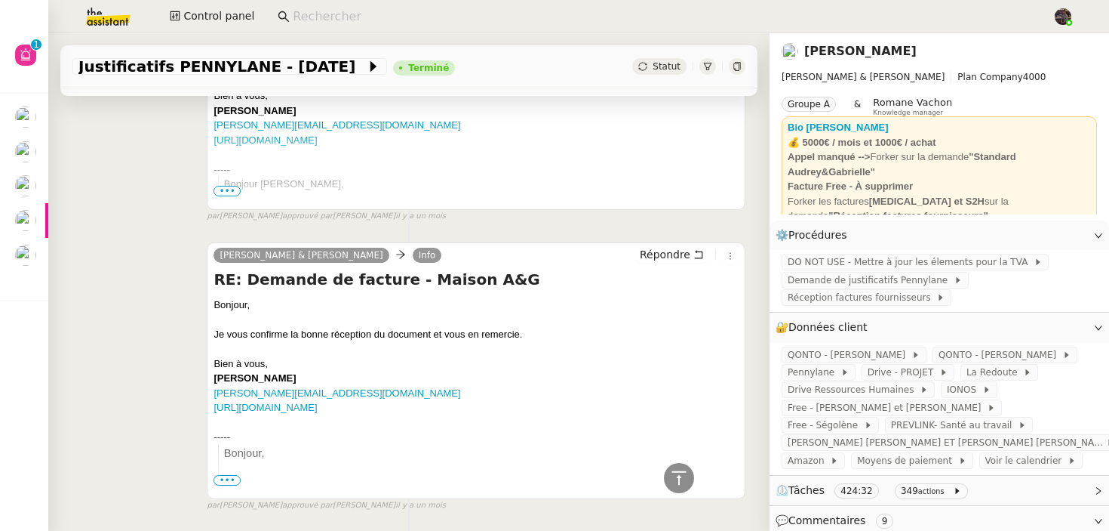
click at [109, 15] on img at bounding box center [96, 16] width 117 height 33
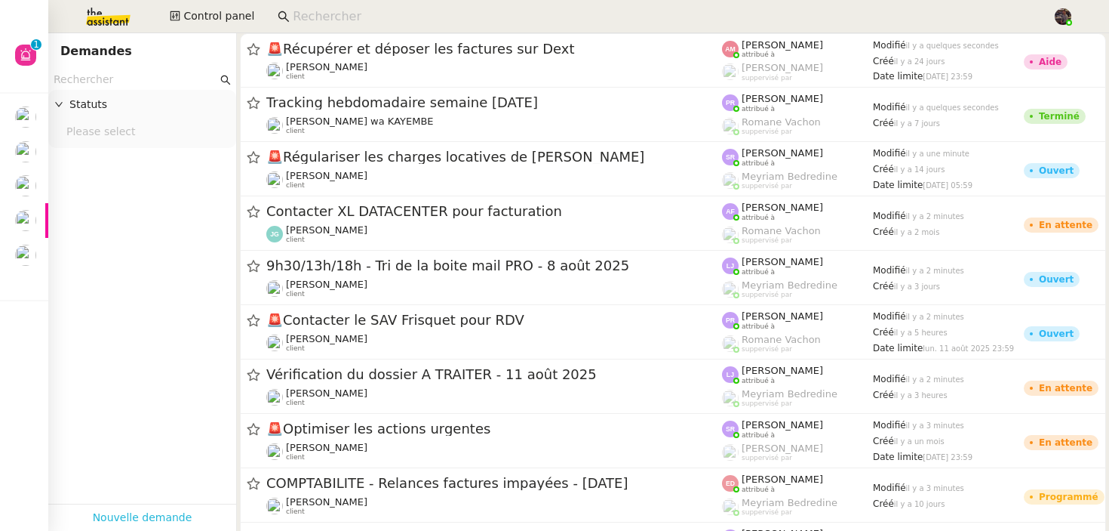
click at [128, 522] on link "Nouvelle demande" at bounding box center [143, 517] width 100 height 17
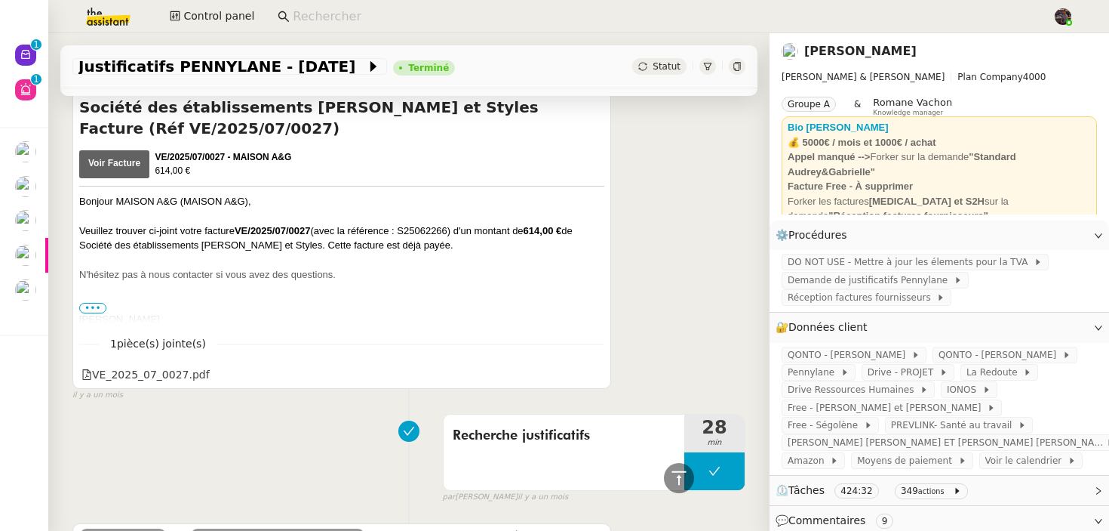
scroll to position [16033, 0]
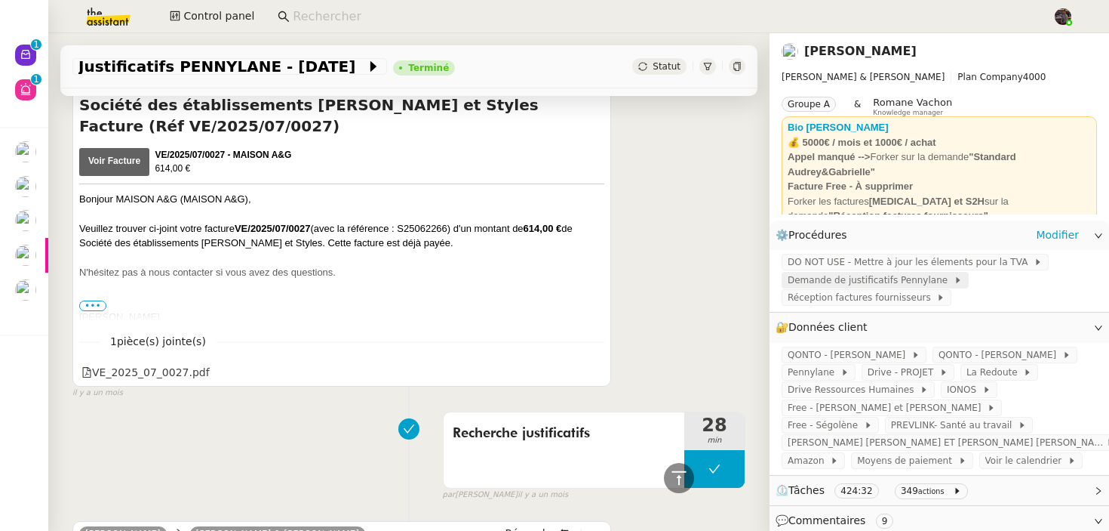
click at [841, 282] on span "Demande de justificatifs Pennylane" at bounding box center [871, 279] width 166 height 15
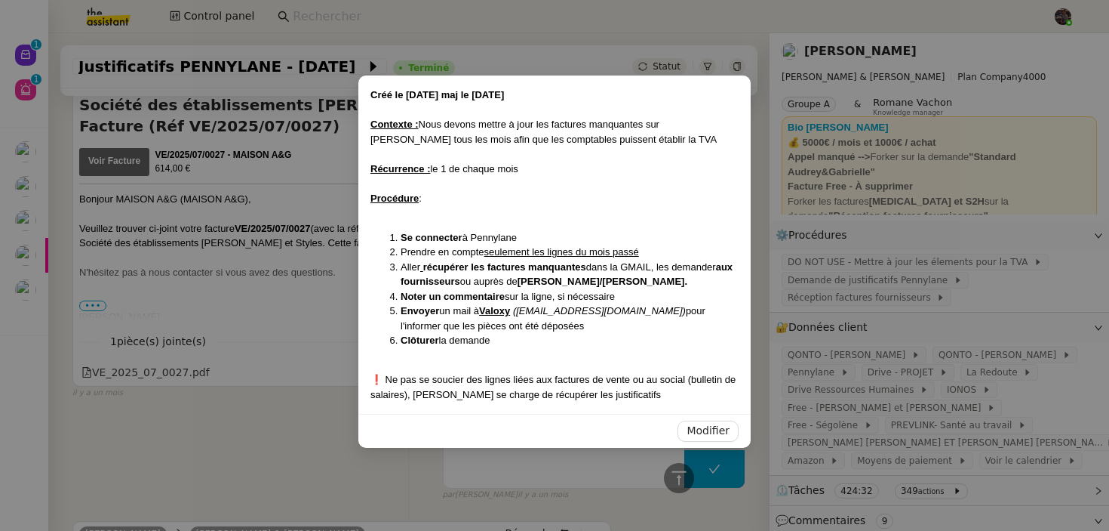
click at [214, 374] on nz-modal-container "Créé le 03/06/2025 maj le 3/06/2025 Contexte : Nous devons mettre à jour les fa…" at bounding box center [554, 265] width 1109 height 531
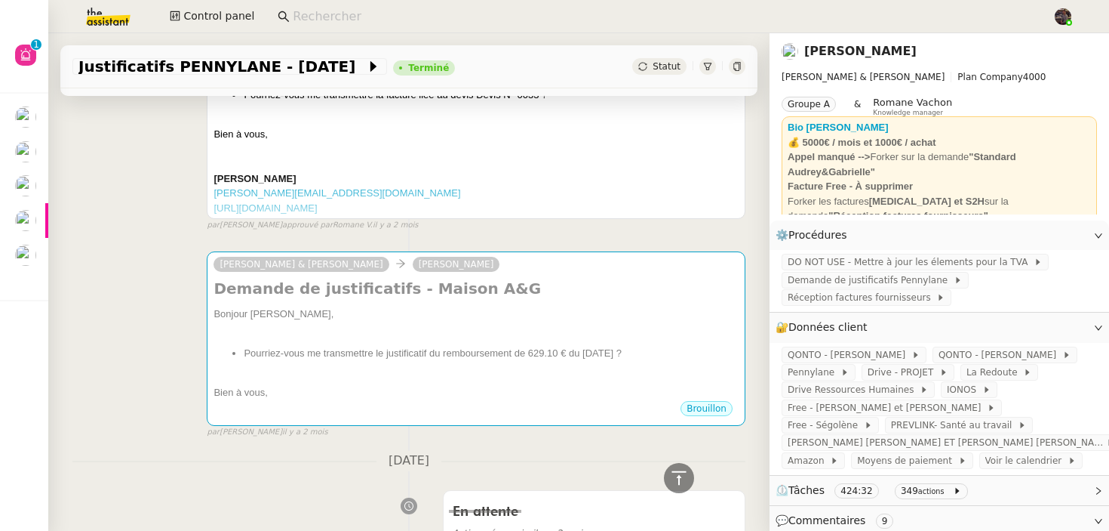
scroll to position [36140, 0]
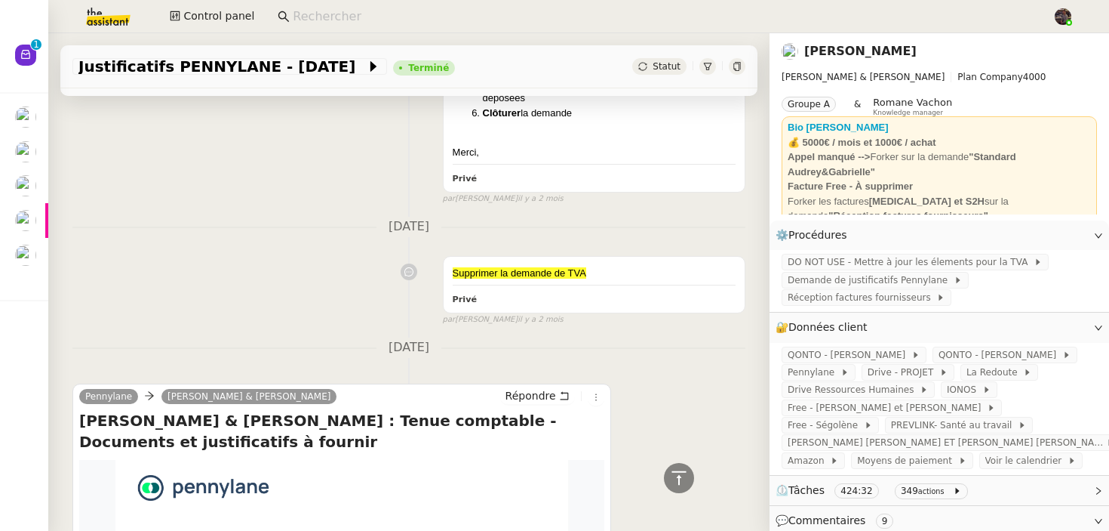
click at [686, 370] on div "Pennylane Camille Audrey & Gabrielle Répondre AUDREY & GABRIELLE : Tenue compta…" at bounding box center [408, 511] width 673 height 283
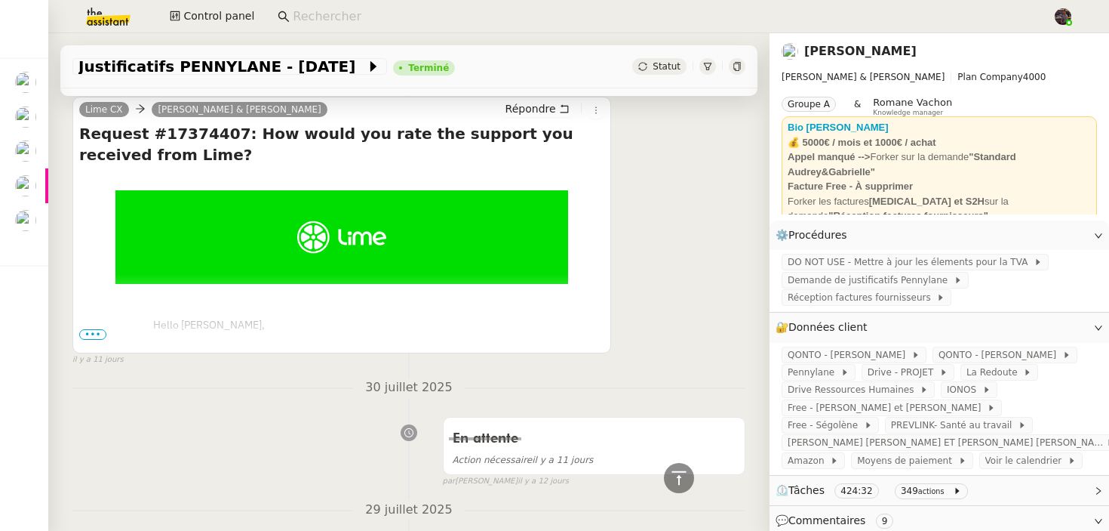
scroll to position [0, 0]
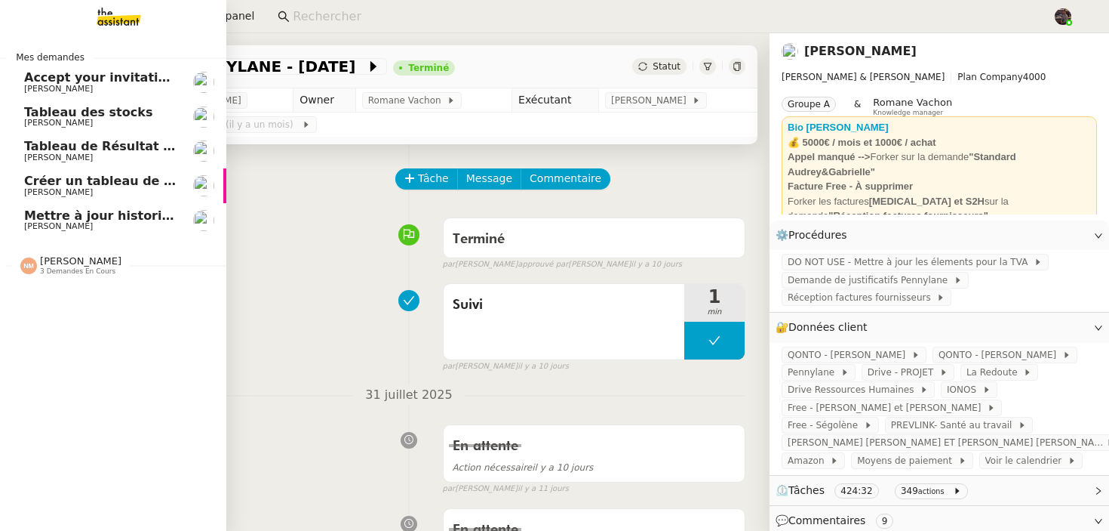
click at [136, 26] on img at bounding box center [106, 16] width 117 height 33
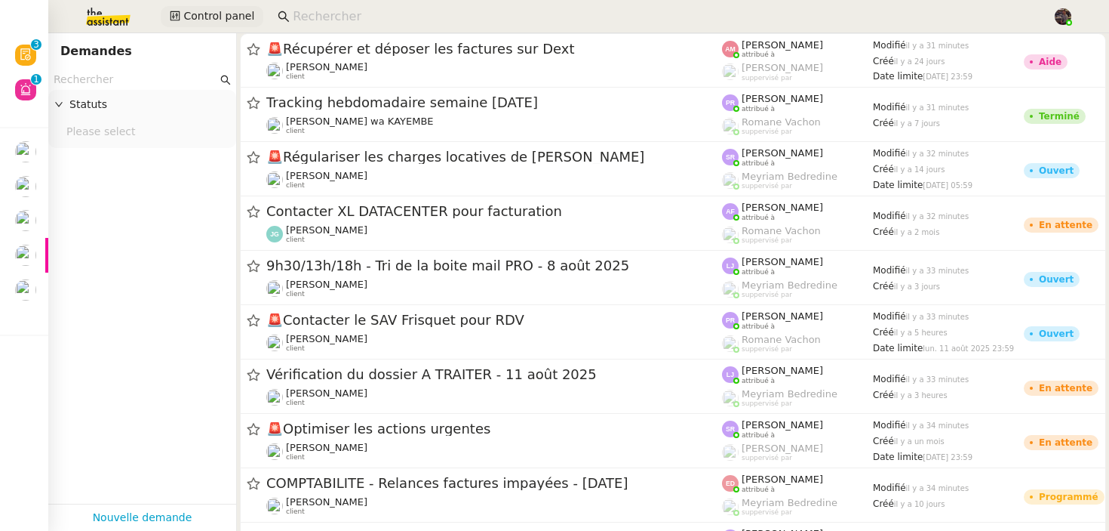
click at [223, 17] on span "Control panel" at bounding box center [218, 16] width 71 height 17
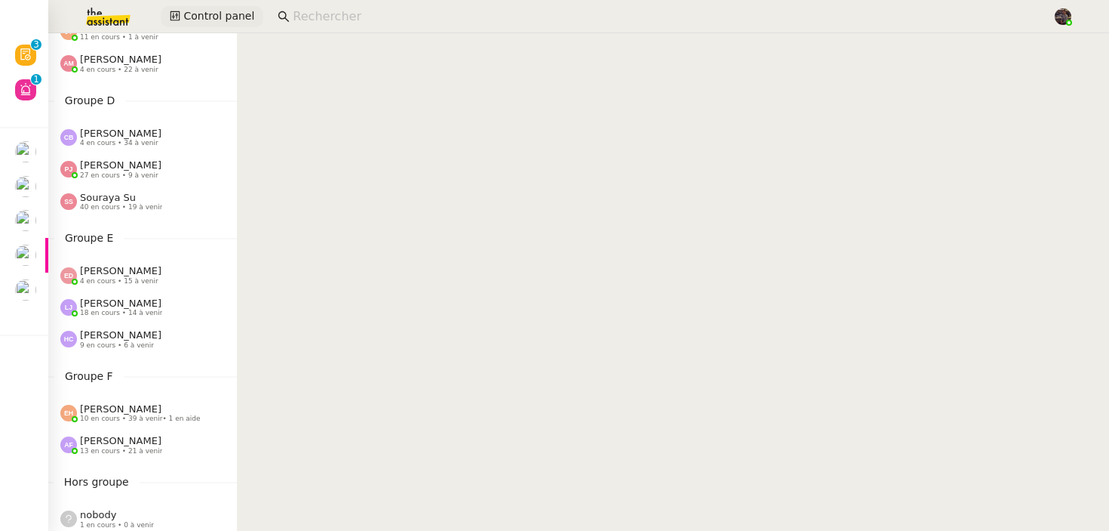
scroll to position [402, 0]
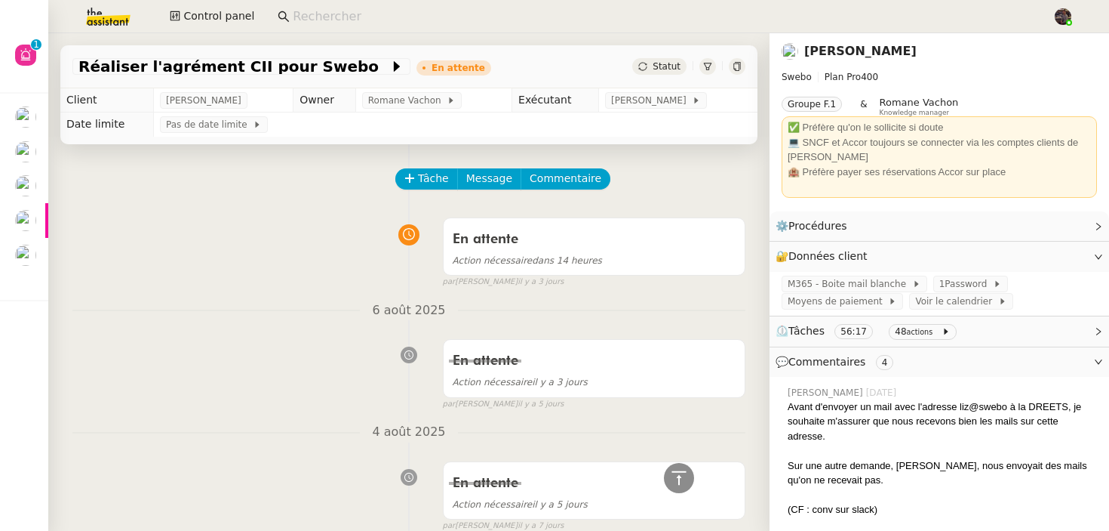
scroll to position [3808, 0]
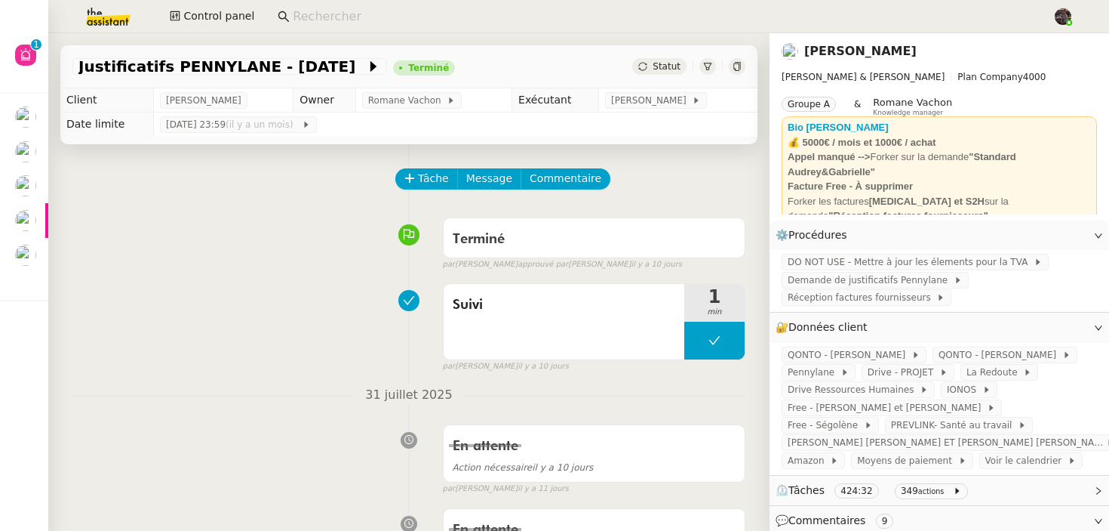
click at [734, 73] on div at bounding box center [737, 66] width 17 height 17
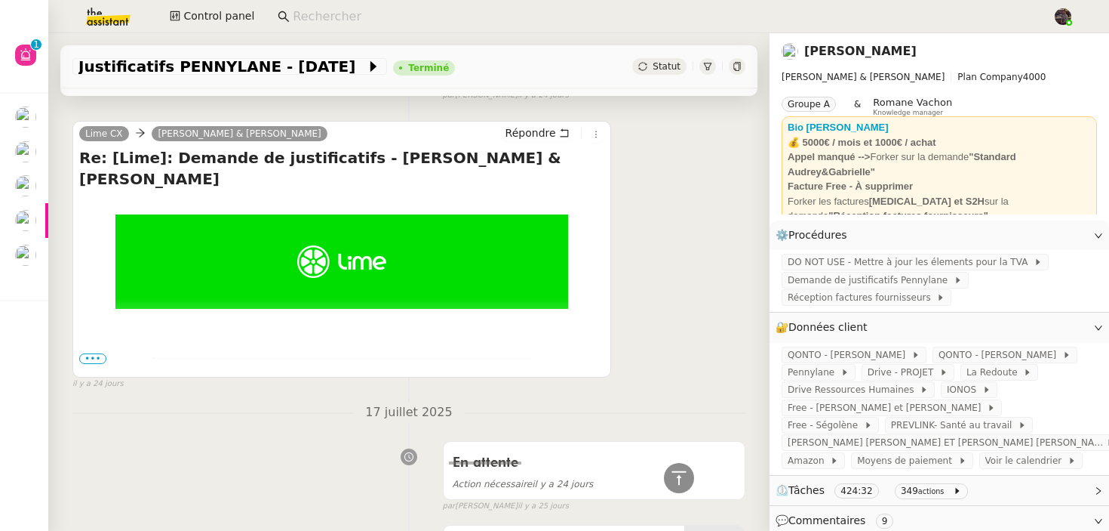
scroll to position [3239, 0]
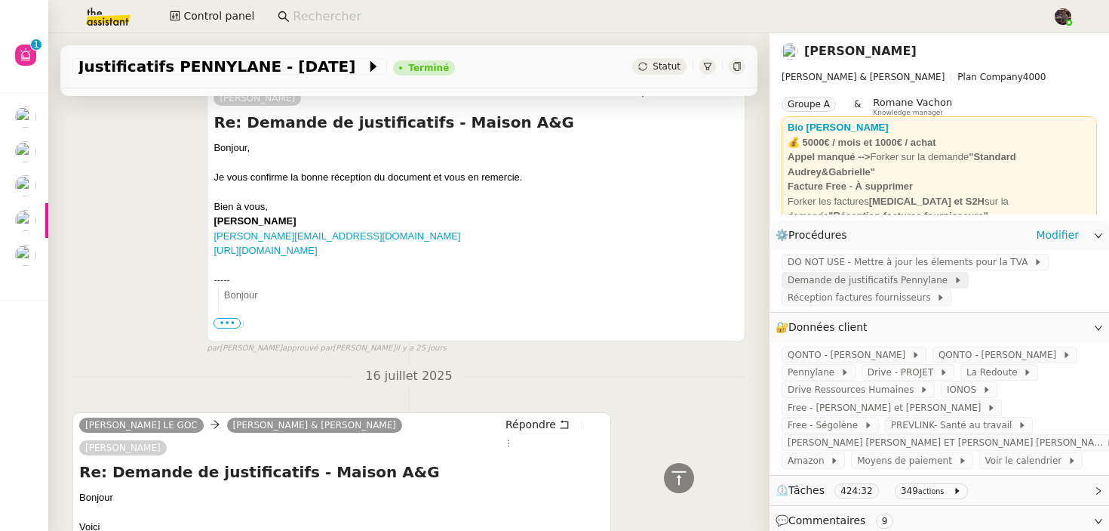
click at [851, 285] on span "Demande de justificatifs Pennylane" at bounding box center [871, 279] width 166 height 15
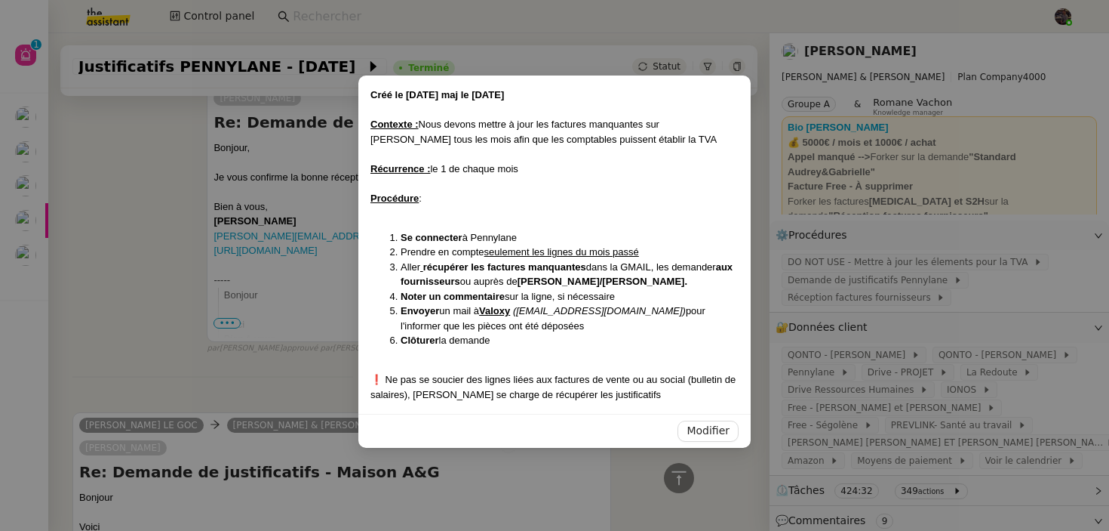
click at [331, 364] on nz-modal-container "Créé le [DATE] maj le [DATE] Contexte : Nous devons mettre à jour les factures …" at bounding box center [554, 265] width 1109 height 531
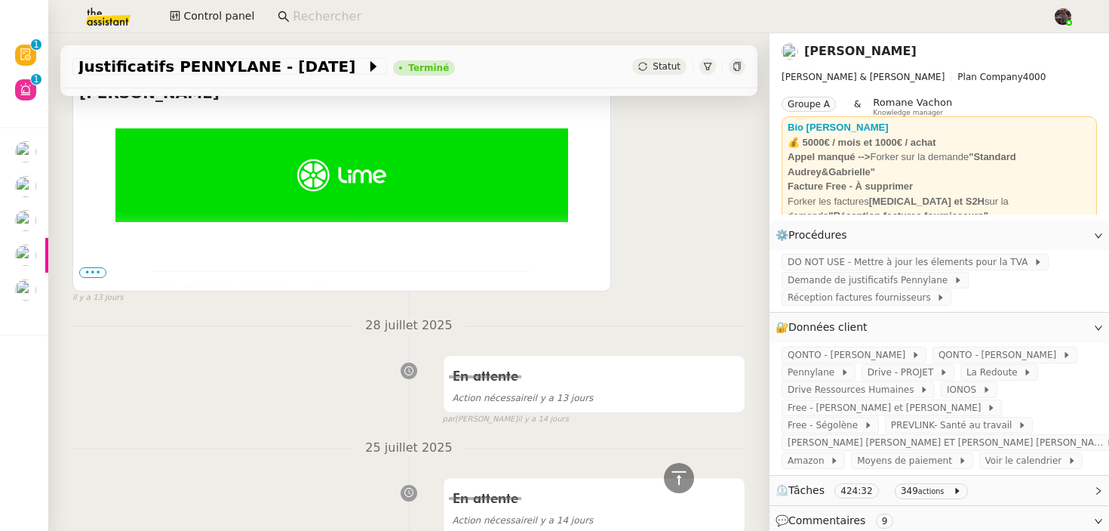
scroll to position [0, 0]
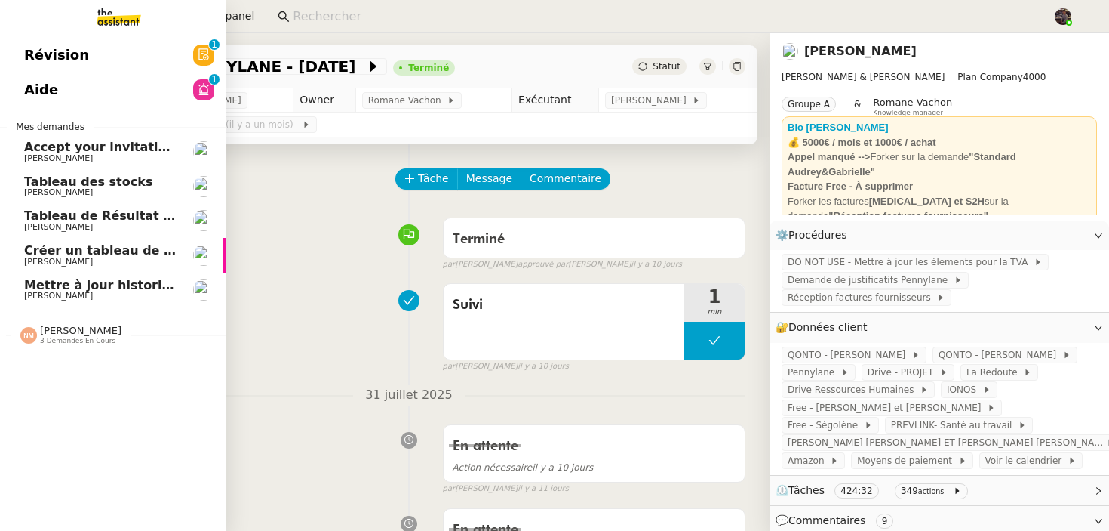
click at [106, 15] on img at bounding box center [106, 16] width 117 height 33
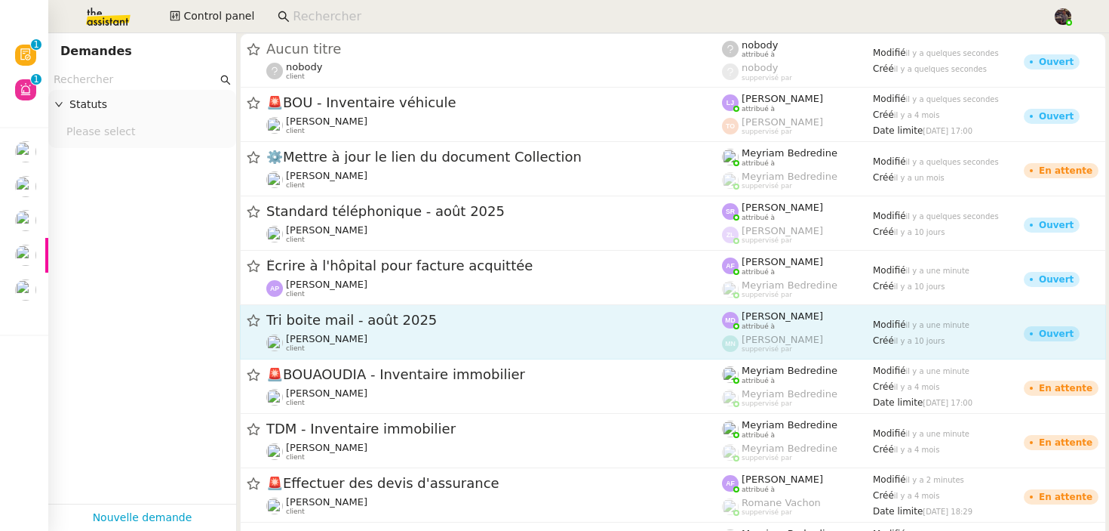
click at [401, 314] on span "Tri boite mail - août 2025" at bounding box center [494, 320] width 456 height 14
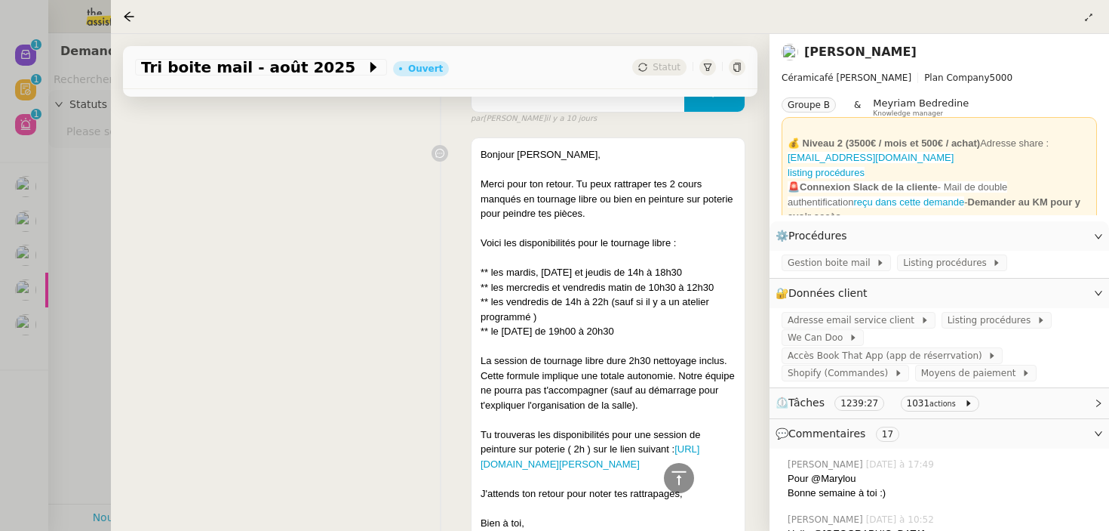
scroll to position [7072, 0]
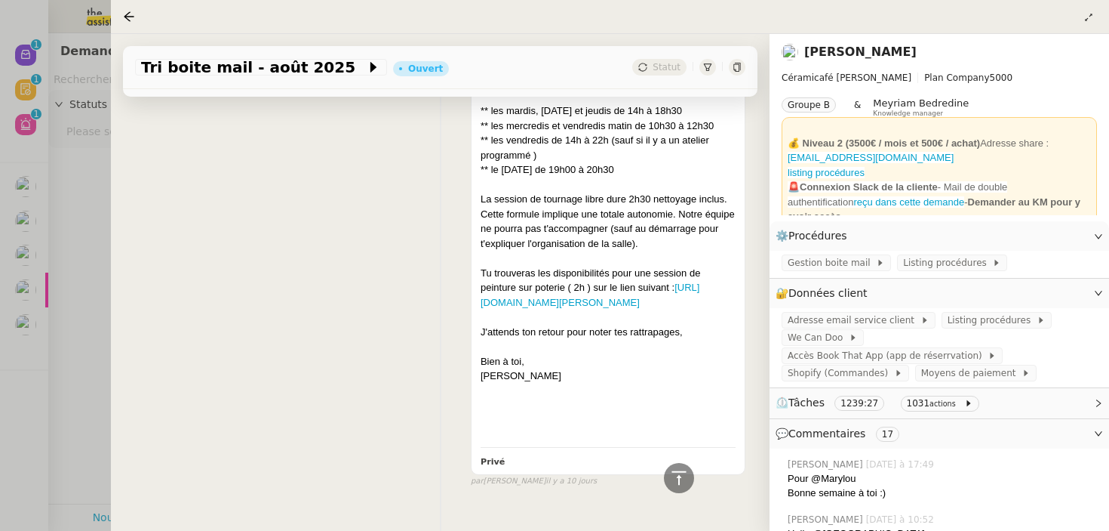
click at [86, 221] on div at bounding box center [554, 265] width 1109 height 531
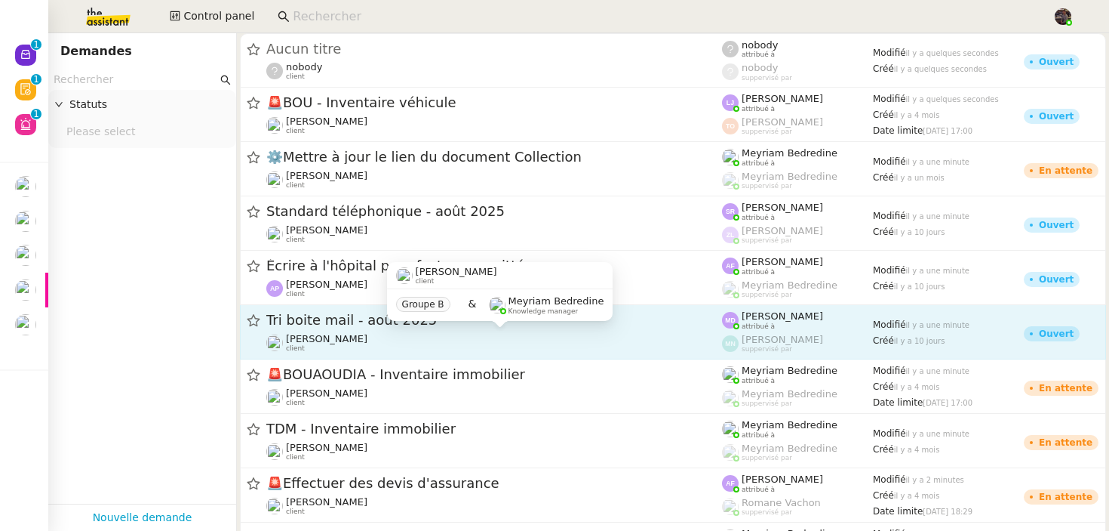
click at [358, 349] on div "Genevieve Landsmann client" at bounding box center [327, 343] width 82 height 20
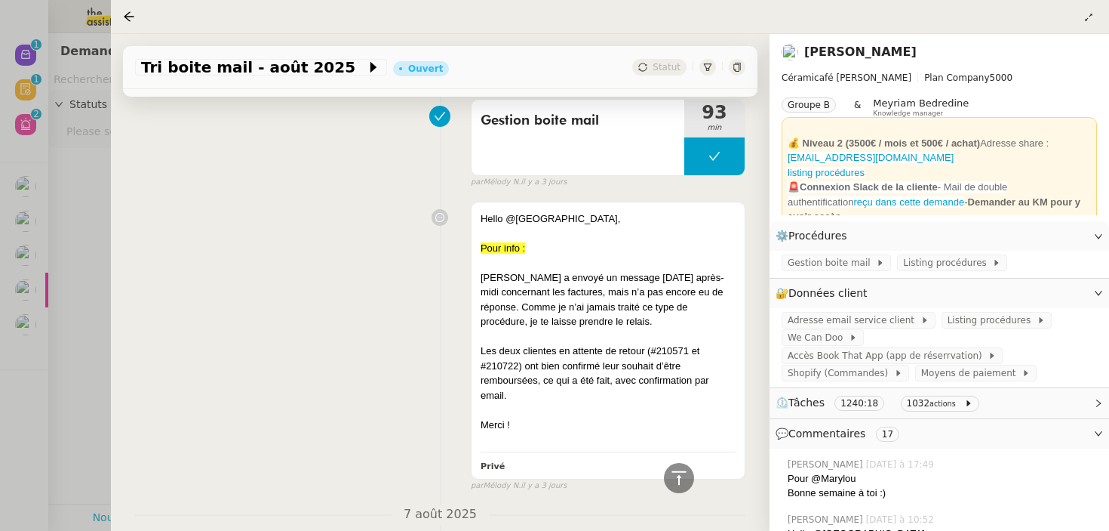
scroll to position [2094, 0]
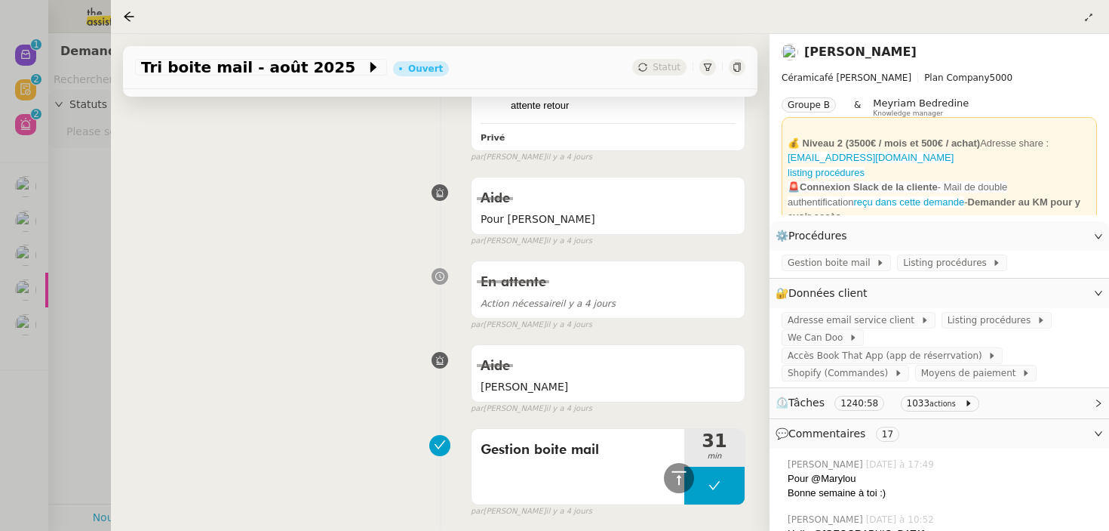
click at [100, 186] on div at bounding box center [554, 265] width 1109 height 531
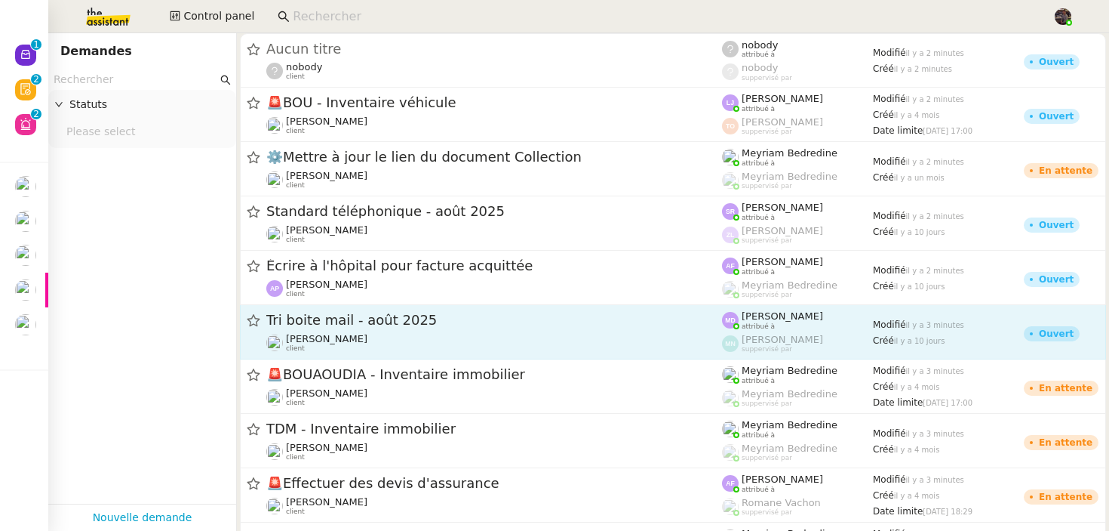
click at [346, 346] on div "Genevieve Landsmann client" at bounding box center [327, 343] width 82 height 20
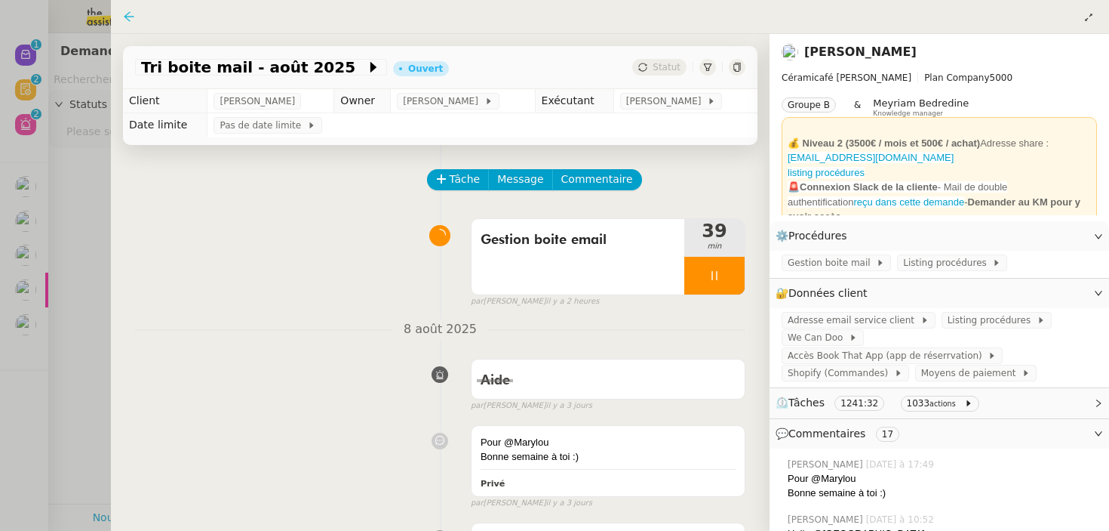
click at [125, 19] on icon at bounding box center [129, 17] width 12 height 12
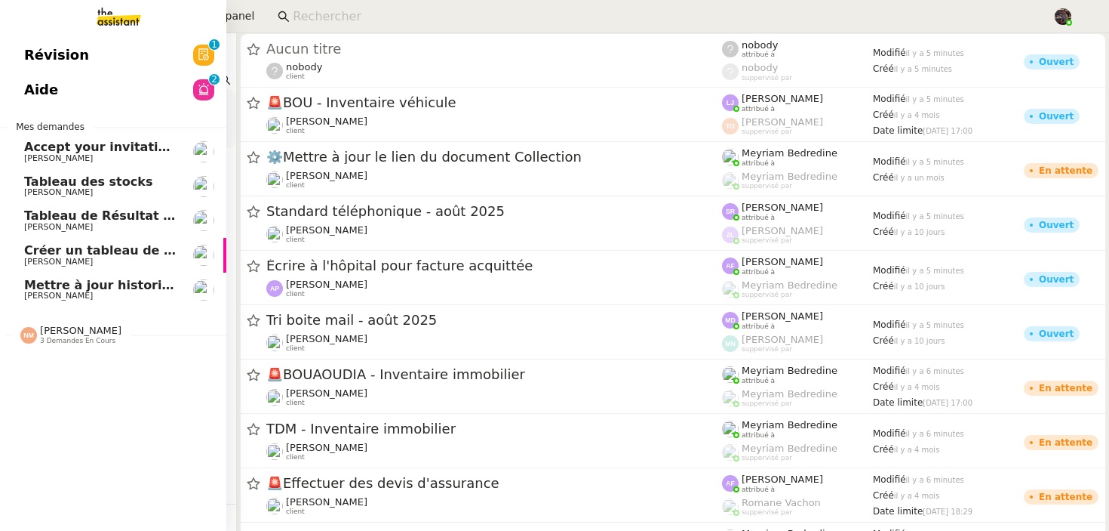
click at [86, 48] on link "Révision 0 1 2 3 4 5 6 7 8 9" at bounding box center [113, 55] width 226 height 35
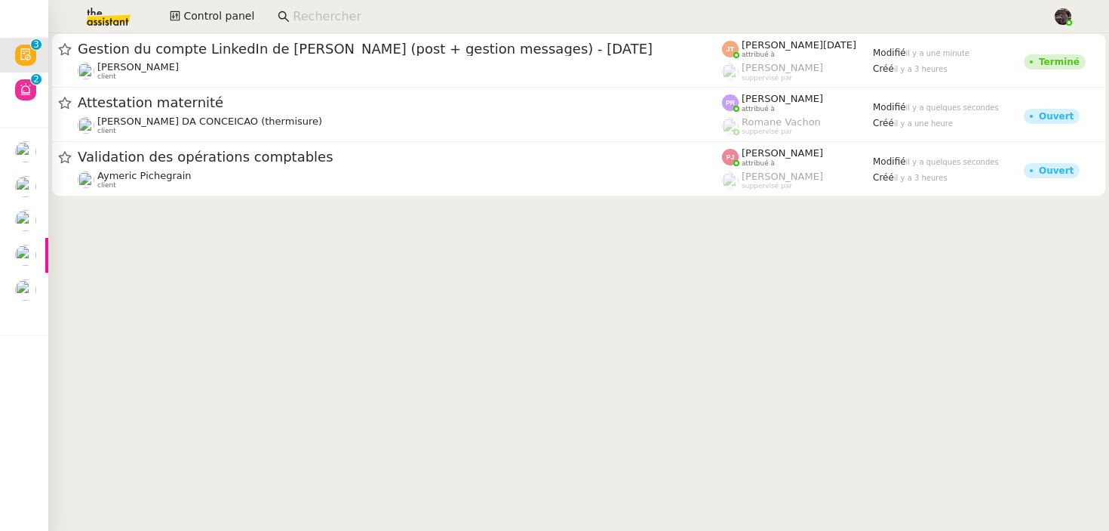
click at [336, 288] on cdk-virtual-scroll-viewport "Gestion du compte LinkedIn de Charly LAMARD (post + gestion messages) - 11 août…" at bounding box center [578, 281] width 1061 height 497
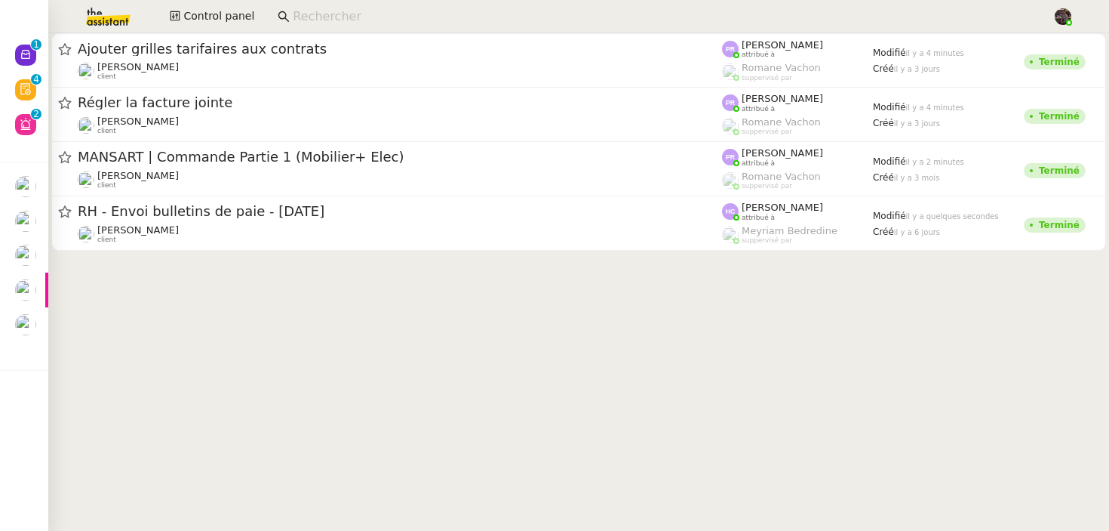
click at [286, 411] on cdk-virtual-scroll-viewport "Ajouter grilles tarifaires aux contrats Gabrielle Tavernier client Pauline Riba…" at bounding box center [578, 281] width 1061 height 497
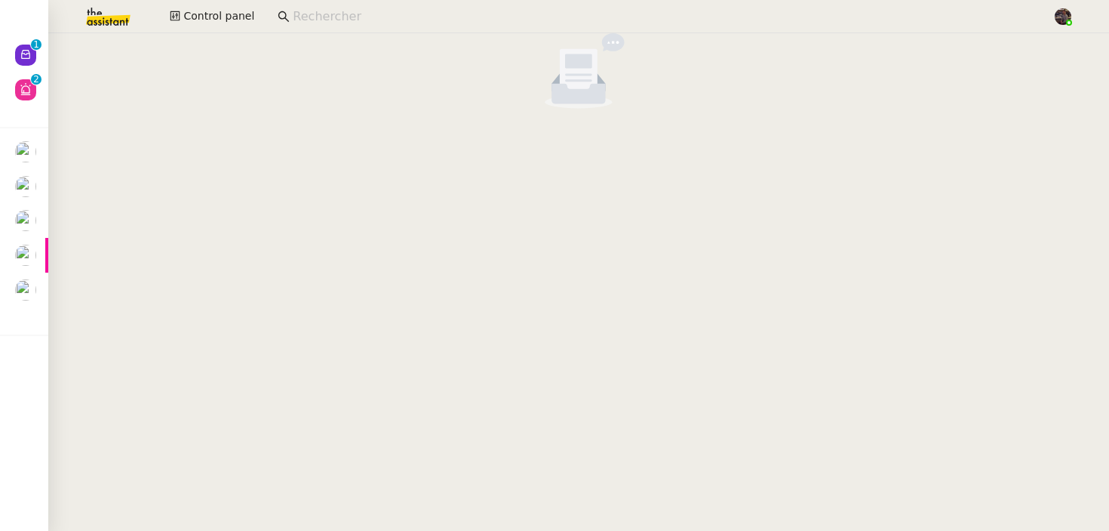
click at [349, 209] on cdk-virtual-scroll-viewport at bounding box center [578, 281] width 1061 height 497
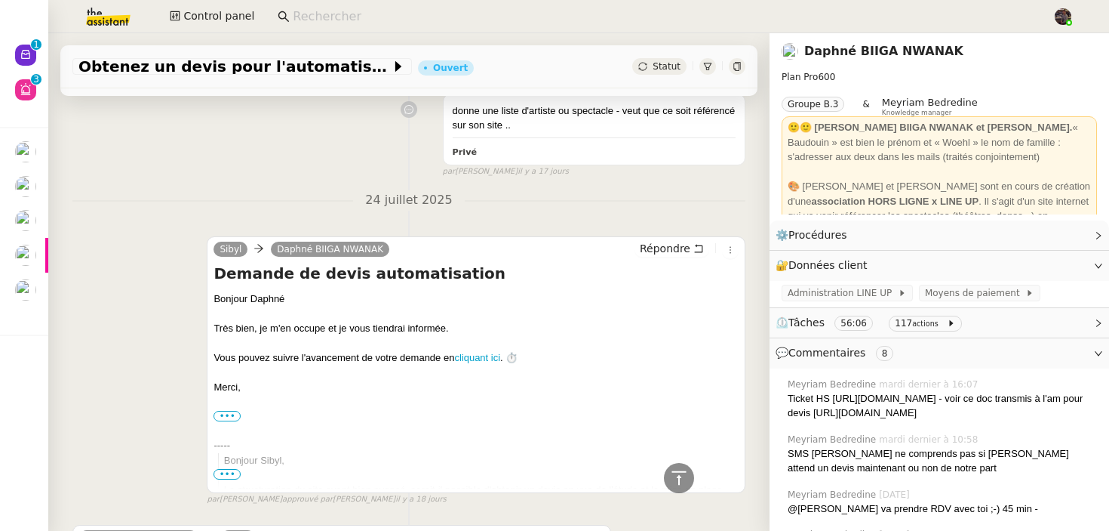
scroll to position [2549, 0]
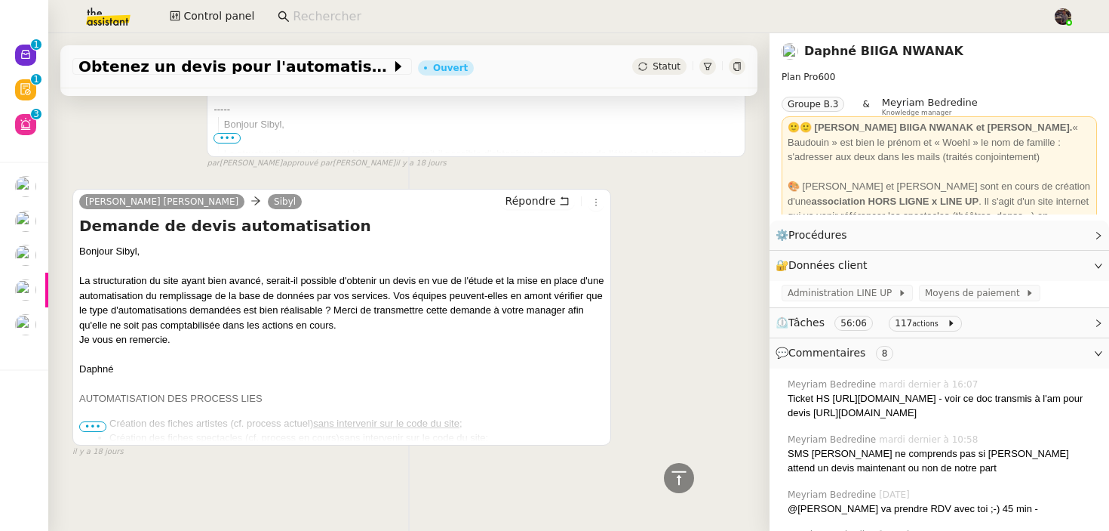
click at [85, 425] on span "•••" at bounding box center [92, 426] width 27 height 11
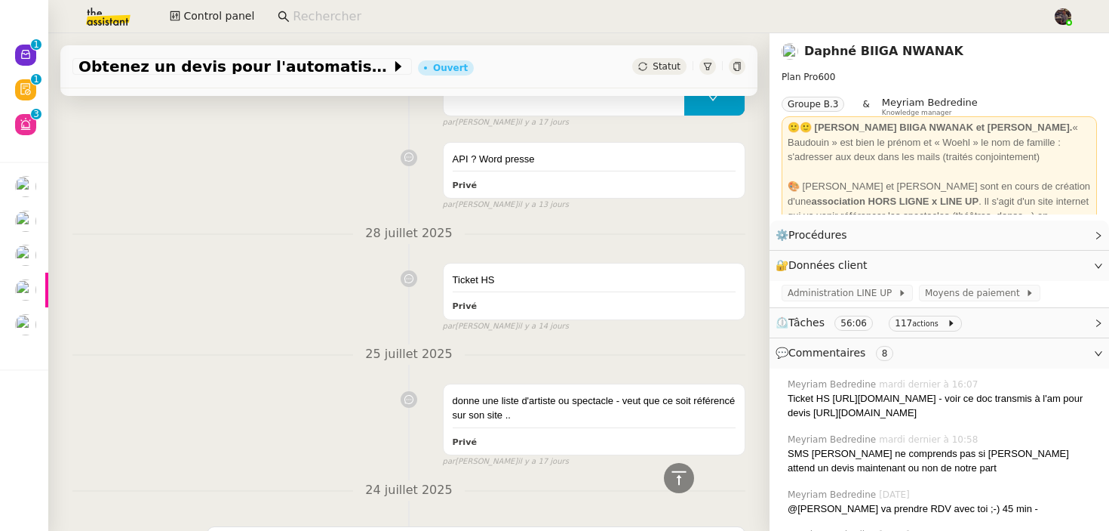
scroll to position [1893, 0]
click at [174, 334] on div "Ticket HS Privé false par [PERSON_NAME] il y a 14 jours" at bounding box center [408, 295] width 673 height 76
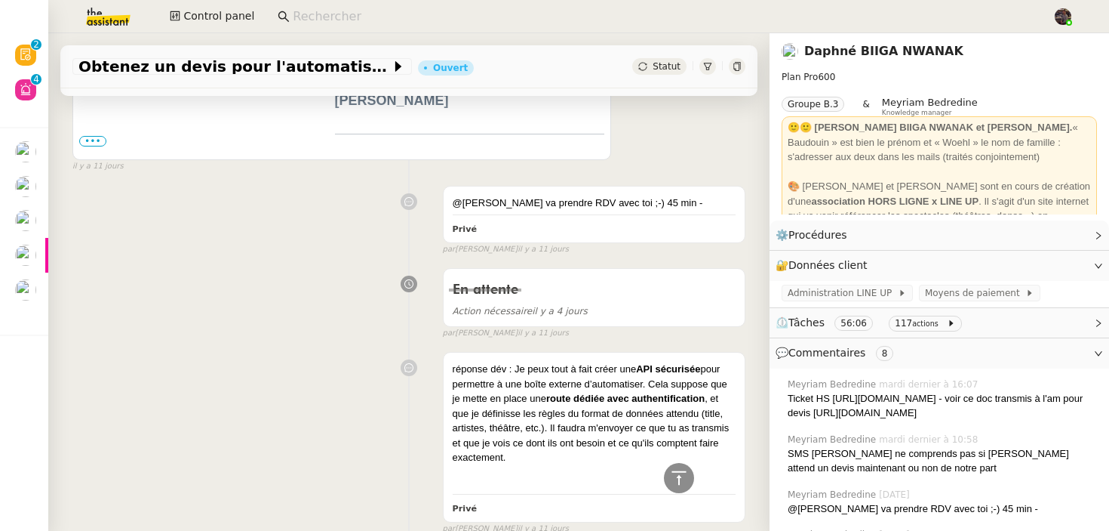
scroll to position [1098, 0]
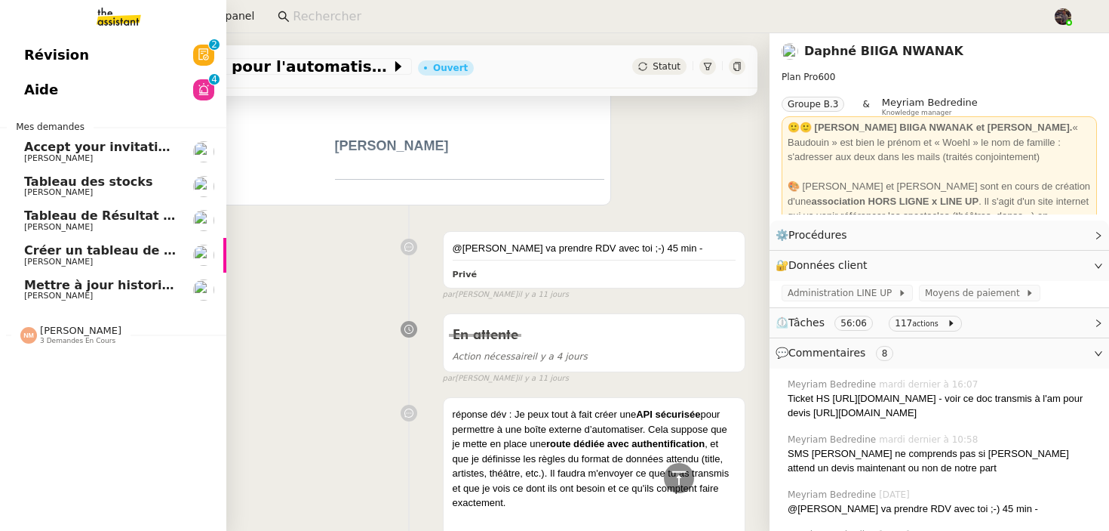
click at [85, 42] on link "Révision 0 1 2 3 4 5 6 7 8 9" at bounding box center [113, 55] width 226 height 35
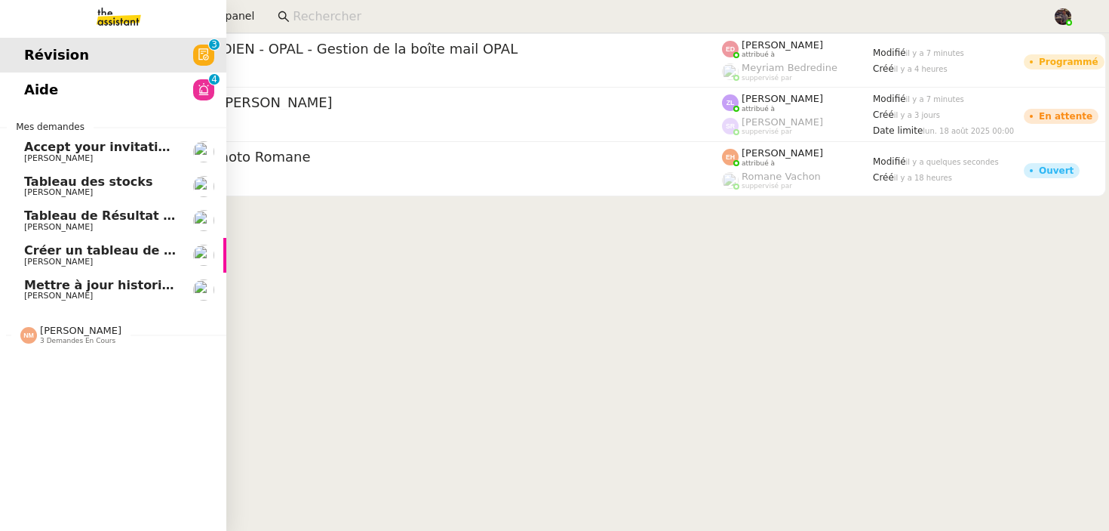
click at [17, 82] on link "Aide 0 1 2 3 4 5 6 7 8 9" at bounding box center [113, 89] width 226 height 35
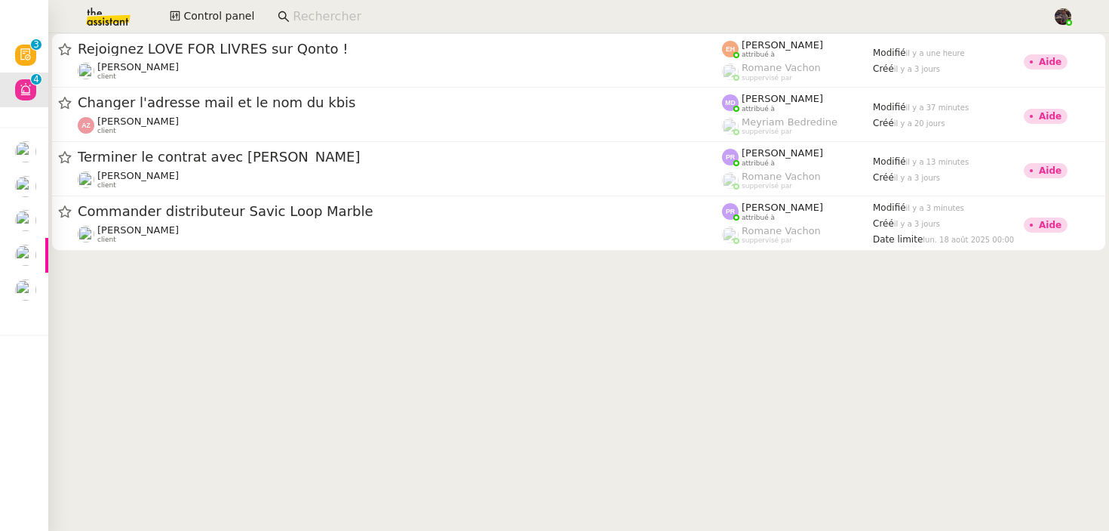
click at [117, 14] on img at bounding box center [96, 16] width 117 height 33
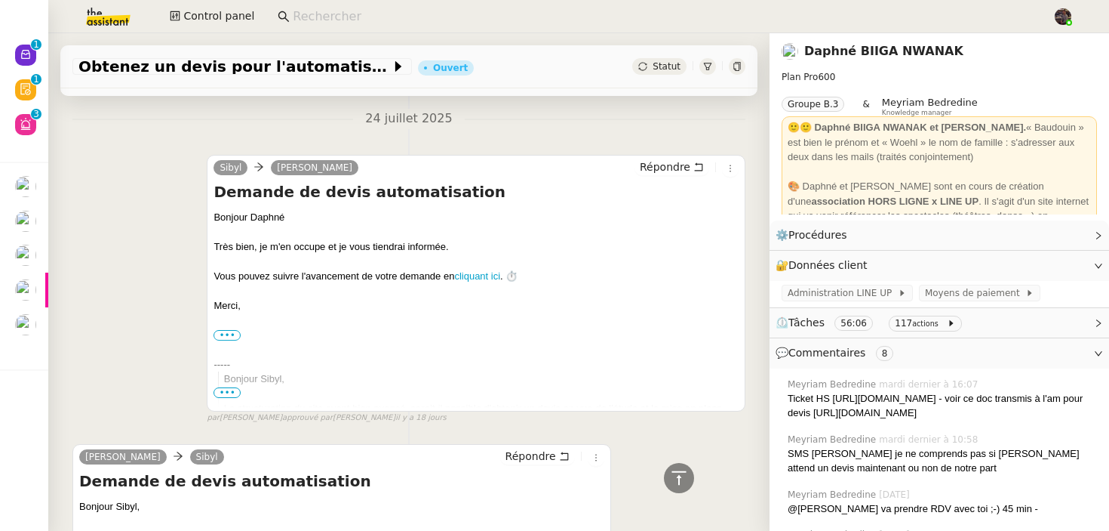
scroll to position [2549, 0]
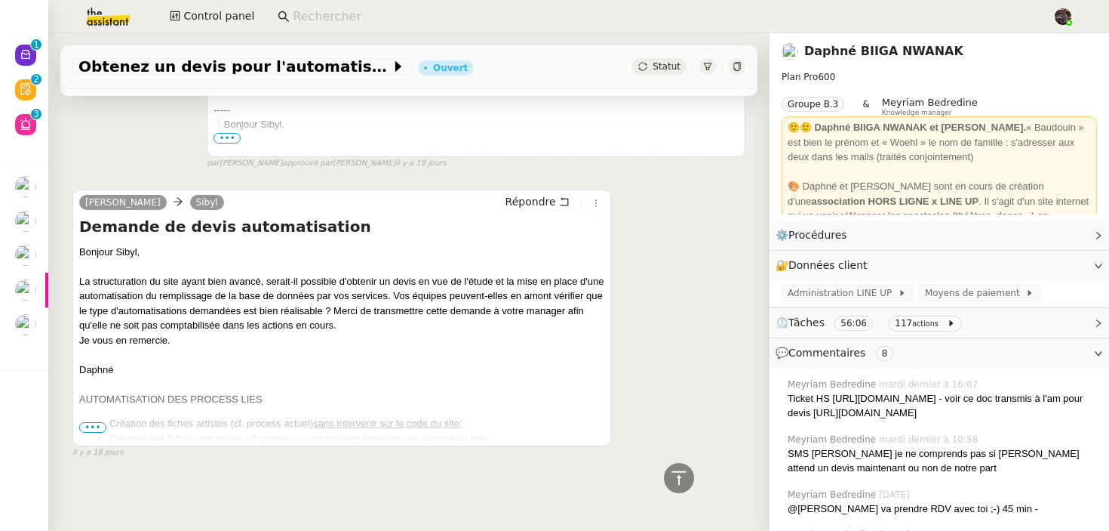
click at [94, 419] on ul "Création des fiches artistes (cf. process actuel) sans intervenir sur le code d…" at bounding box center [341, 445] width 525 height 59
click at [96, 431] on span "•••" at bounding box center [92, 427] width 27 height 11
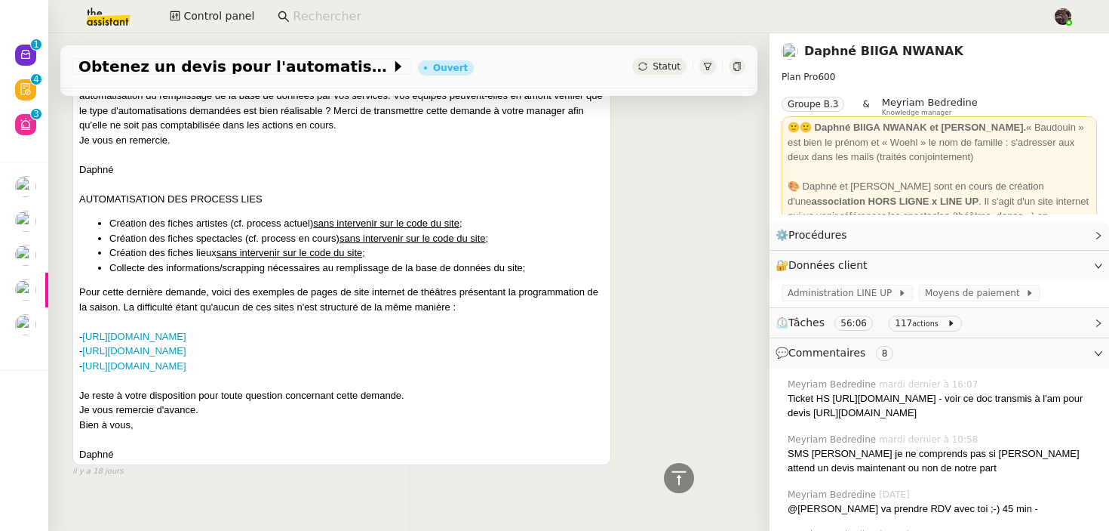
scroll to position [2749, 0]
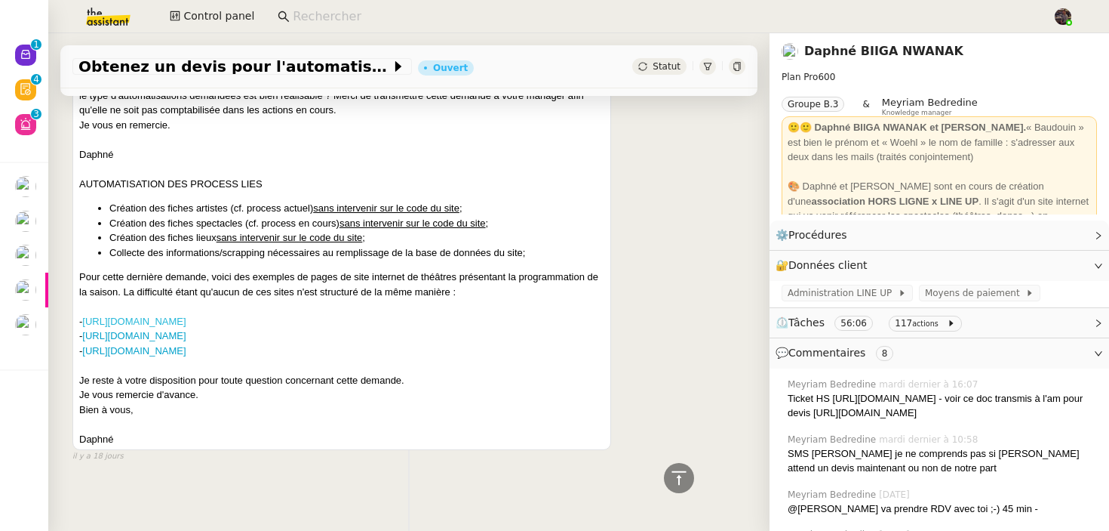
click at [186, 327] on link "[URL][DOMAIN_NAME]" at bounding box center [133, 320] width 103 height 11
click at [841, 59] on nz-page-header-title "Daphné BIIGA NWANAK" at bounding box center [884, 51] width 159 height 21
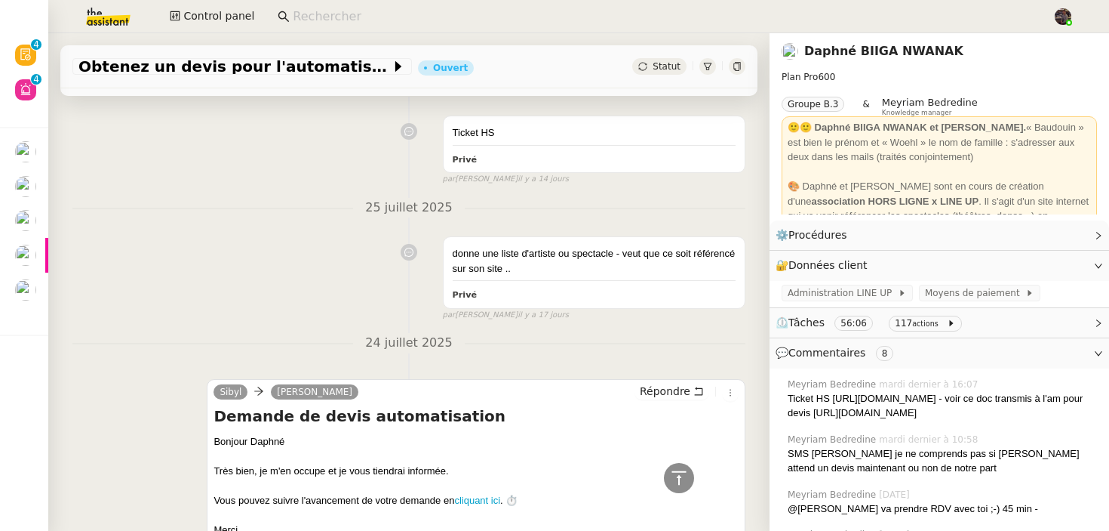
scroll to position [2053, 0]
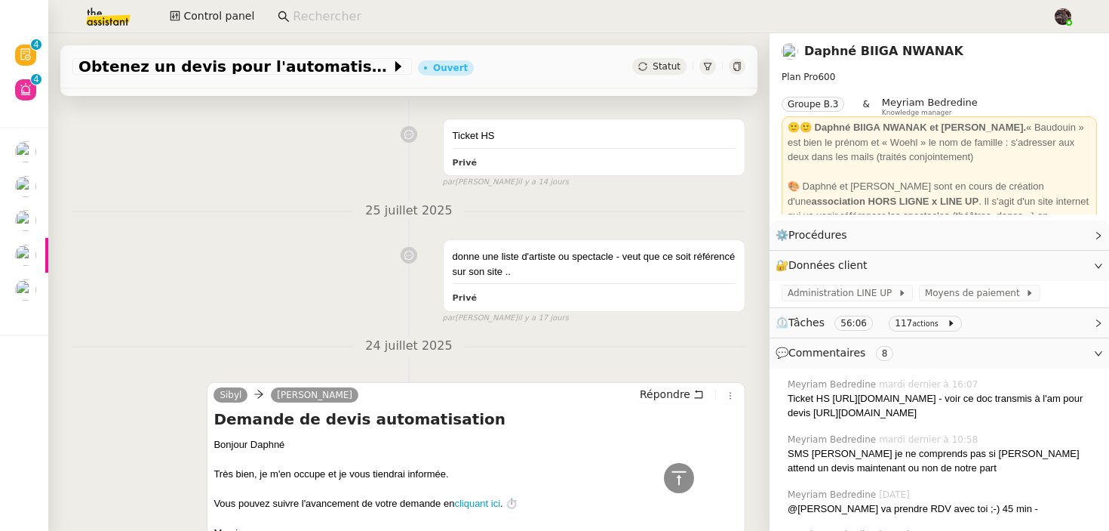
click at [860, 59] on nz-page-header-title "Daphné BIIGA NWANAK" at bounding box center [884, 51] width 159 height 21
click at [866, 52] on link "Daphné BIIGA NWANAK" at bounding box center [884, 51] width 159 height 14
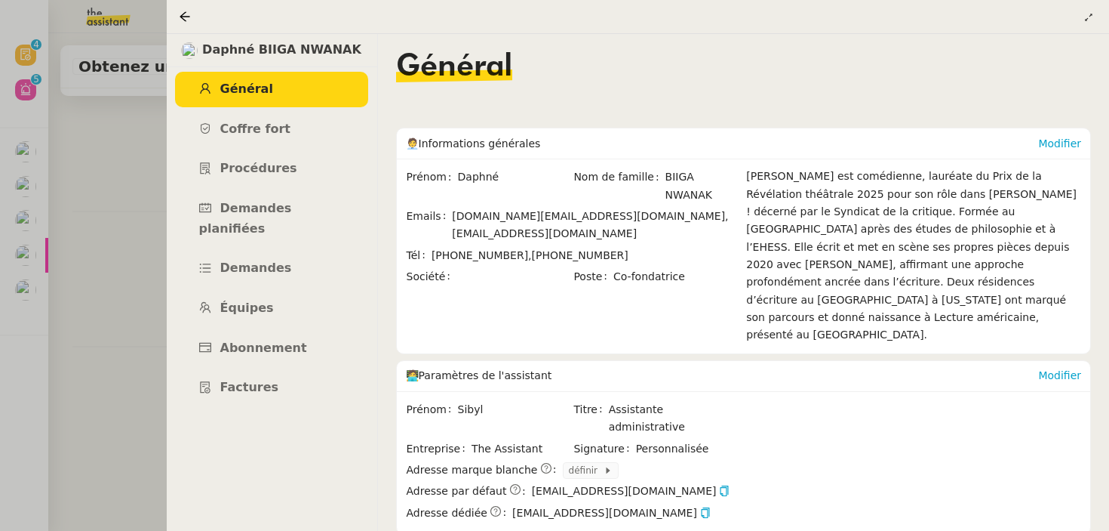
click at [253, 309] on ul "Général Coffre fort Procédures Demandes planifiées Demandes Équipes Abonnement …" at bounding box center [271, 239] width 211 height 334
click at [253, 331] on link "Abonnement" at bounding box center [271, 348] width 193 height 35
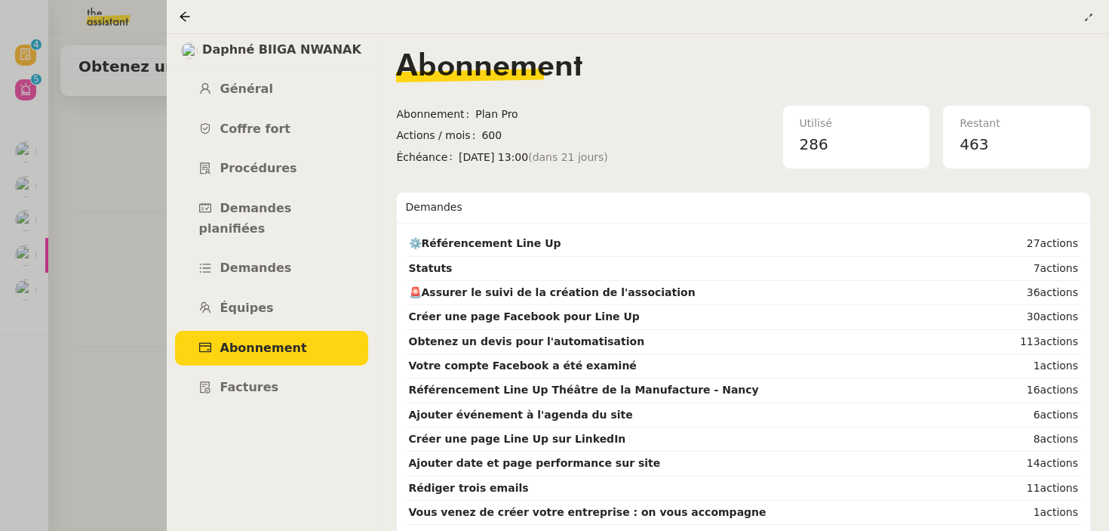
click at [96, 322] on div at bounding box center [554, 265] width 1109 height 531
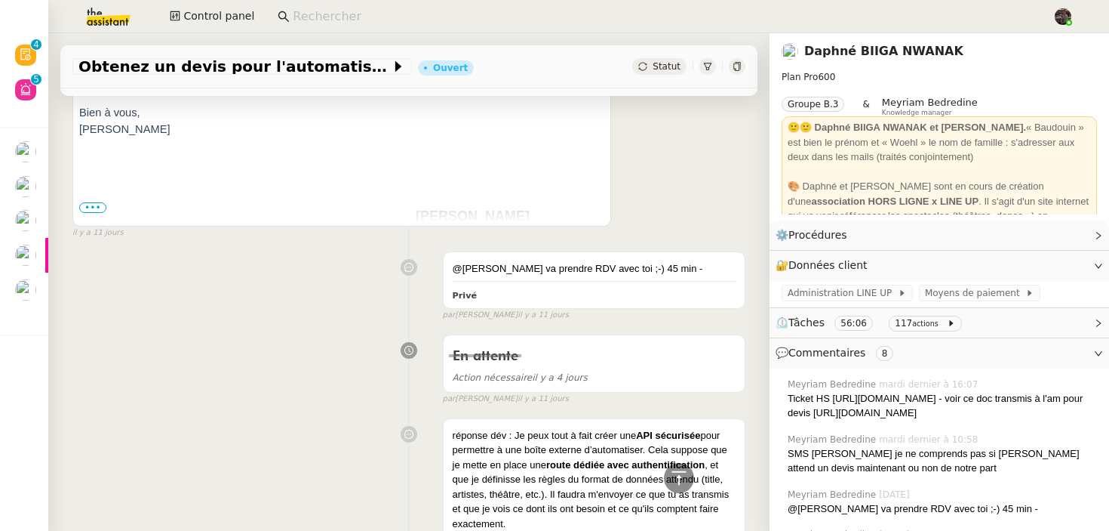
scroll to position [1013, 0]
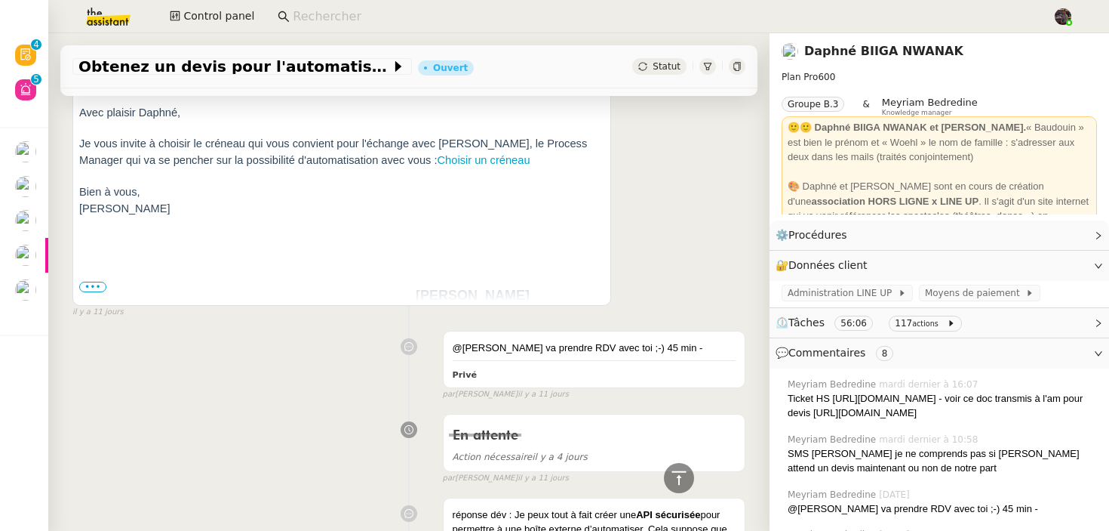
click at [323, 298] on img at bounding box center [230, 382] width 302 height 302
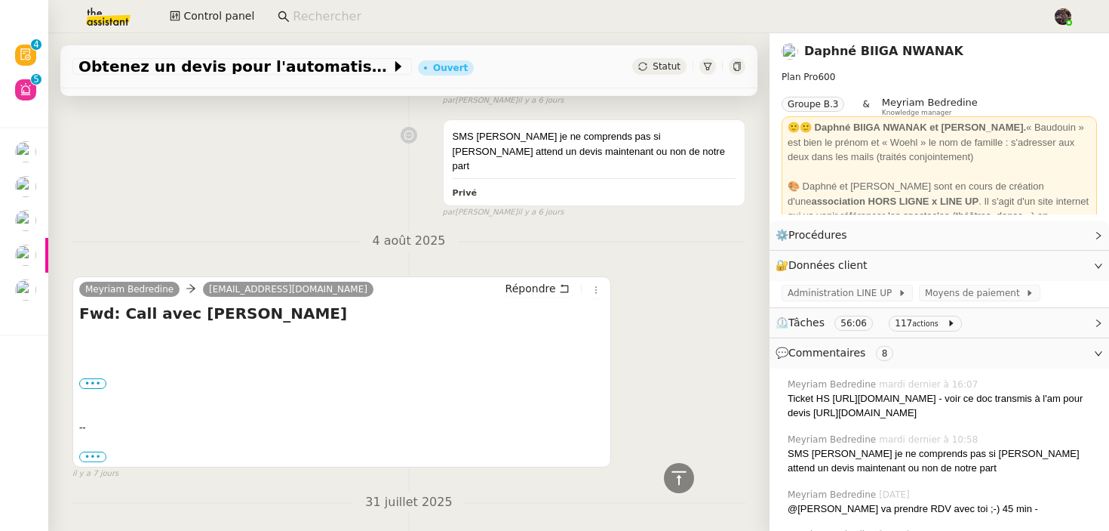
scroll to position [450, 0]
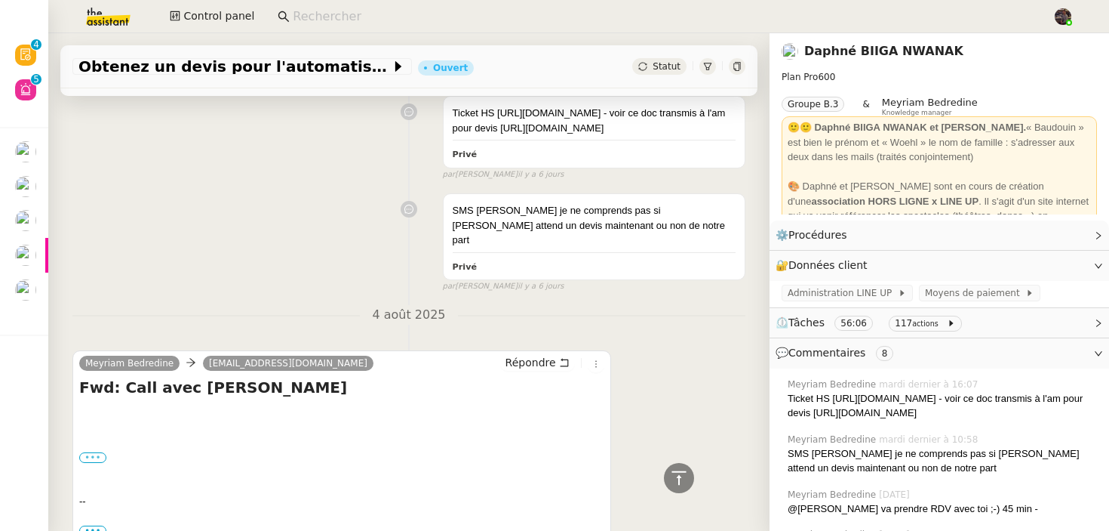
click at [100, 463] on label "•••" at bounding box center [92, 457] width 27 height 11
click at [0, 0] on input "•••" at bounding box center [0, 0] width 0 height 0
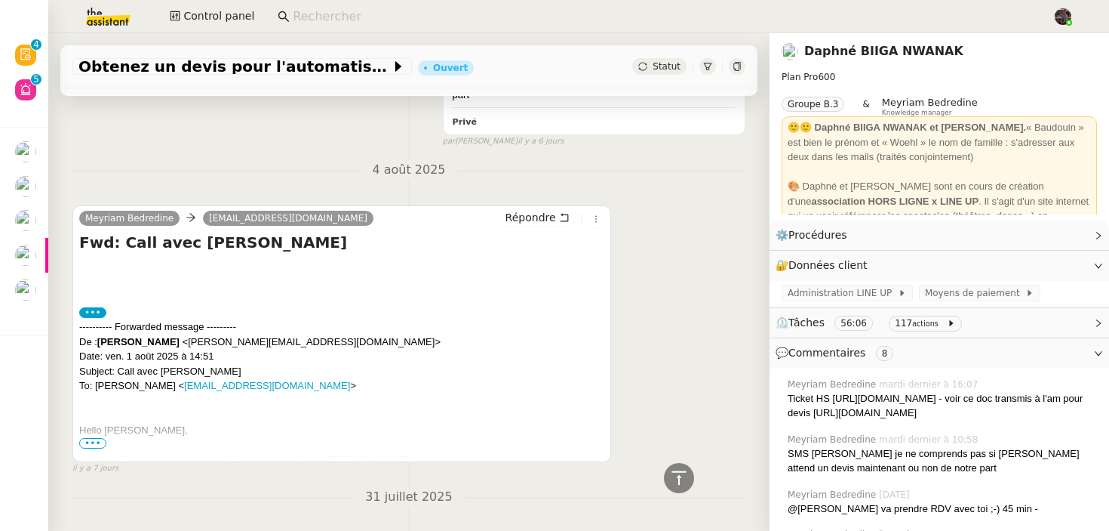
scroll to position [686, 0]
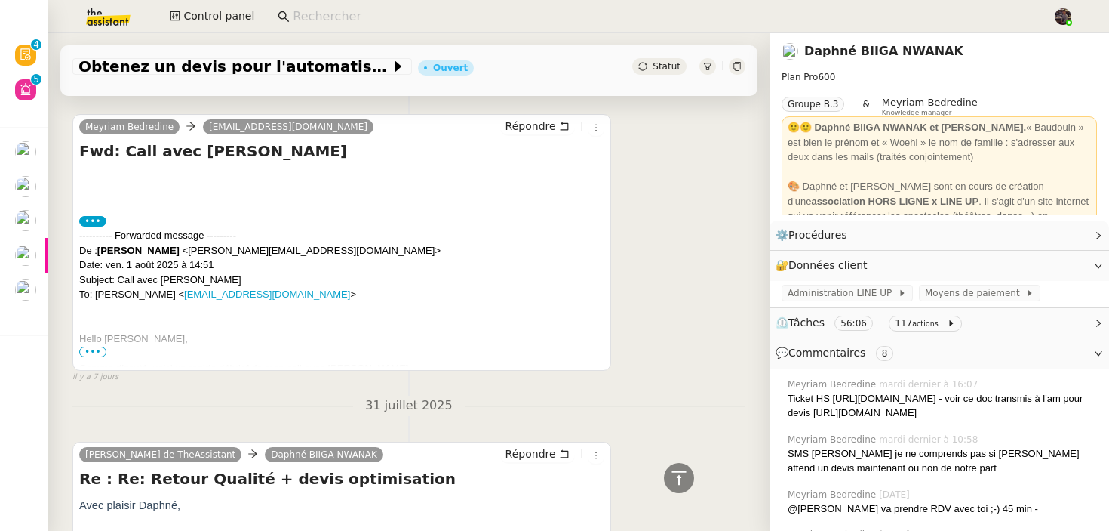
click at [91, 357] on span "•••" at bounding box center [92, 351] width 27 height 11
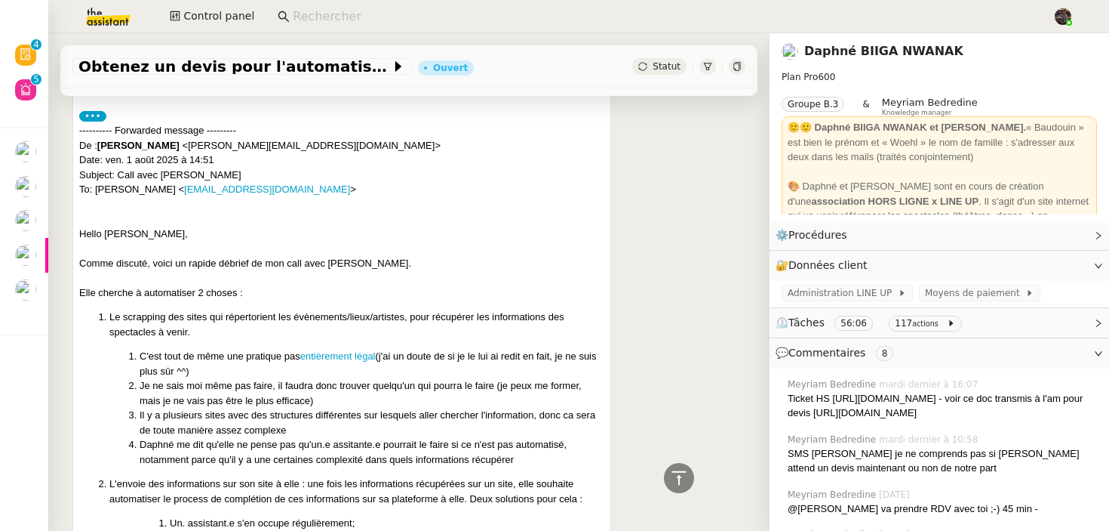
scroll to position [916, 0]
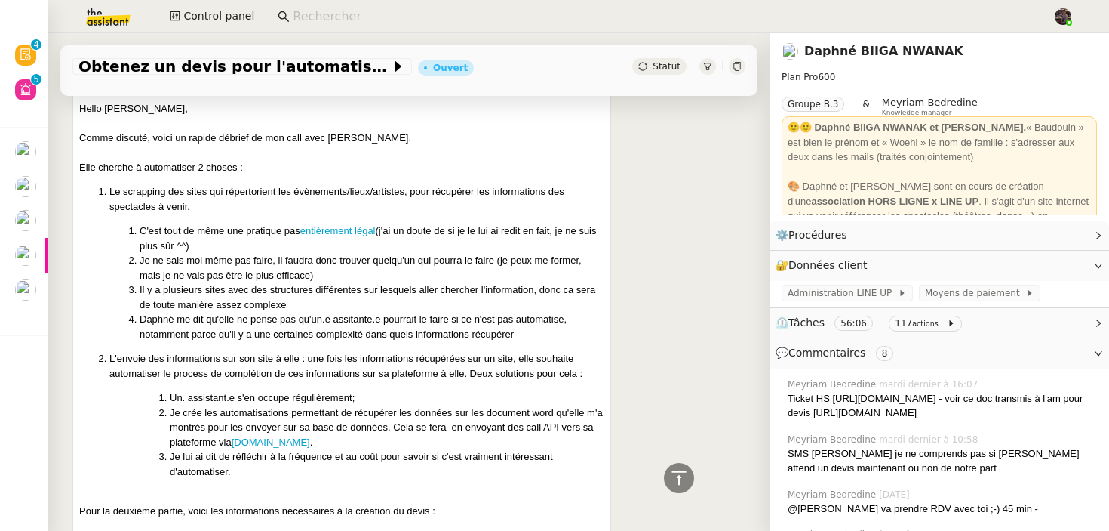
click at [402, 341] on li "Daphné me dit qu'elle ne pense pas qu'un.e assitante.e pourrait le faire si ce …" at bounding box center [372, 326] width 465 height 29
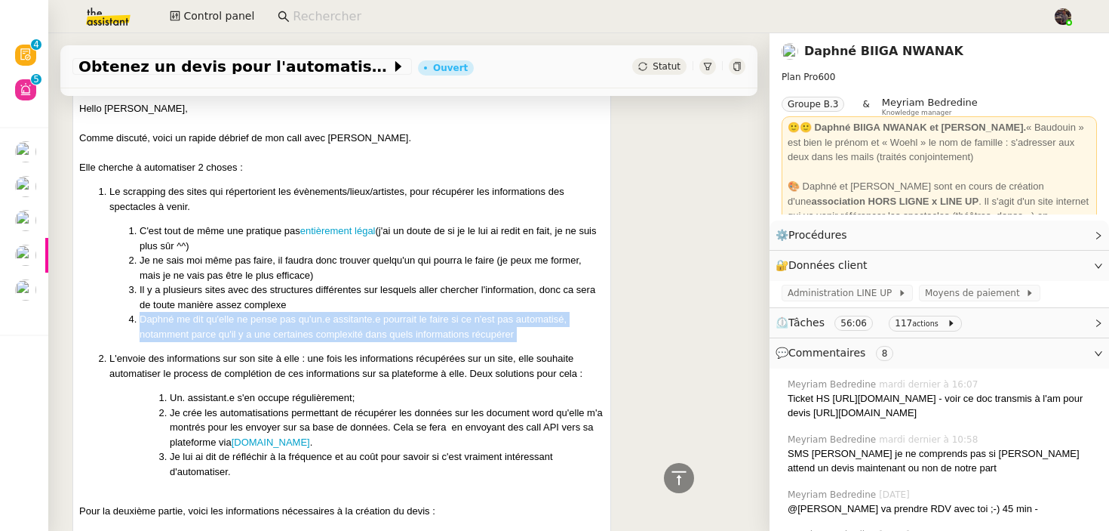
click at [402, 341] on li "Daphné me dit qu'elle ne pense pas qu'un.e assitante.e pourrait le faire si ce …" at bounding box center [372, 326] width 465 height 29
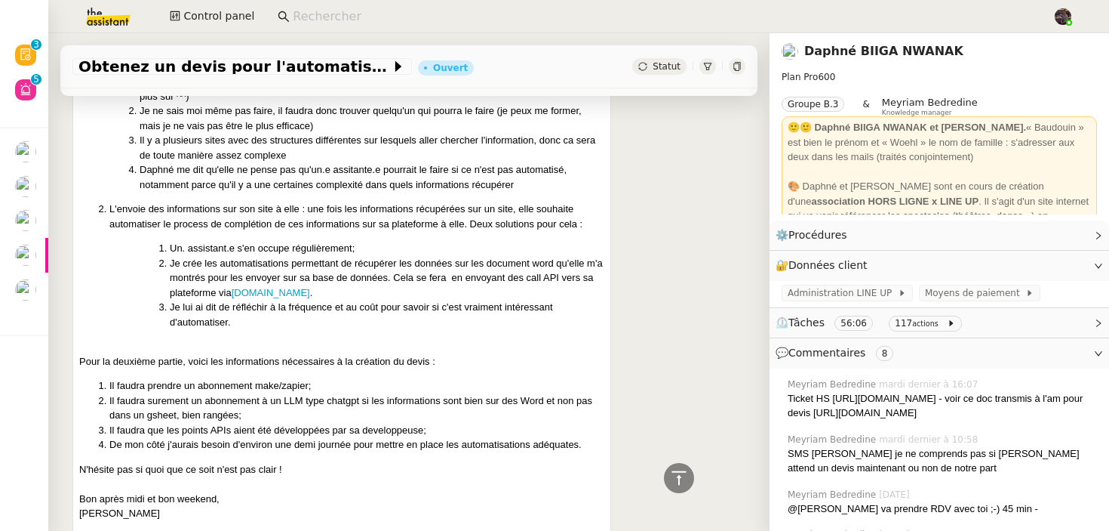
scroll to position [1066, 0]
click at [280, 230] on li "L'envoie des informations sur son site à elle : une fois les informations récup…" at bounding box center [356, 215] width 495 height 29
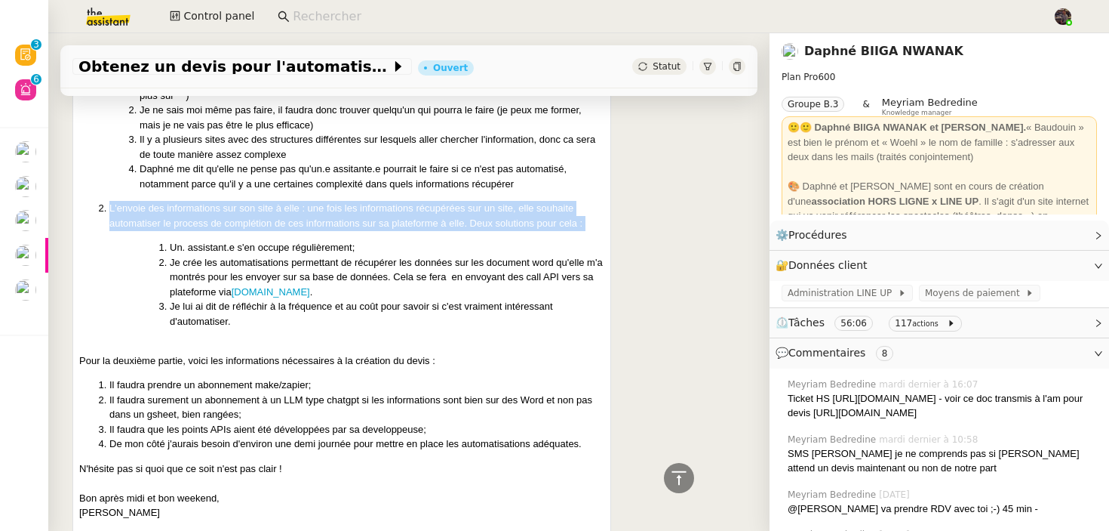
click at [280, 230] on li "L'envoie des informations sur son site à elle : une fois les informations récup…" at bounding box center [356, 215] width 495 height 29
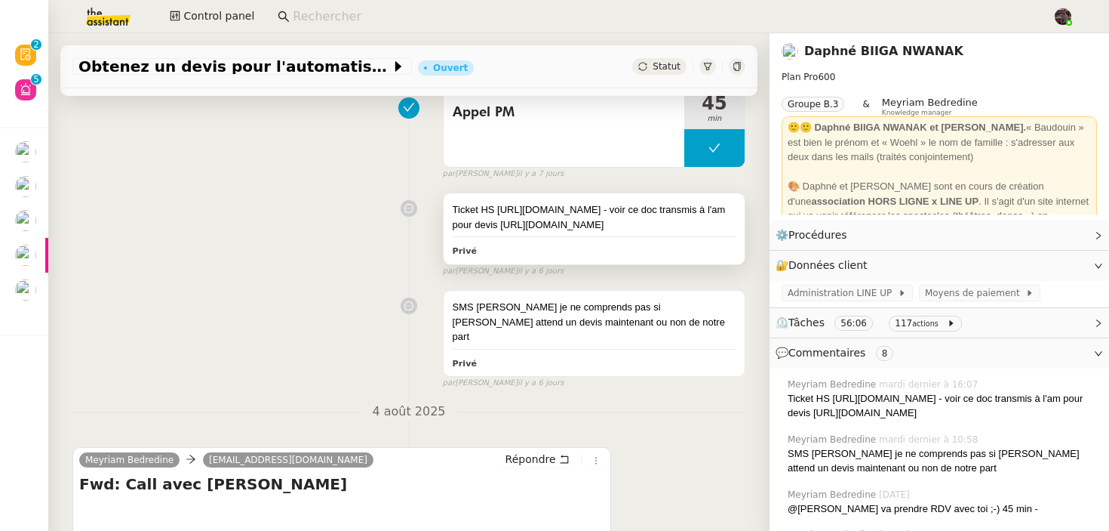
scroll to position [407, 0]
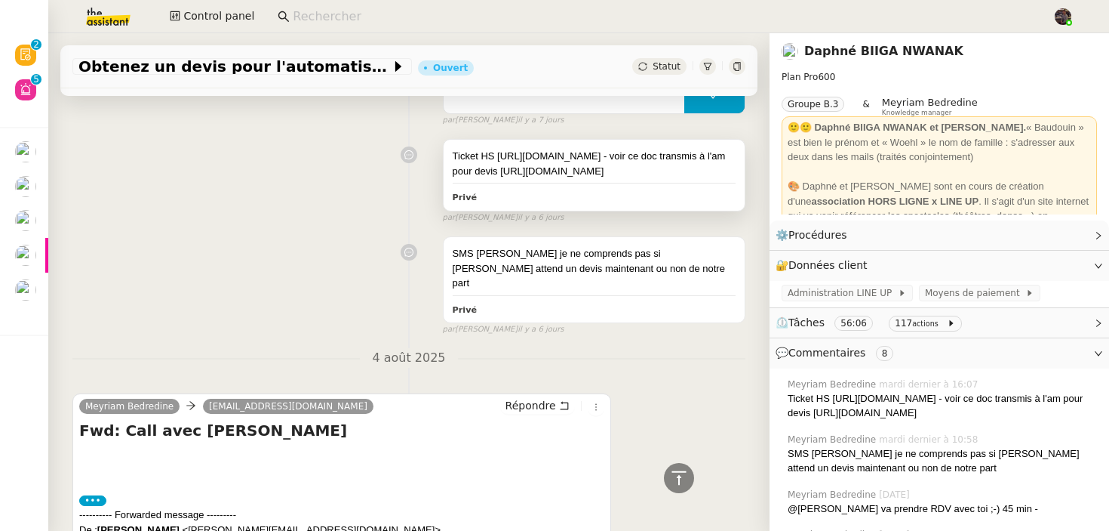
click at [462, 178] on div "Ticket HS https://app.hubspot.com/contacts/4078993/record/0-5/27500386108/ - vo…" at bounding box center [594, 163] width 283 height 29
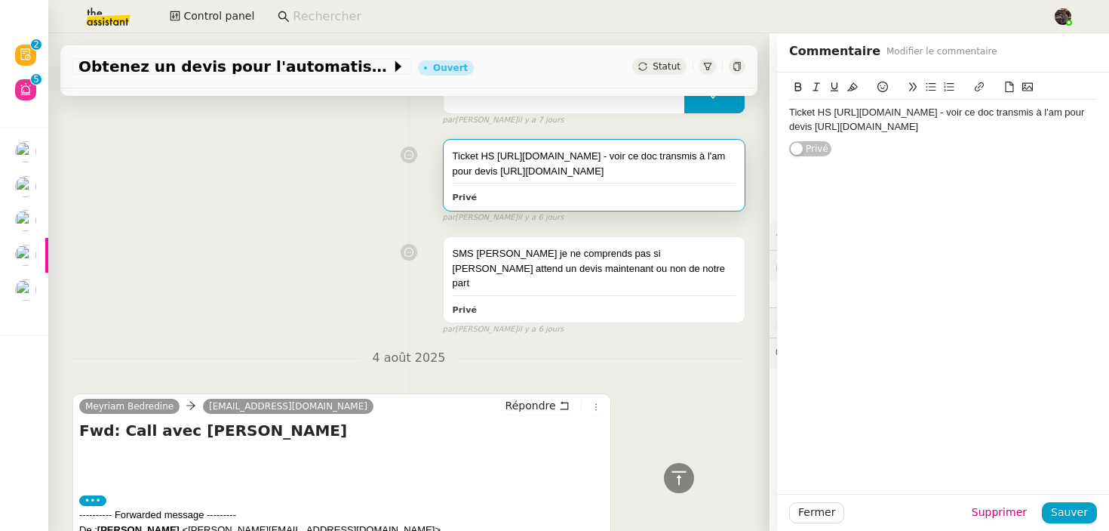
drag, startPoint x: 462, startPoint y: 185, endPoint x: 689, endPoint y: 202, distance: 227.8
click at [689, 178] on div "Ticket HS https://app.hubspot.com/contacts/4078993/record/0-5/27500386108/ - vo…" at bounding box center [594, 163] width 283 height 29
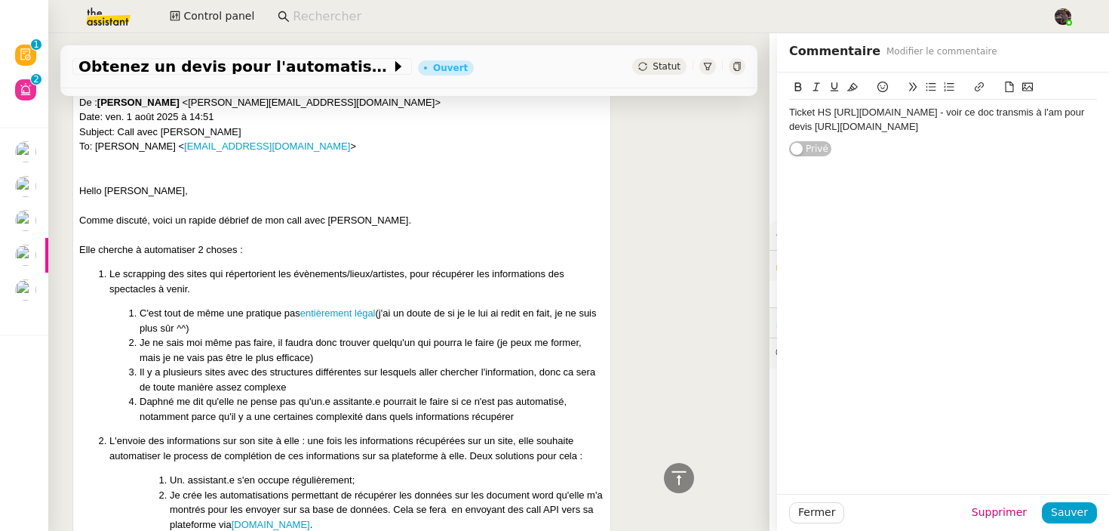
scroll to position [869, 0]
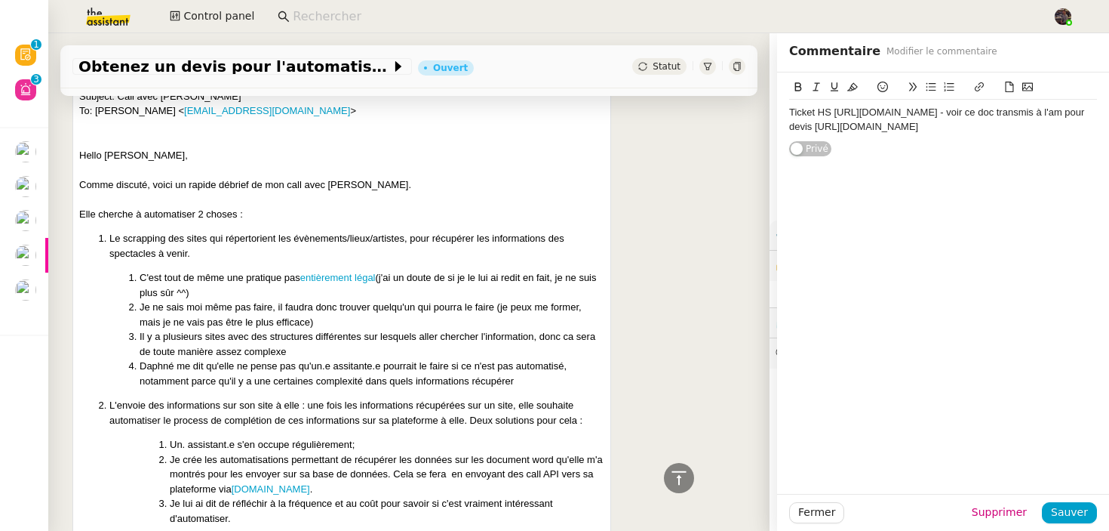
drag, startPoint x: 198, startPoint y: 269, endPoint x: 220, endPoint y: 302, distance: 39.6
click at [220, 303] on ol "Le scrapping des sites qui répertorient les évènements/lieux/artistes, pour réc…" at bounding box center [341, 378] width 525 height 294
click at [628, 386] on div "Meyriam Bedredine sibyl@theassistant.com Répondre Fwd: Call avec Daphné ••• ---…" at bounding box center [408, 361] width 673 height 889
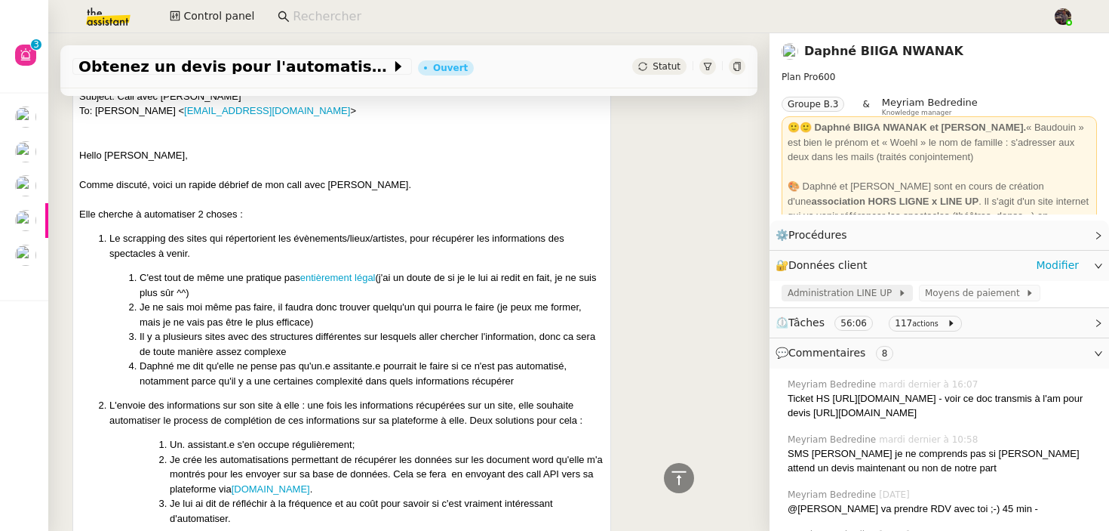
click at [870, 286] on span "Administration LINE UP" at bounding box center [843, 292] width 110 height 15
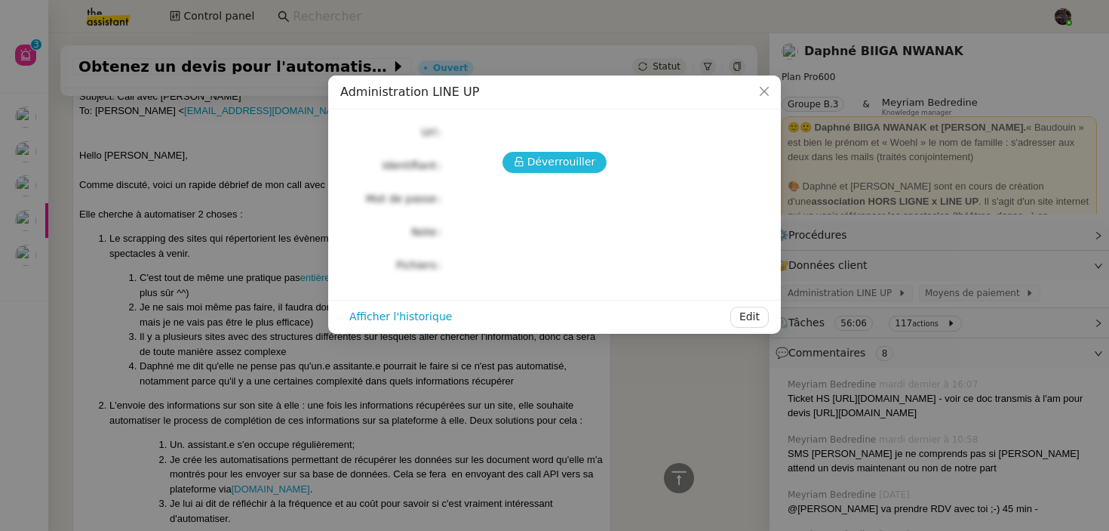
click at [579, 168] on span "Déverrouiller" at bounding box center [562, 161] width 69 height 17
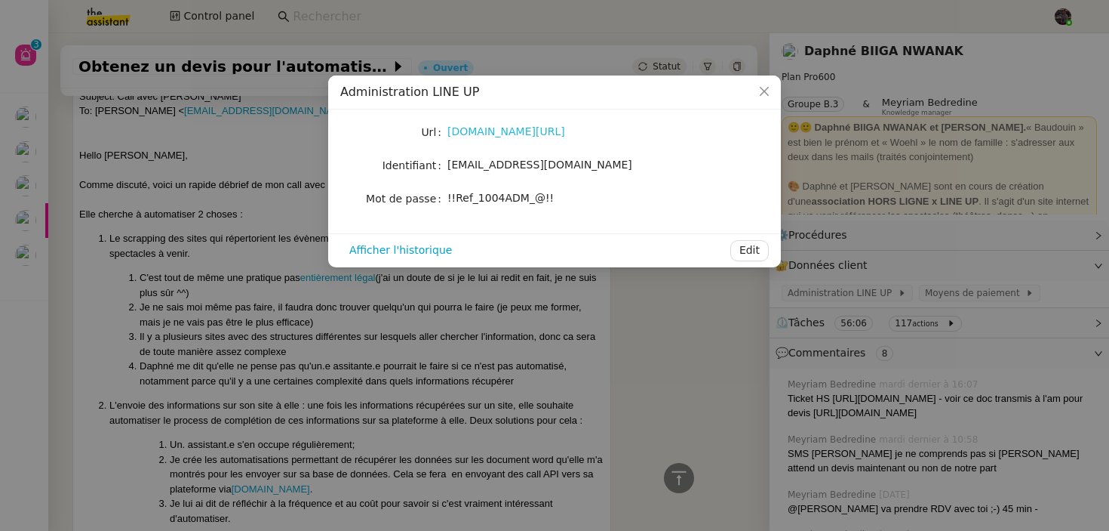
click at [525, 133] on link "www.wearelineup.fr/admin" at bounding box center [507, 131] width 118 height 12
click at [494, 159] on span "support@wearelineup.com" at bounding box center [540, 164] width 185 height 12
copy span "support@wearelineup.com"
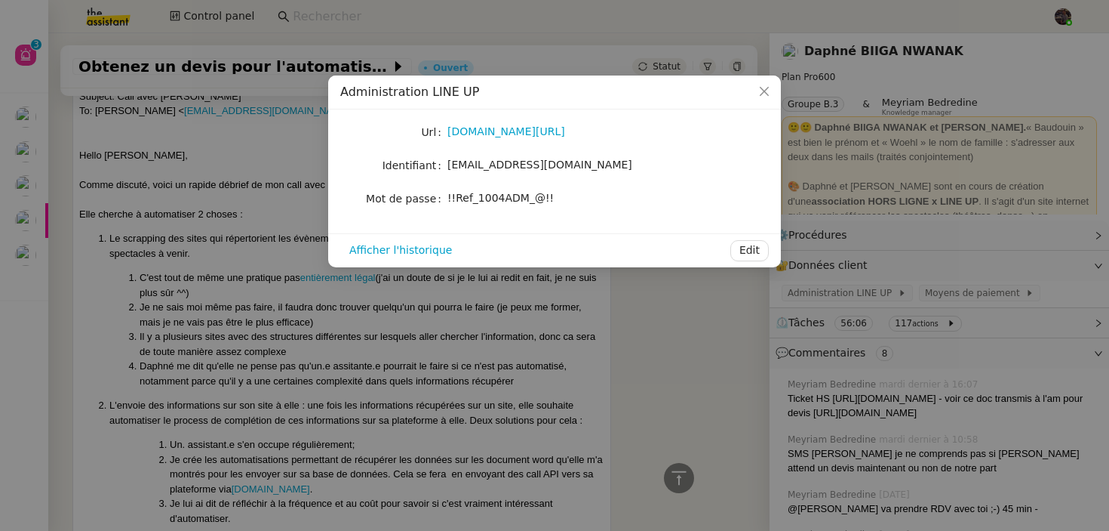
click at [523, 206] on div "!!Ref_1004ADM_@!!" at bounding box center [573, 197] width 250 height 17
click at [550, 187] on div "Url www.wearelineup.fr/admin Identifiant support@wearelineup.com Mot de passe !…" at bounding box center [554, 166] width 429 height 88
drag, startPoint x: 551, startPoint y: 198, endPoint x: 445, endPoint y: 204, distance: 105.8
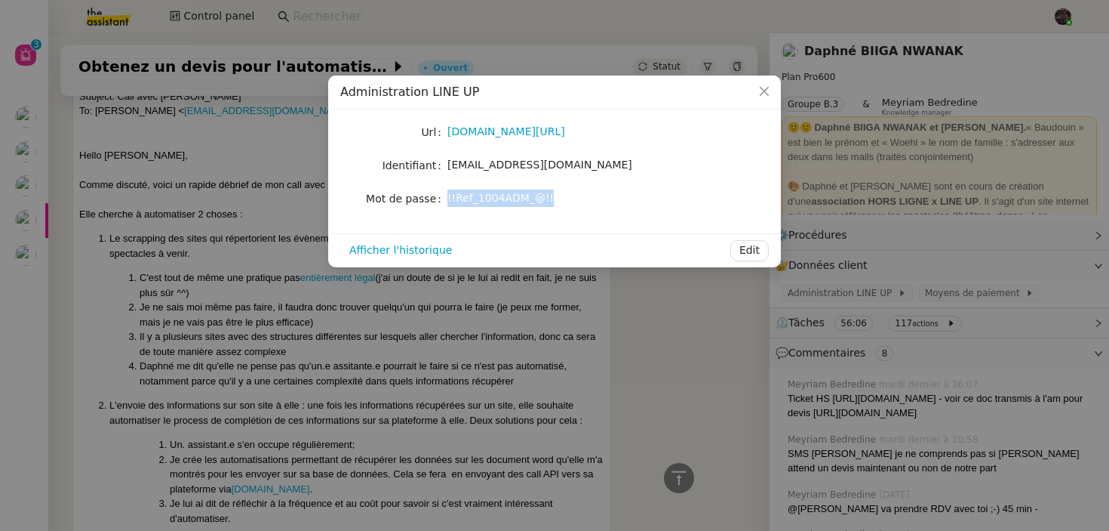
click at [445, 204] on nz-form-item "Mot de passe !!Ref_1004ADM_@!!" at bounding box center [554, 198] width 429 height 21
copy nz-form-item "!!Ref_1004ADM_@!!"
click at [589, 380] on nz-modal-container "Administration LINE UP Url www.wearelineup.fr/admin Identifiant support@weareli…" at bounding box center [554, 265] width 1109 height 531
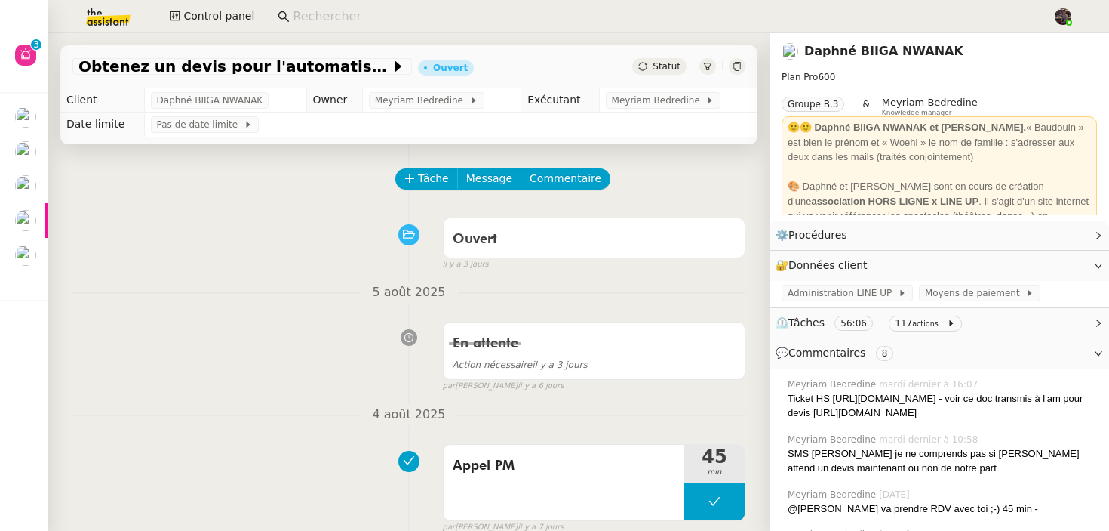
scroll to position [554, 0]
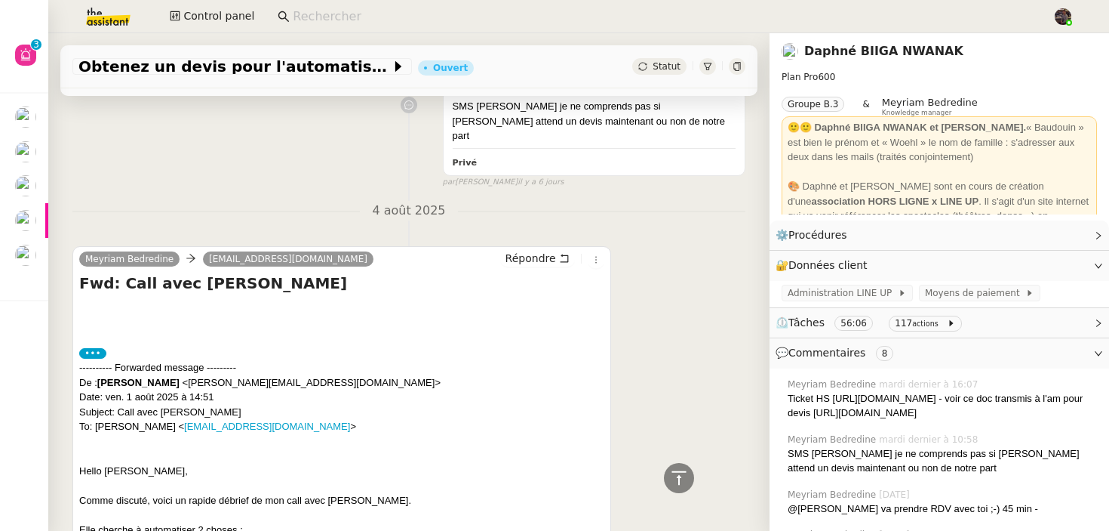
click at [324, 188] on div "SMS nicolas je ne comprends pas si Daphné attend un devis maintenant ou non de …" at bounding box center [408, 135] width 673 height 106
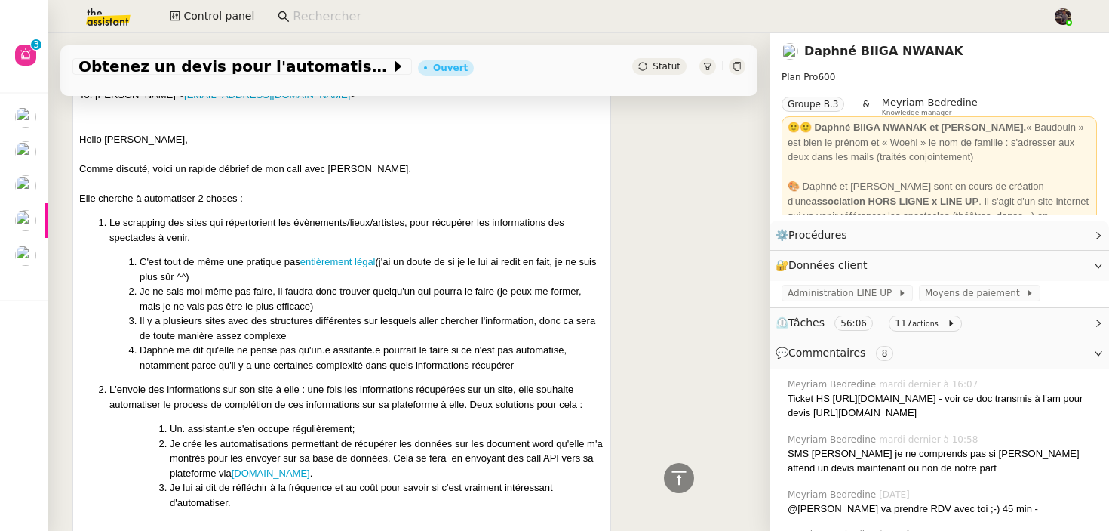
scroll to position [922, 0]
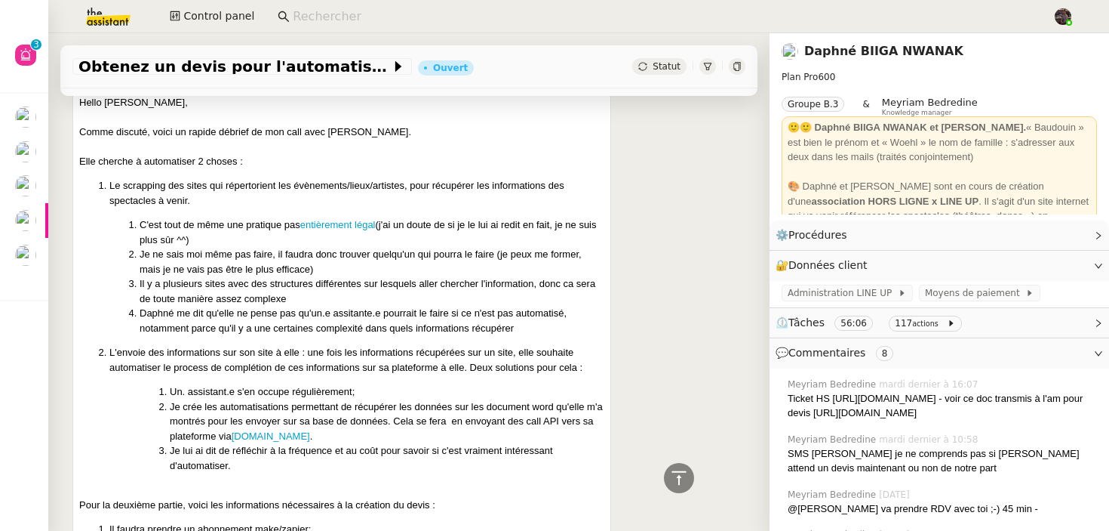
click at [876, 45] on link "Daphné BIIGA NWANAK" at bounding box center [884, 51] width 159 height 14
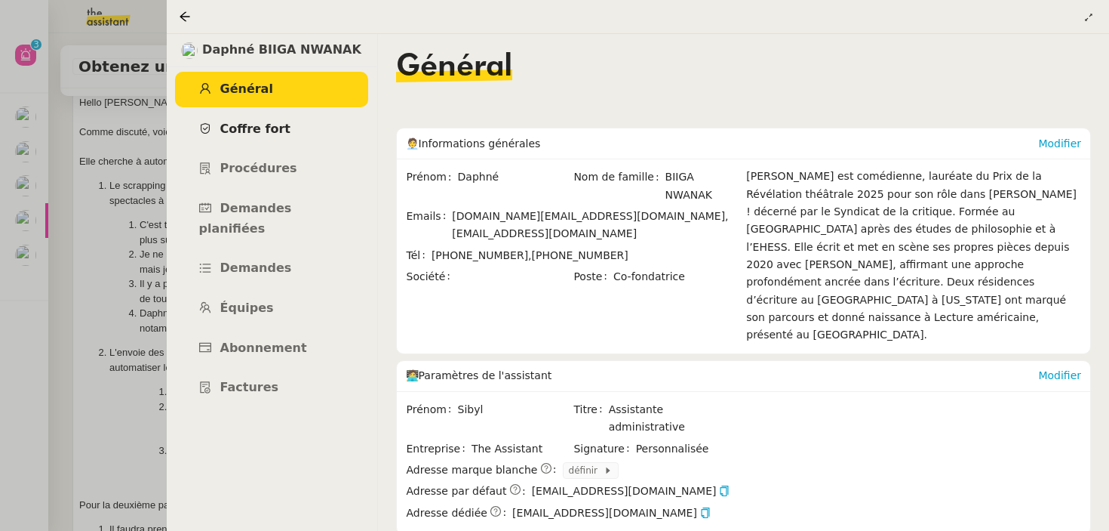
click at [266, 115] on link "Coffre fort" at bounding box center [271, 129] width 193 height 35
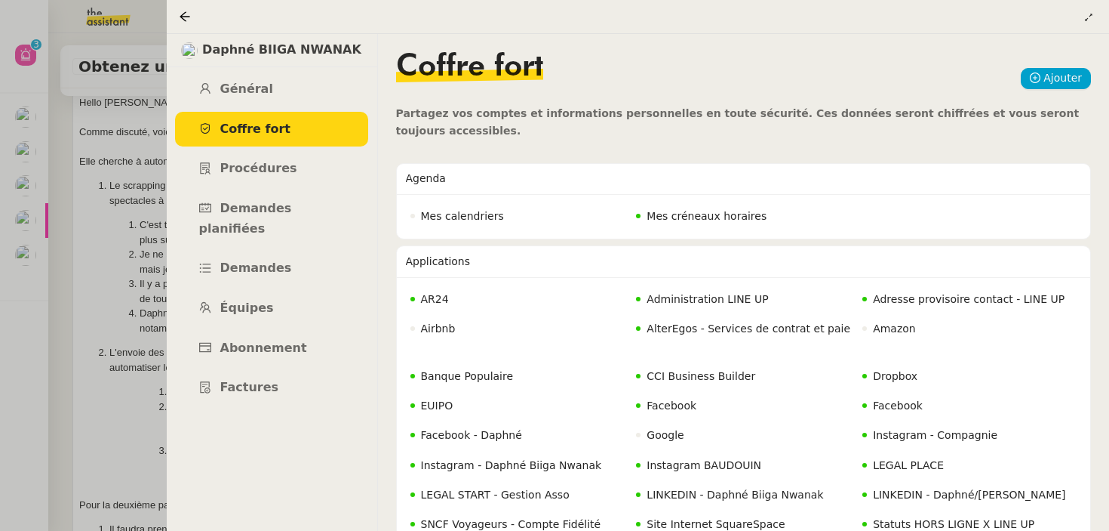
click at [139, 293] on div at bounding box center [554, 265] width 1109 height 531
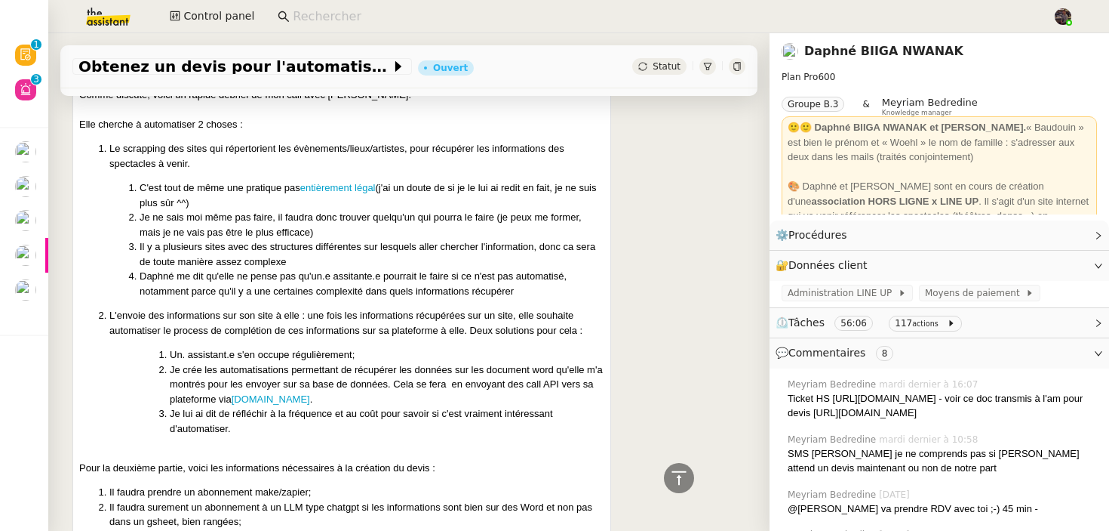
scroll to position [793, 0]
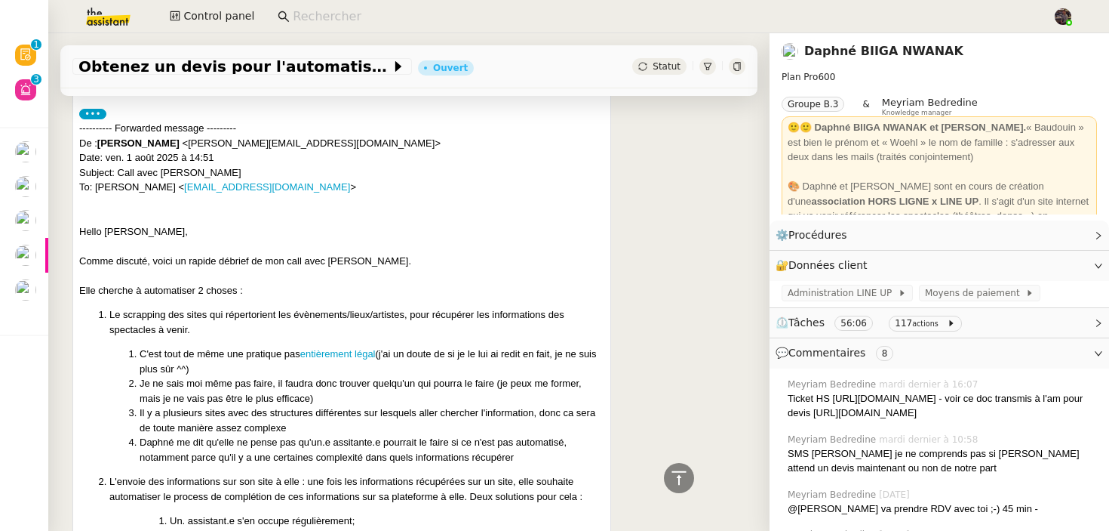
click at [462, 337] on li "Le scrapping des sites qui répertorient les évènements/lieux/artistes, pour réc…" at bounding box center [356, 321] width 495 height 29
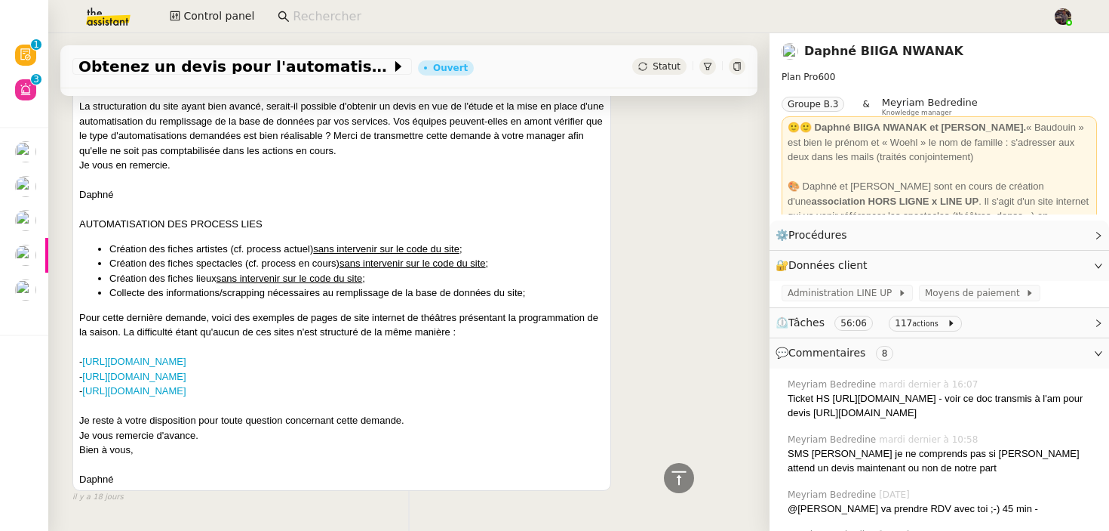
scroll to position [3441, 0]
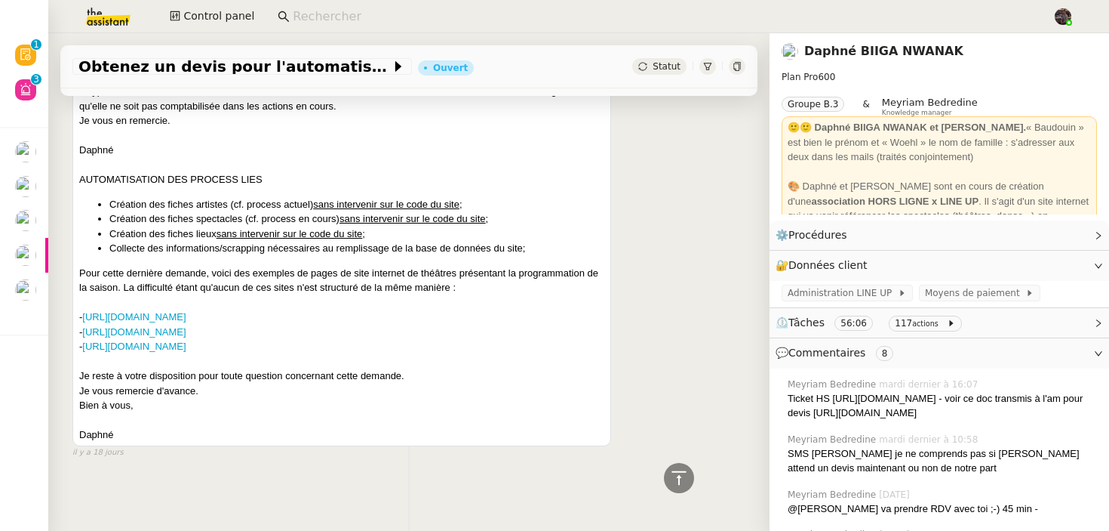
click at [623, 431] on div "Daphné Ingrid Sibyl Répondre Demande de devis automatisation Bonjour Sibyl, La …" at bounding box center [408, 207] width 673 height 502
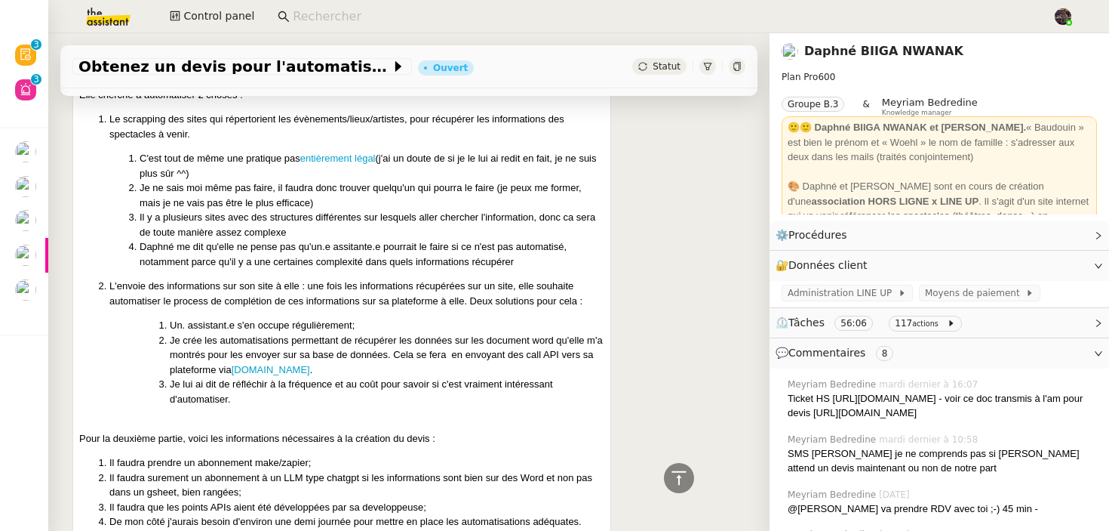
scroll to position [987, 0]
click at [528, 379] on li "Je crée les automatisations permettant de récupérer les données sur les documen…" at bounding box center [387, 356] width 435 height 45
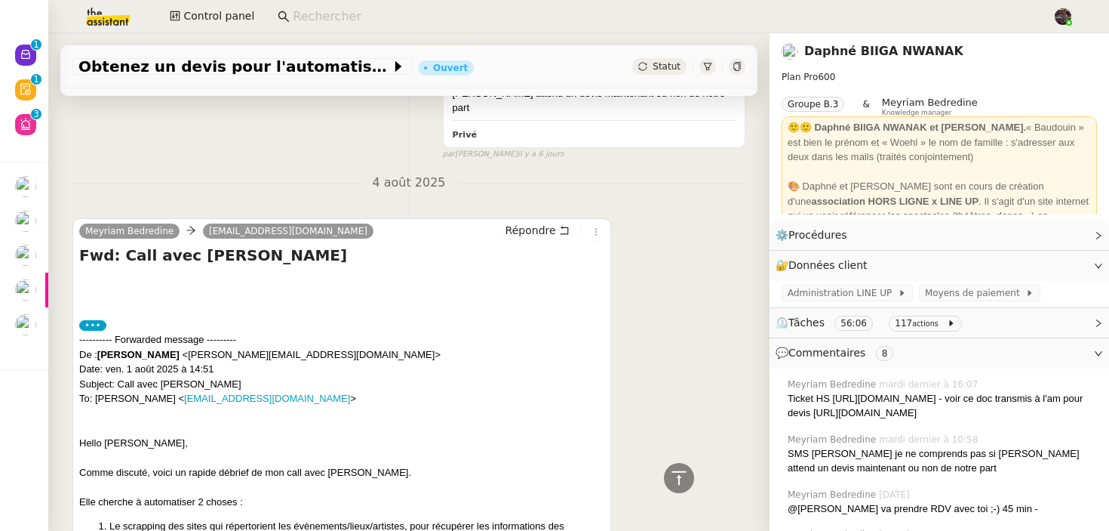
scroll to position [0, 0]
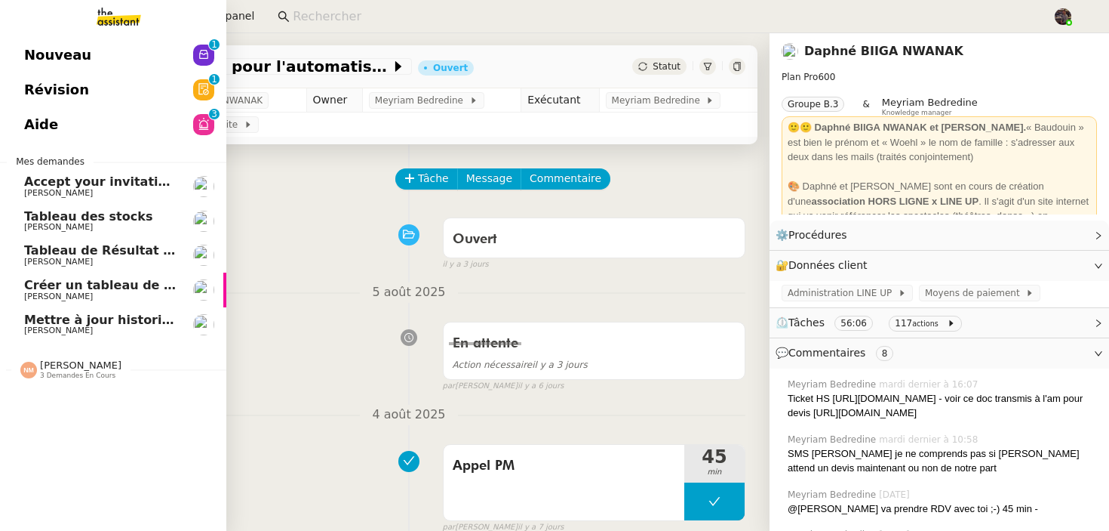
click at [22, 52] on link "Nouveau 0 1 2 3 4 5 6 7 8 9" at bounding box center [113, 55] width 226 height 35
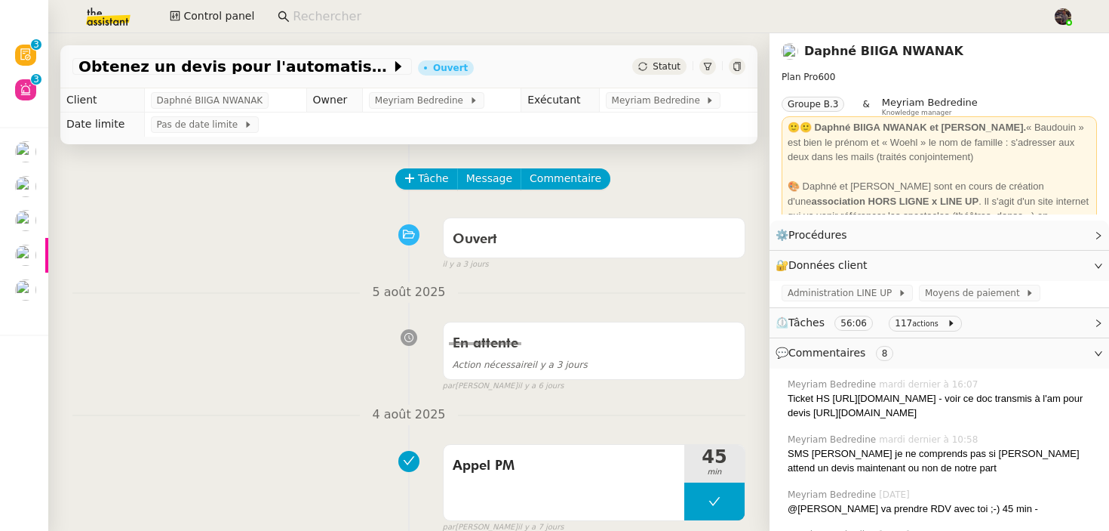
click at [895, 48] on link "Daphné BIIGA NWANAK" at bounding box center [884, 51] width 159 height 14
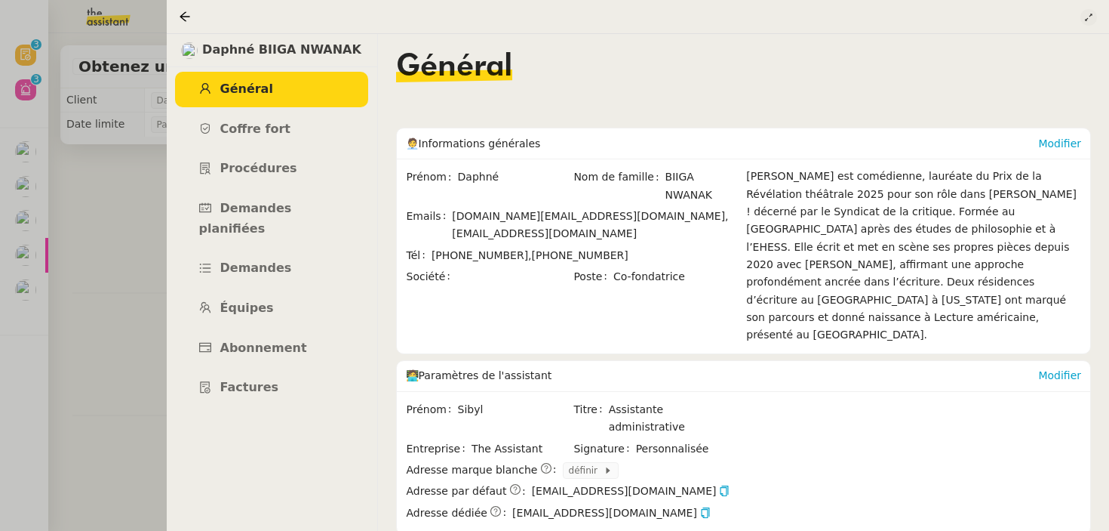
click at [1093, 23] on button at bounding box center [1089, 17] width 17 height 17
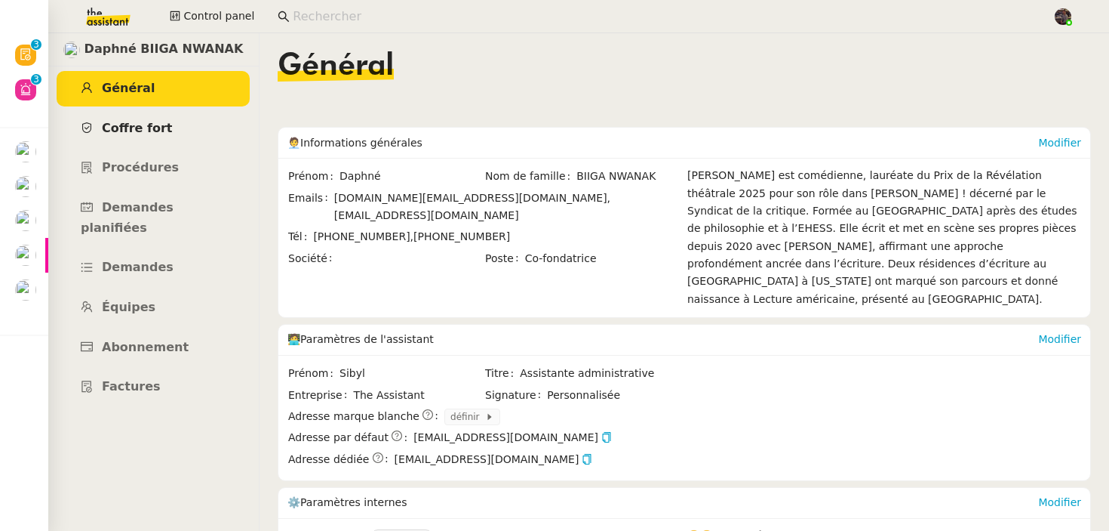
click at [131, 136] on link "Coffre fort" at bounding box center [153, 128] width 193 height 35
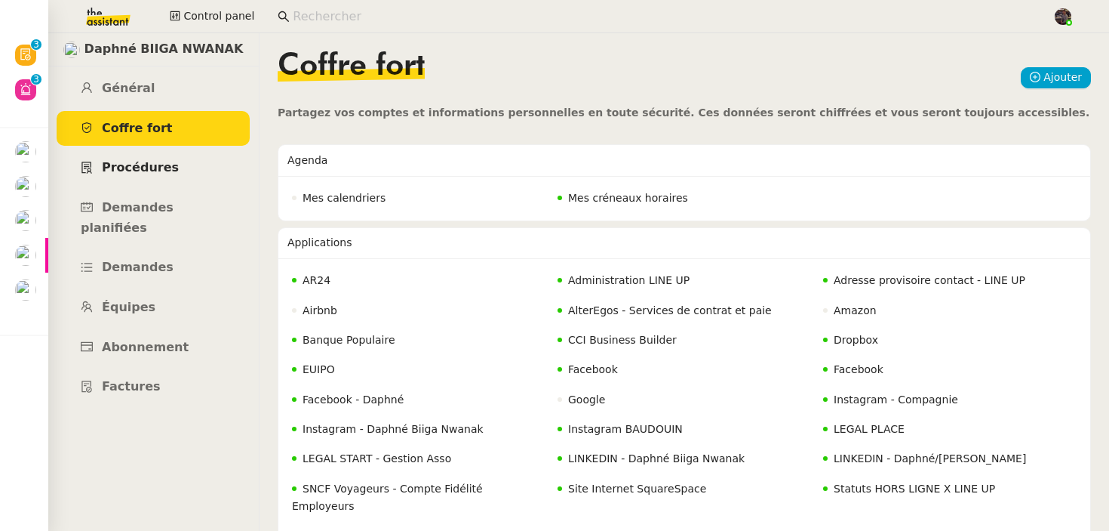
click at [139, 161] on span "Procédures" at bounding box center [140, 167] width 77 height 14
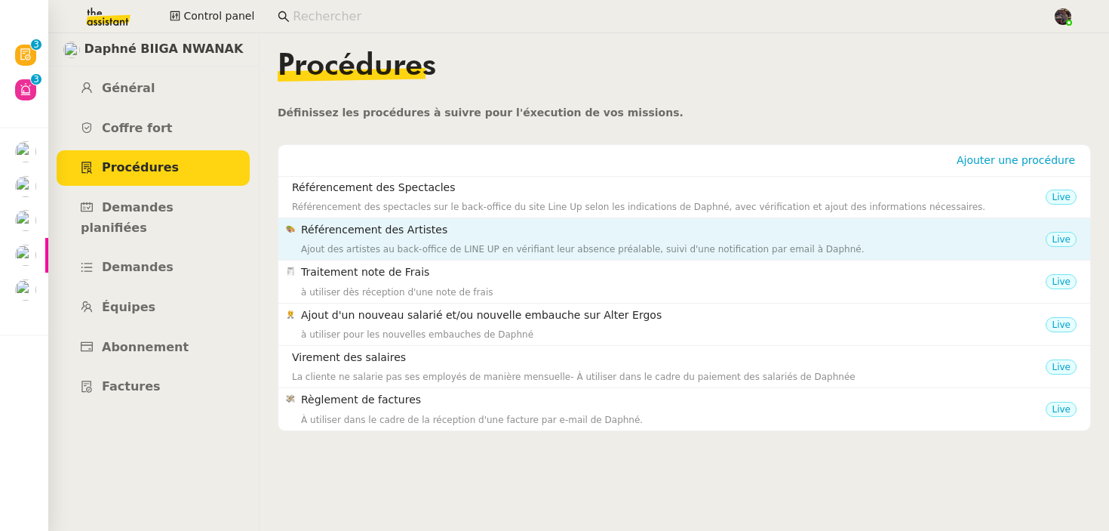
click at [790, 256] on div "Ajout des artistes au back-office de LINE UP en vérifiant leur absence préalabl…" at bounding box center [673, 249] width 745 height 15
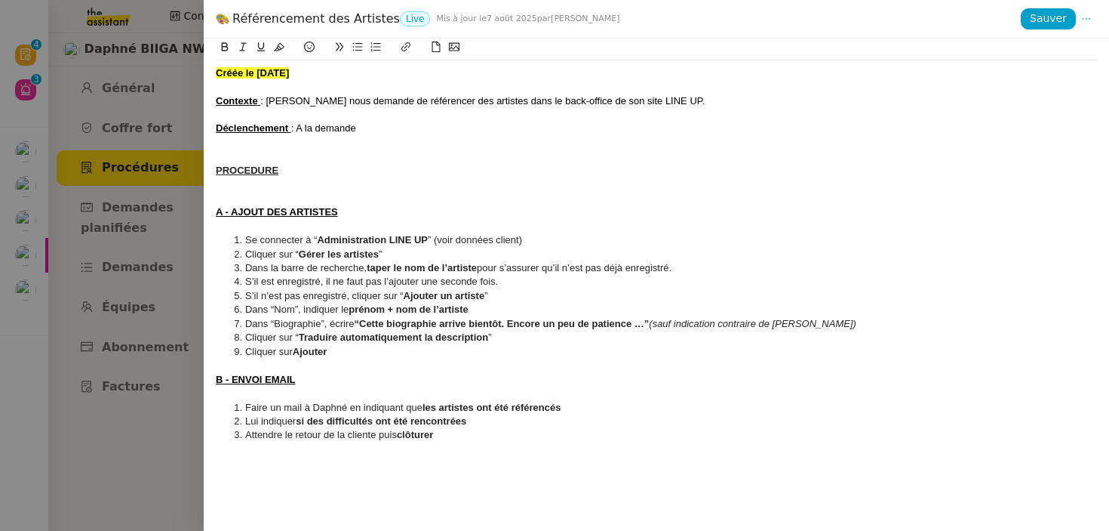
click at [134, 358] on div at bounding box center [554, 265] width 1109 height 531
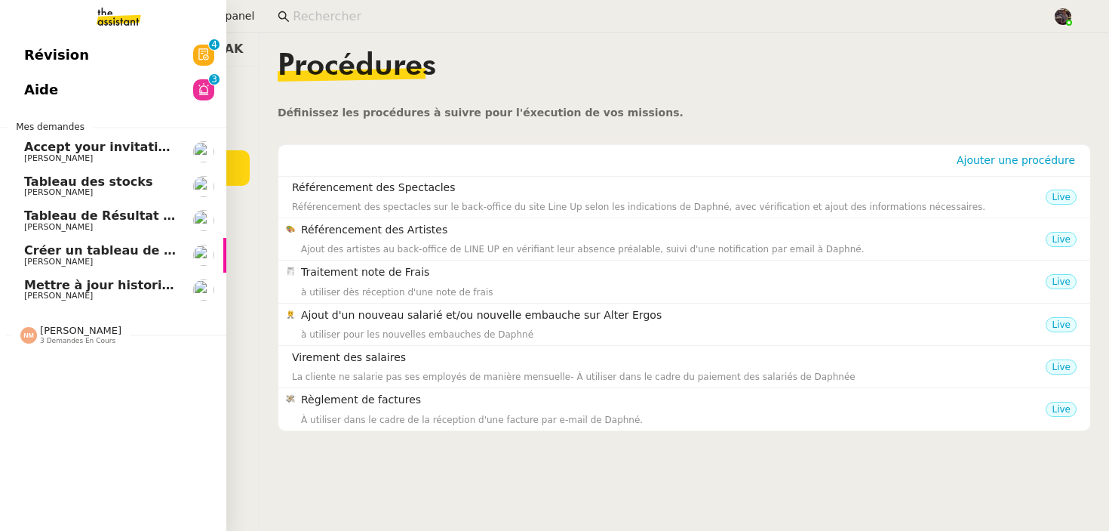
click at [12, 256] on link "Créer un tableau de bord gestion marge PAF [PERSON_NAME]" at bounding box center [113, 255] width 226 height 35
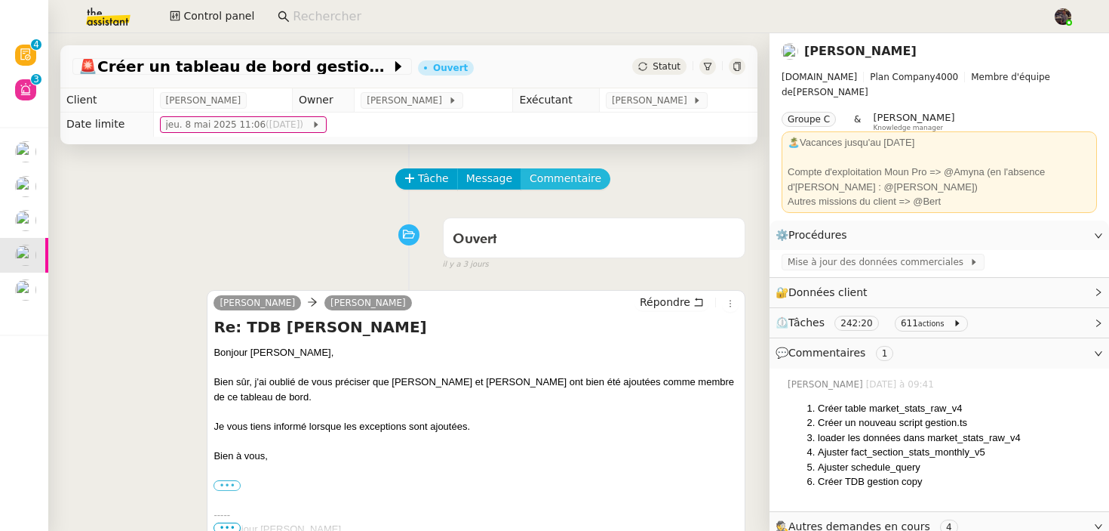
click at [558, 180] on span "Commentaire" at bounding box center [566, 178] width 72 height 17
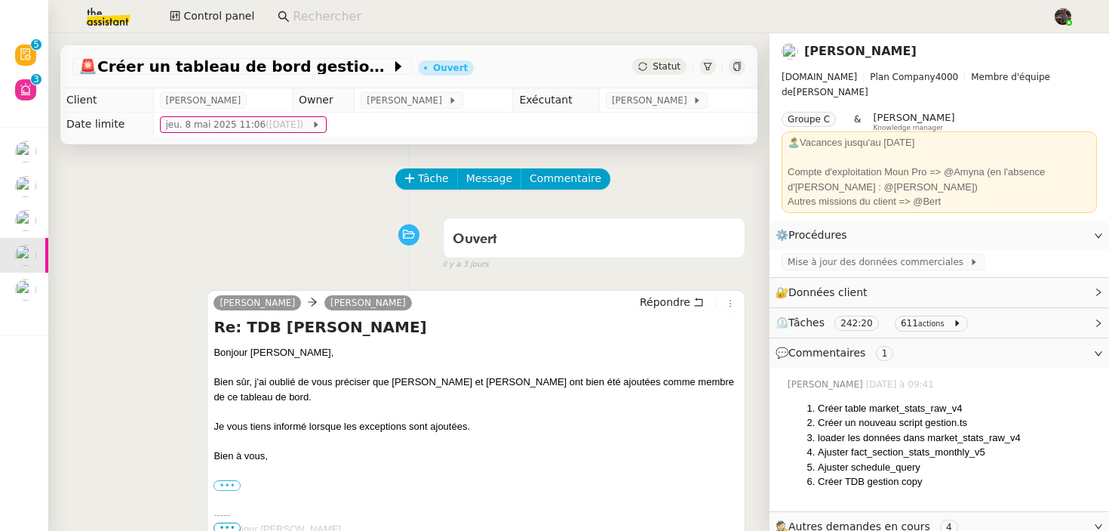
click at [880, 51] on link "[PERSON_NAME]" at bounding box center [861, 51] width 112 height 14
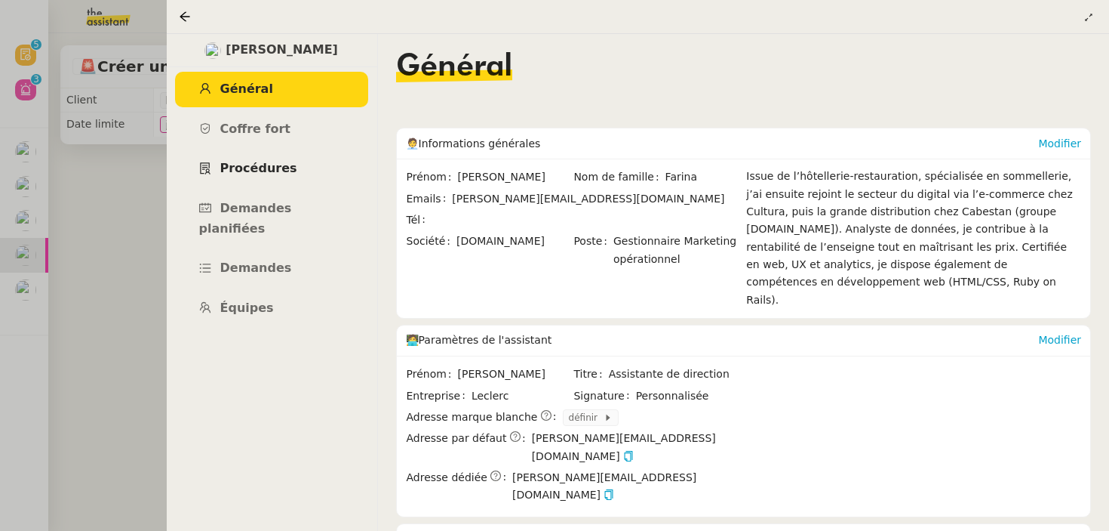
click at [275, 173] on span "Procédures" at bounding box center [258, 168] width 77 height 14
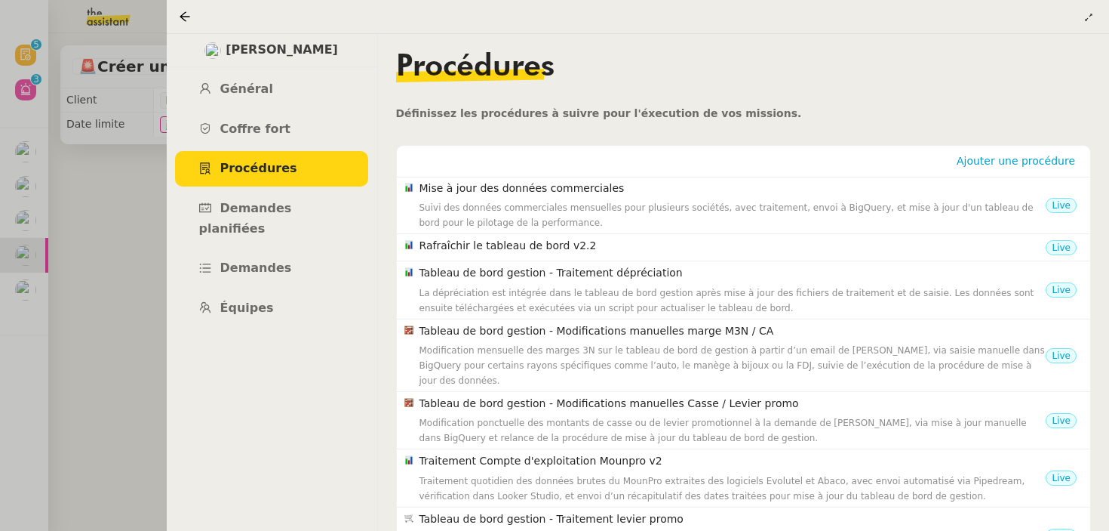
click at [82, 251] on div at bounding box center [554, 265] width 1109 height 531
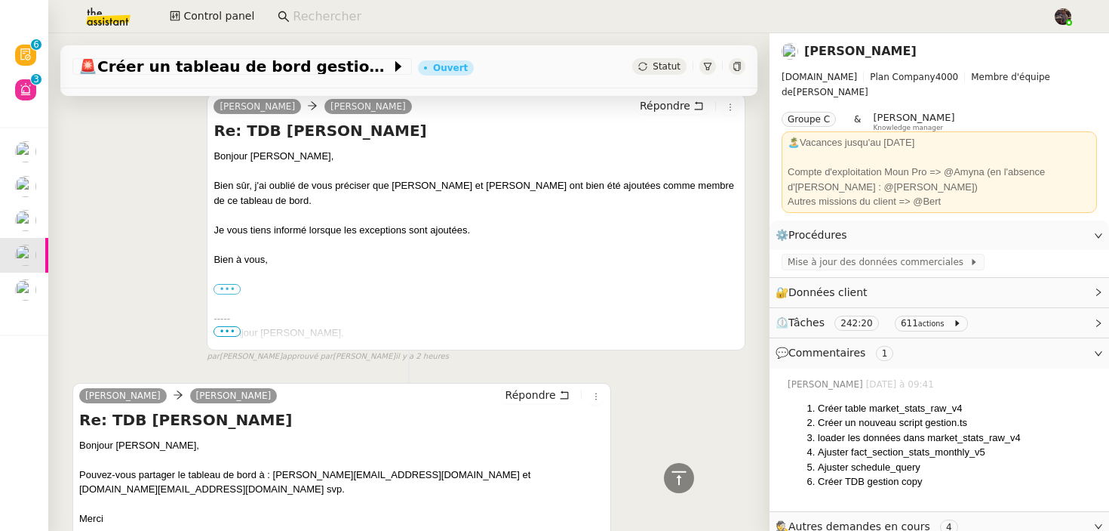
scroll to position [2, 0]
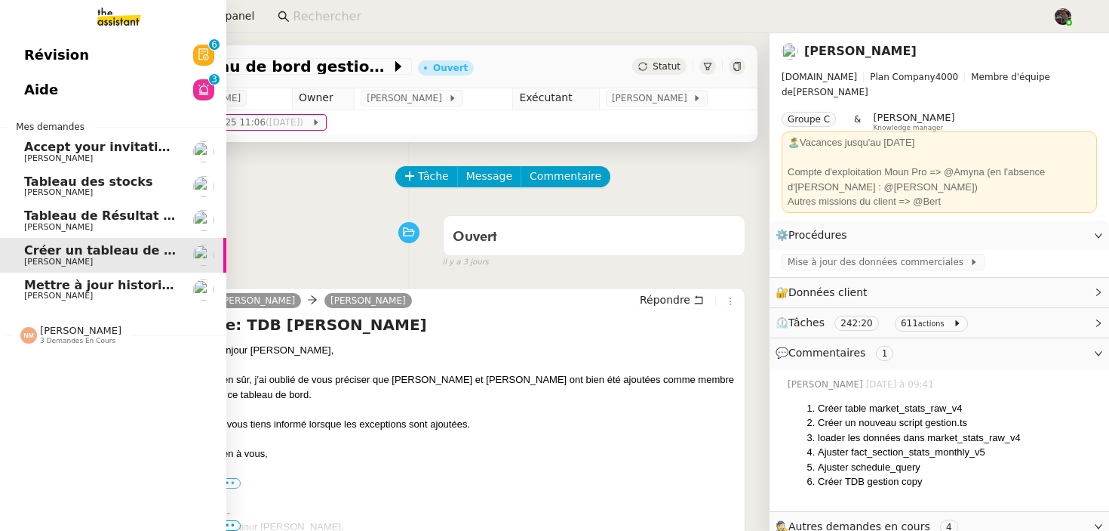
click at [65, 210] on span "Tableau de Résultat Analytique" at bounding box center [130, 215] width 213 height 14
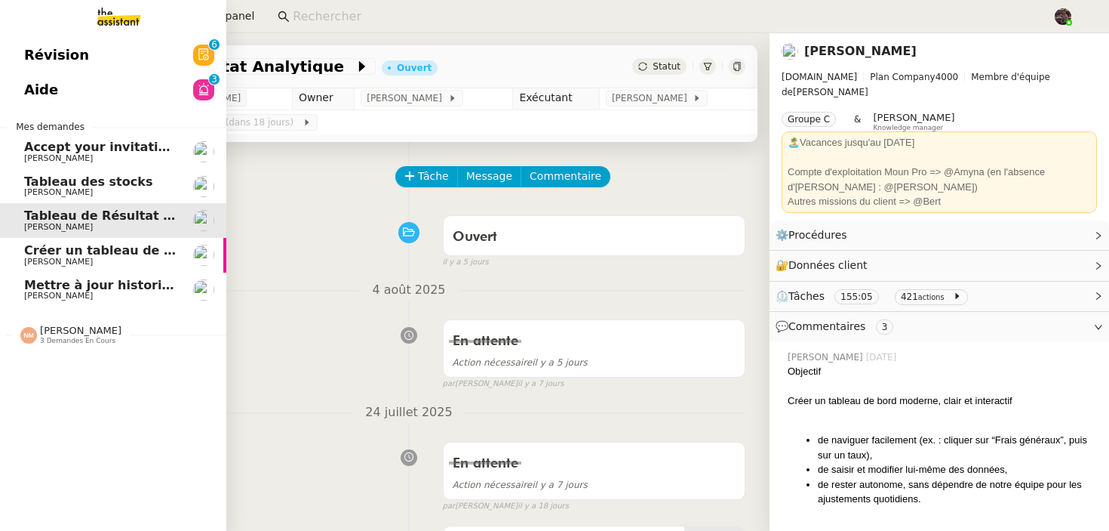
click at [105, 195] on span "[PERSON_NAME]" at bounding box center [100, 192] width 152 height 9
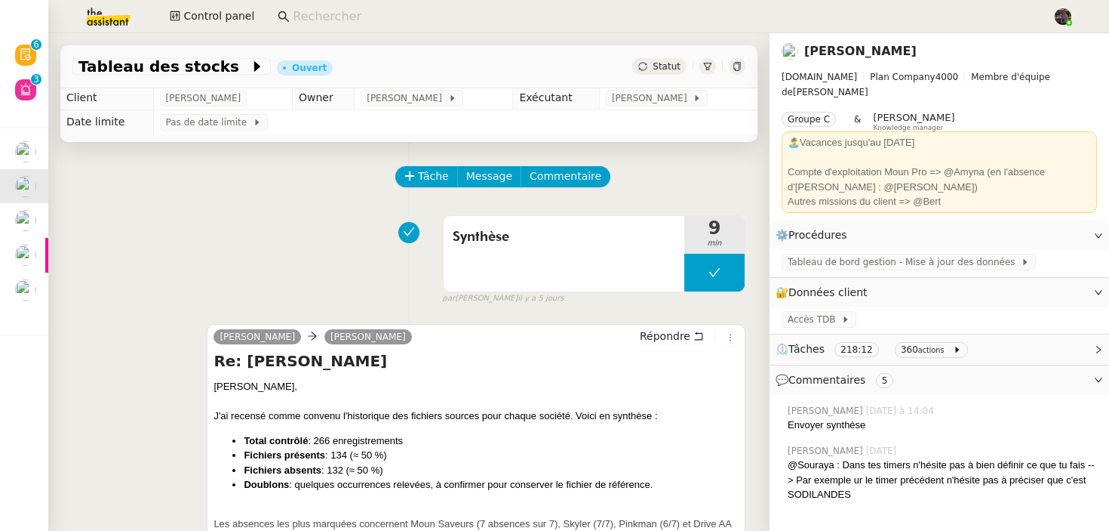
click at [883, 47] on link "[PERSON_NAME]" at bounding box center [861, 51] width 112 height 14
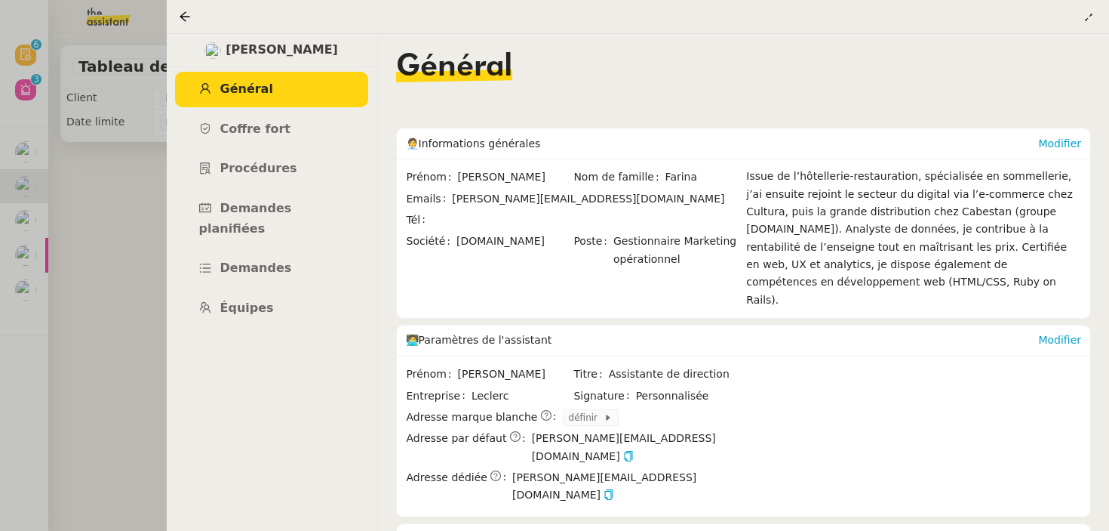
click at [112, 373] on div at bounding box center [554, 265] width 1109 height 531
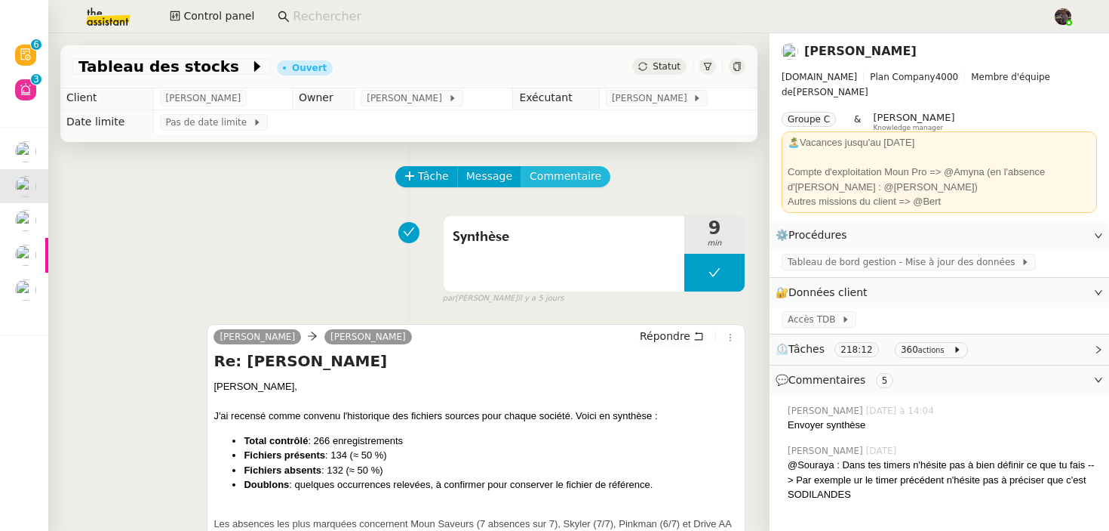
click at [547, 181] on span "Commentaire" at bounding box center [566, 176] width 72 height 17
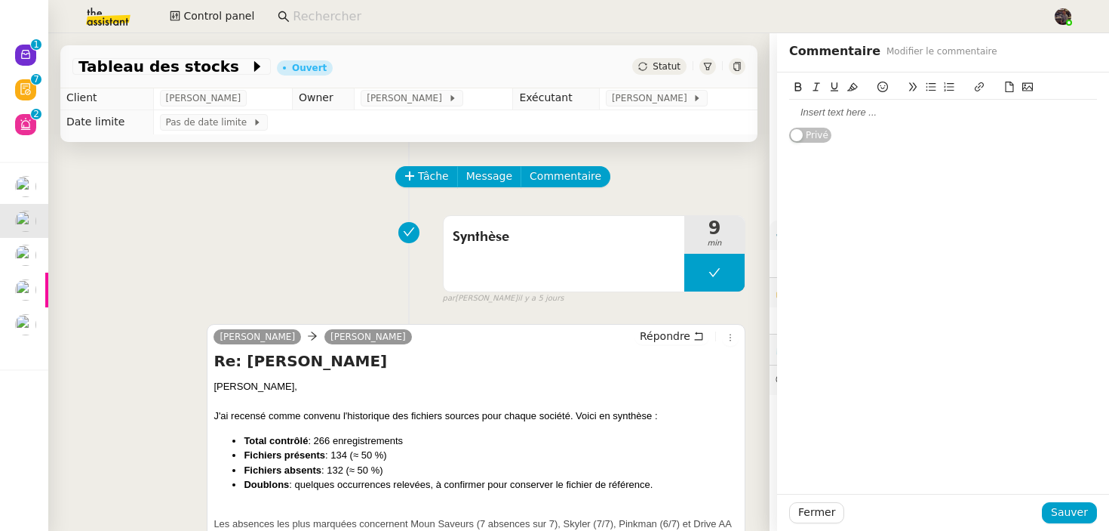
click at [266, 198] on div "Tâche Message Commentaire" at bounding box center [408, 184] width 673 height 36
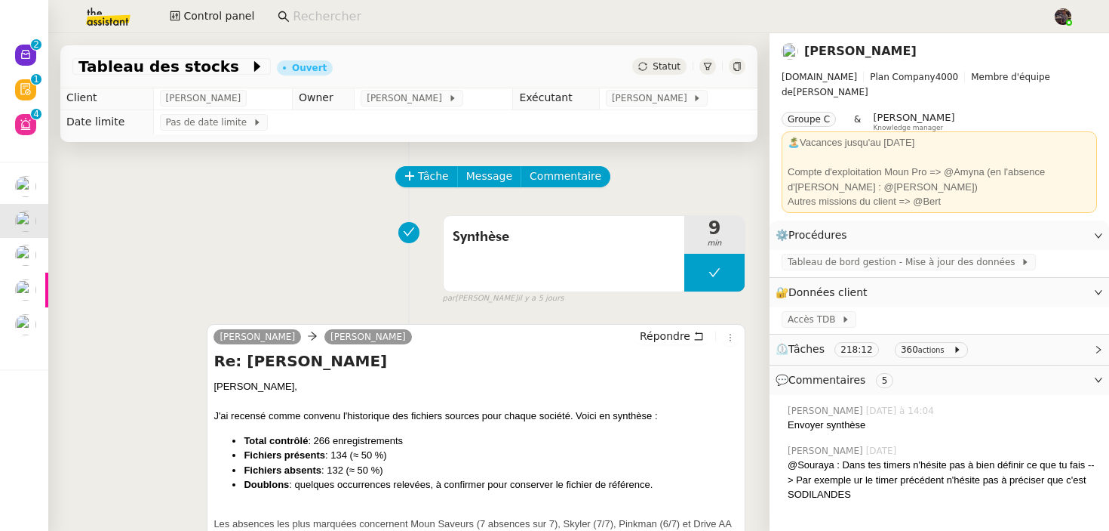
click at [304, 22] on input at bounding box center [665, 17] width 745 height 20
drag, startPoint x: 89, startPoint y: 11, endPoint x: 306, endPoint y: 21, distance: 216.9
click at [89, 11] on img at bounding box center [96, 16] width 117 height 33
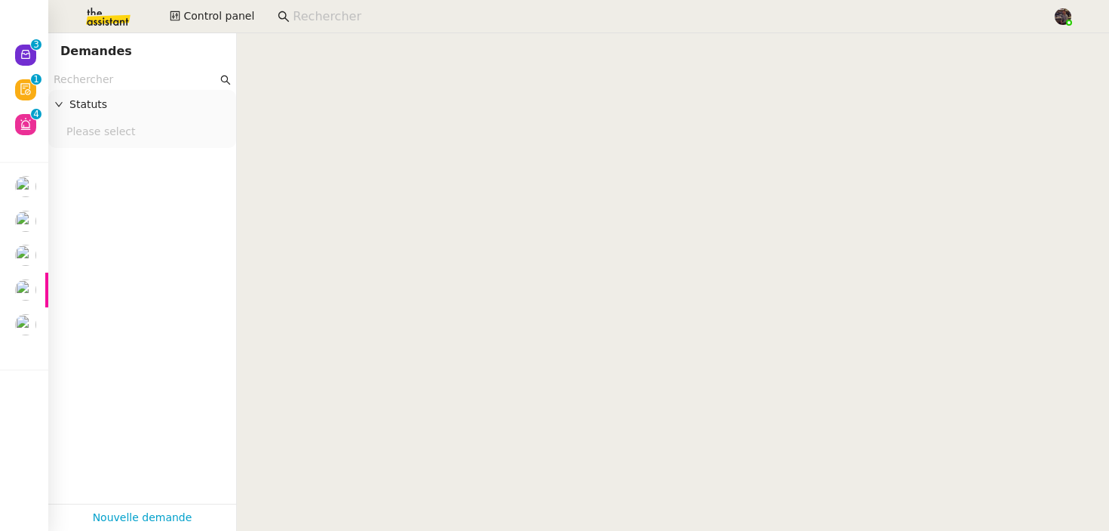
click at [309, 17] on input at bounding box center [665, 17] width 745 height 20
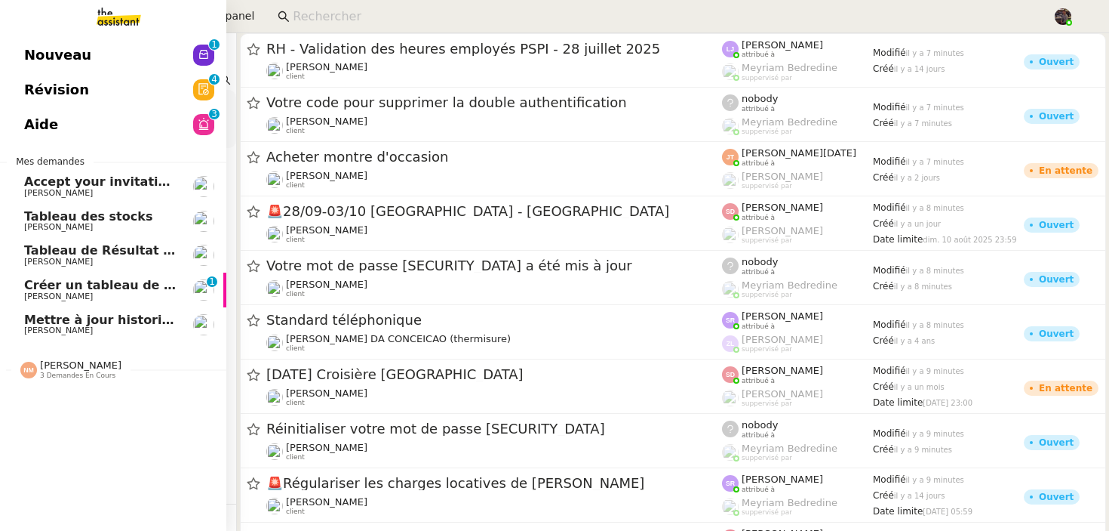
click at [41, 286] on span "Créer un tableau de bord gestion marge PAF" at bounding box center [175, 285] width 303 height 14
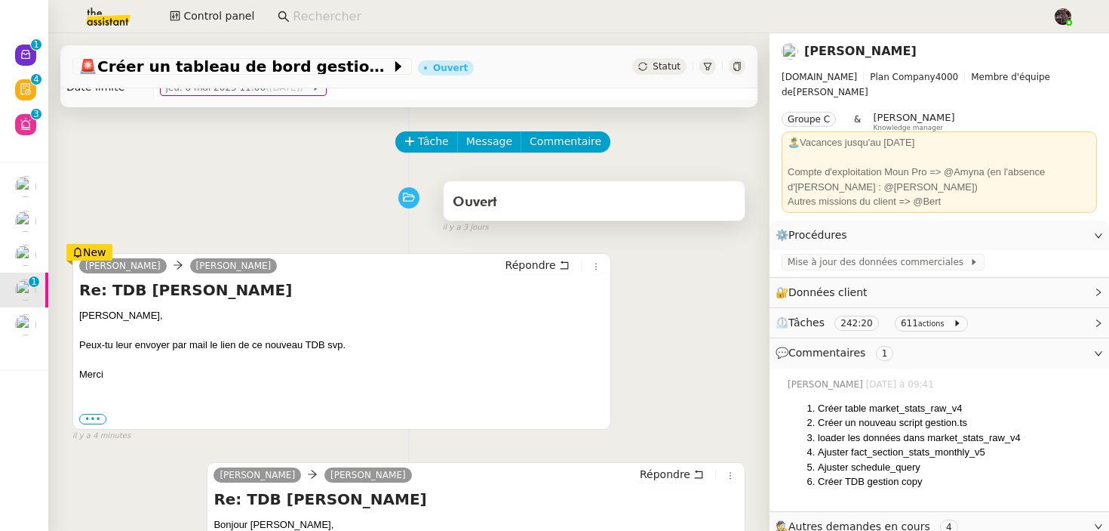
scroll to position [75, 0]
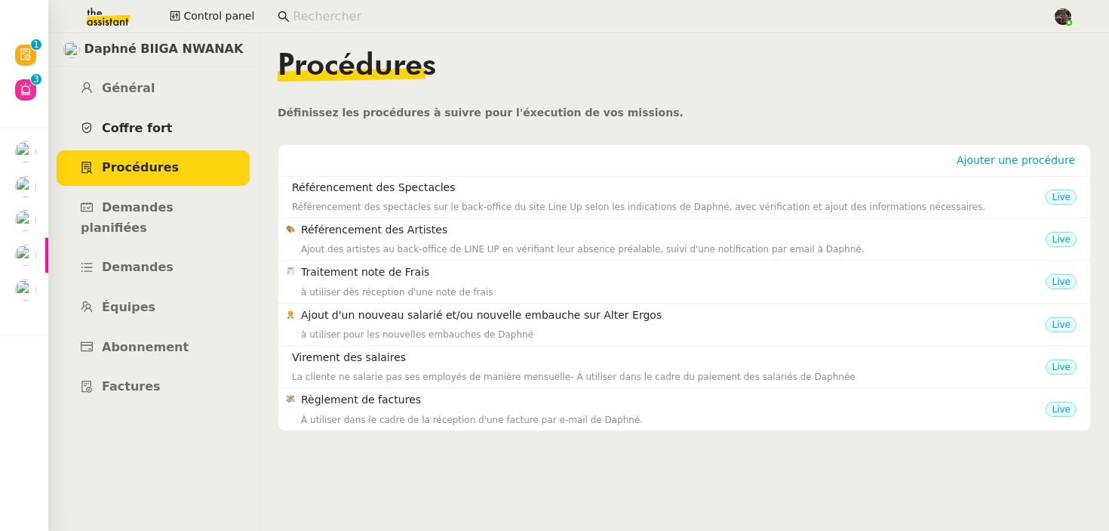
click at [193, 131] on link "Coffre fort" at bounding box center [153, 128] width 193 height 35
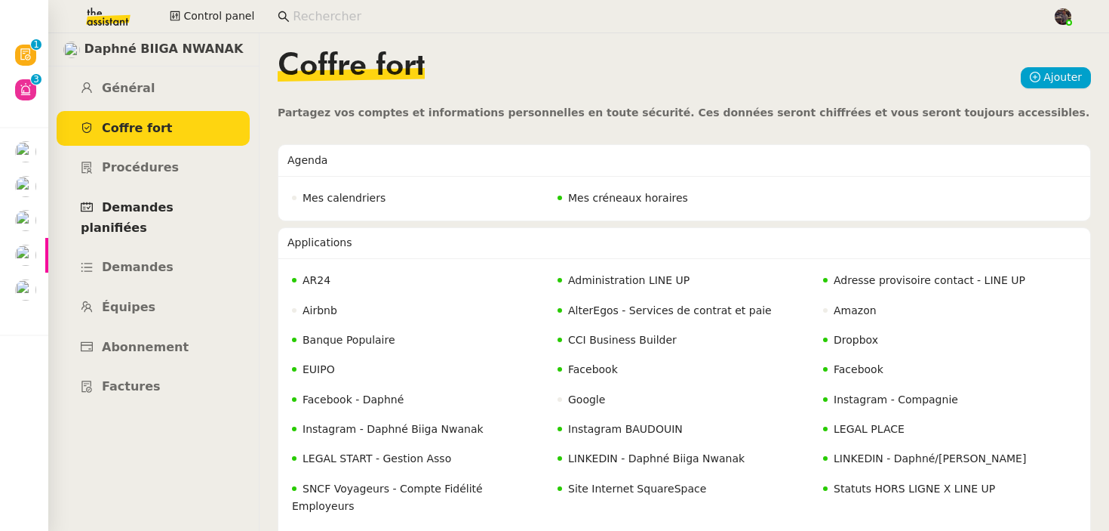
click at [174, 213] on span "Demandes planifiées" at bounding box center [127, 217] width 93 height 35
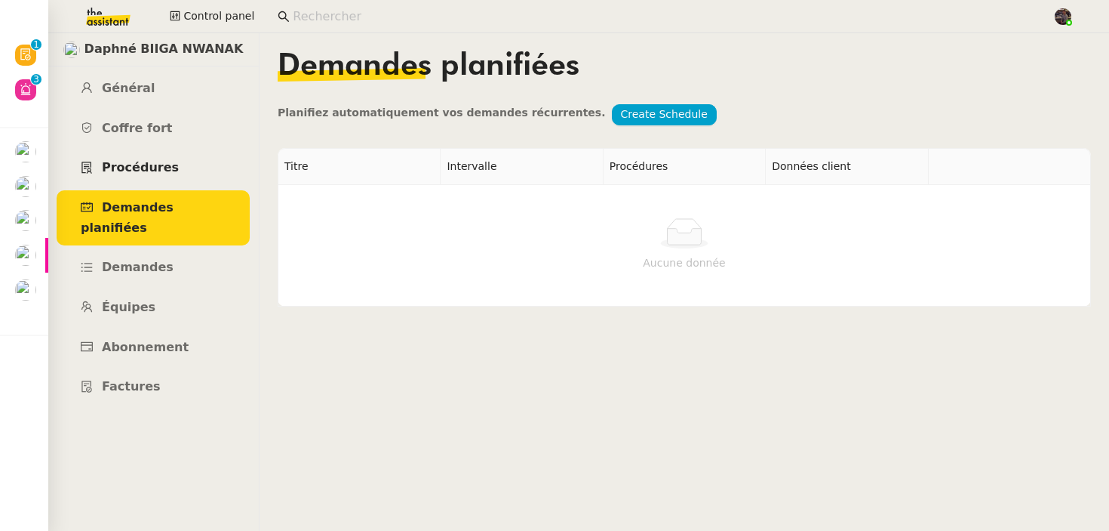
click at [185, 176] on link "Procédures" at bounding box center [153, 167] width 193 height 35
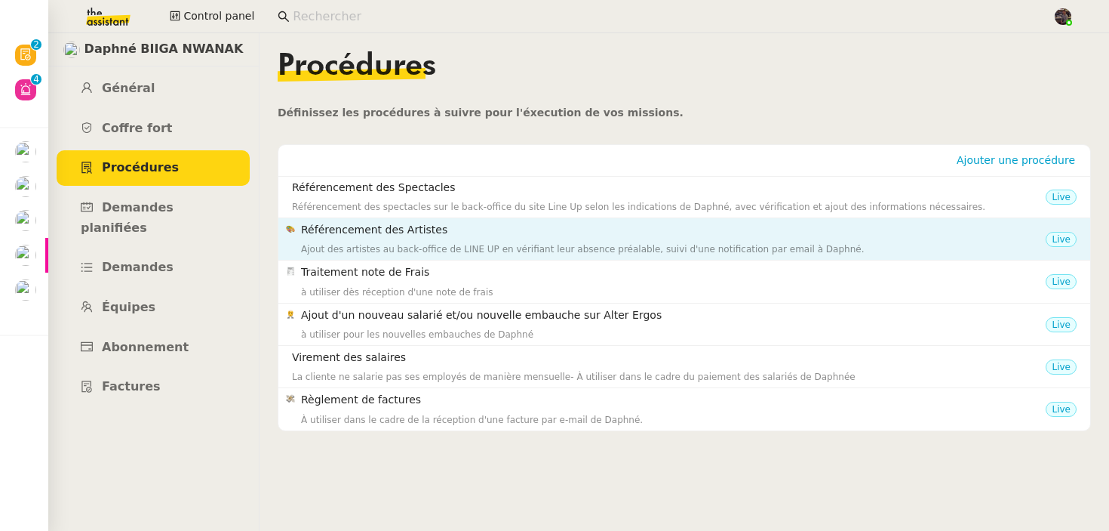
click at [385, 246] on div "Ajout des artistes au back-office de LINE UP en vérifiant leur absence préalabl…" at bounding box center [673, 249] width 745 height 15
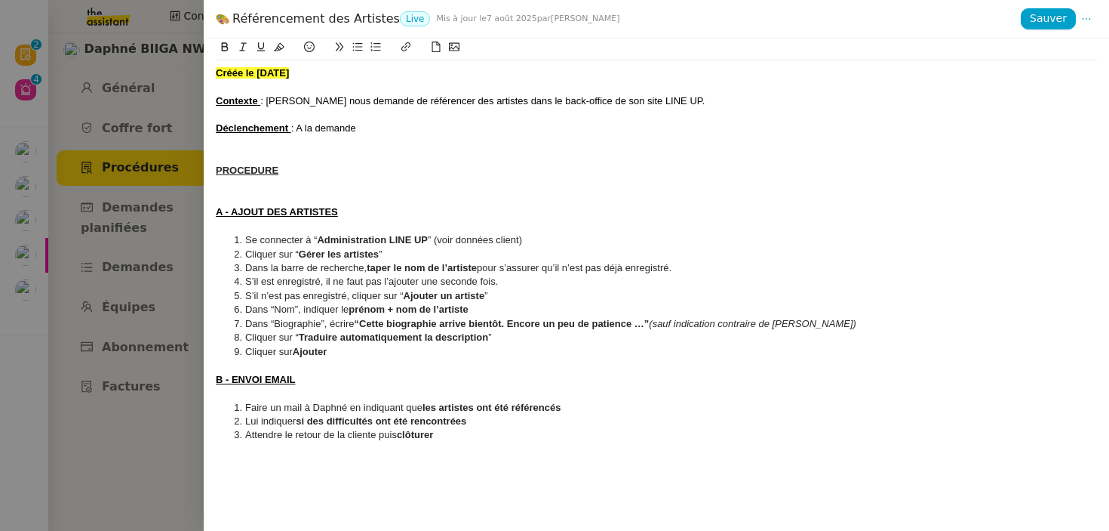
click at [185, 320] on div at bounding box center [554, 265] width 1109 height 531
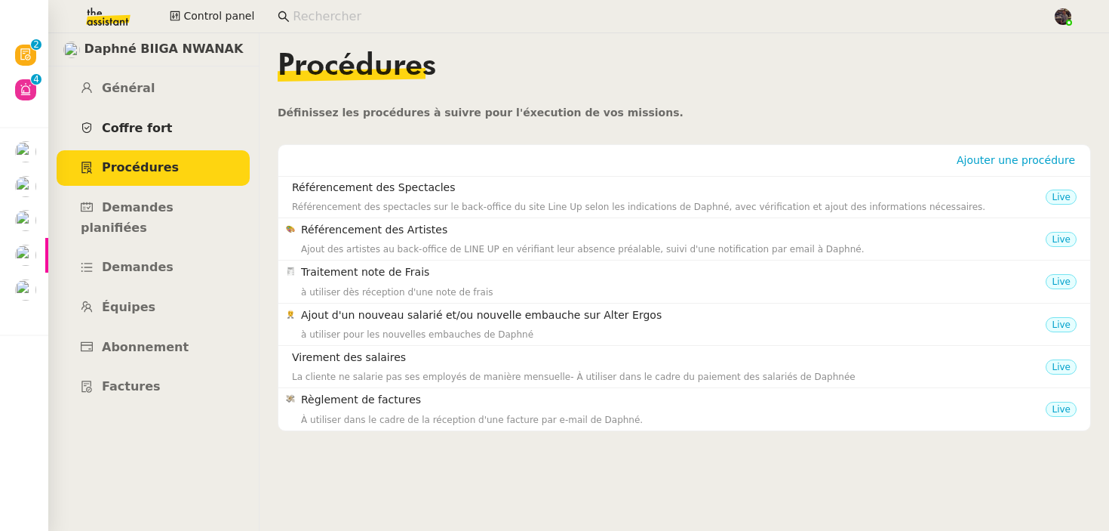
click at [146, 114] on link "Coffre fort" at bounding box center [153, 128] width 193 height 35
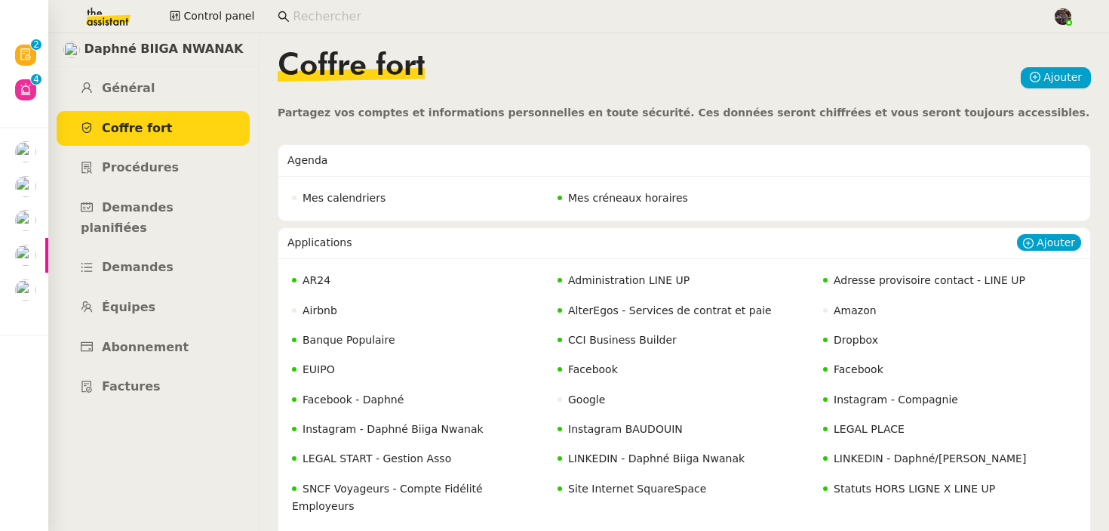
click at [638, 282] on span "Administration LINE UP" at bounding box center [629, 280] width 122 height 12
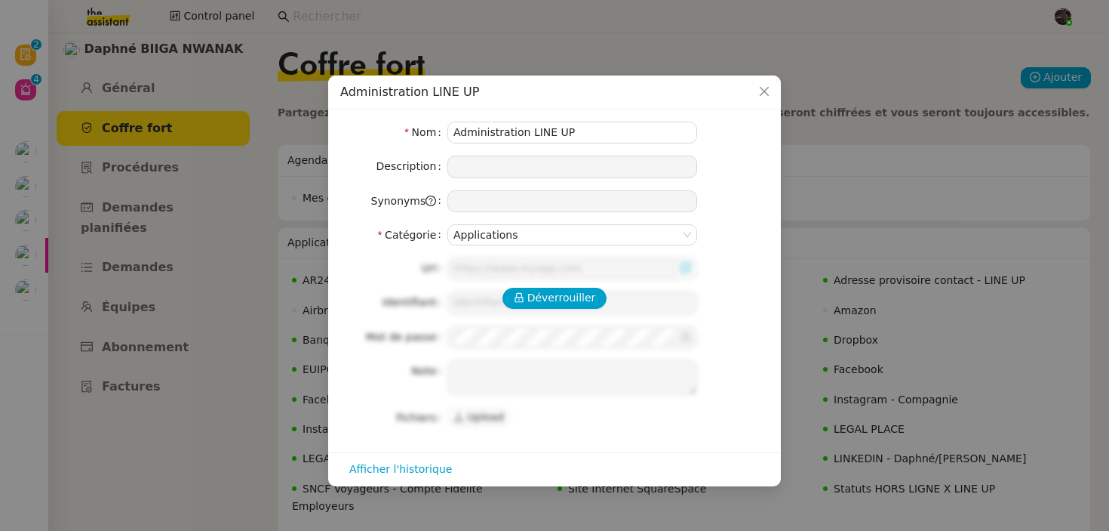
click at [528, 285] on div "Déverrouiller Url Identifiant Mot de passe Note Fichiers Upload" at bounding box center [554, 342] width 429 height 171
click at [531, 296] on span "Déverrouiller" at bounding box center [562, 297] width 69 height 17
type input "www.wearelineup.fr/admin"
type input "support@wearelineup.com"
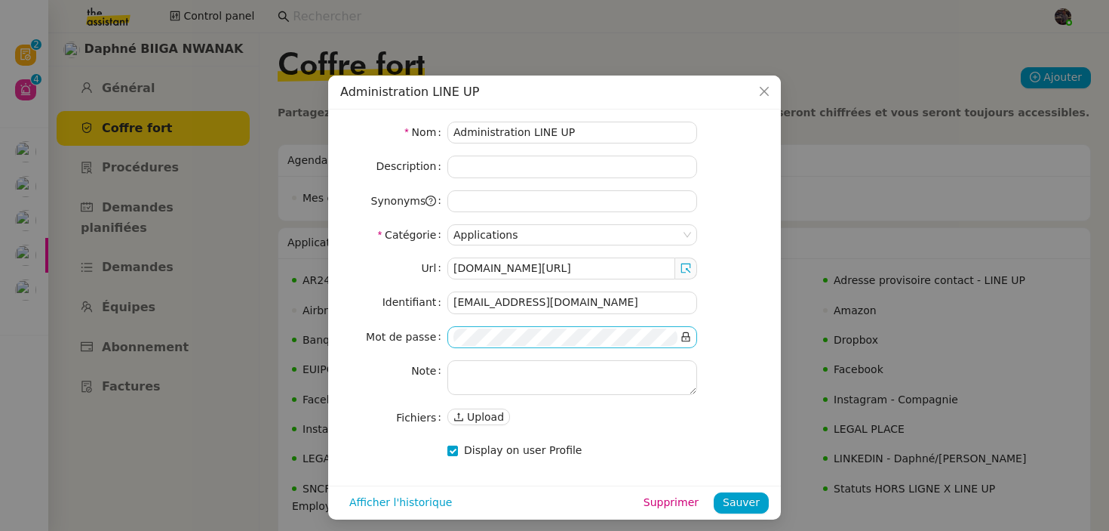
click at [694, 342] on nz-input-group at bounding box center [573, 337] width 250 height 22
click at [692, 340] on nz-input-group at bounding box center [573, 337] width 250 height 22
click at [691, 340] on icon at bounding box center [686, 336] width 11 height 11
click at [634, 324] on div "Url www.wearelineup.fr/admin Identifiant support@wearelineup.com Mot de passe N…" at bounding box center [554, 342] width 429 height 171
click at [610, 300] on input "support@wearelineup.com" at bounding box center [573, 302] width 250 height 22
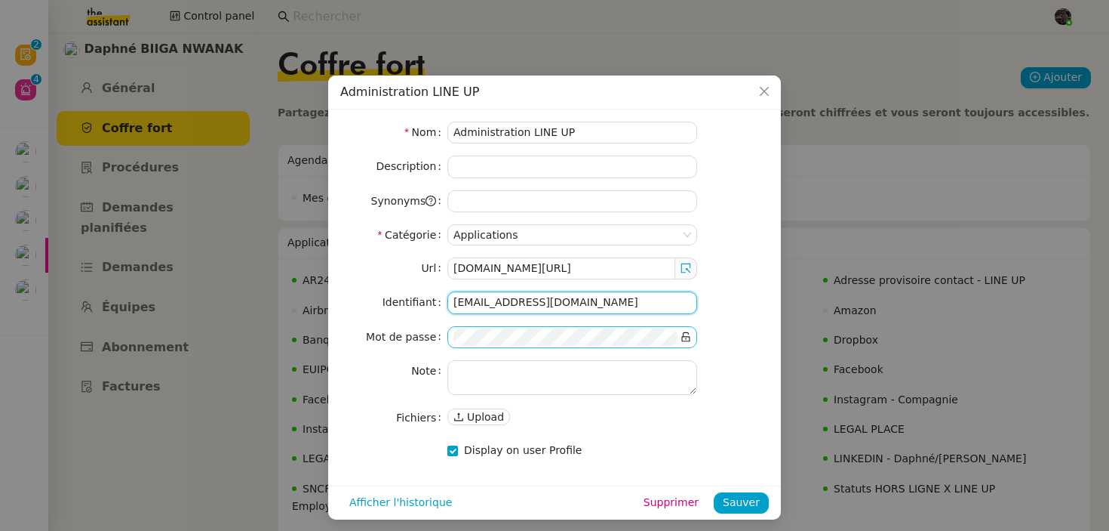
click at [610, 300] on input "support@wearelineup.com" at bounding box center [573, 302] width 250 height 22
click at [610, 301] on input "support@wearelineup.com" at bounding box center [573, 302] width 250 height 22
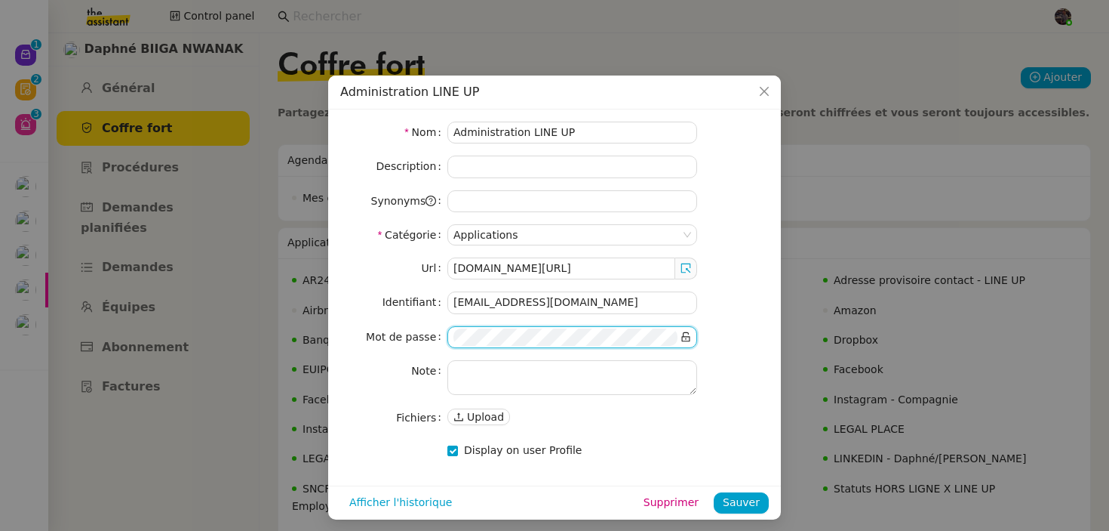
click at [508, 58] on nz-modal-container "Administration LINE UP Nom Administration LINE UP Description Synonyms Catégori…" at bounding box center [554, 265] width 1109 height 531
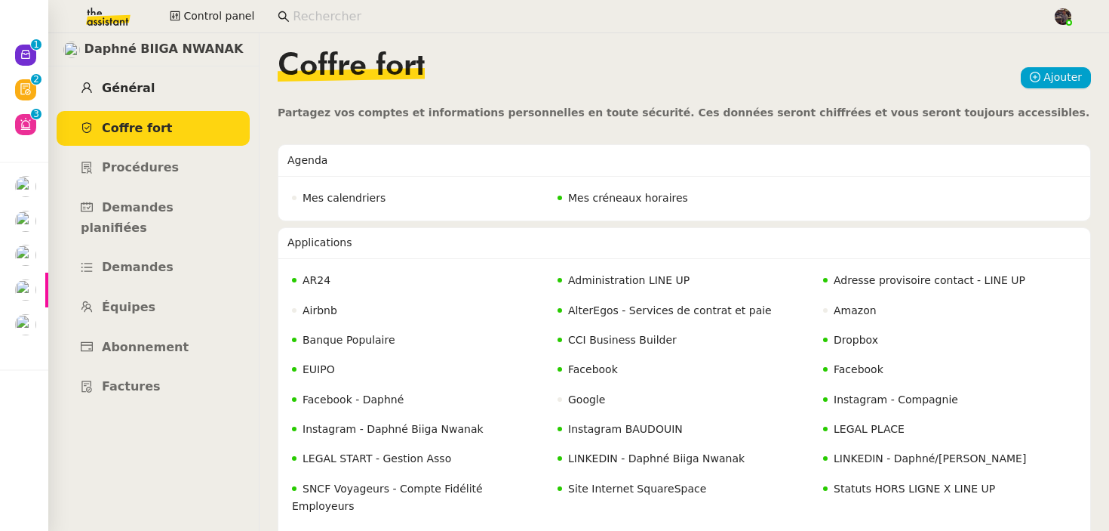
click at [179, 97] on link "Général" at bounding box center [153, 88] width 193 height 35
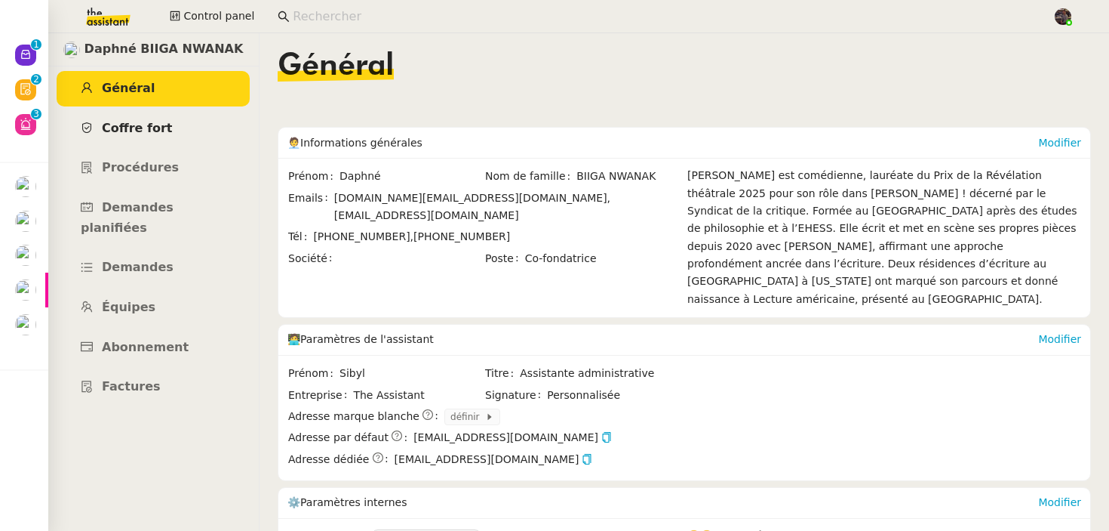
click at [176, 121] on link "Coffre fort" at bounding box center [153, 128] width 193 height 35
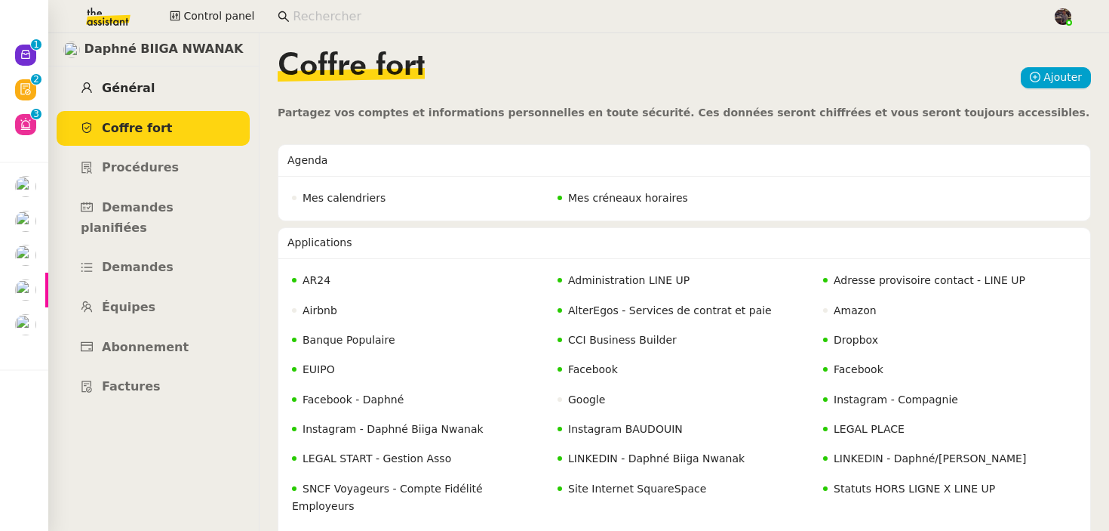
click at [171, 85] on link "Général" at bounding box center [153, 88] width 193 height 35
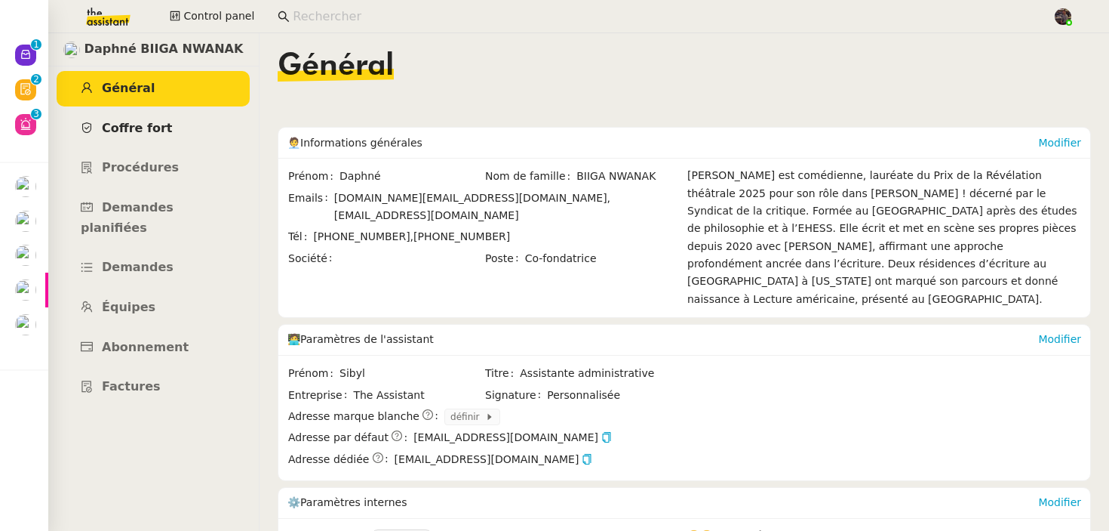
click at [212, 131] on link "Coffre fort" at bounding box center [153, 128] width 193 height 35
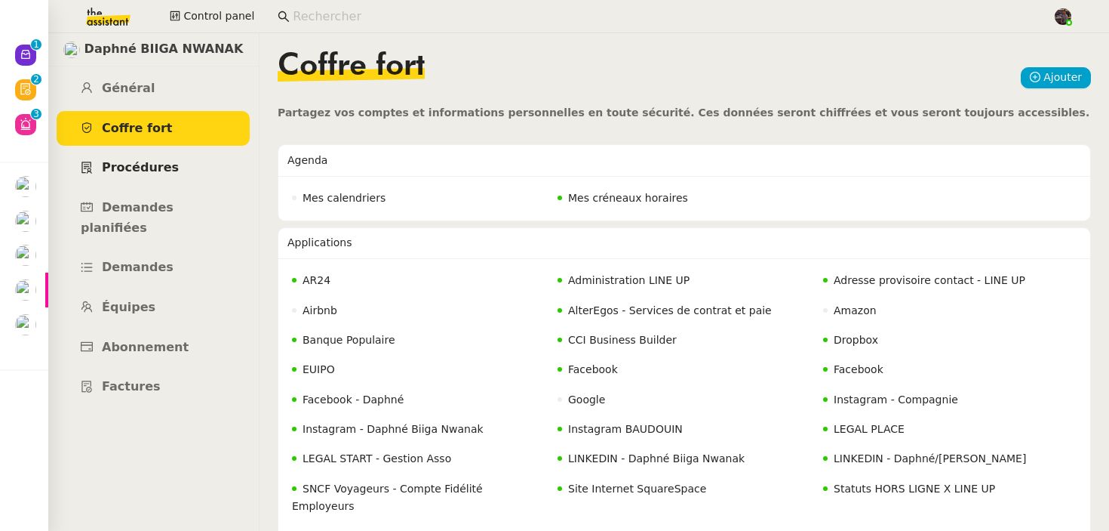
click at [186, 165] on link "Procédures" at bounding box center [153, 167] width 193 height 35
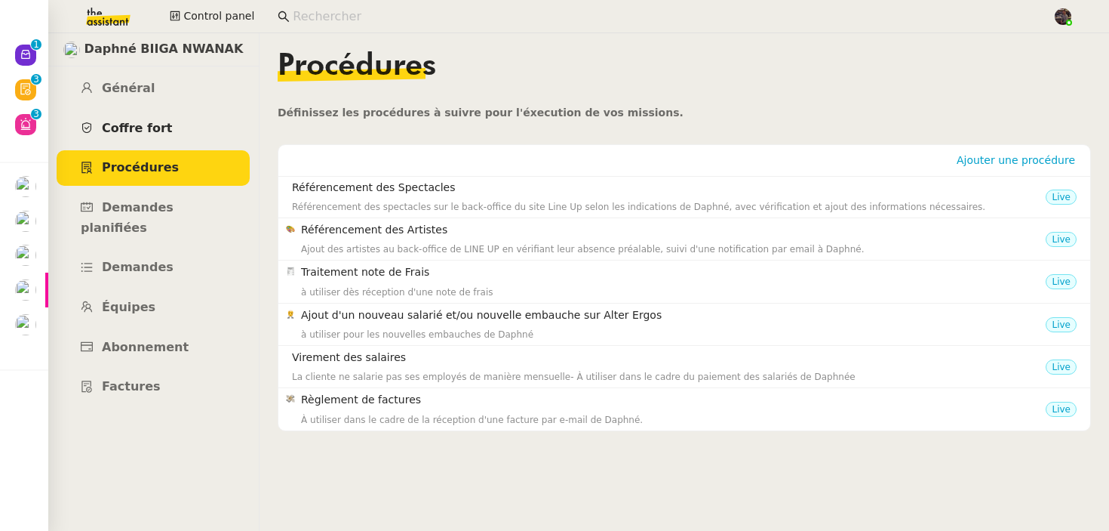
click at [172, 125] on link "Coffre fort" at bounding box center [153, 128] width 193 height 35
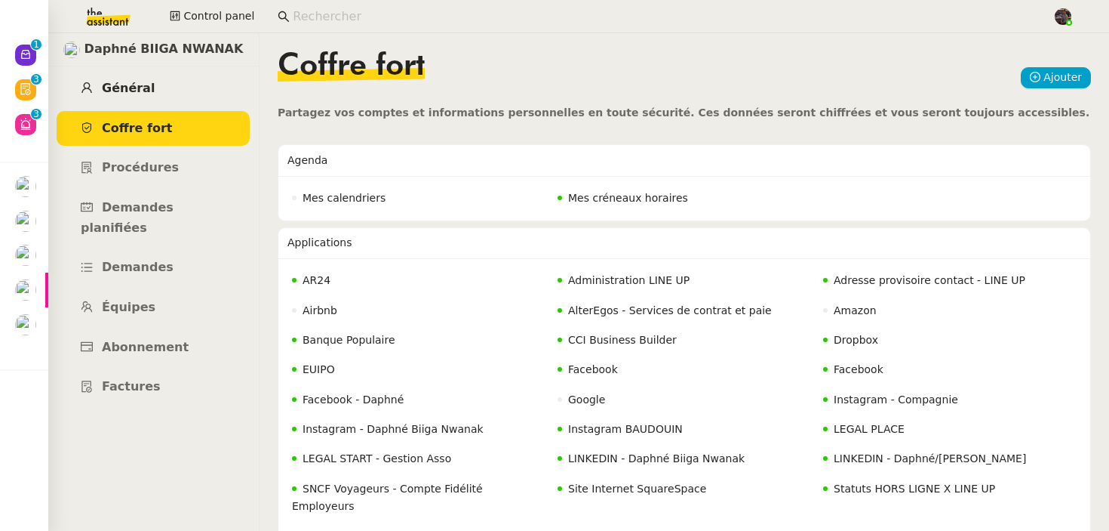
click at [174, 93] on link "Général" at bounding box center [153, 88] width 193 height 35
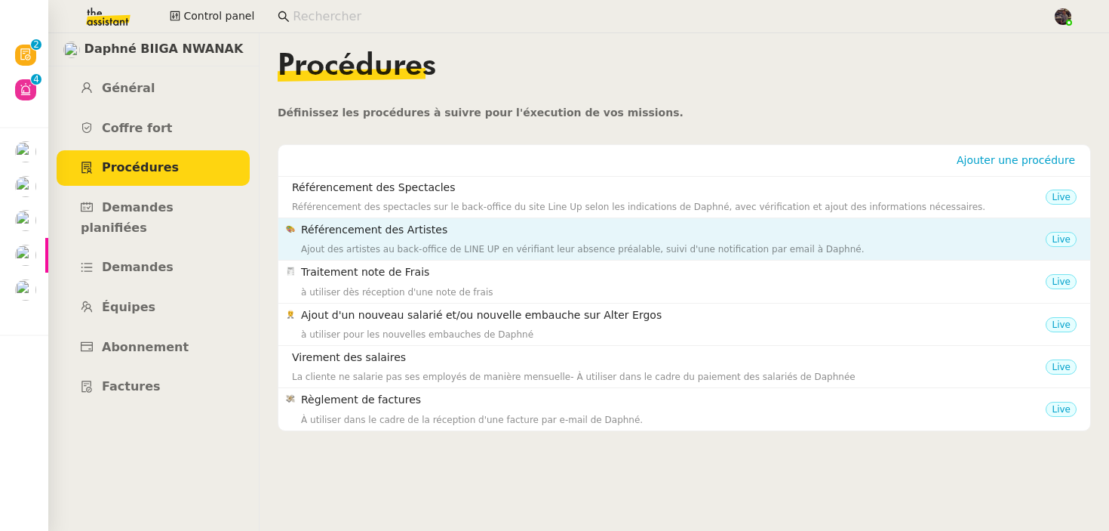
click at [414, 233] on h4 "Référencement des Artistes" at bounding box center [673, 229] width 745 height 17
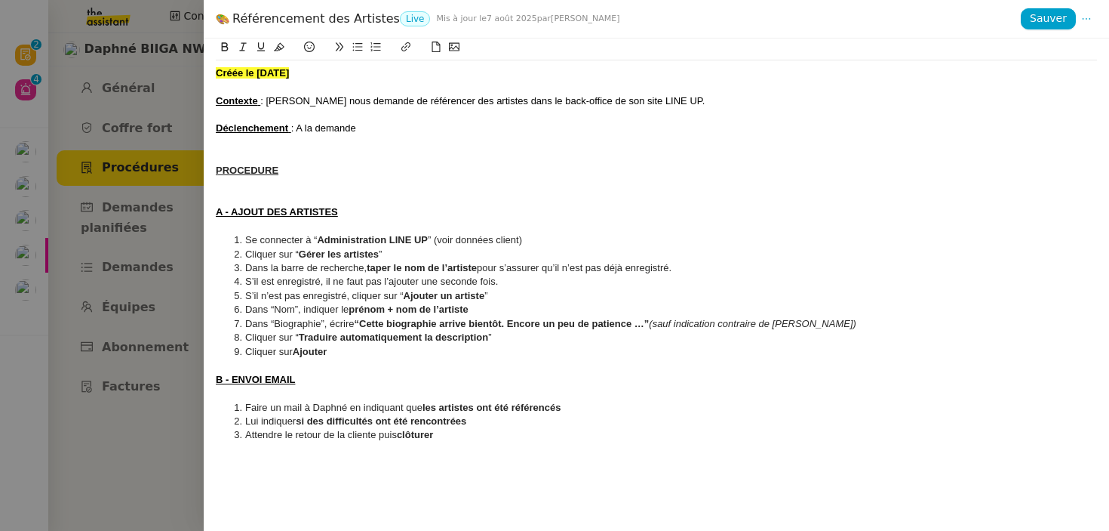
click at [172, 284] on div at bounding box center [554, 265] width 1109 height 531
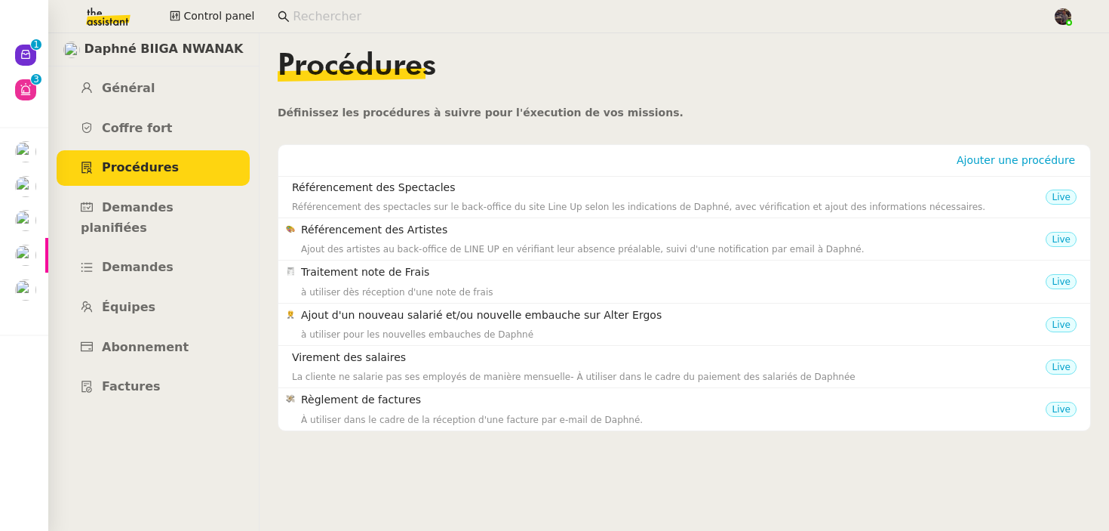
click at [352, 18] on input at bounding box center [665, 17] width 745 height 20
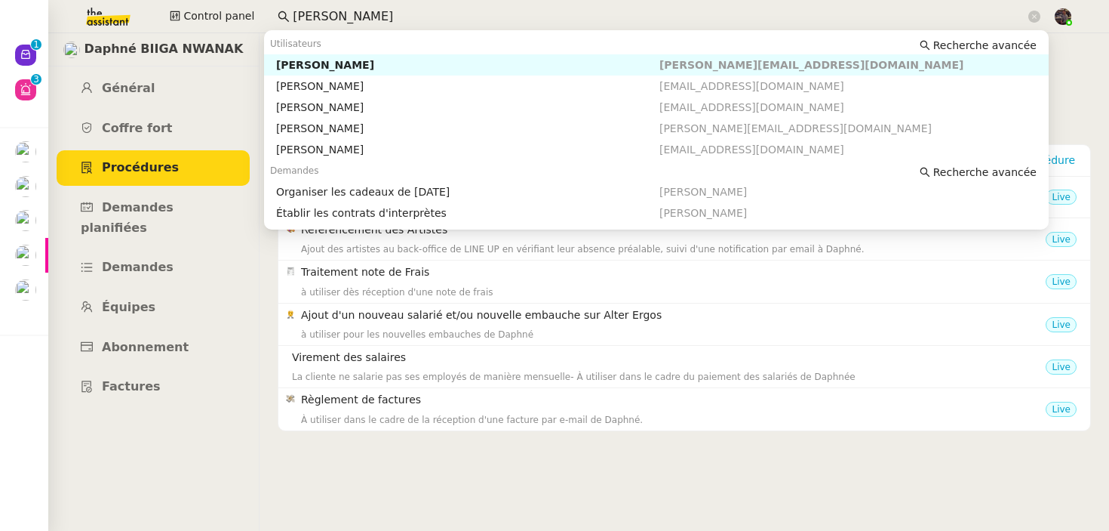
click at [340, 61] on div "Michael Khayat" at bounding box center [467, 65] width 383 height 14
type input "michael"
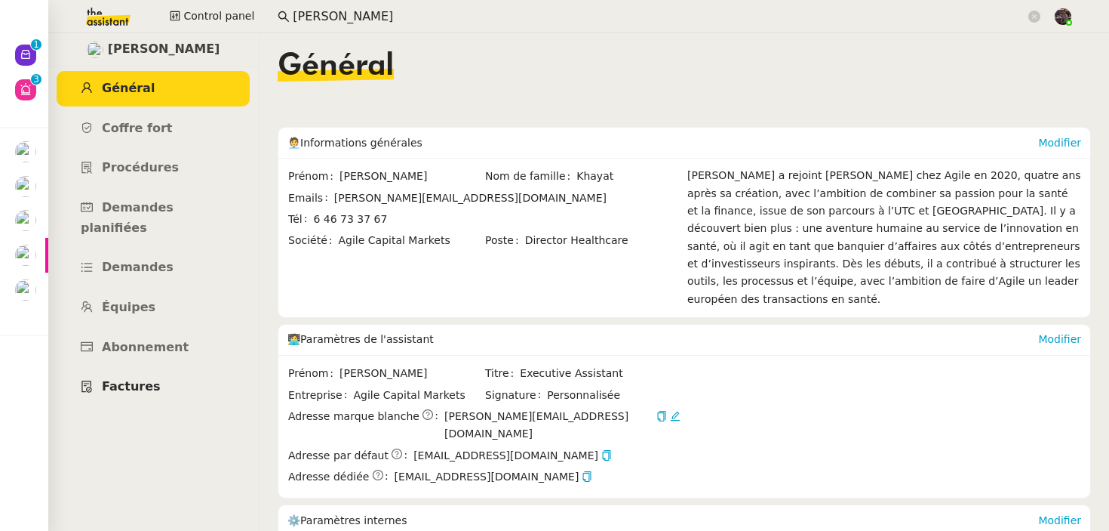
click at [168, 371] on link "Factures" at bounding box center [153, 386] width 193 height 35
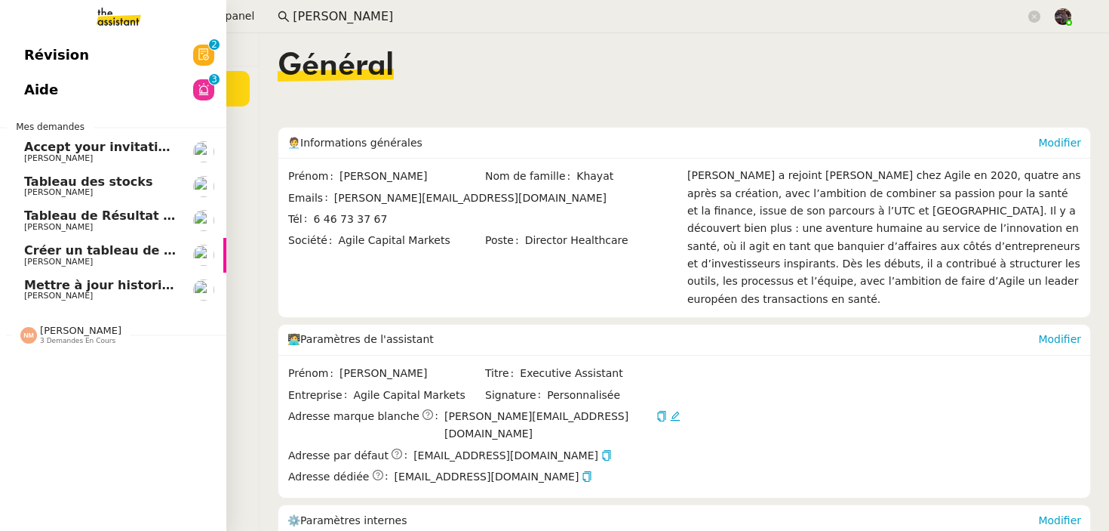
click at [118, 17] on img at bounding box center [106, 16] width 117 height 33
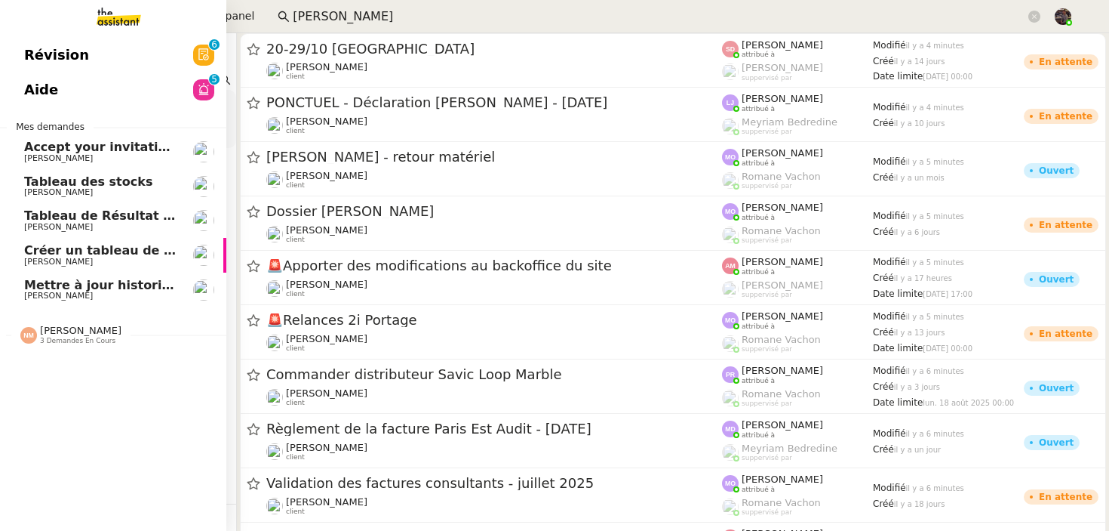
click at [60, 257] on span "[PERSON_NAME]" at bounding box center [58, 262] width 69 height 10
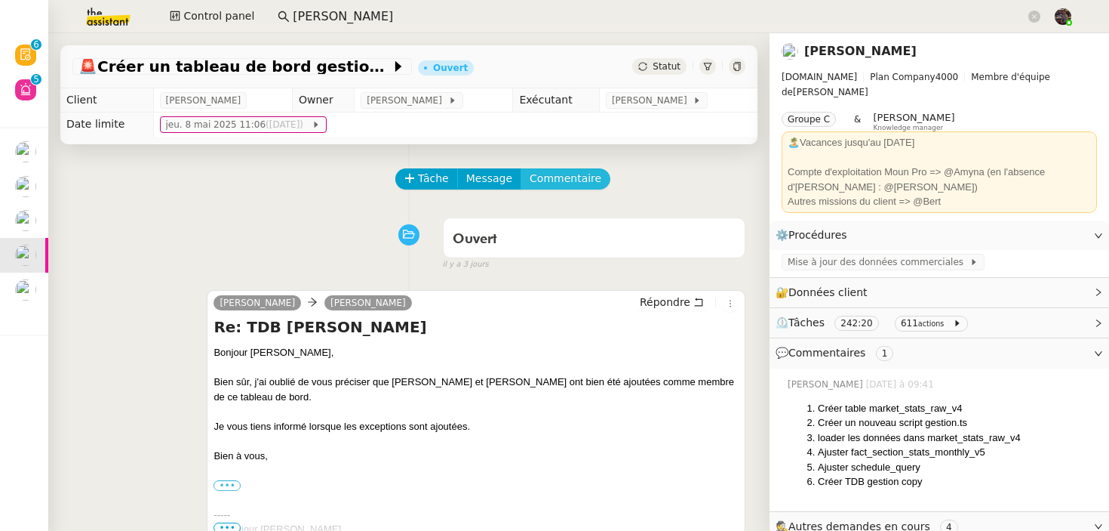
click at [559, 179] on span "Commentaire" at bounding box center [566, 178] width 72 height 17
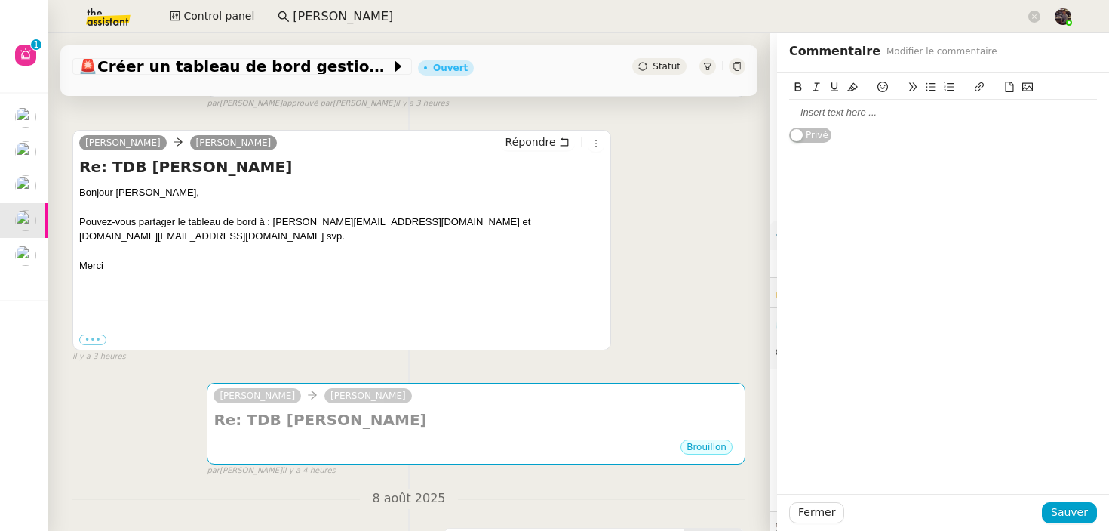
scroll to position [1303, 0]
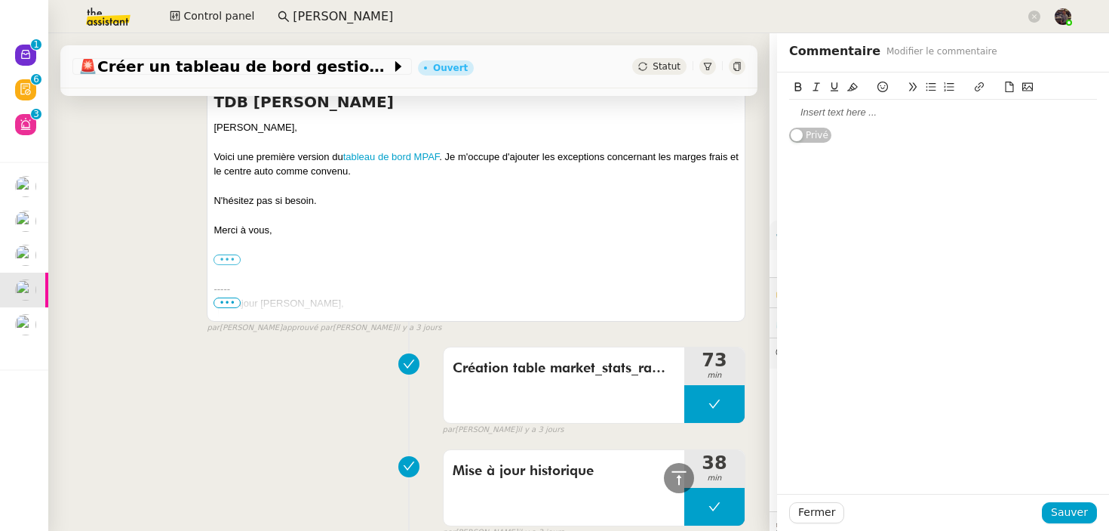
click at [282, 402] on div "Création table market_stats_raw_v4 73 min false par Bert C. il y a 3 jours" at bounding box center [408, 388] width 673 height 97
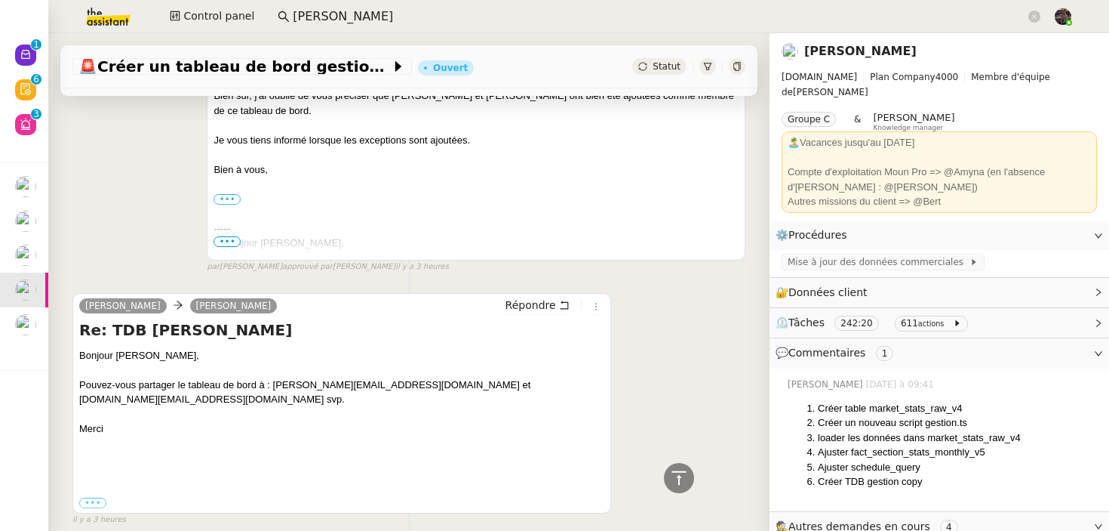
scroll to position [171, 0]
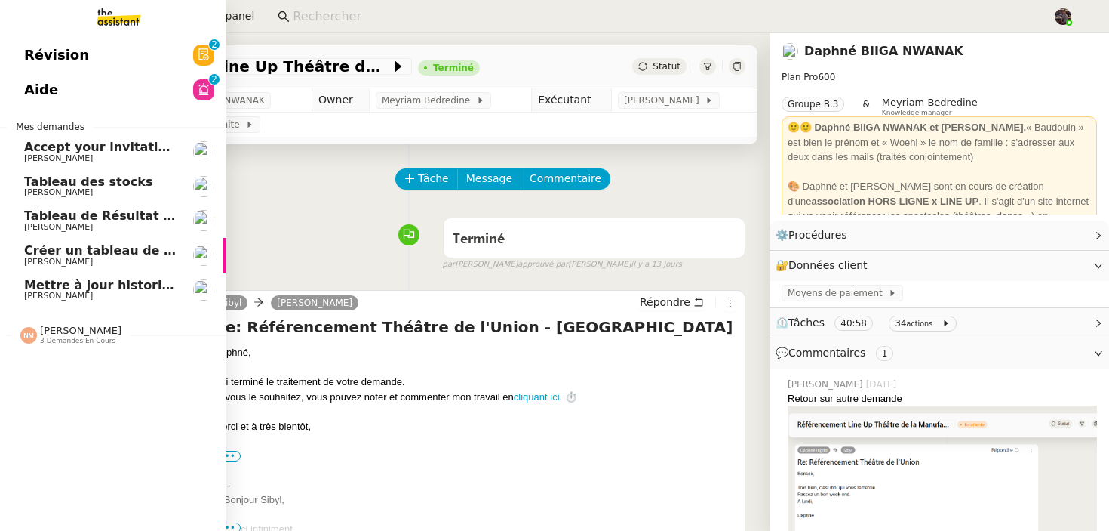
click at [78, 257] on span "[PERSON_NAME]" at bounding box center [58, 262] width 69 height 10
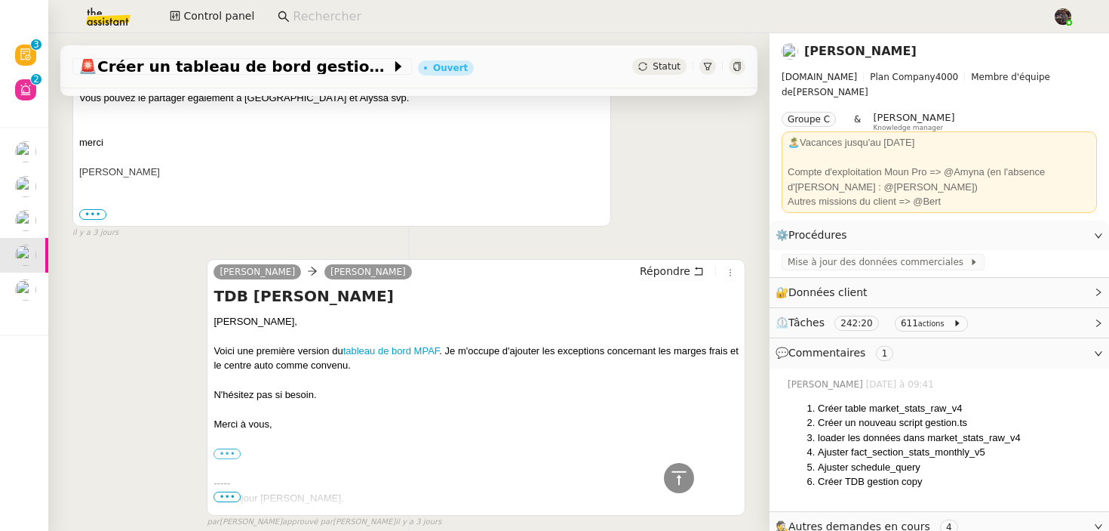
scroll to position [1399, 0]
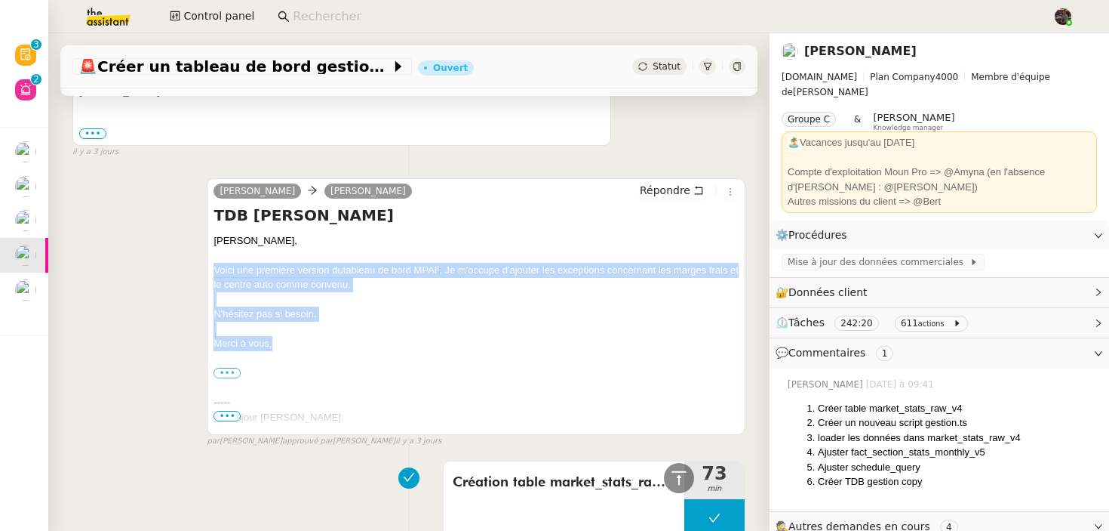
drag, startPoint x: 317, startPoint y: 343, endPoint x: 198, endPoint y: 264, distance: 142.6
click at [198, 264] on div "[PERSON_NAME] TDB [PERSON_NAME] [PERSON_NAME], Voici une première version du ta…" at bounding box center [408, 306] width 673 height 283
copy div "Voici une première version du tableau de bord MPAF . Je m'occupe d'ajouter les …"
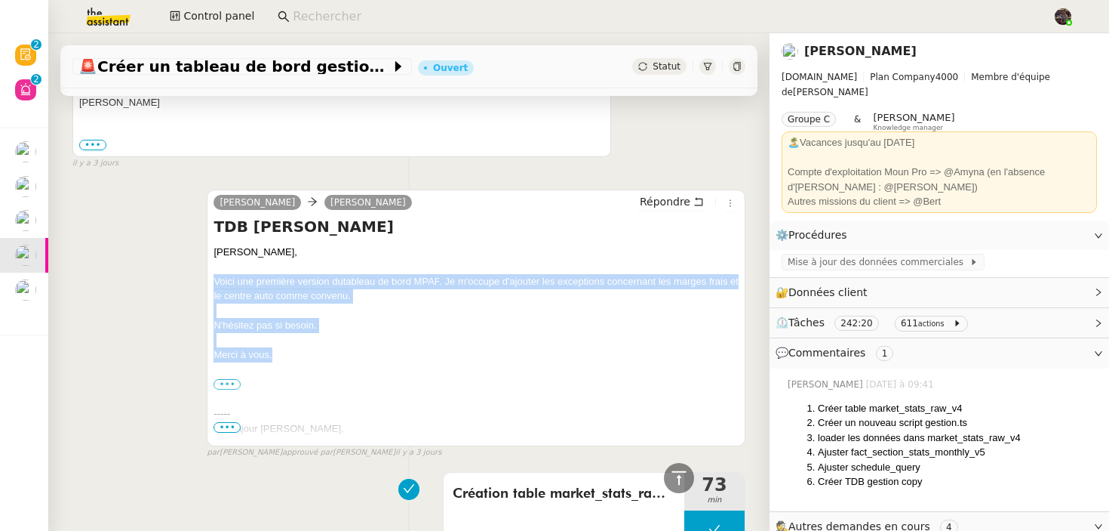
copy div "Voici une première version du tableau de bord MPAF . Je m'occupe d'ajouter les …"
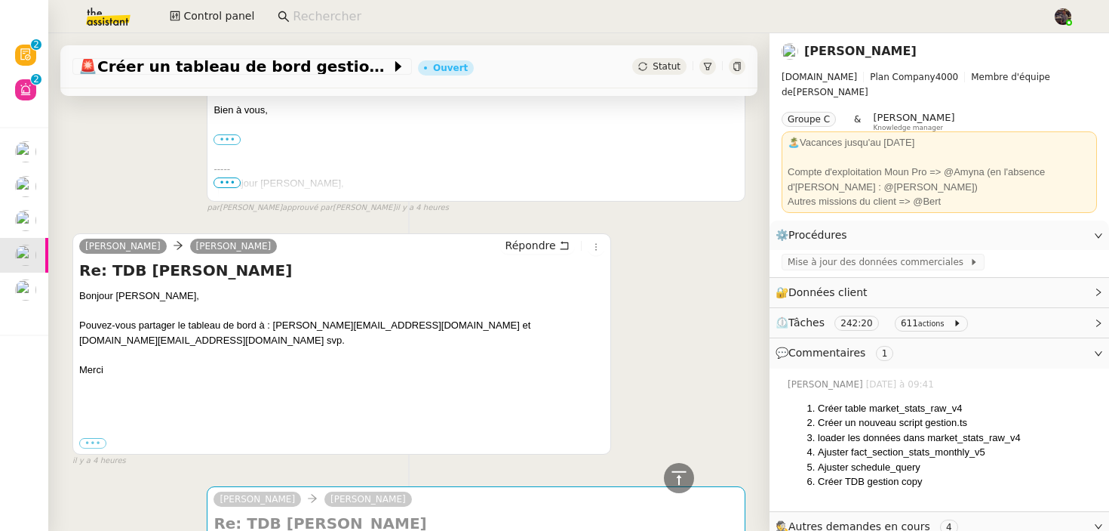
scroll to position [0, 0]
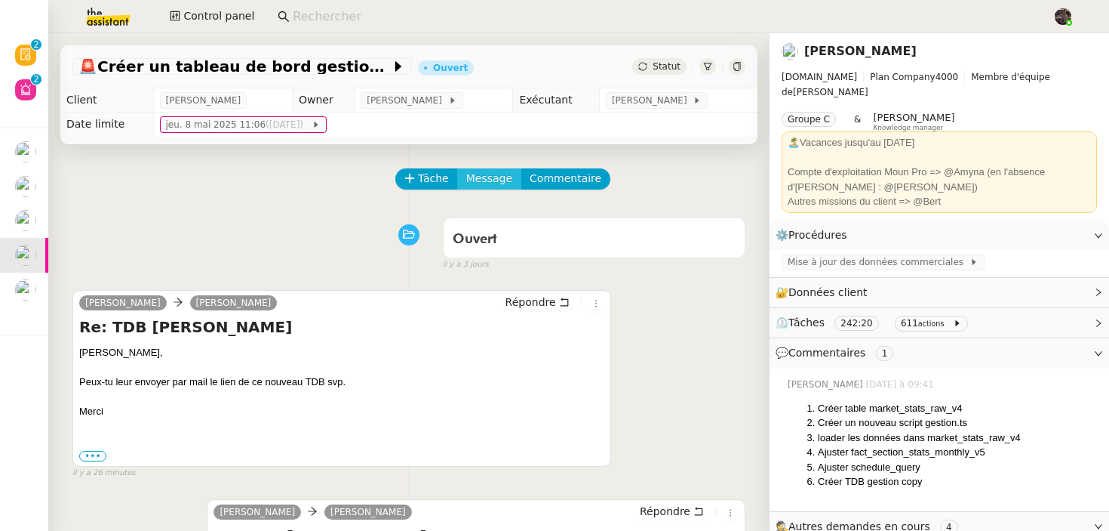
click at [484, 178] on span "Message" at bounding box center [489, 178] width 46 height 17
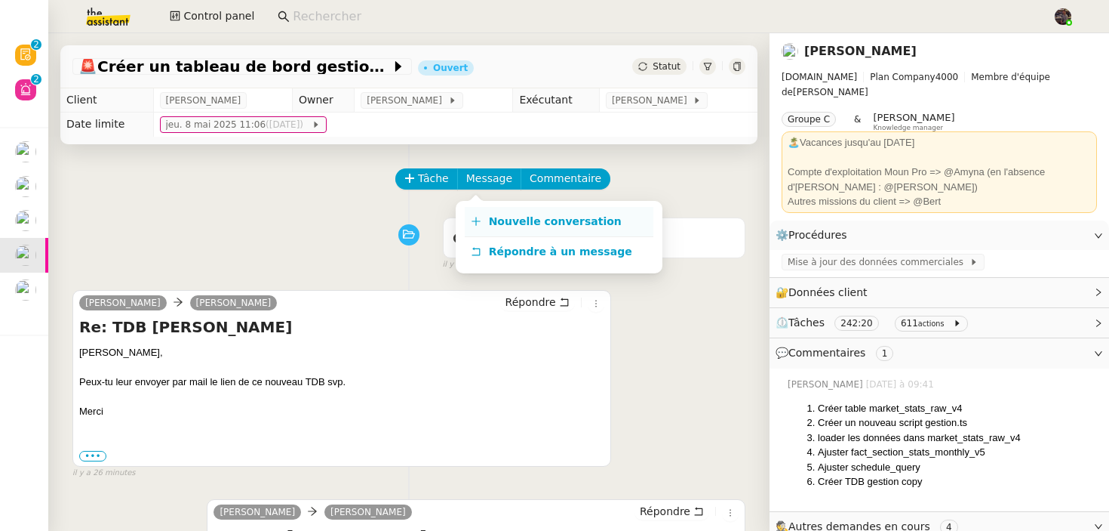
click at [518, 216] on span "Nouvelle conversation" at bounding box center [555, 221] width 133 height 12
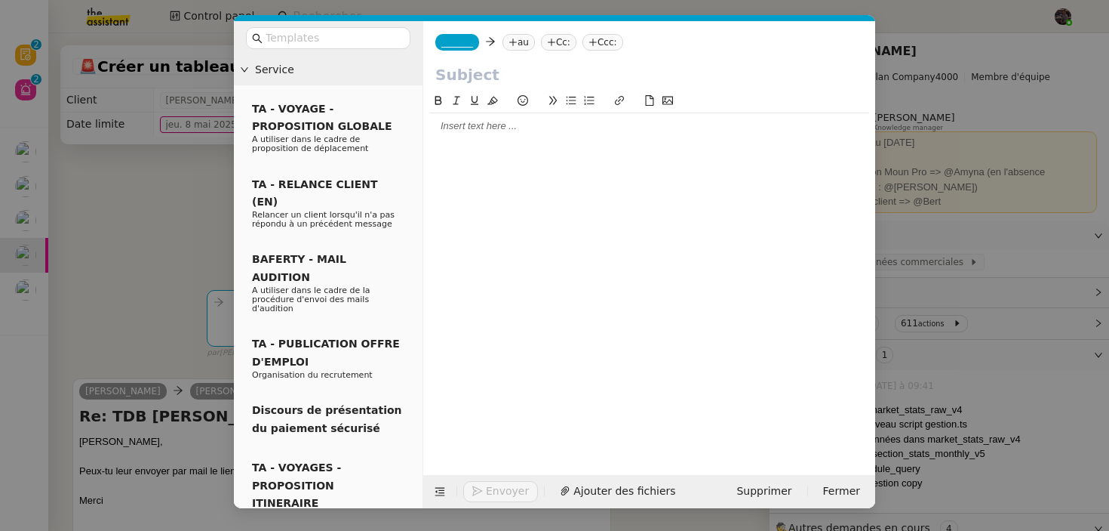
click at [459, 46] on span "_______" at bounding box center [458, 42] width 32 height 11
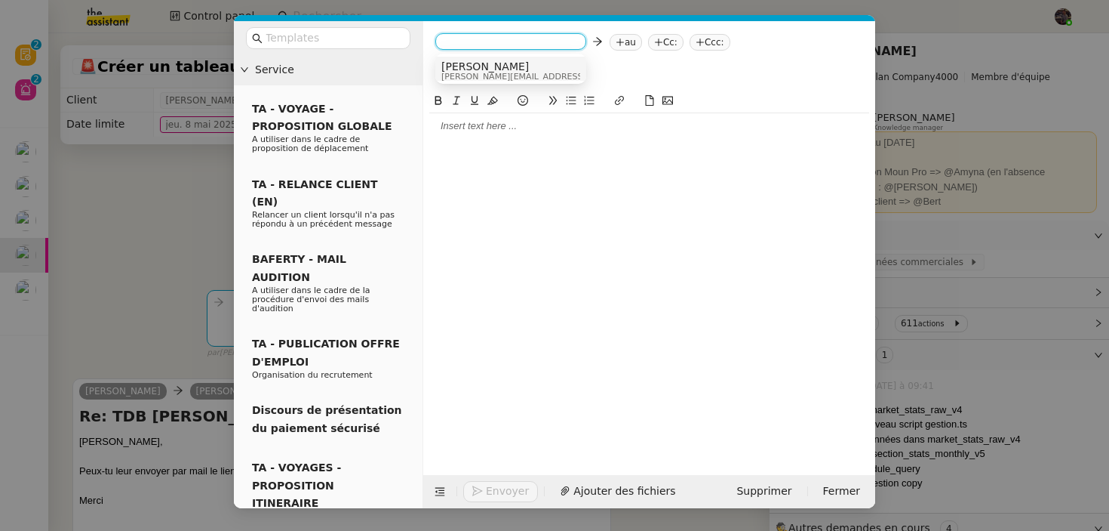
click at [459, 75] on span "[PERSON_NAME][EMAIL_ADDRESS][DOMAIN_NAME]" at bounding box center [549, 76] width 214 height 8
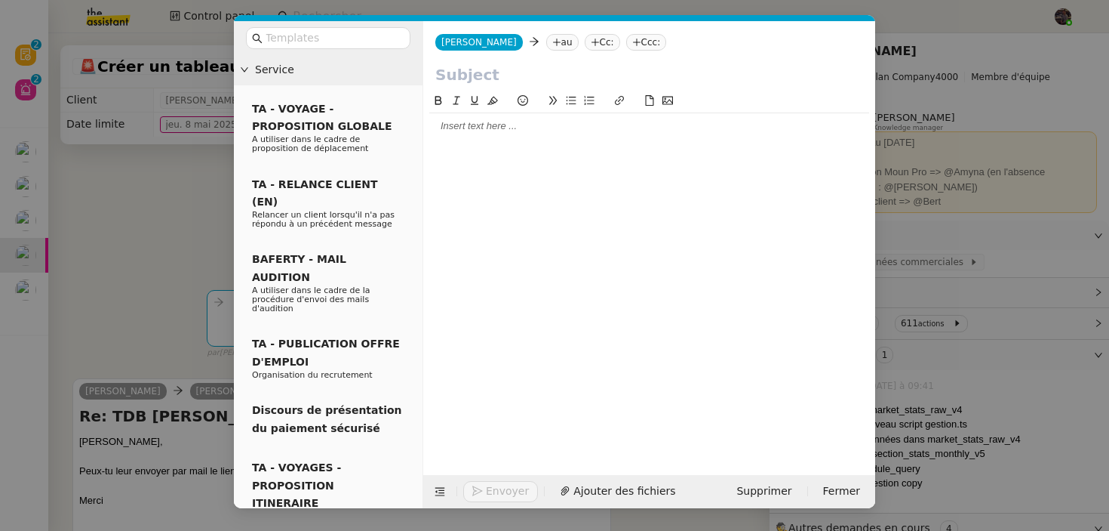
click at [546, 44] on nz-tag "au" at bounding box center [562, 42] width 32 height 17
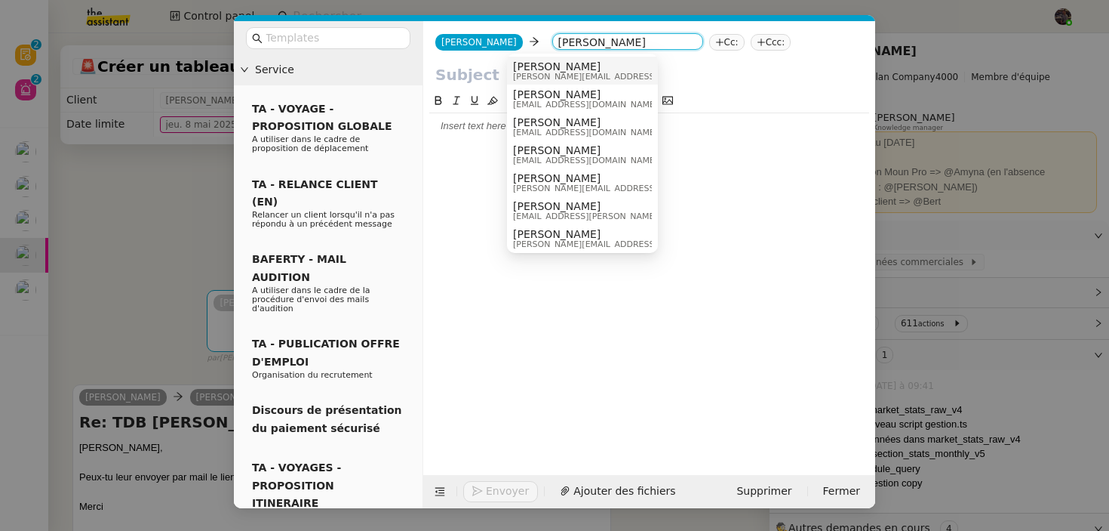
type input "[PERSON_NAME]"
click at [550, 70] on span "[PERSON_NAME]" at bounding box center [620, 66] width 214 height 12
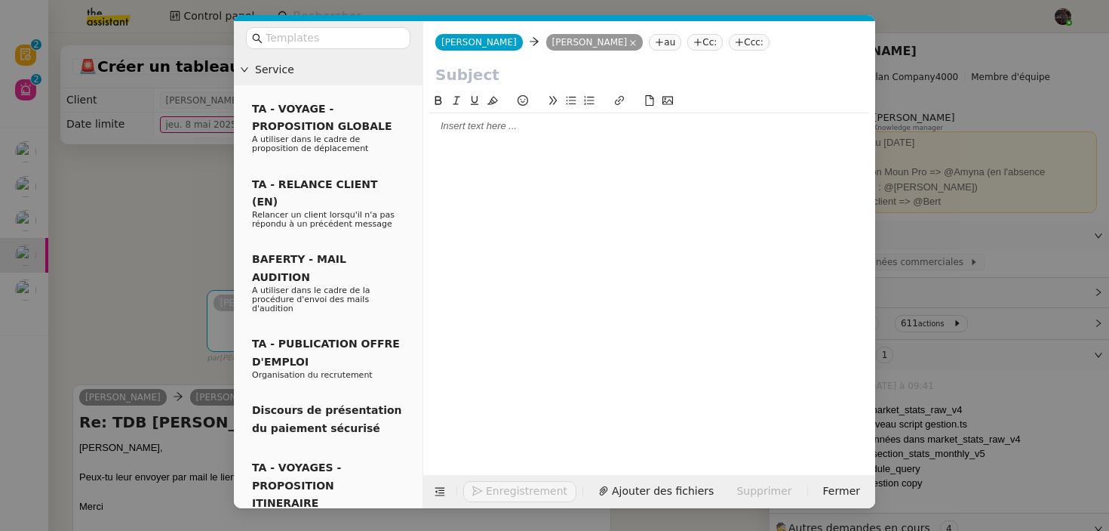
click at [649, 42] on nz-tag "au" at bounding box center [665, 42] width 32 height 17
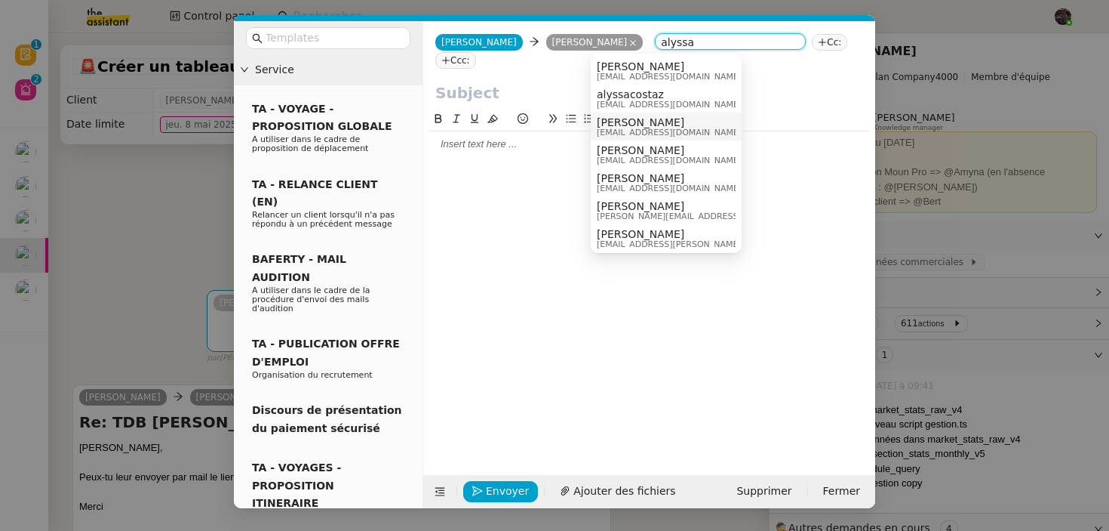
type input "alyssa"
click at [664, 125] on span "[PERSON_NAME]" at bounding box center [669, 122] width 145 height 12
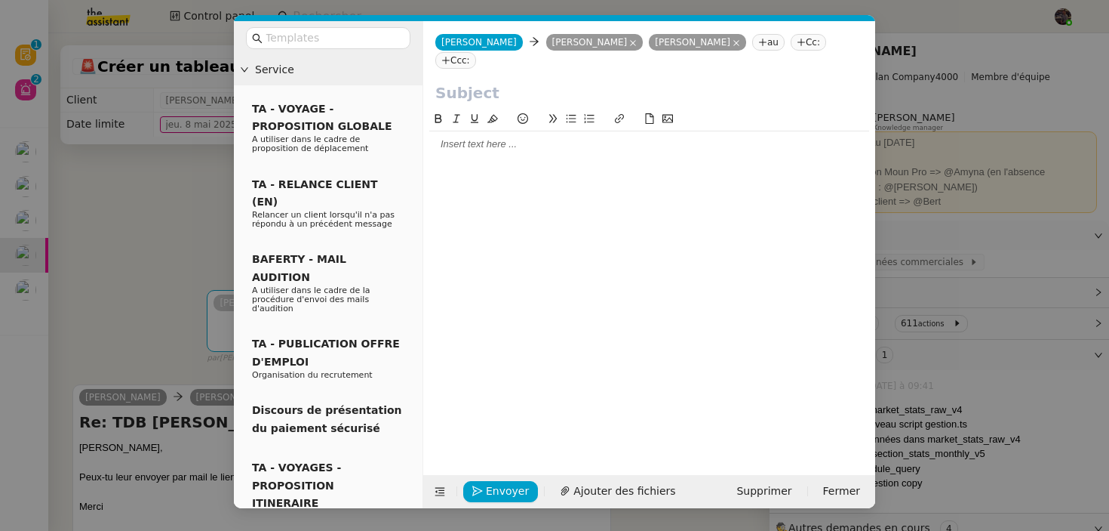
click at [540, 137] on div at bounding box center [649, 144] width 440 height 14
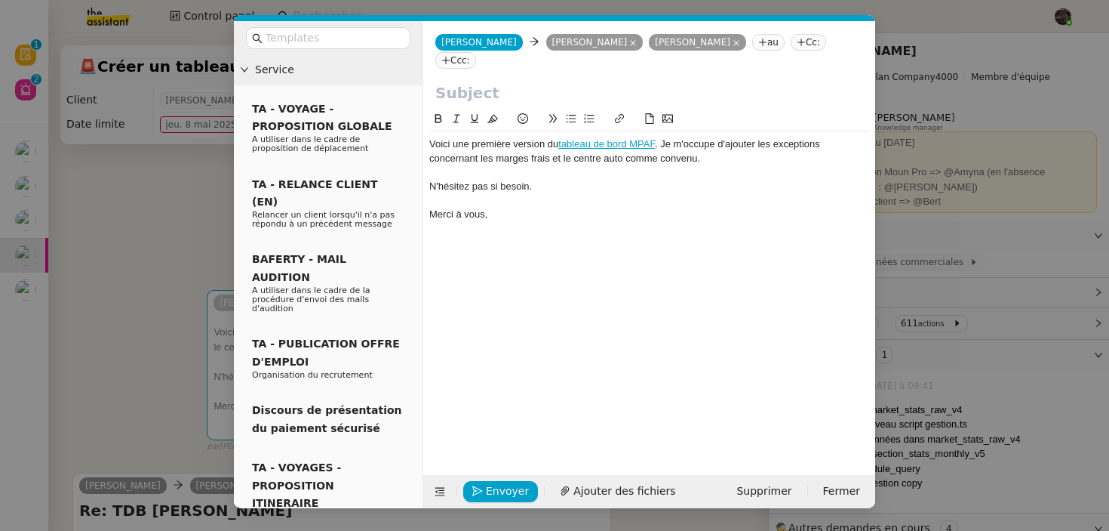
click at [791, 43] on nz-tag "Cc:" at bounding box center [808, 42] width 35 height 17
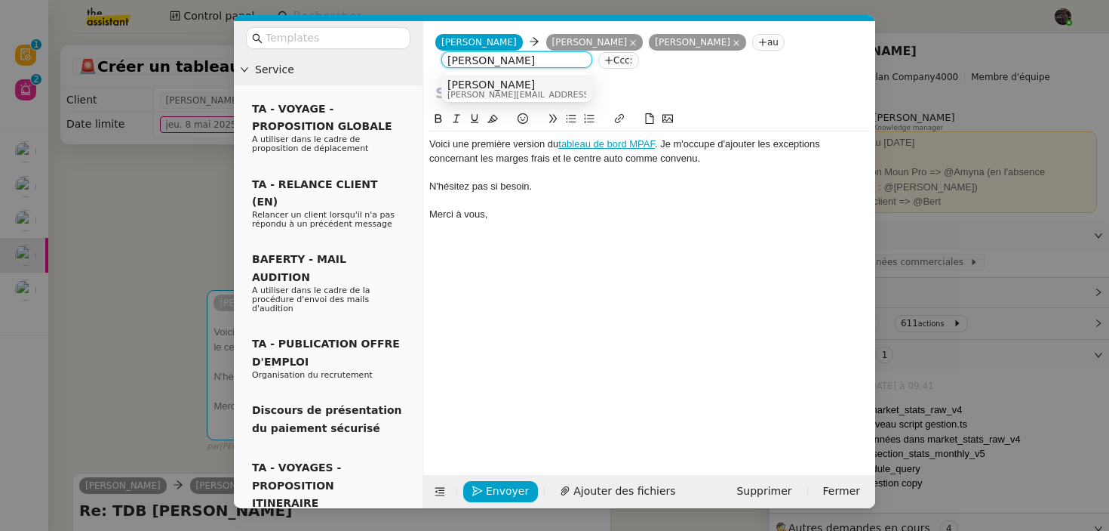
type input "[PERSON_NAME]"
click at [480, 88] on span "[PERSON_NAME]" at bounding box center [555, 84] width 214 height 12
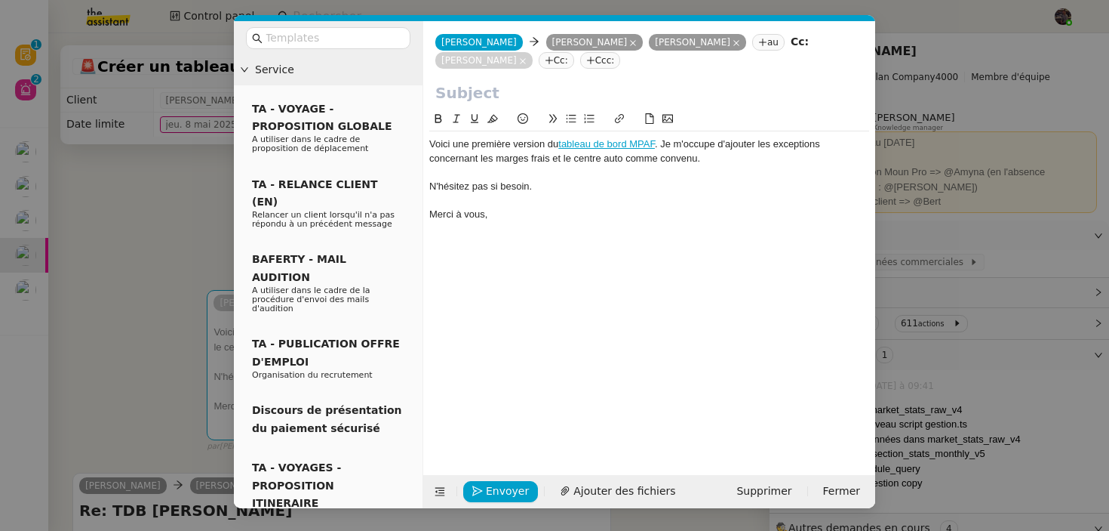
click at [480, 88] on input "text" at bounding box center [649, 93] width 428 height 23
click at [428, 146] on nz-spin "Voici une première version du tableau de bord MPAF . Je m'occupe d'ajouter les …" at bounding box center [649, 283] width 452 height 347
click at [429, 145] on div "Voici une première version du tableau de bord MPAF . Je m'occupe d'ajouter les …" at bounding box center [649, 151] width 440 height 28
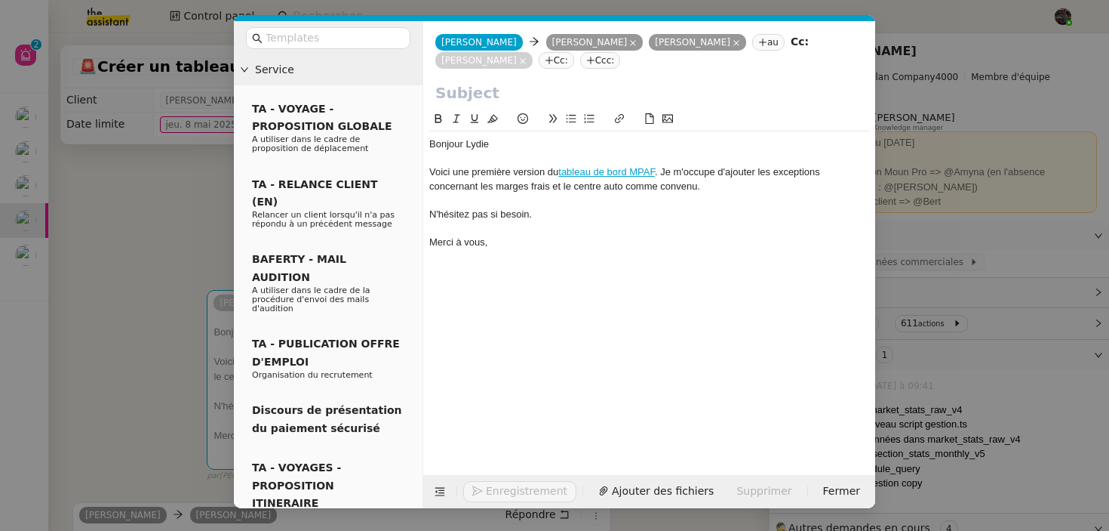
click at [202, 205] on nz-modal-container "Service TA - VOYAGE - PROPOSITION GLOBALE A utiliser dans le cadre de propositi…" at bounding box center [554, 265] width 1109 height 531
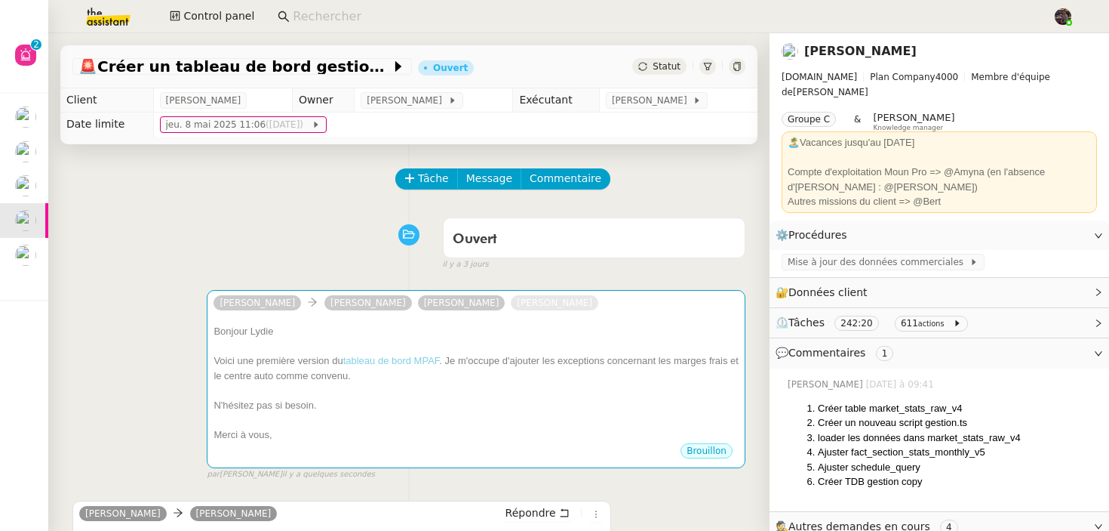
scroll to position [150, 0]
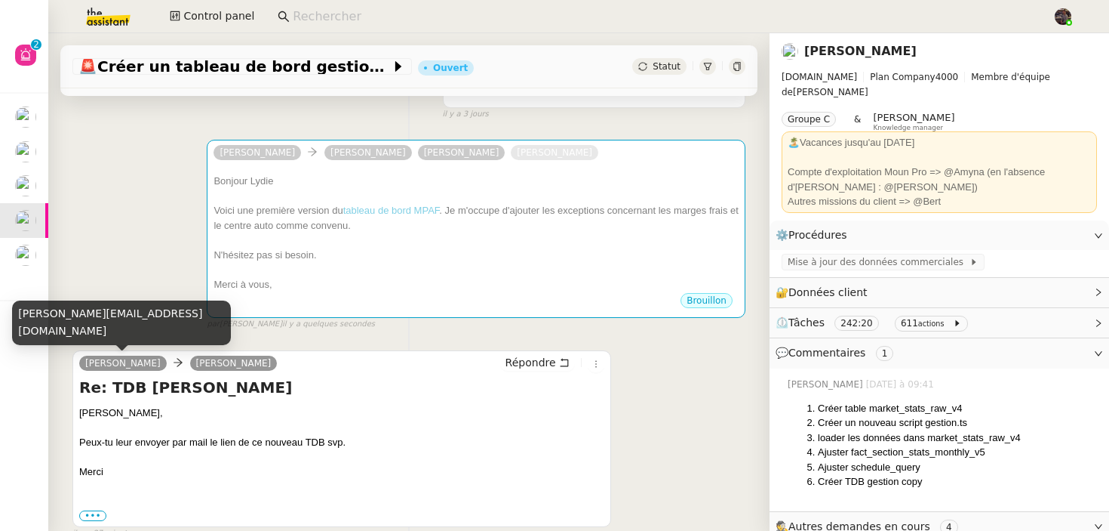
click at [122, 384] on h4 "Re: TDB [PERSON_NAME]" at bounding box center [341, 387] width 525 height 21
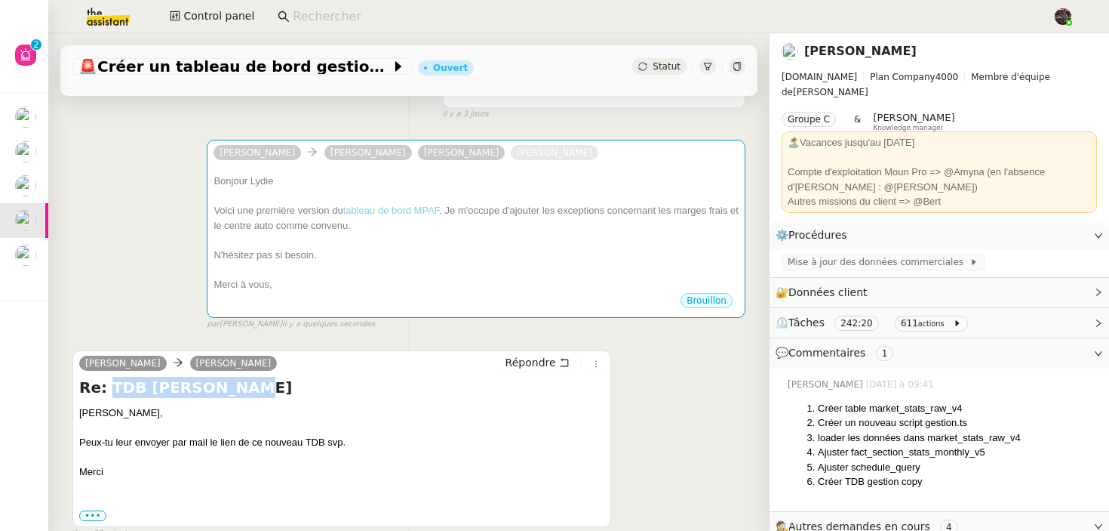
drag, startPoint x: 122, startPoint y: 384, endPoint x: 206, endPoint y: 384, distance: 84.5
click at [206, 384] on h4 "Re: TDB [PERSON_NAME]" at bounding box center [341, 387] width 525 height 21
copy h4 "TDB [PERSON_NAME]"
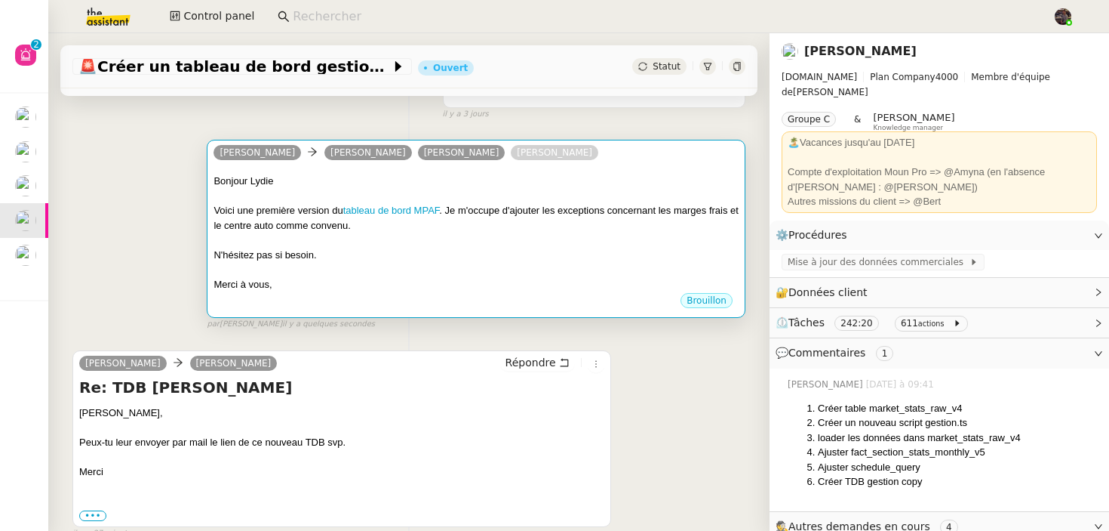
click at [317, 270] on div at bounding box center [476, 269] width 525 height 15
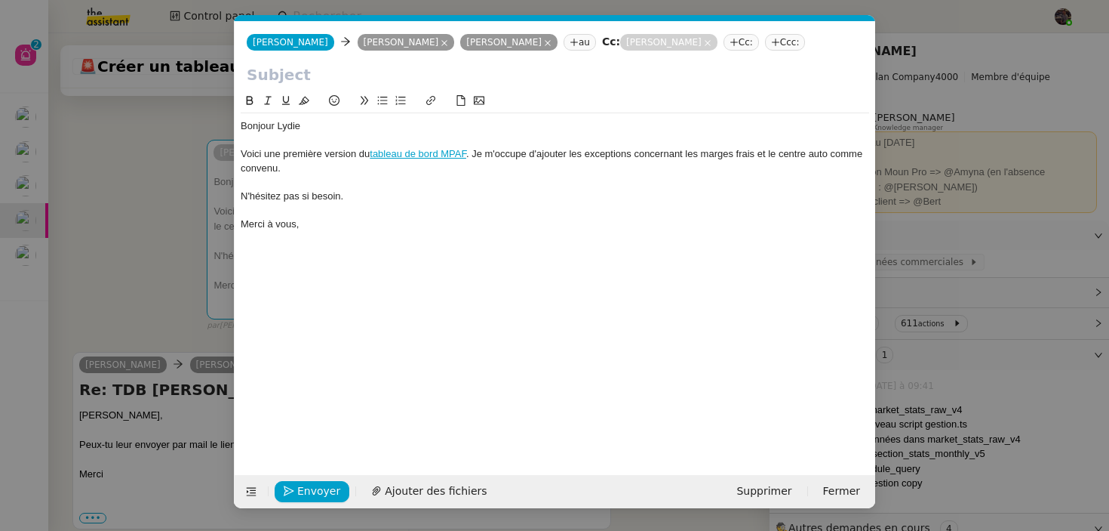
scroll to position [0, 32]
click at [315, 72] on input "text" at bounding box center [555, 74] width 617 height 23
paste input "TDB [PERSON_NAME]"
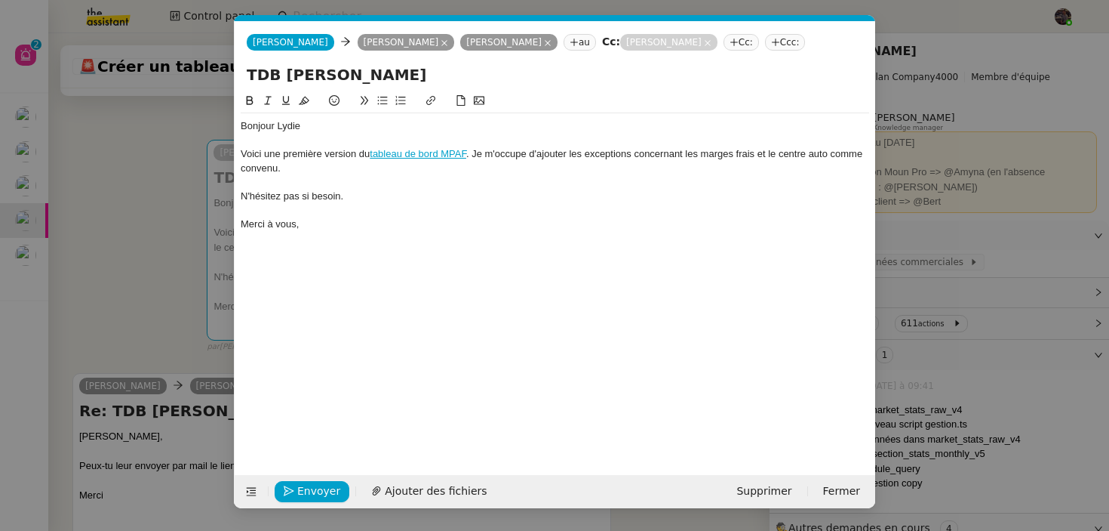
type input "TDB [PERSON_NAME]"
click at [305, 121] on div "Bonjour Lydie" at bounding box center [555, 126] width 629 height 14
click at [154, 377] on nz-modal-container "Service TA - VOYAGE - PROPOSITION GLOBALE A utiliser dans le cadre de propositi…" at bounding box center [554, 265] width 1109 height 531
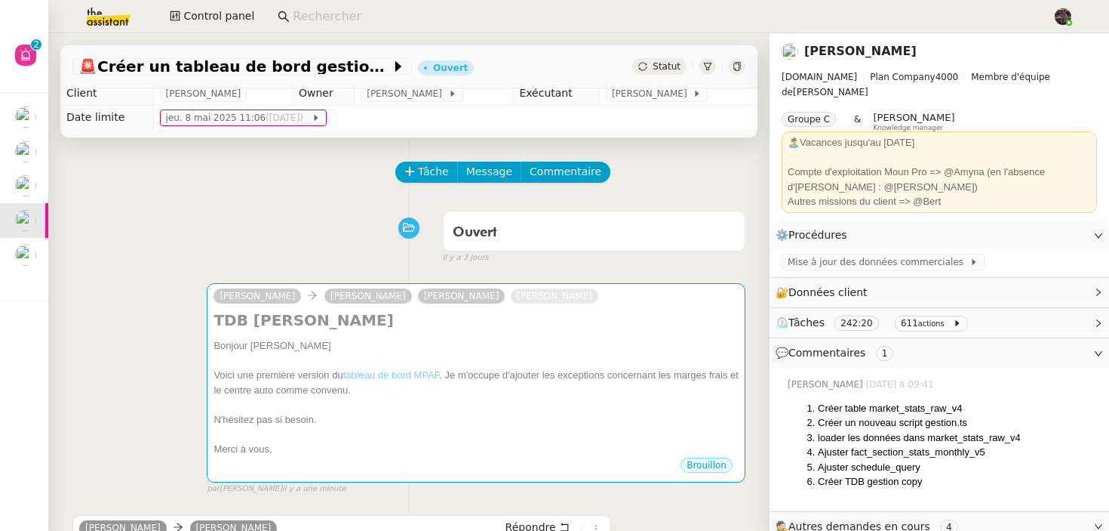
scroll to position [0, 0]
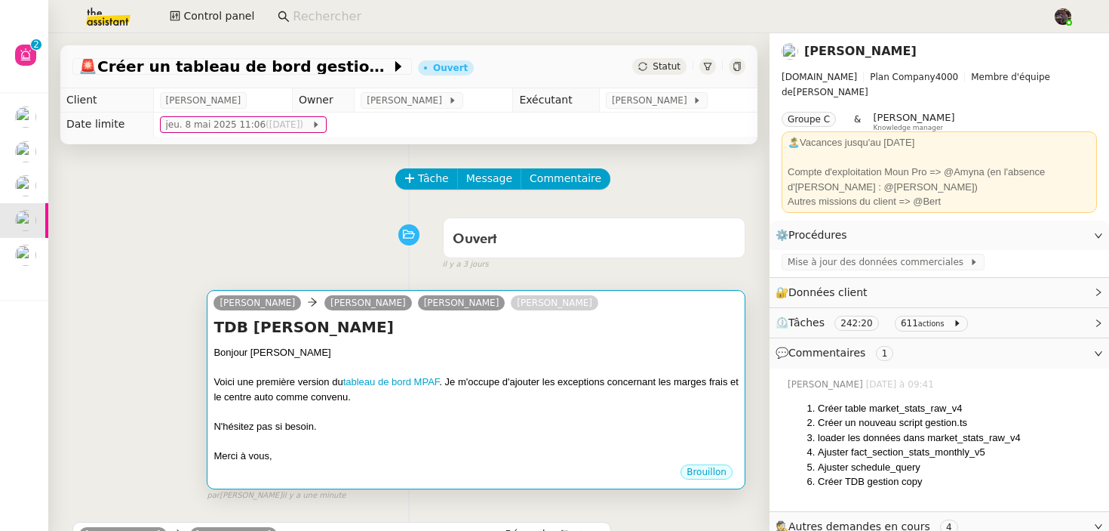
click at [286, 379] on div "Voici une première version du tableau de bord MPAF . Je m'occupe d'ajouter les …" at bounding box center [476, 388] width 525 height 29
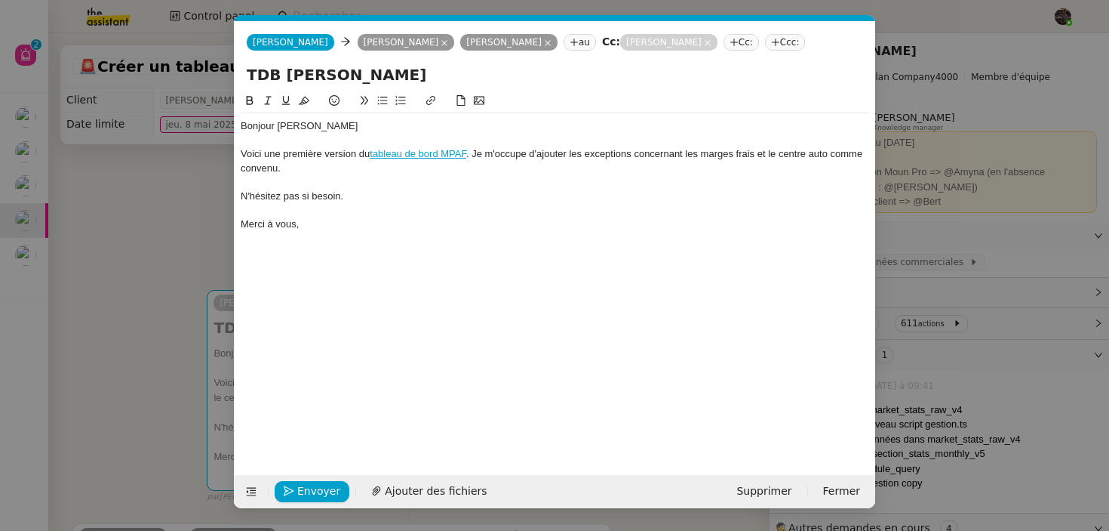
scroll to position [0, 32]
click at [475, 149] on div "Voici une première version du tableau de bord MPAF . Je m'occupe d'ajouter les …" at bounding box center [555, 161] width 629 height 28
click at [576, 226] on div "Merci à vous," at bounding box center [555, 224] width 629 height 14
click at [841, 154] on div "Voici une première version du tableau de bord MPAF . Comme convenu avec [PERSON…" at bounding box center [555, 161] width 629 height 28
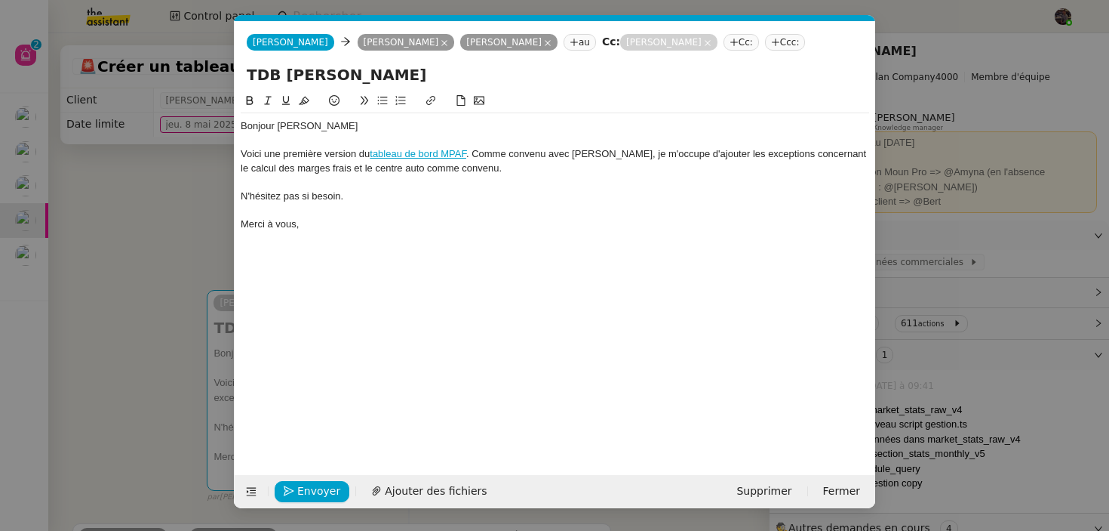
click at [358, 166] on div "Voici une première version du tableau de bord MPAF . Comme convenu avec [PERSON…" at bounding box center [555, 161] width 629 height 28
click at [457, 158] on link "tableau de bord MPAF" at bounding box center [418, 153] width 97 height 11
click at [473, 173] on div "Voici une première version du tableau de bord MPAF . Comme convenu avec [PERSON…" at bounding box center [555, 161] width 629 height 28
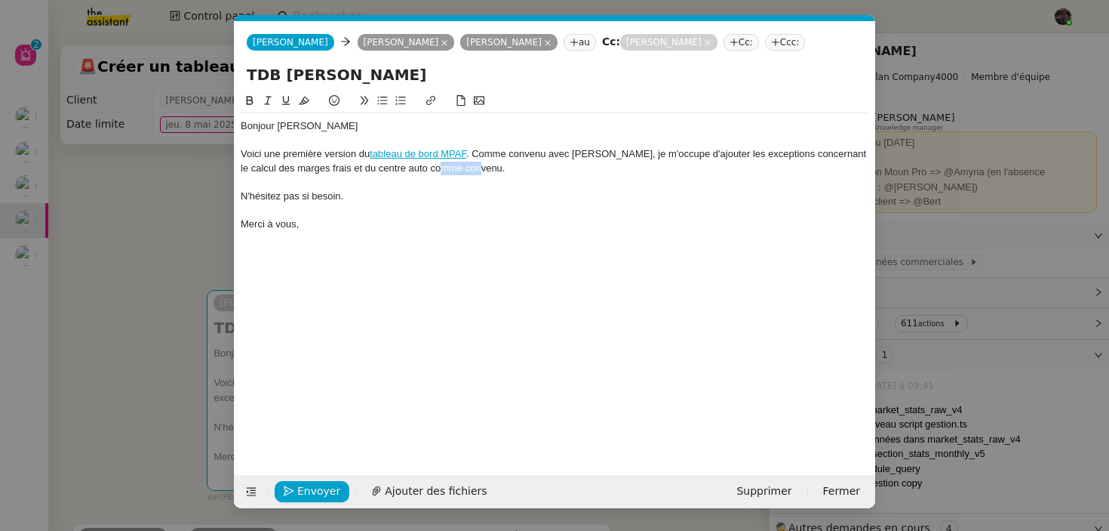
click at [473, 173] on div "Voici une première version du tableau de bord MPAF . Comme convenu avec [PERSON…" at bounding box center [555, 161] width 629 height 28
click at [363, 299] on div "Bonjour [PERSON_NAME] Voici une première version du tableau de bord MPAF . Comm…" at bounding box center [555, 271] width 629 height 359
click at [305, 494] on span "Envoyer" at bounding box center [318, 490] width 43 height 17
click at [306, 494] on span "Confirmer l'envoi" at bounding box center [342, 490] width 91 height 17
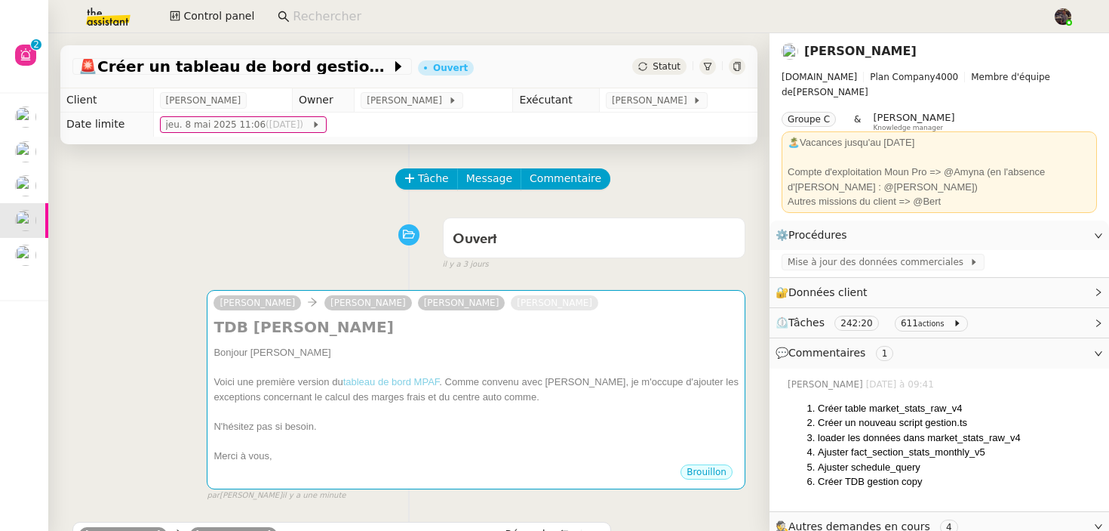
click at [184, 363] on div "[PERSON_NAME] Laulon [PERSON_NAME] [PERSON_NAME] TDB [PERSON_NAME] Bonjour [PER…" at bounding box center [408, 389] width 673 height 226
